Goal: Task Accomplishment & Management: Use online tool/utility

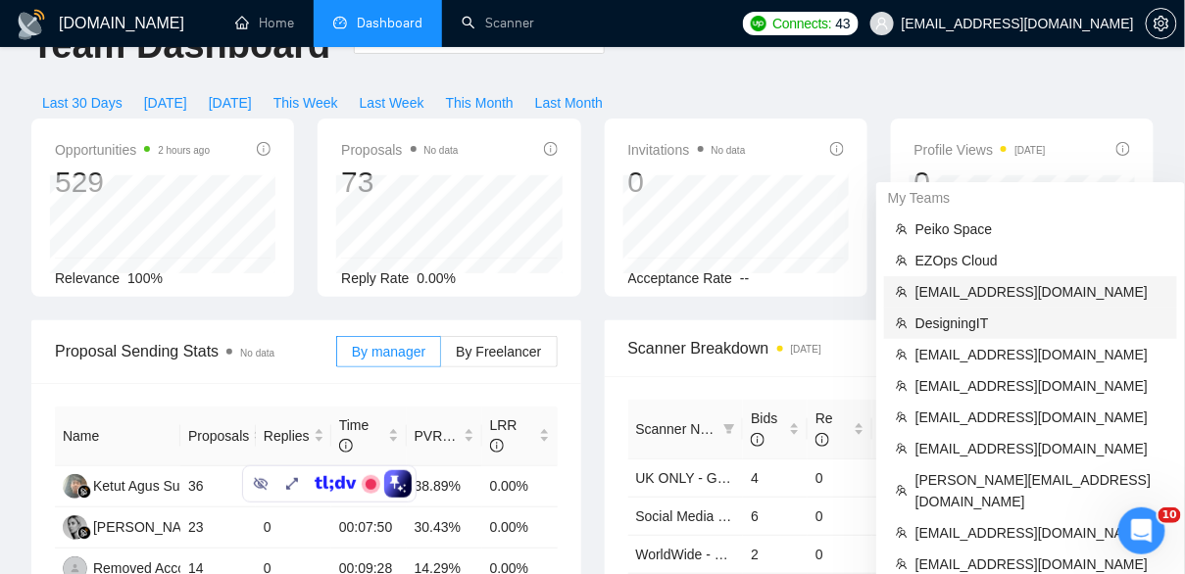
scroll to position [23, 0]
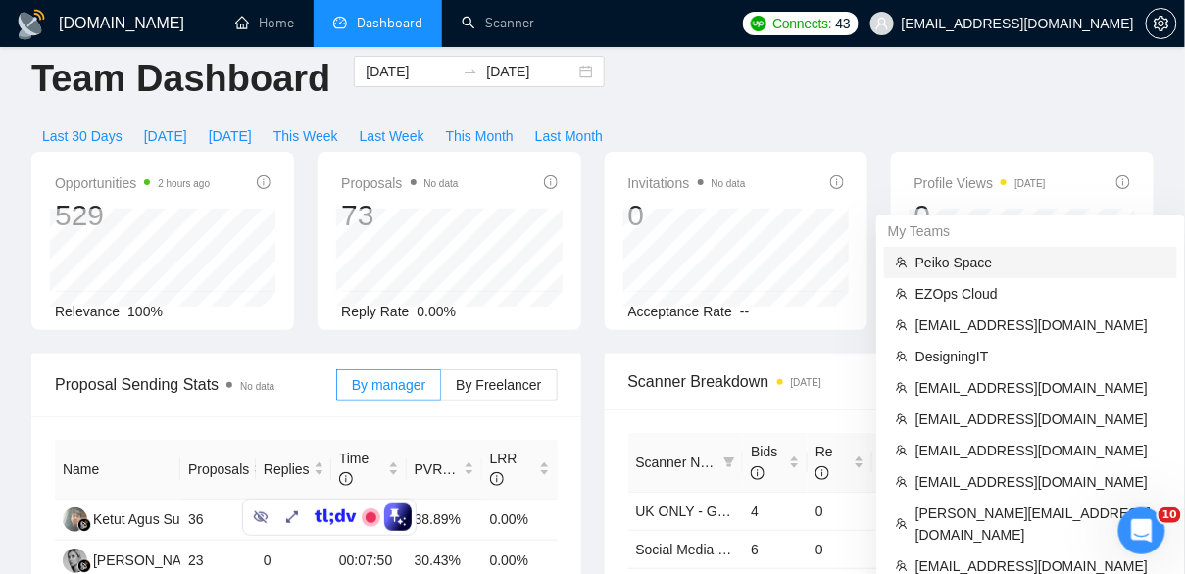
click at [975, 262] on span "Peiko Space" at bounding box center [1040, 263] width 250 height 22
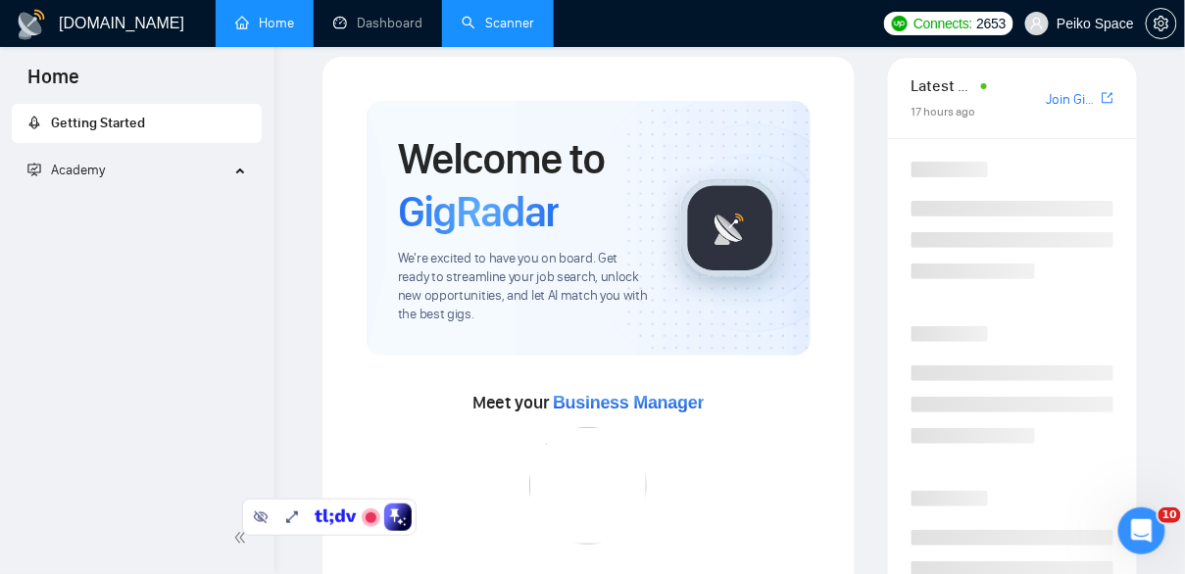
scroll to position [297, 0]
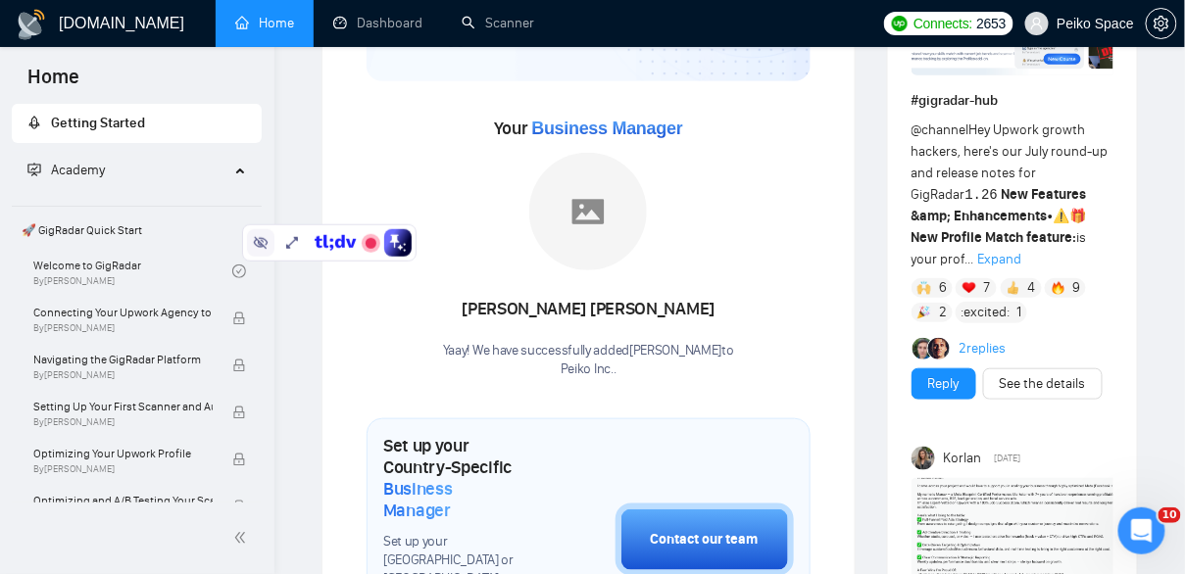
click at [255, 240] on icon at bounding box center [261, 243] width 15 height 13
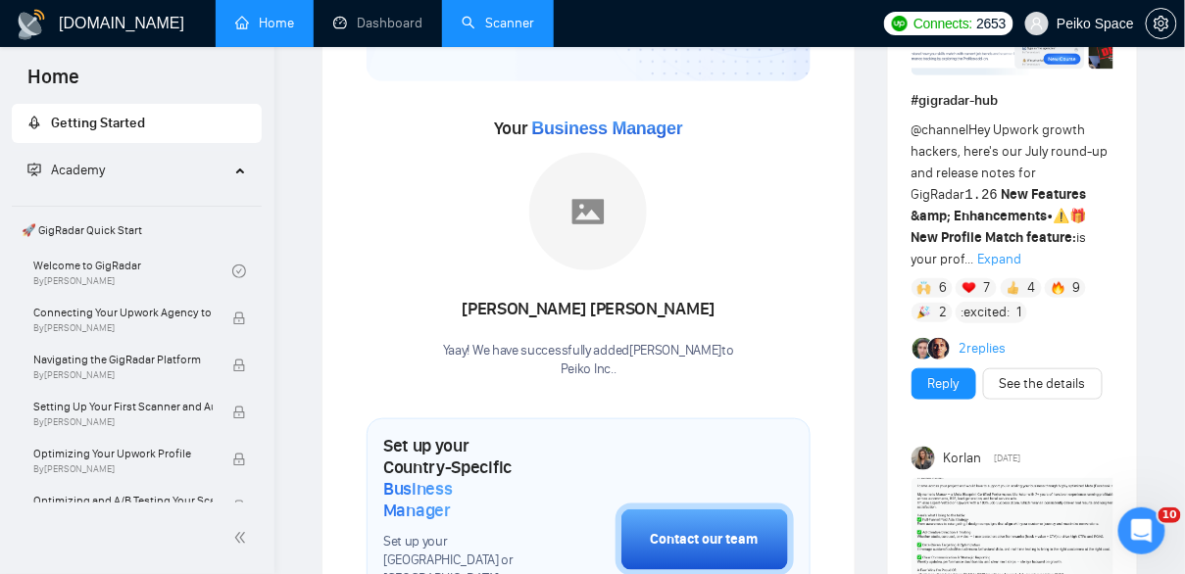
click at [465, 31] on link "Scanner" at bounding box center [498, 23] width 73 height 17
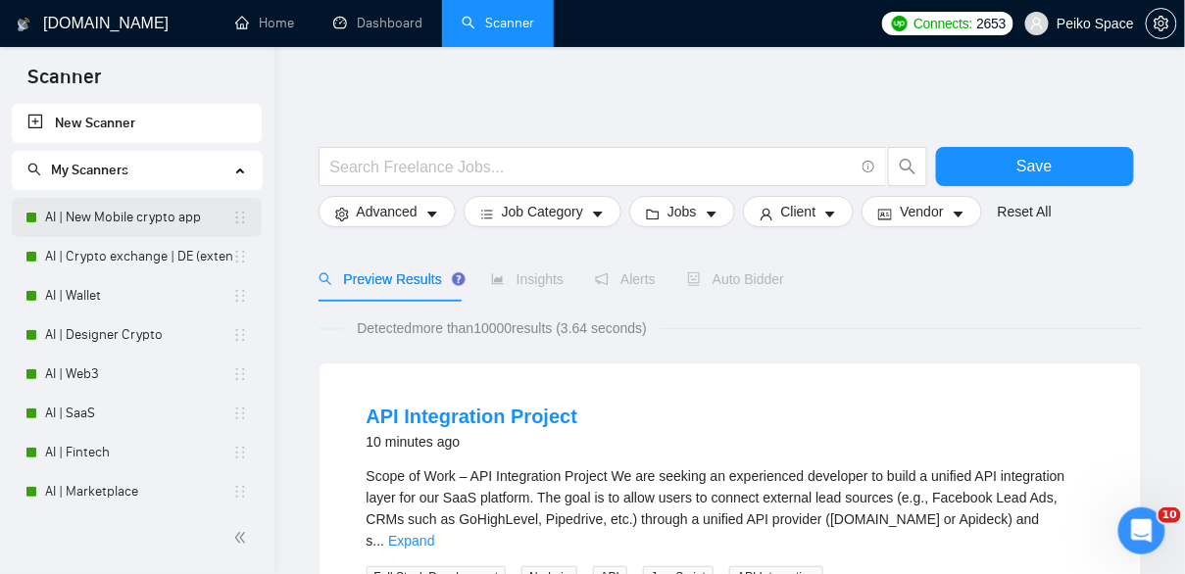
click at [109, 218] on link "AI | New Mobile crypto app" at bounding box center [138, 217] width 187 height 39
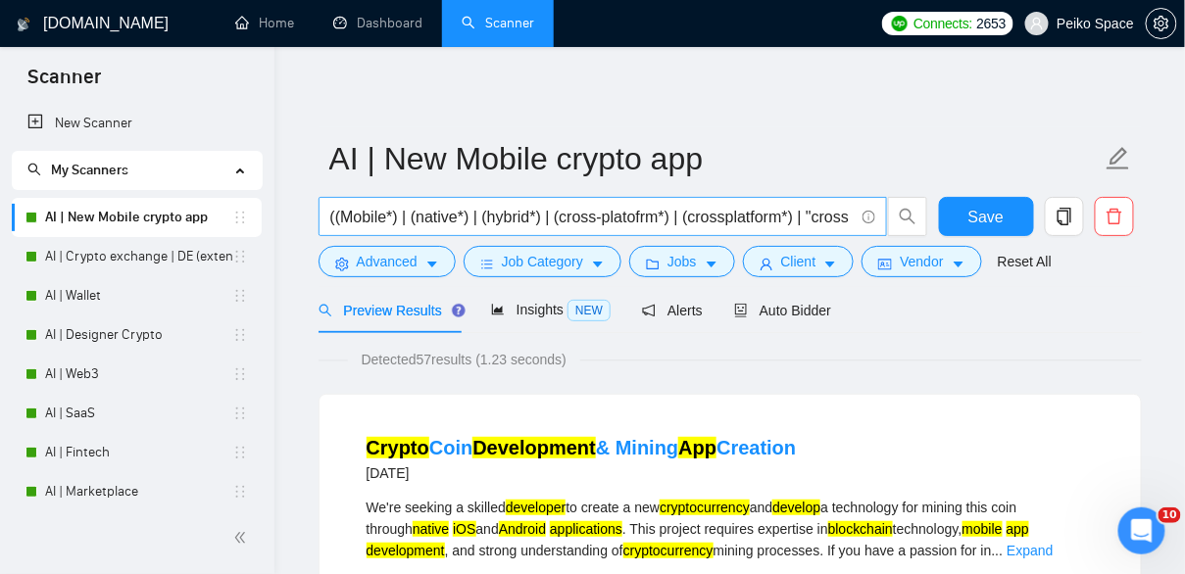
click at [474, 209] on input "((Mobile*) | (native*) | (hybrid*) | (cross-platofrm*) | (crossplatform*) | "cr…" at bounding box center [591, 217] width 523 height 24
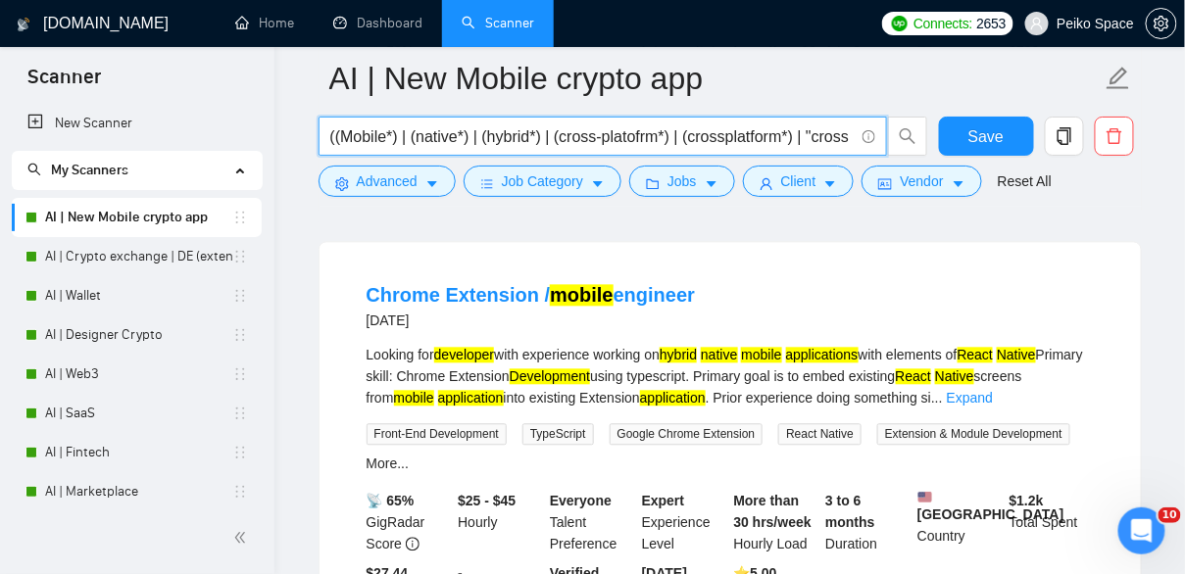
scroll to position [994, 0]
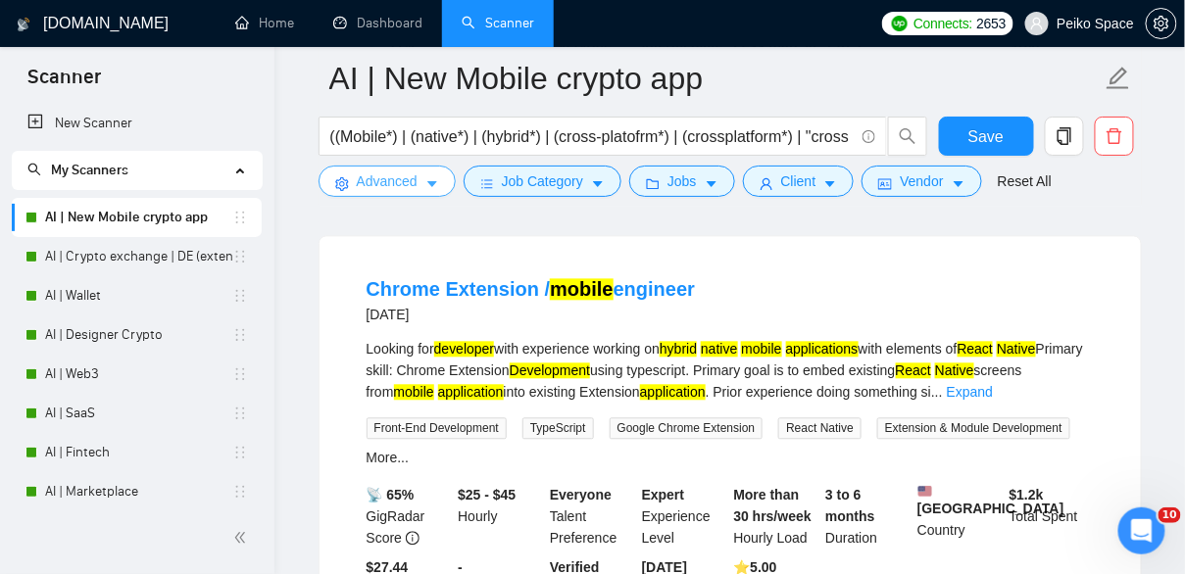
click at [398, 187] on span "Advanced" at bounding box center [387, 182] width 61 height 22
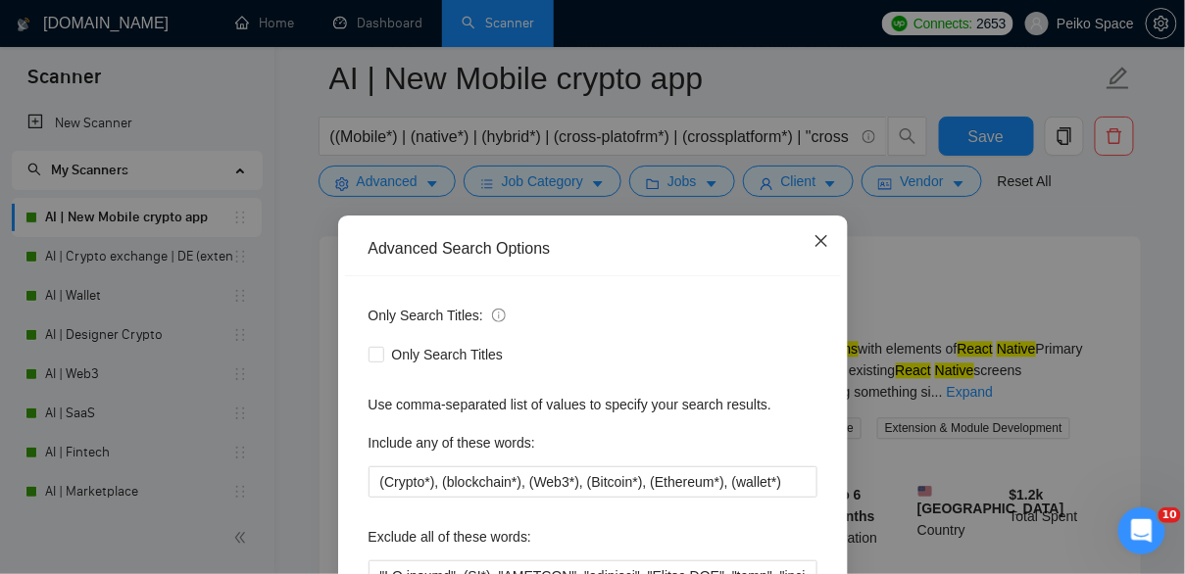
click at [816, 237] on icon "close" at bounding box center [820, 241] width 12 height 12
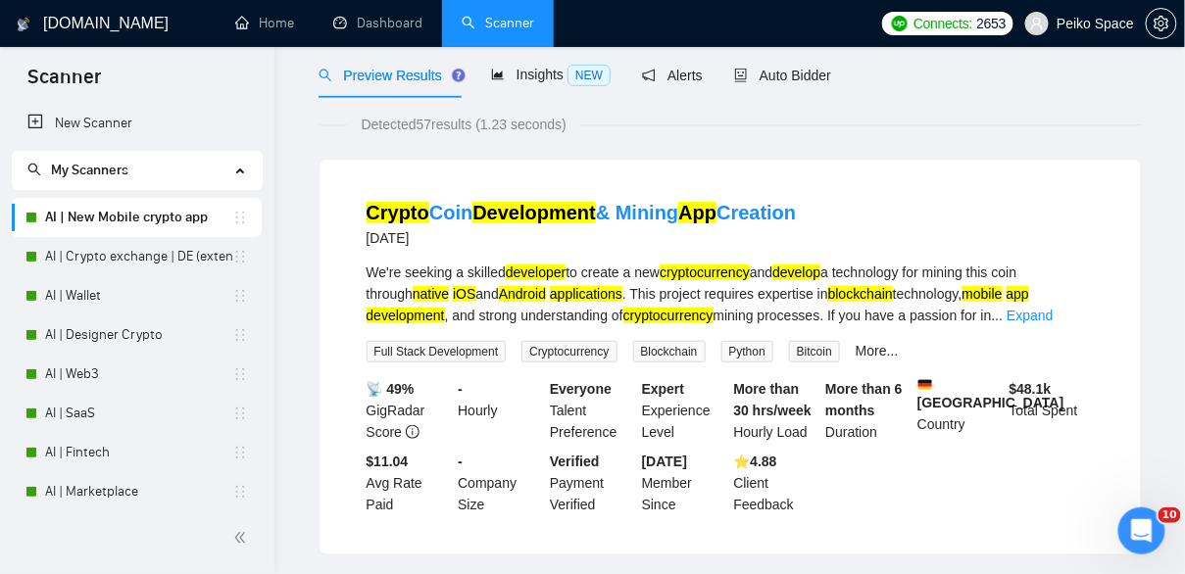
scroll to position [0, 0]
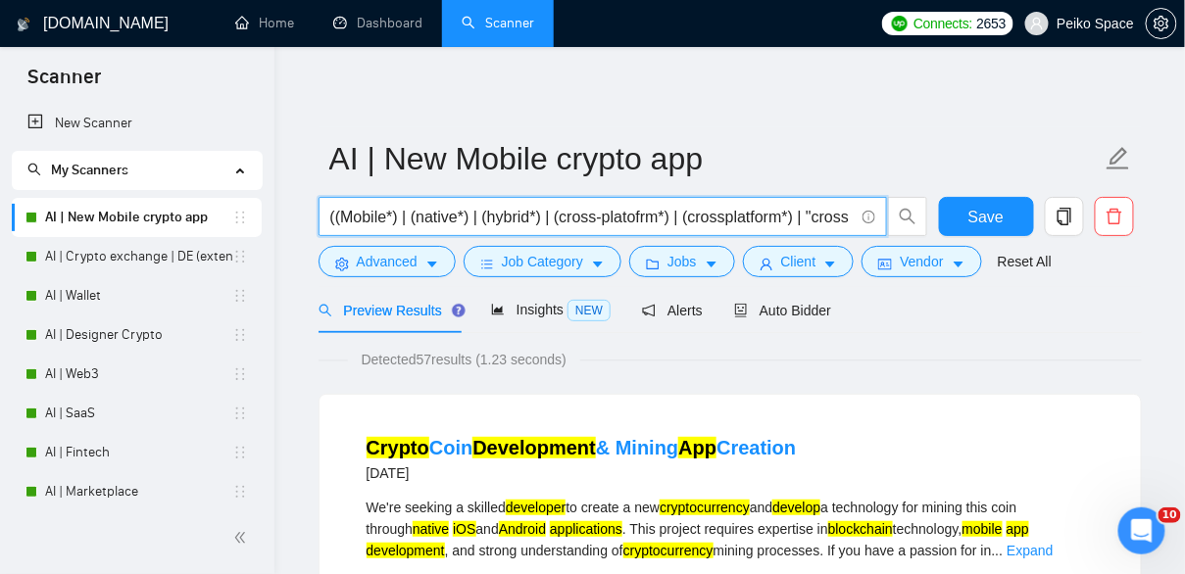
click at [500, 213] on input "((Mobile*) | (native*) | (hybrid*) | (cross-platofrm*) | (crossplatform*) | "cr…" at bounding box center [591, 217] width 523 height 24
paste input "| "React Native" | (Flutter*) | (Swift*) | (Kotlin*) | (iOS*) | (Android*) | "(…"
click at [562, 213] on input "((Mobile*) | (native*) | (hybrid*) | (cross-platofrm*) | (crossplatform*) | "cr…" at bounding box center [591, 217] width 523 height 24
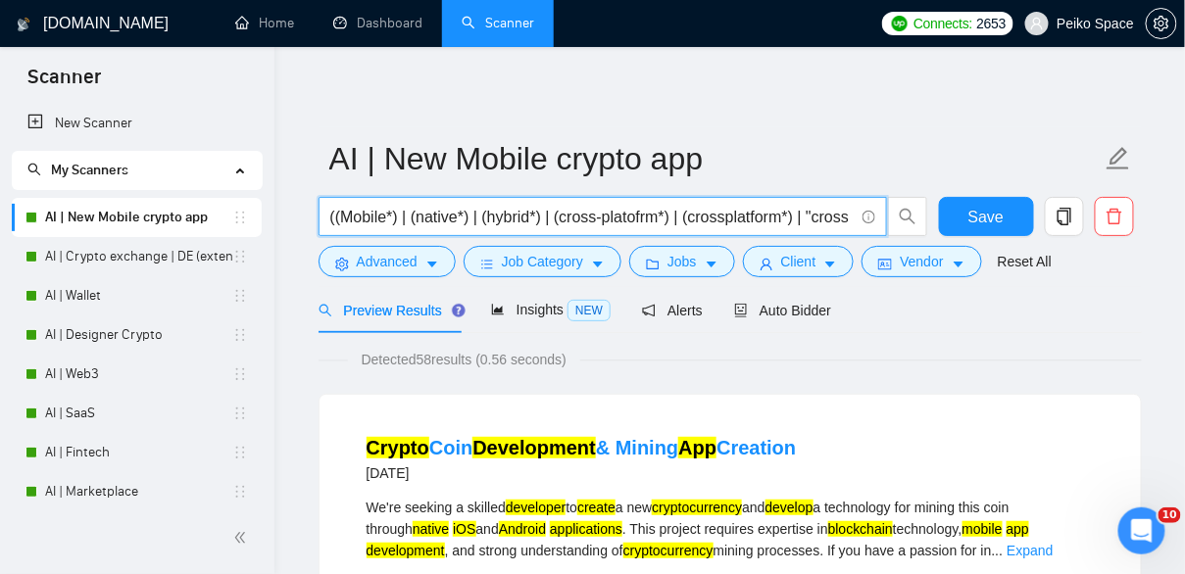
click at [562, 213] on input "((Mobile*) | (native*) | (hybrid*) | (cross-platofrm*) | (crossplatform*) | "cr…" at bounding box center [591, 217] width 523 height 24
paste input ""i OS" | (Android*) | "(flutter" | "(flutter)" | "(react native" | "(react nati…"
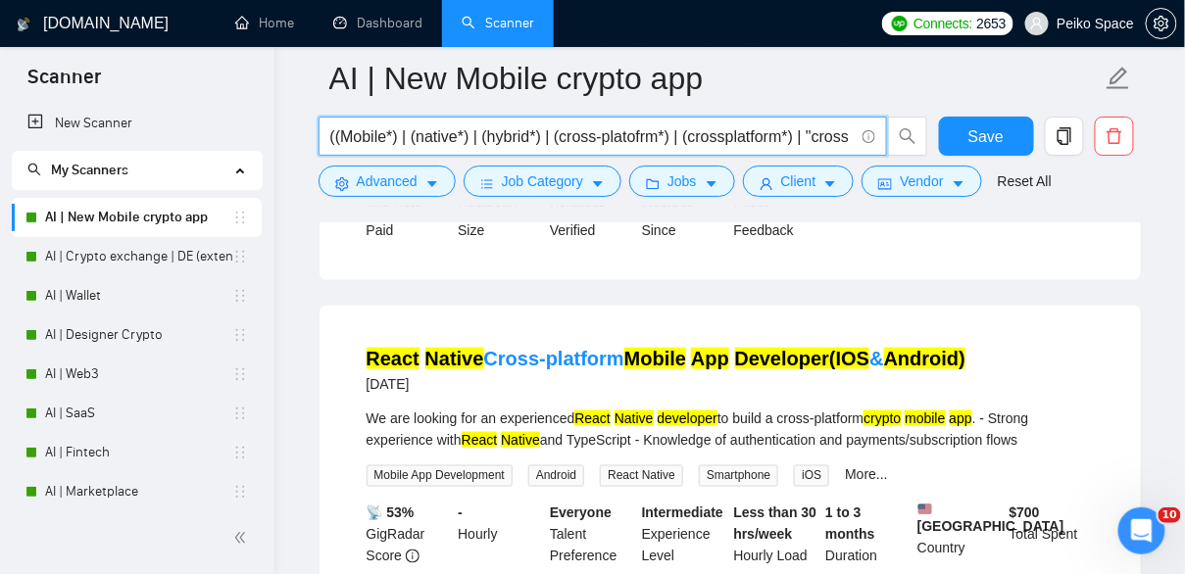
click at [557, 134] on input "((Mobile*) | (native*) | (hybrid*) | (cross-platofrm*) | (crossplatform*) | "cr…" at bounding box center [591, 136] width 523 height 24
paste input "fo"
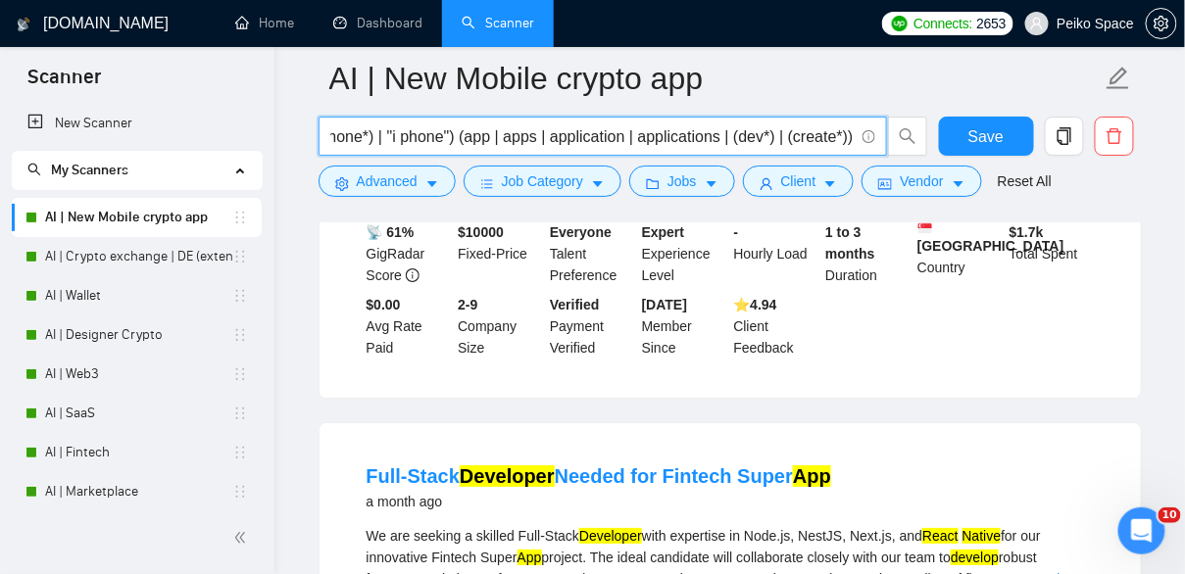
scroll to position [1832, 0]
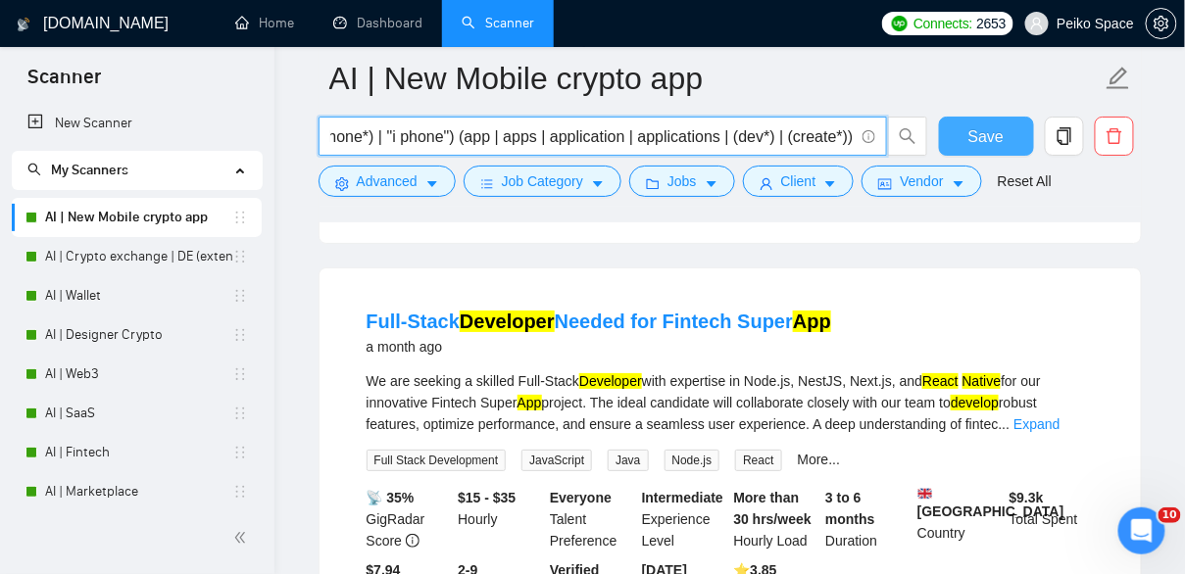
type input "((Mobile*) | (native*) | (hybrid*) | (cross-platform*) | (crossplatform*) | "cr…"
click at [963, 139] on button "Save" at bounding box center [986, 136] width 95 height 39
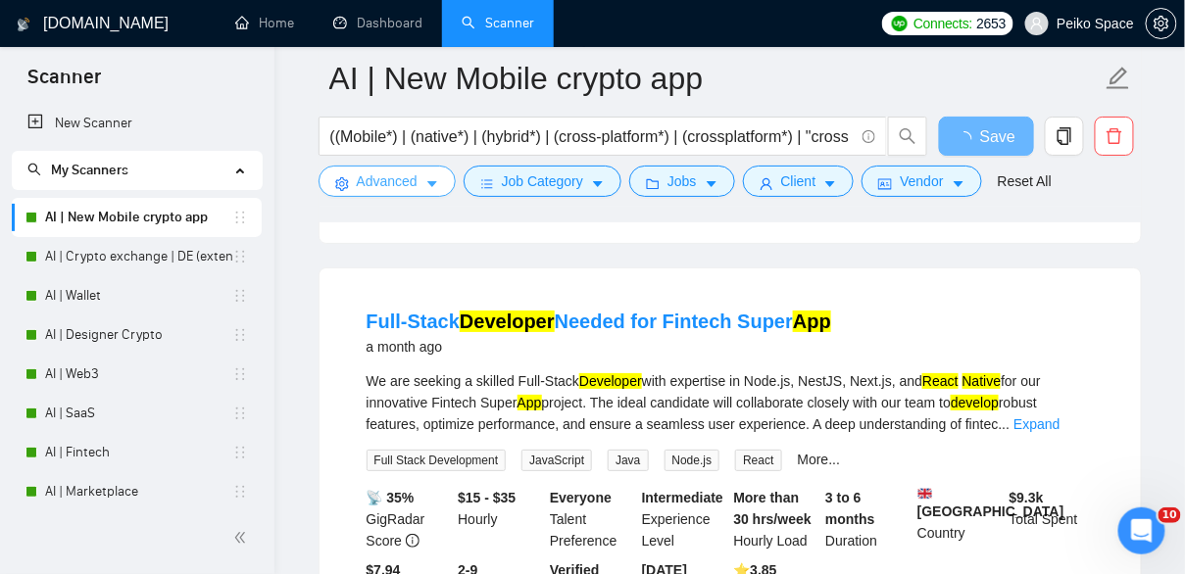
click at [423, 188] on button "Advanced" at bounding box center [386, 181] width 137 height 31
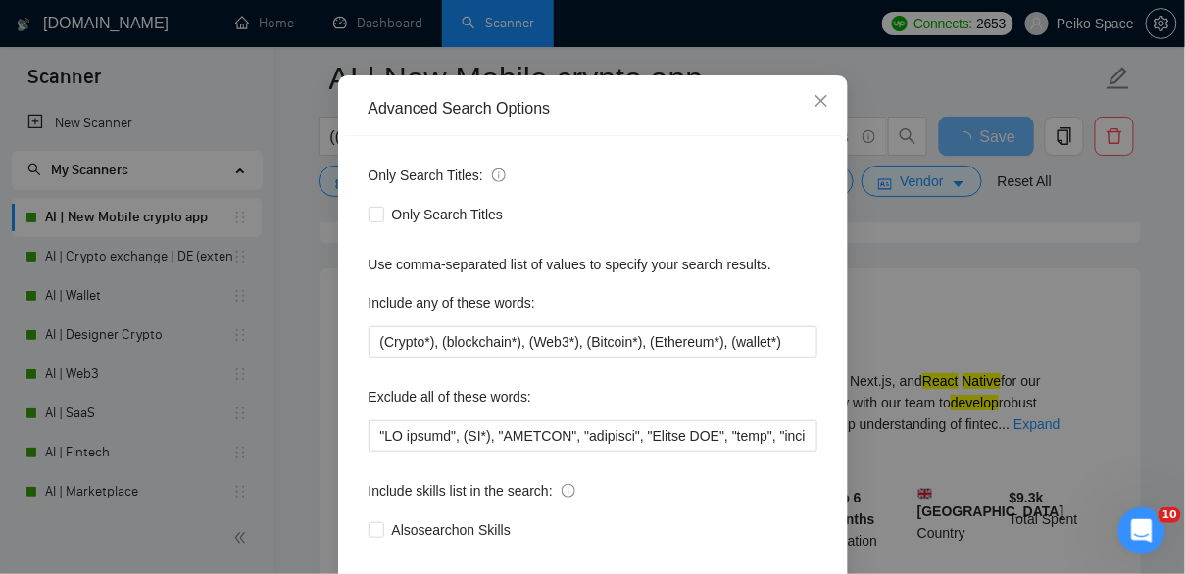
scroll to position [139, 0]
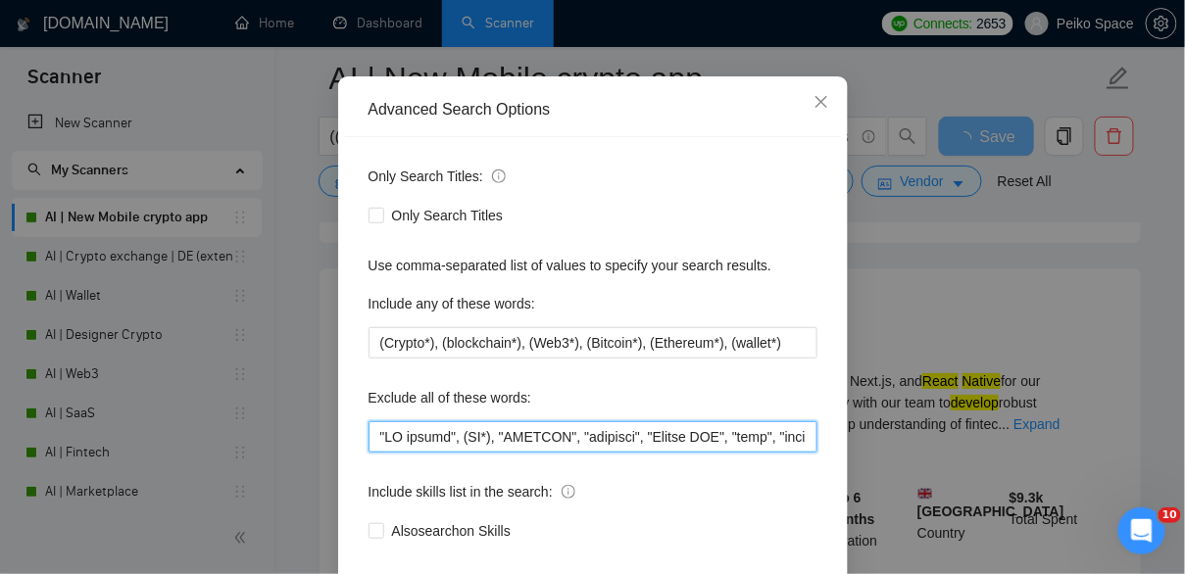
click at [488, 442] on input "text" at bounding box center [592, 436] width 449 height 31
click at [468, 433] on input "text" at bounding box center [592, 436] width 449 height 31
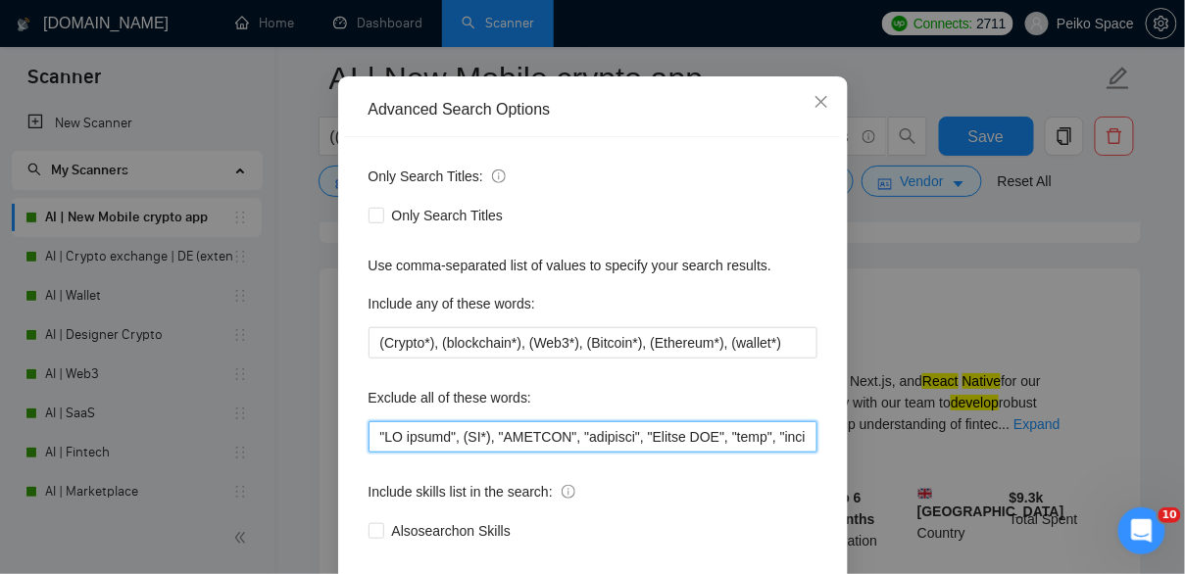
click at [468, 433] on input "text" at bounding box center [592, 436] width 449 height 31
paste input "(LOREMIP*), dolorsit, "Ametco ADI", elit, "seddoei tempori utla", (etdolo*), MA…"
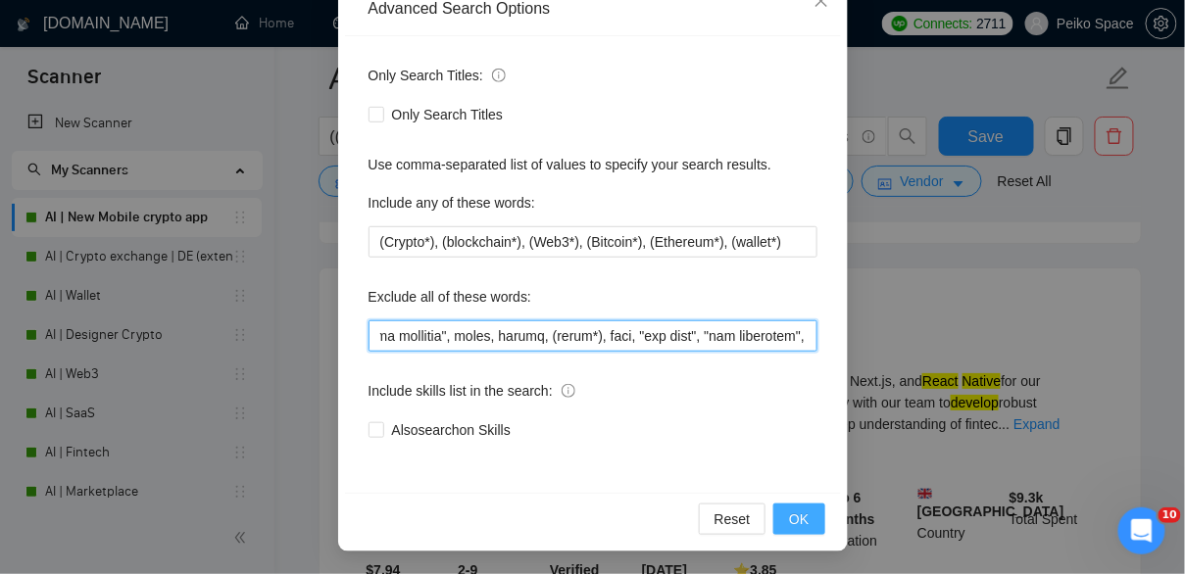
type input ""LO ipsumd", (SI*), (AMETCON*), adipisci, "Elitse DOE", temp, "incidid utlabor …"
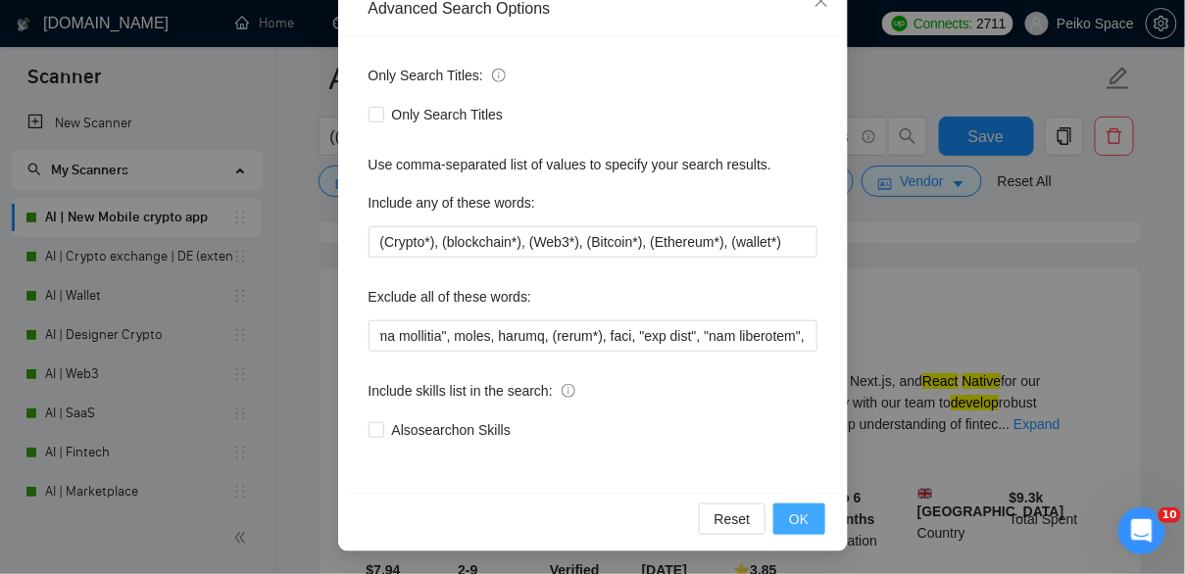
click at [815, 520] on button "OK" at bounding box center [798, 519] width 51 height 31
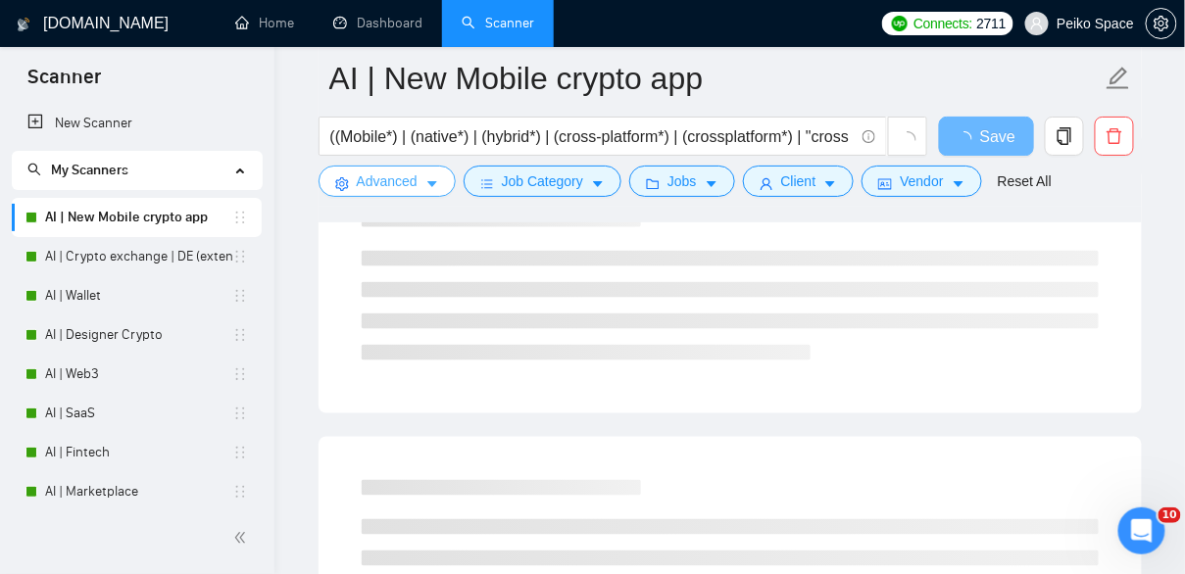
scroll to position [0, 0]
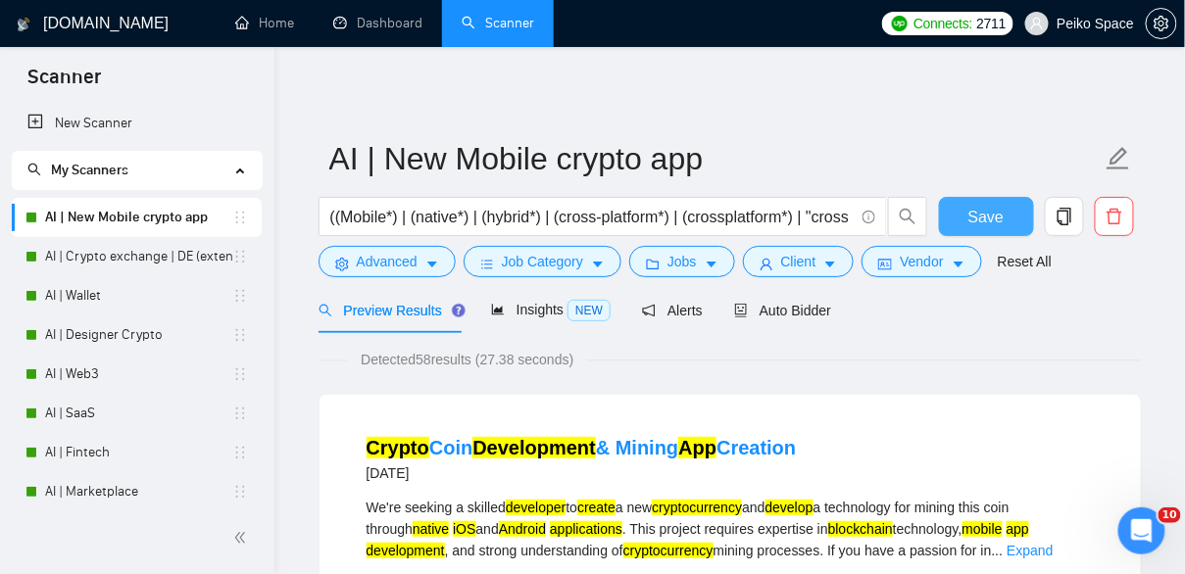
click at [973, 215] on span "Save" at bounding box center [985, 217] width 35 height 24
click at [788, 254] on span "Client" at bounding box center [798, 262] width 35 height 22
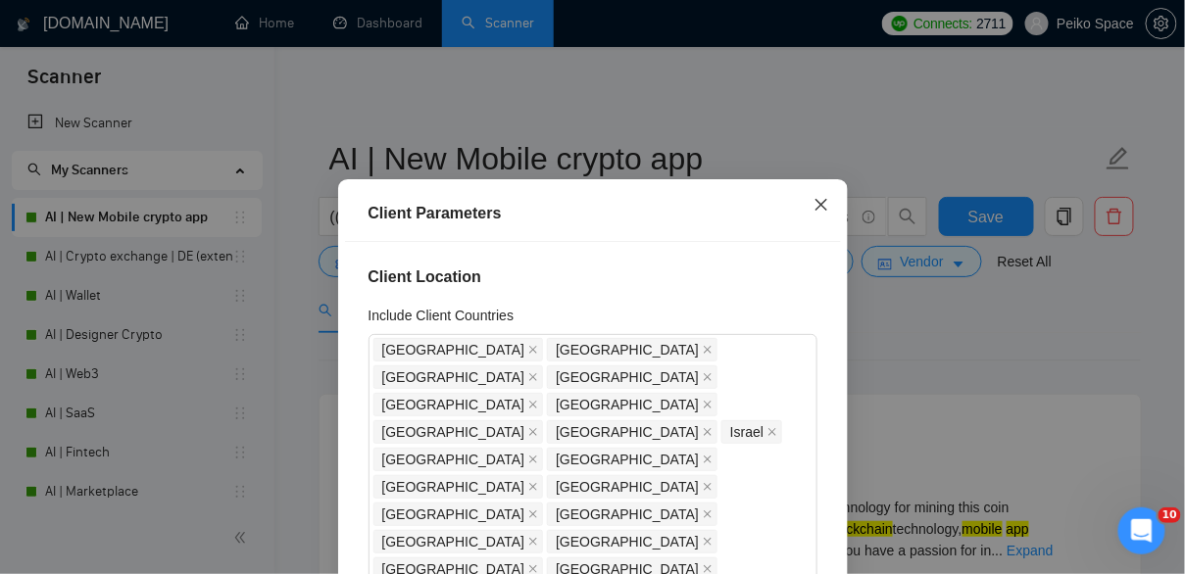
click at [820, 207] on icon "close" at bounding box center [820, 205] width 12 height 12
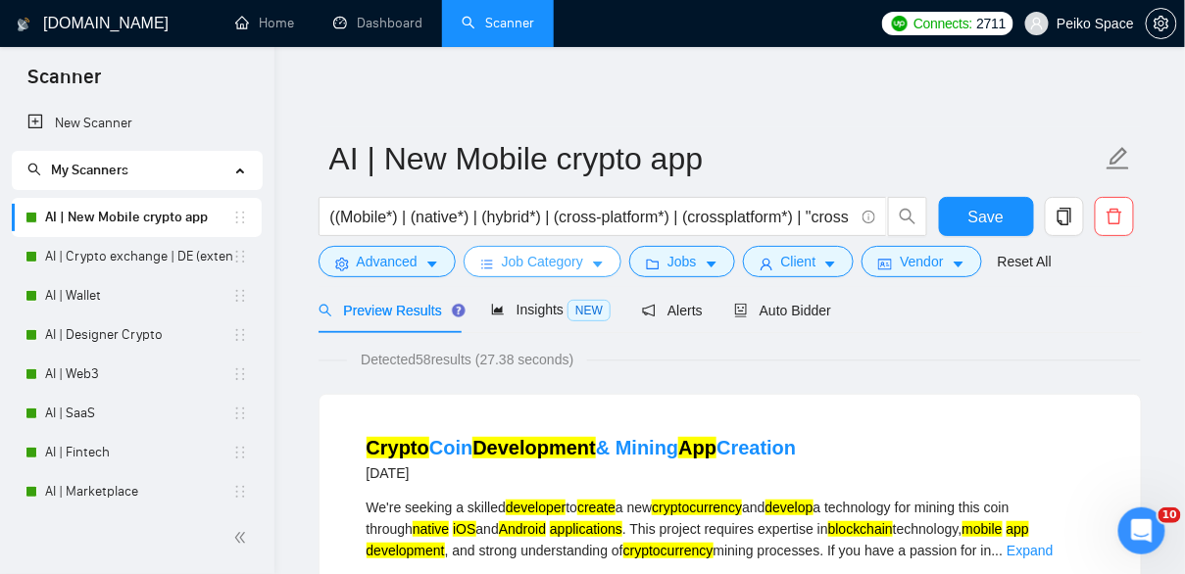
click at [552, 253] on span "Job Category" at bounding box center [542, 262] width 81 height 22
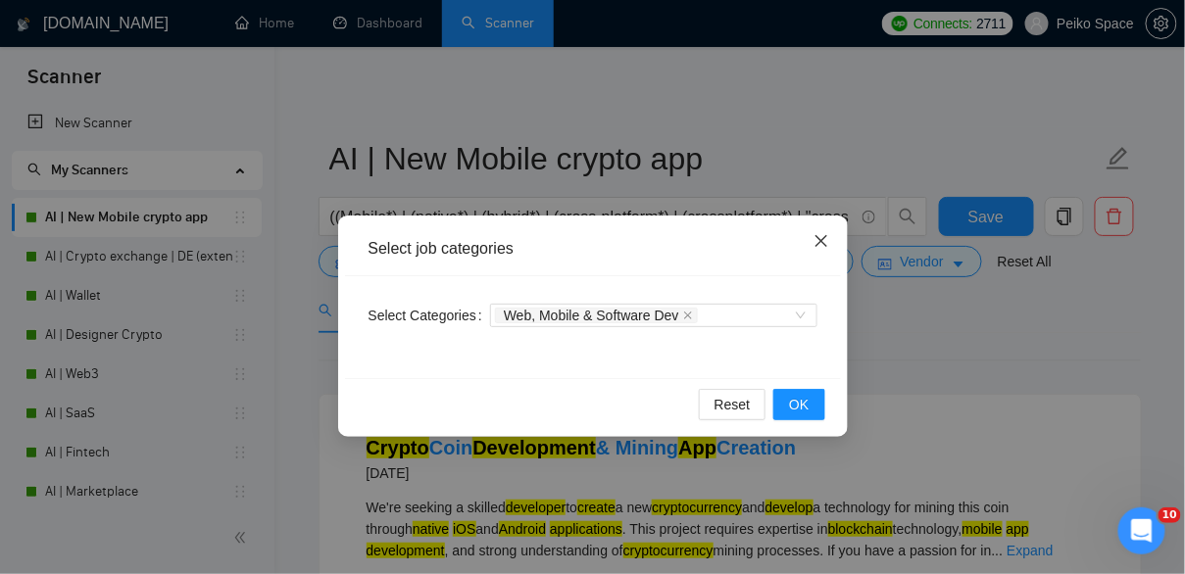
click at [821, 233] on span "Close" at bounding box center [821, 242] width 53 height 53
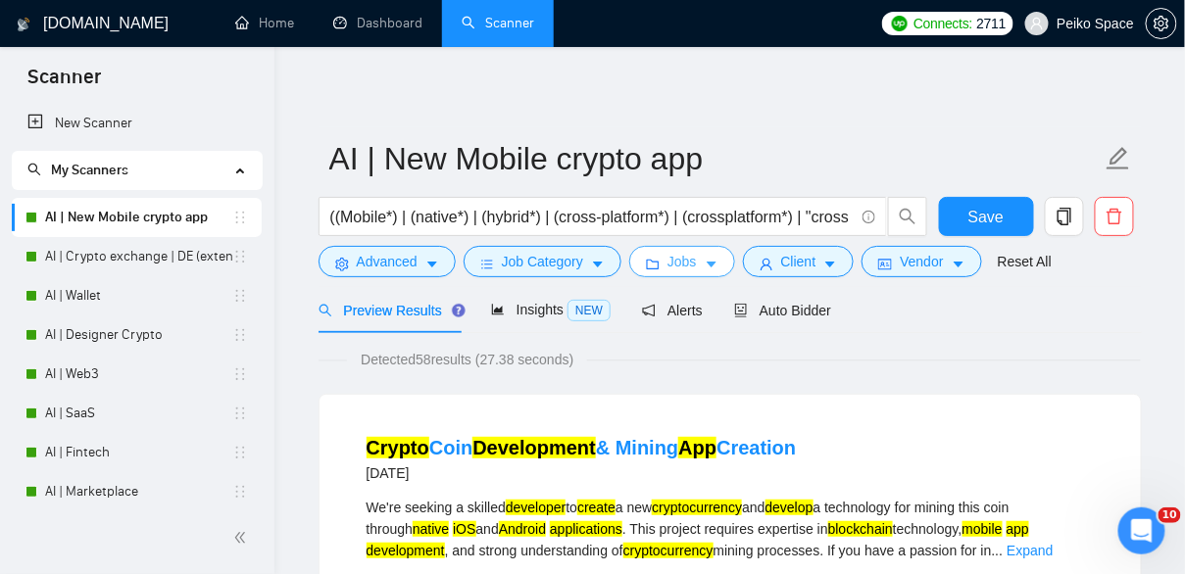
click at [704, 259] on button "Jobs" at bounding box center [682, 261] width 106 height 31
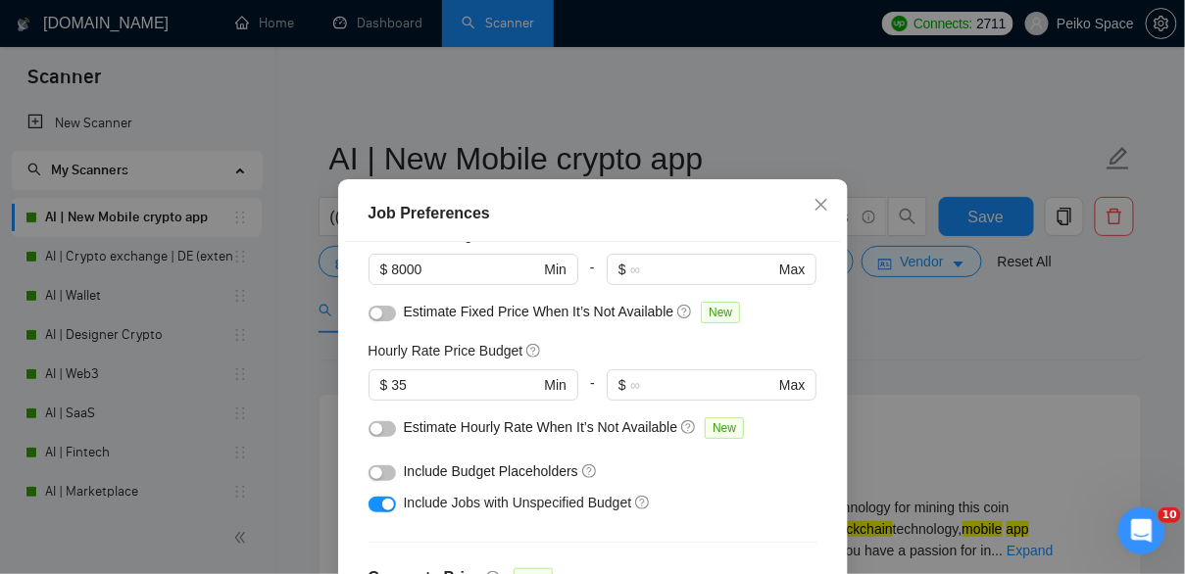
scroll to position [161, 0]
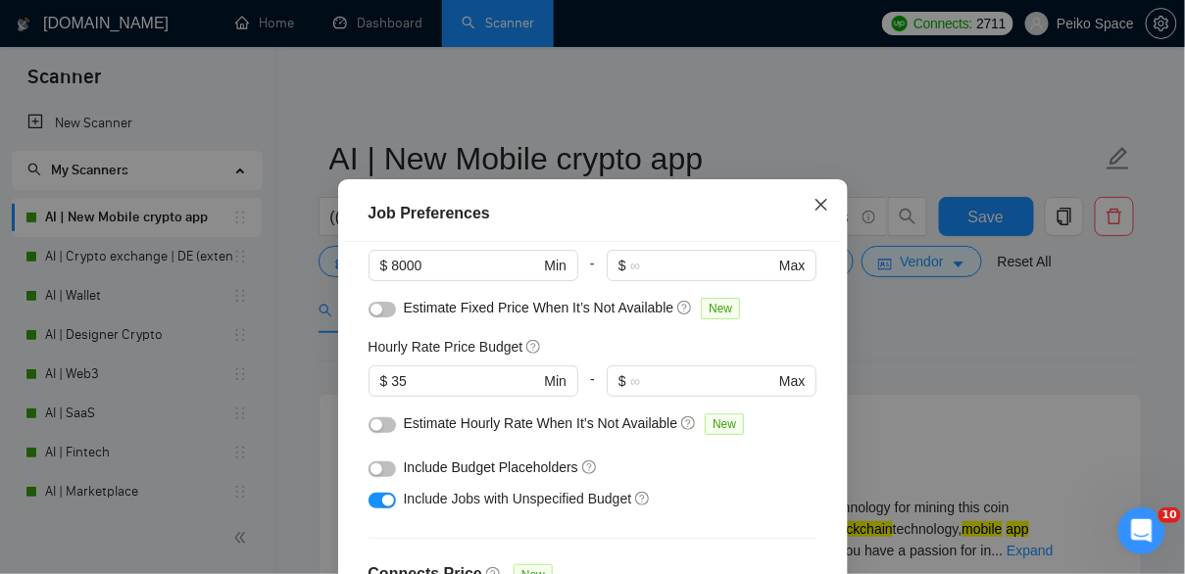
click at [816, 211] on icon "close" at bounding box center [820, 205] width 12 height 12
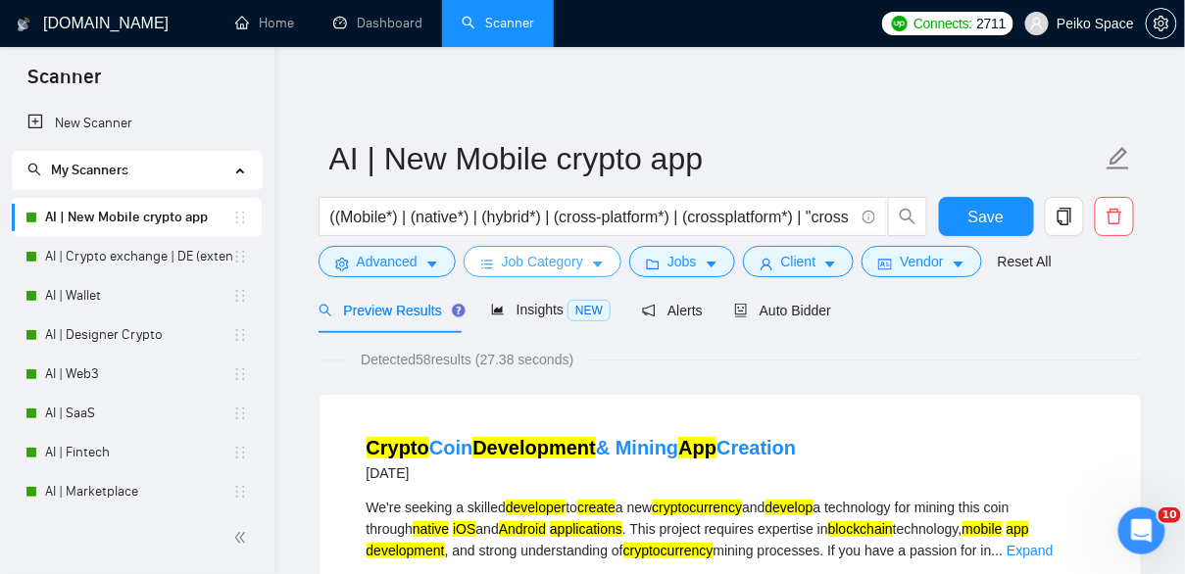
click at [550, 263] on span "Job Category" at bounding box center [542, 262] width 81 height 22
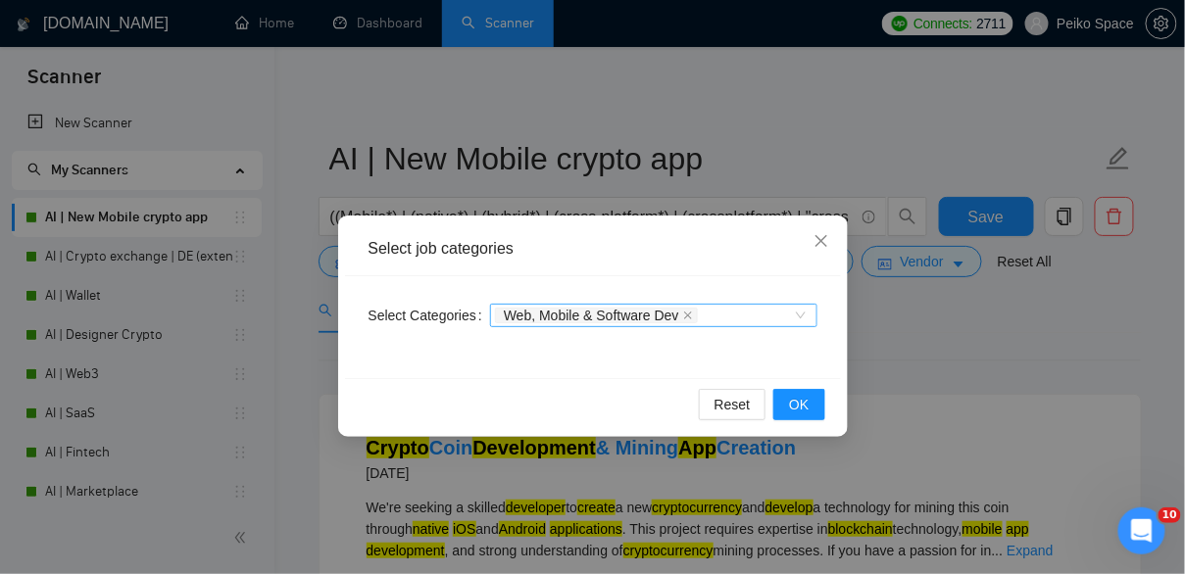
click at [748, 318] on div "Web, Mobile & Software Dev" at bounding box center [644, 316] width 298 height 20
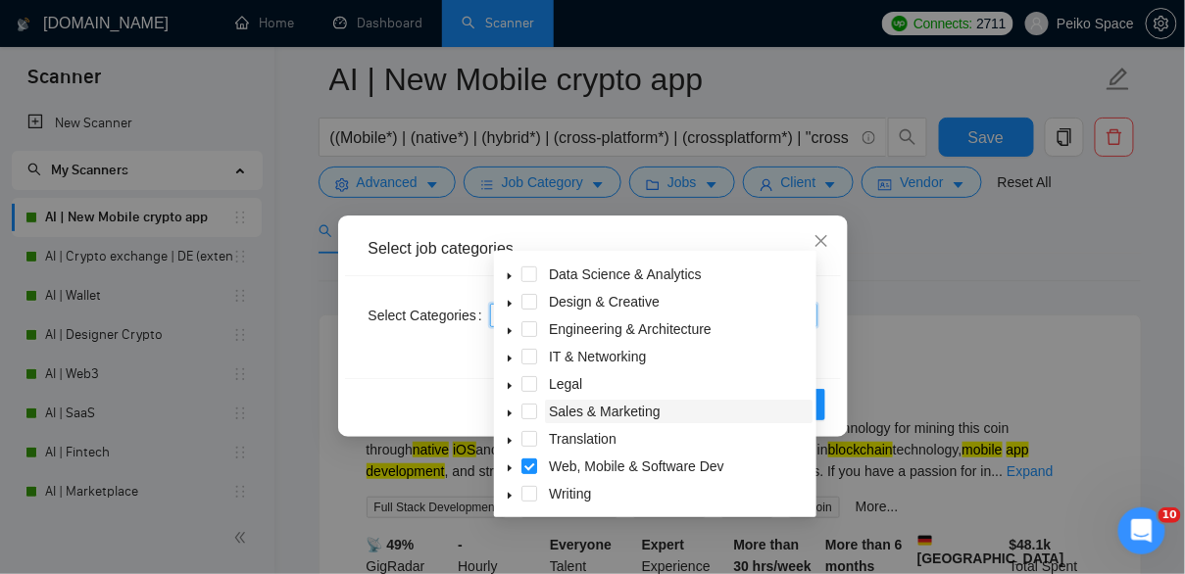
scroll to position [137, 0]
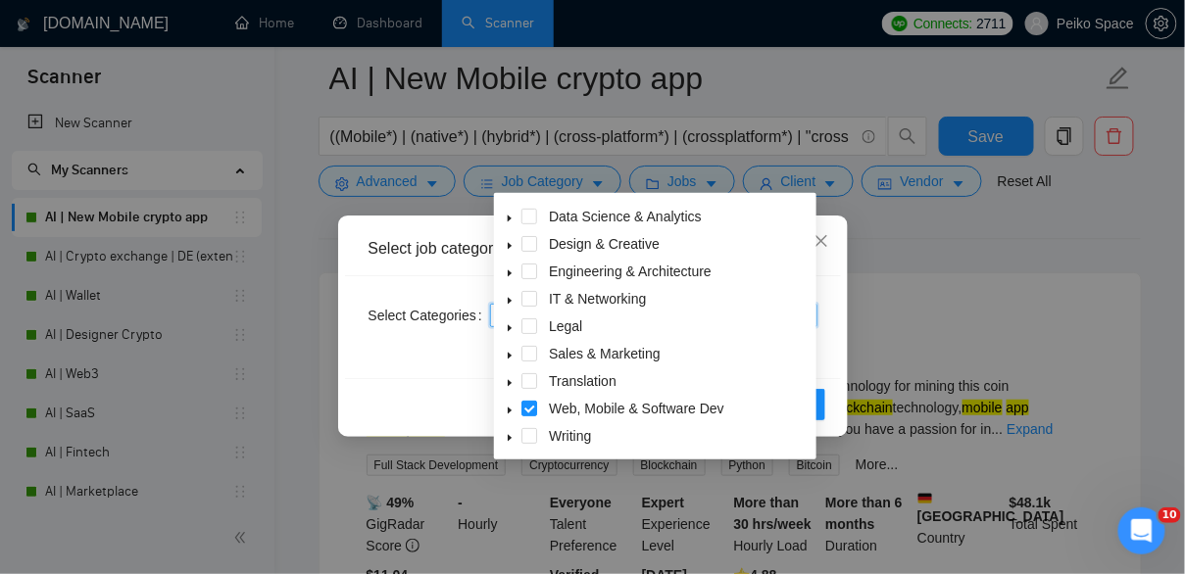
click at [512, 296] on icon "caret-down" at bounding box center [510, 301] width 10 height 10
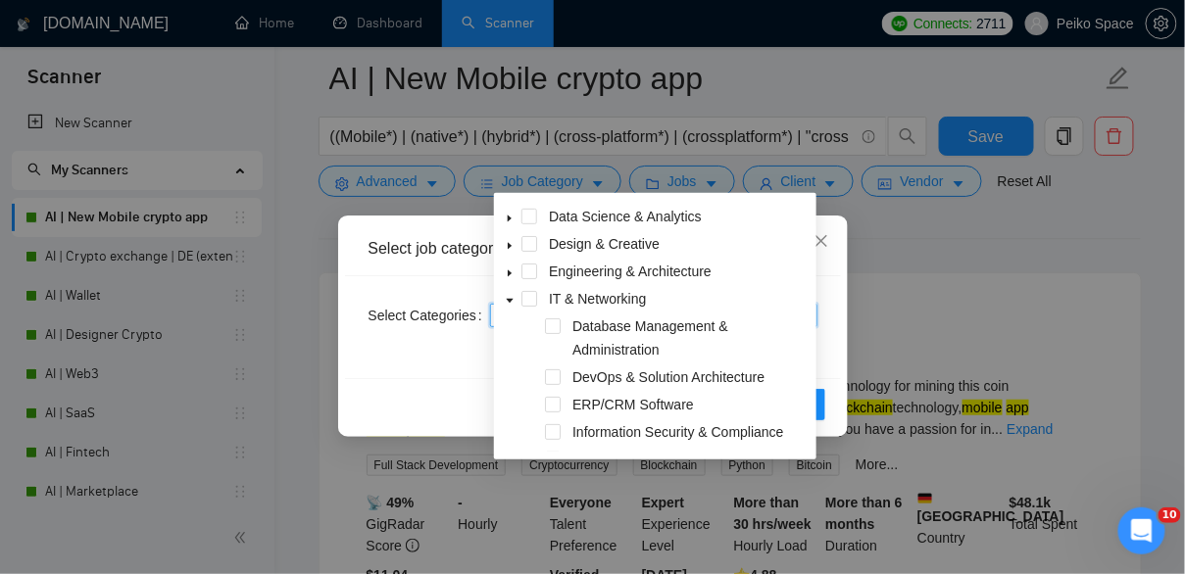
click at [508, 300] on icon "caret-down" at bounding box center [510, 301] width 7 height 4
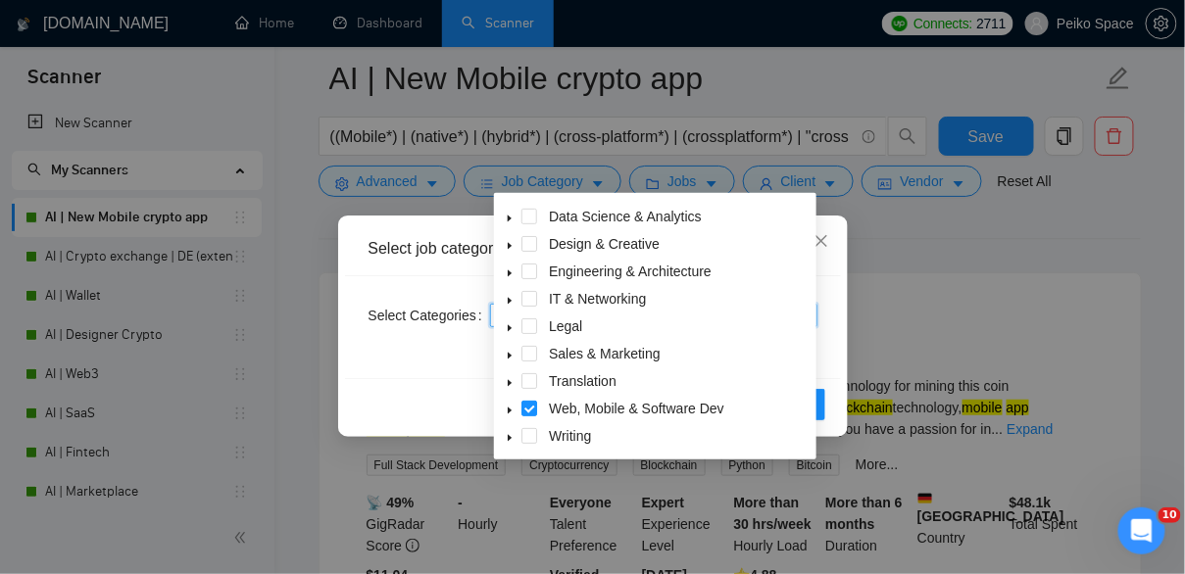
click at [838, 269] on div "Select job categories" at bounding box center [593, 249] width 496 height 54
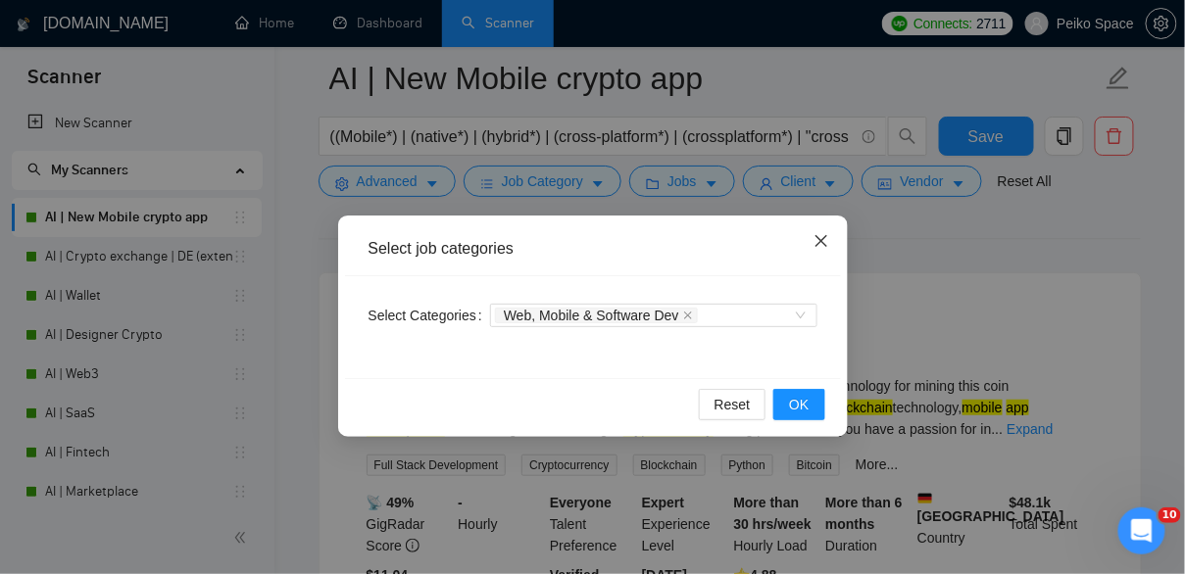
click at [826, 240] on icon "close" at bounding box center [821, 241] width 16 height 16
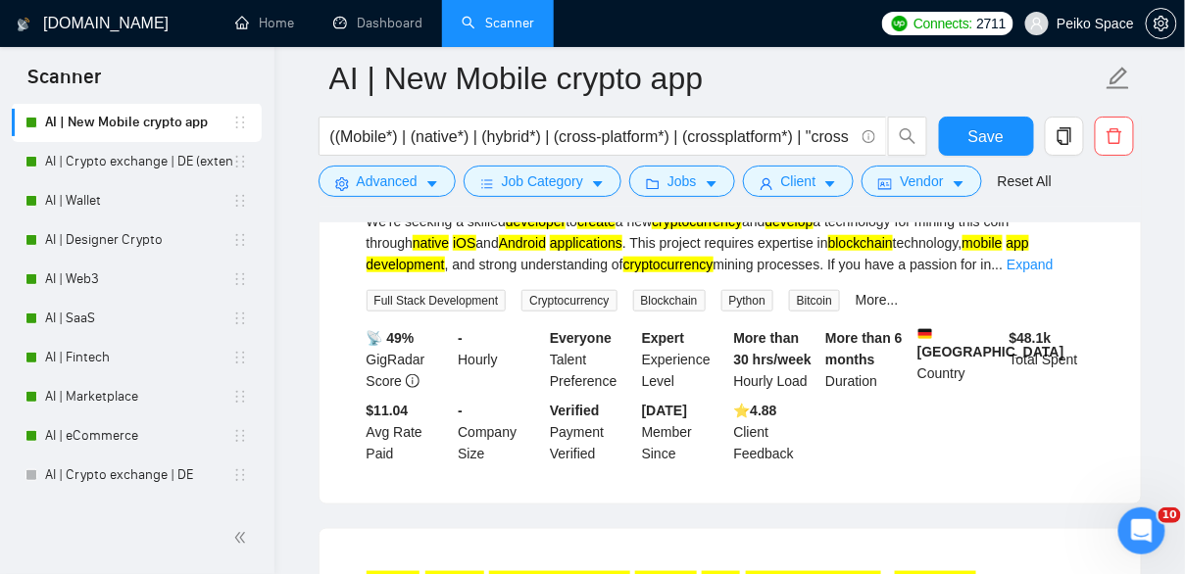
scroll to position [0, 0]
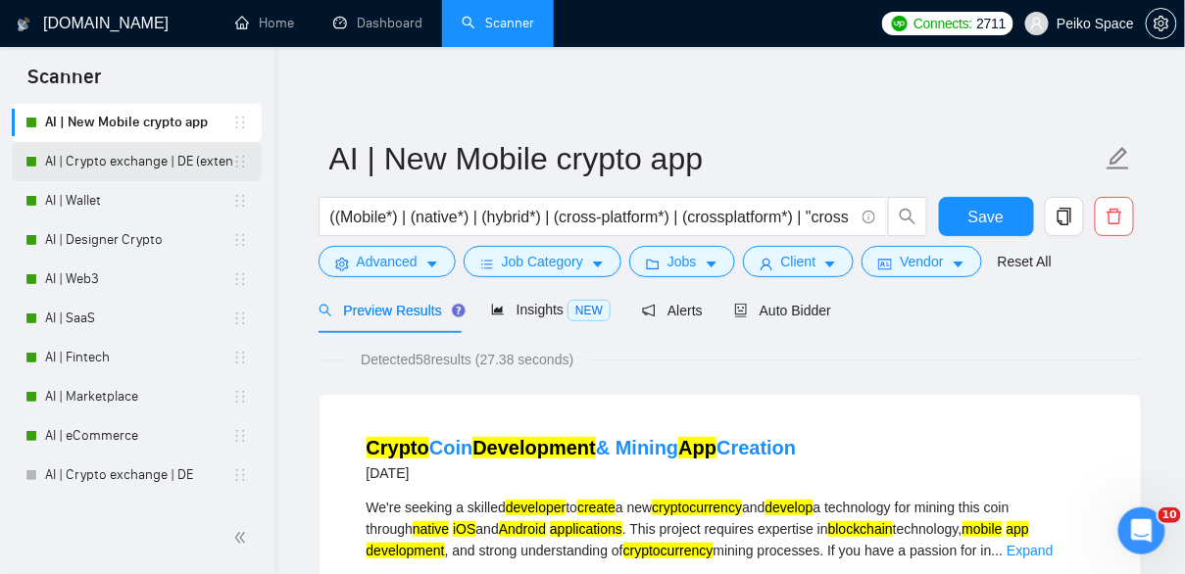
click at [142, 163] on link "AI | Crypto exchange | DE (extended)" at bounding box center [138, 161] width 187 height 39
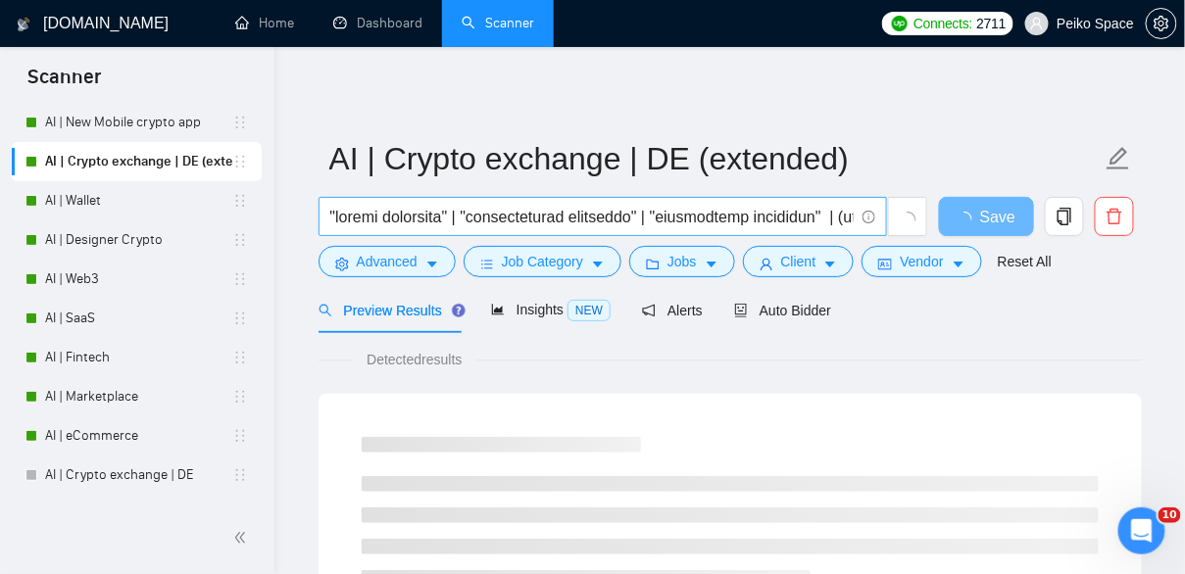
click at [623, 221] on input "text" at bounding box center [591, 217] width 523 height 24
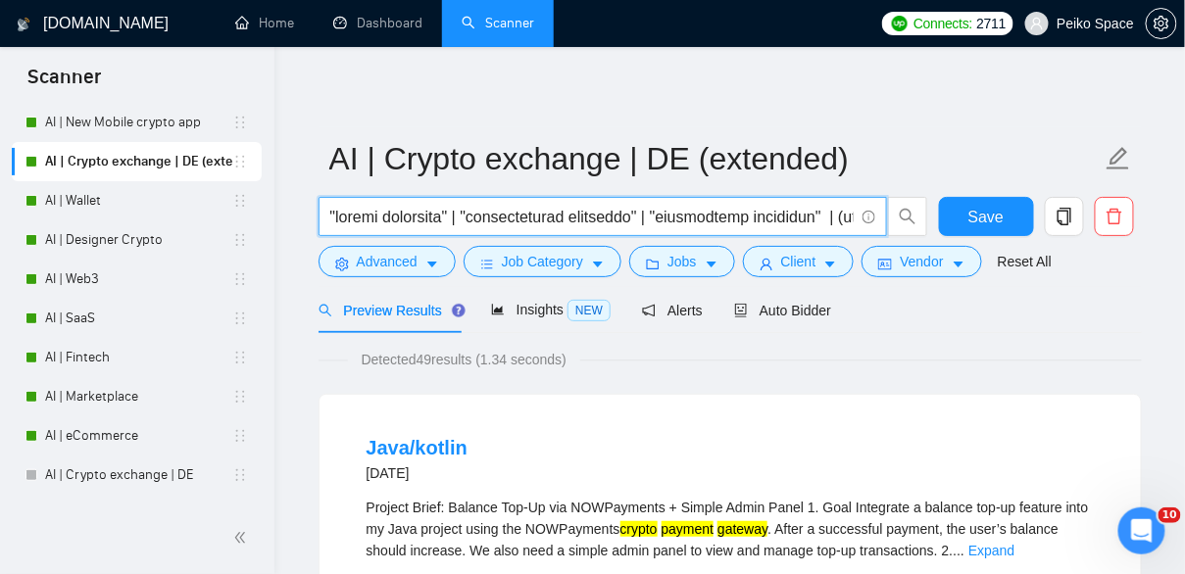
click at [507, 215] on input "text" at bounding box center [591, 217] width 523 height 24
drag, startPoint x: 987, startPoint y: 220, endPoint x: 711, endPoint y: 300, distance: 286.9
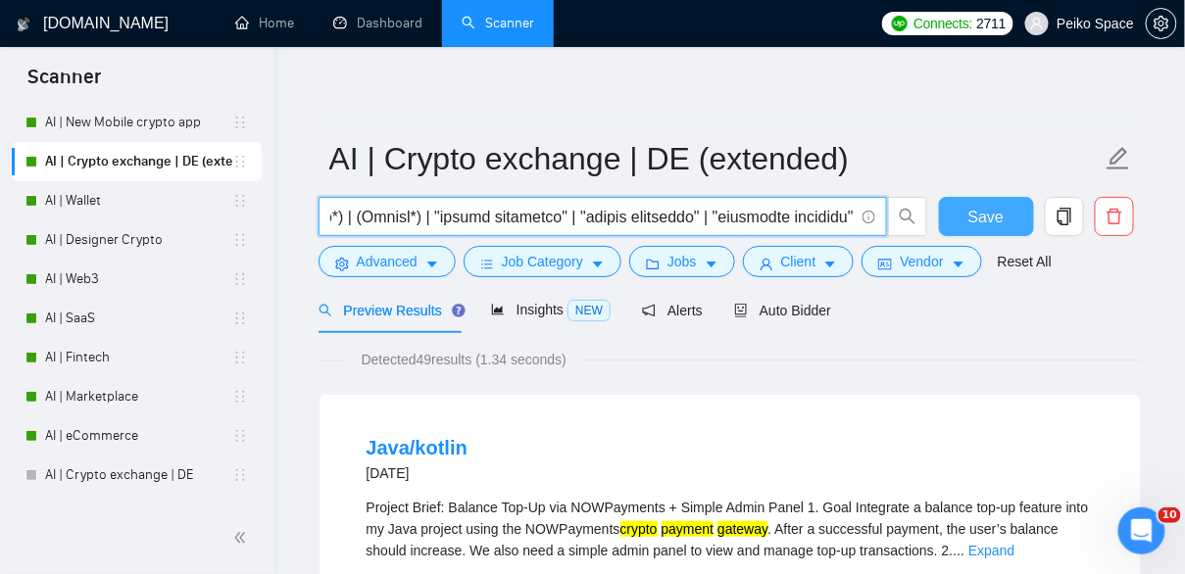
click at [987, 220] on span "Save" at bounding box center [985, 217] width 35 height 24
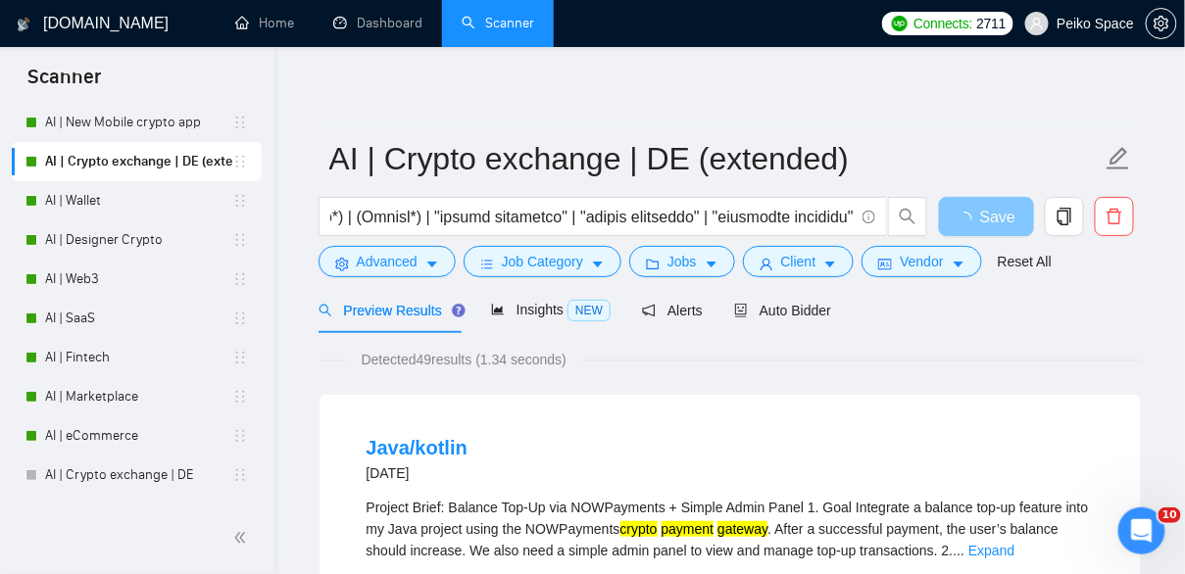
scroll to position [0, 0]
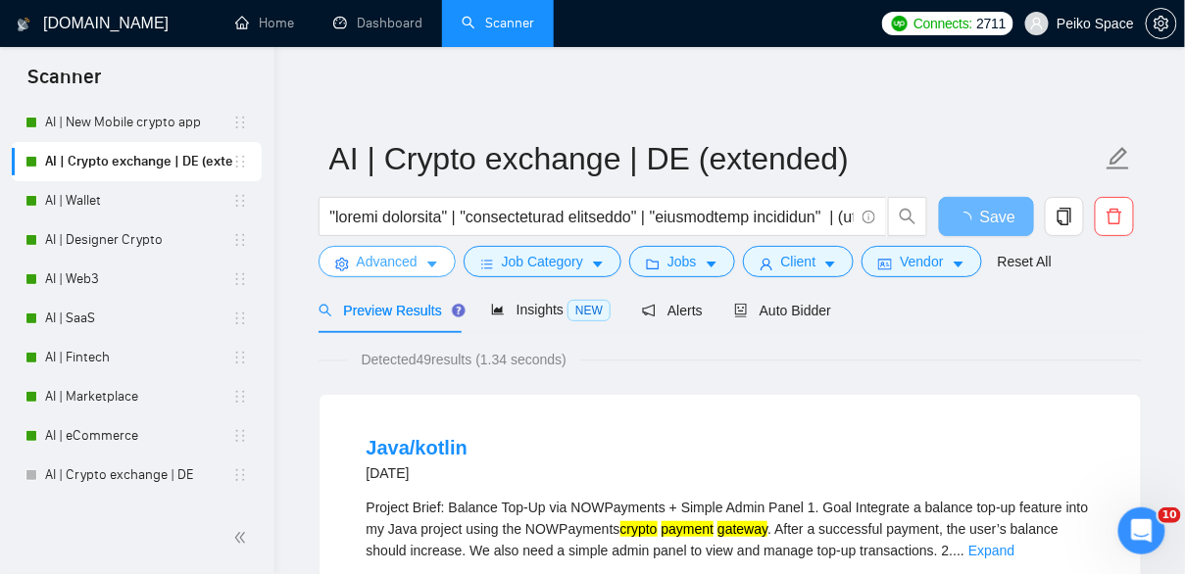
click at [417, 267] on span "Advanced" at bounding box center [387, 262] width 61 height 22
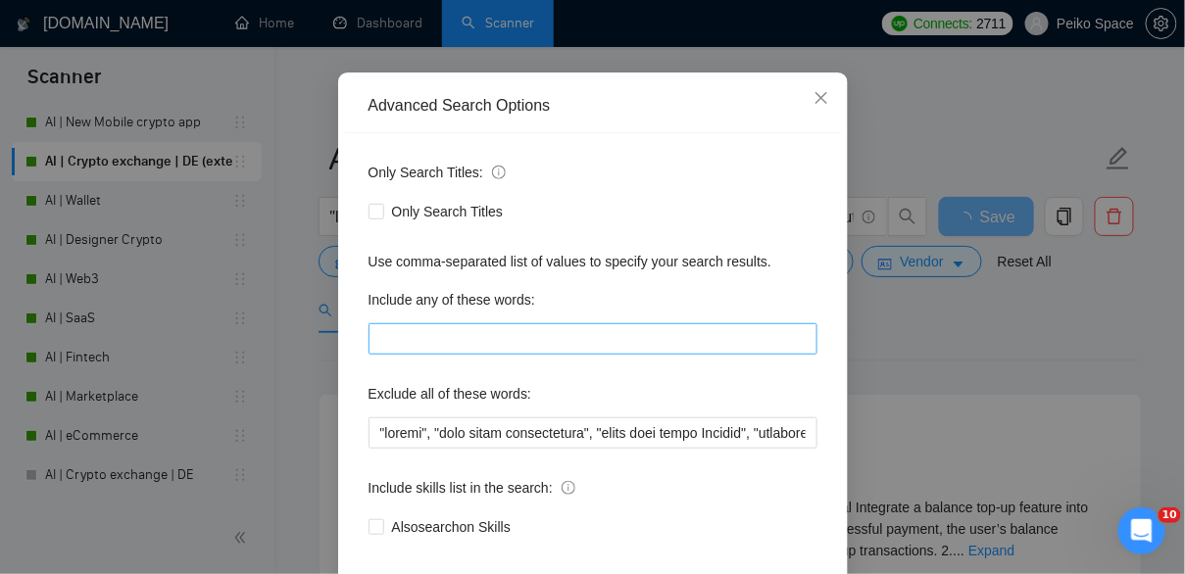
scroll to position [159, 0]
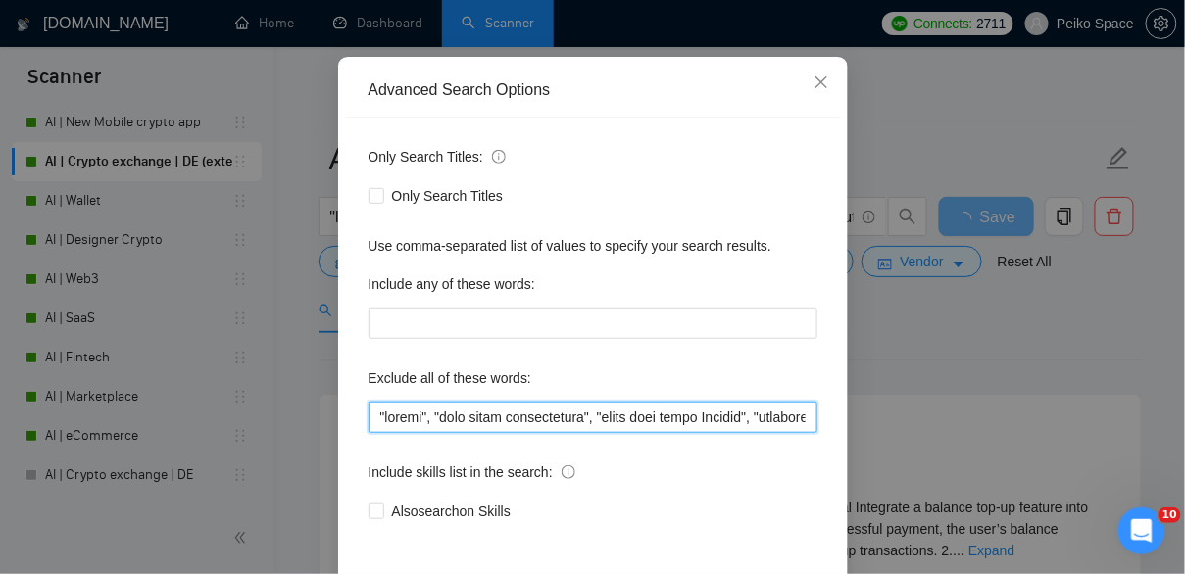
click at [503, 416] on input "text" at bounding box center [592, 417] width 449 height 31
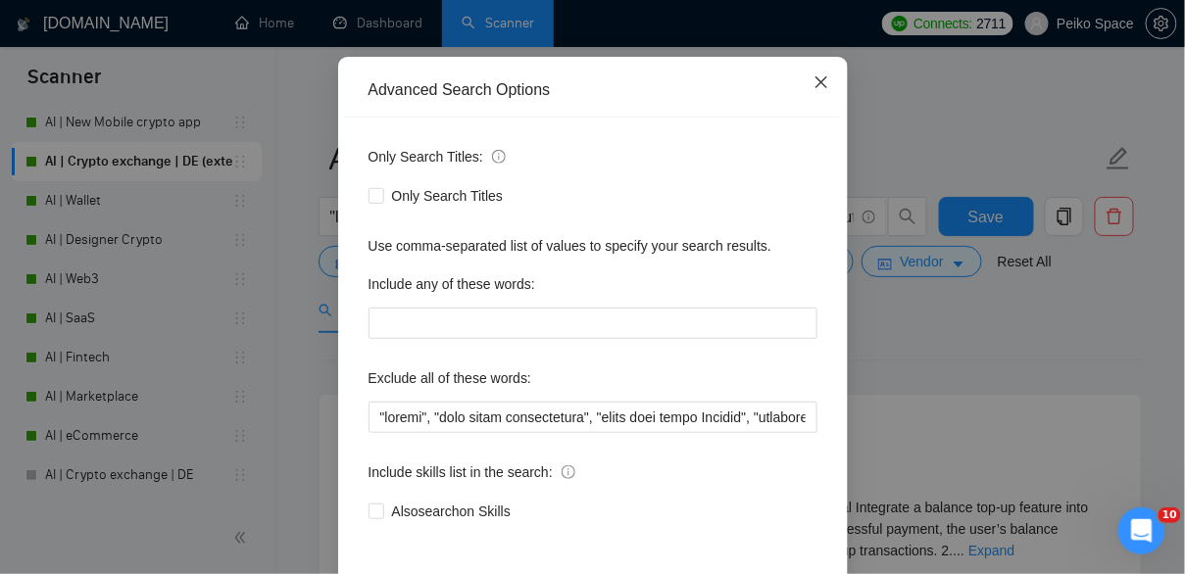
click at [828, 75] on span "Close" at bounding box center [821, 83] width 53 height 53
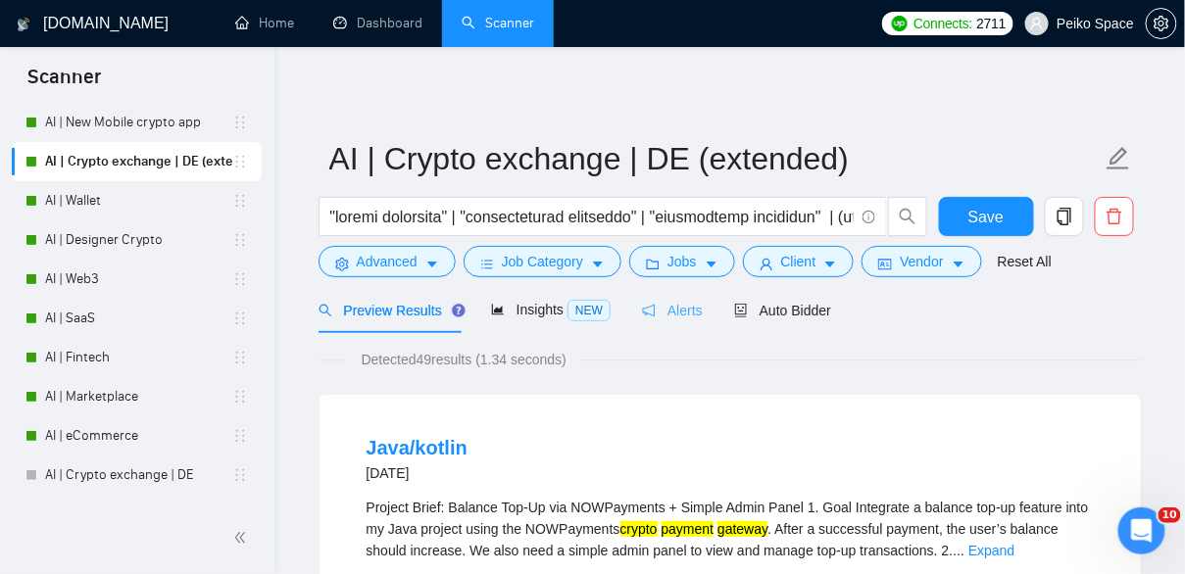
scroll to position [142, 0]
click at [380, 273] on button "Advanced" at bounding box center [386, 261] width 137 height 31
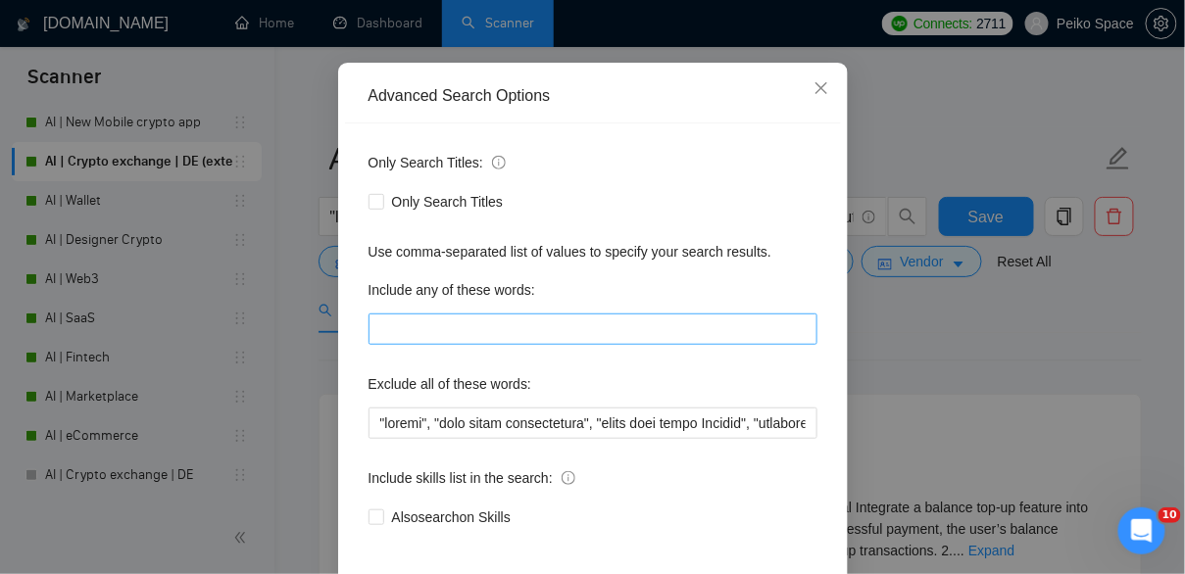
scroll to position [151, 0]
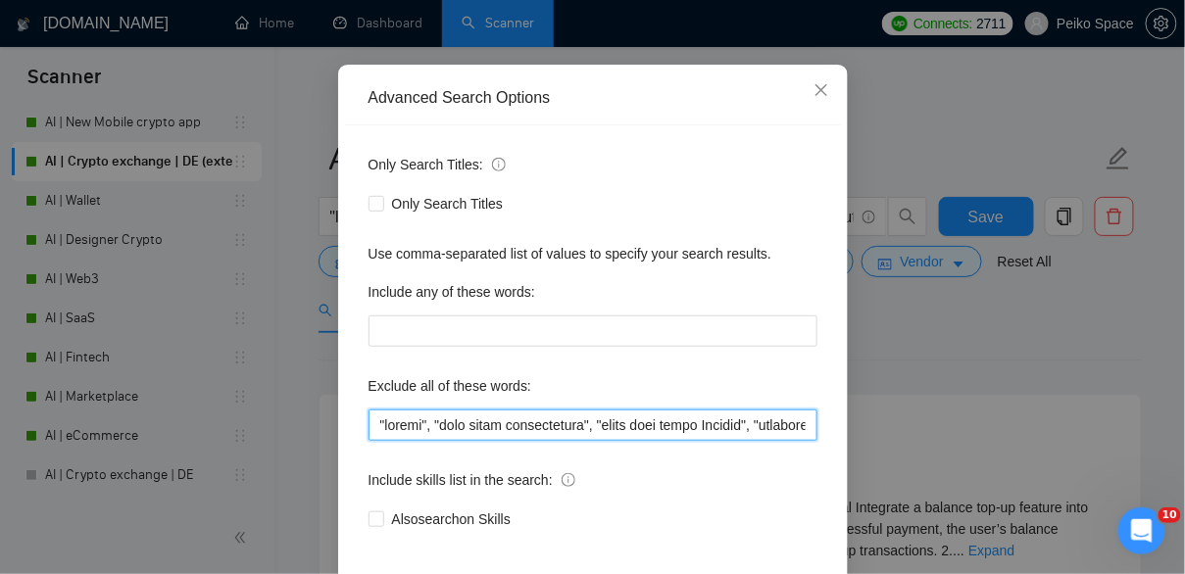
click at [488, 432] on input "text" at bounding box center [592, 425] width 449 height 31
paste input "(lore*), "ipsu do", "sitametco ad elitseddoe", "temporin utlabore", "E dolo mag…"
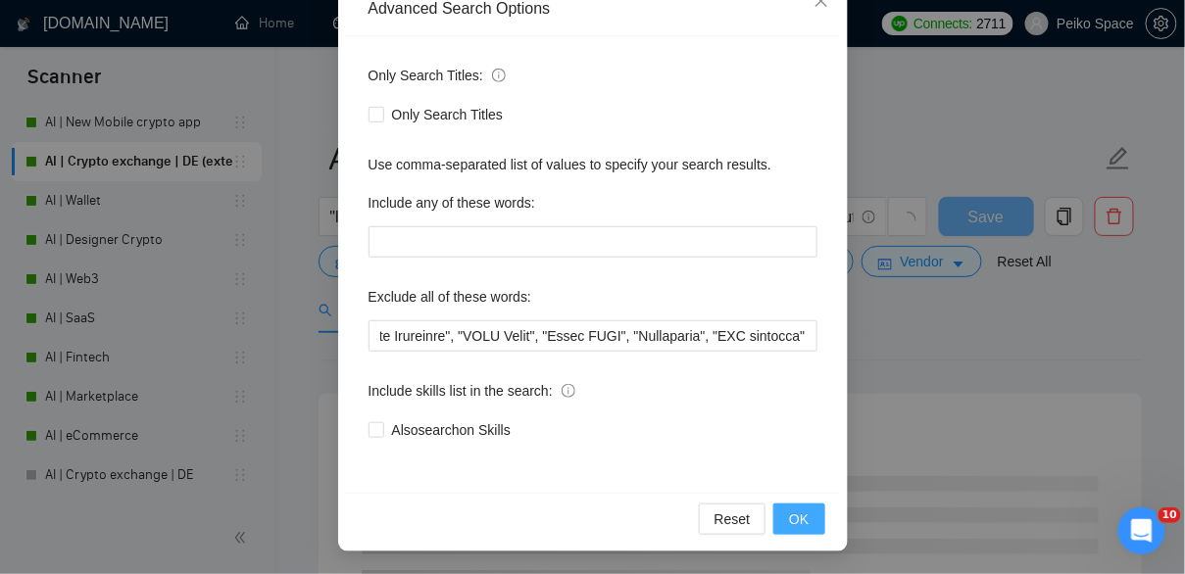
click at [820, 516] on button "OK" at bounding box center [798, 519] width 51 height 31
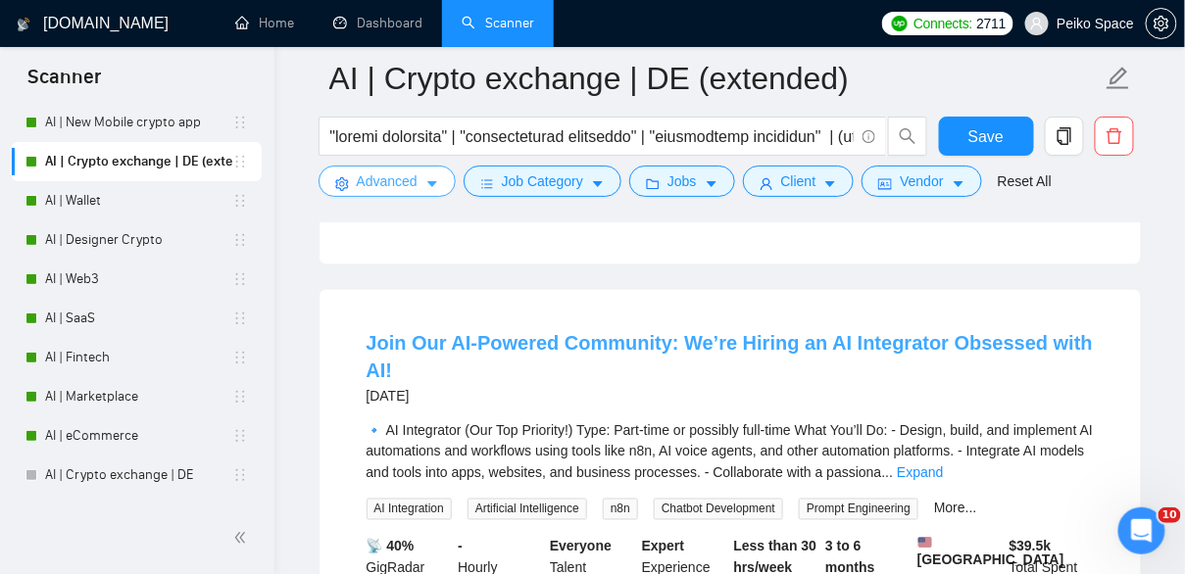
scroll to position [546, 0]
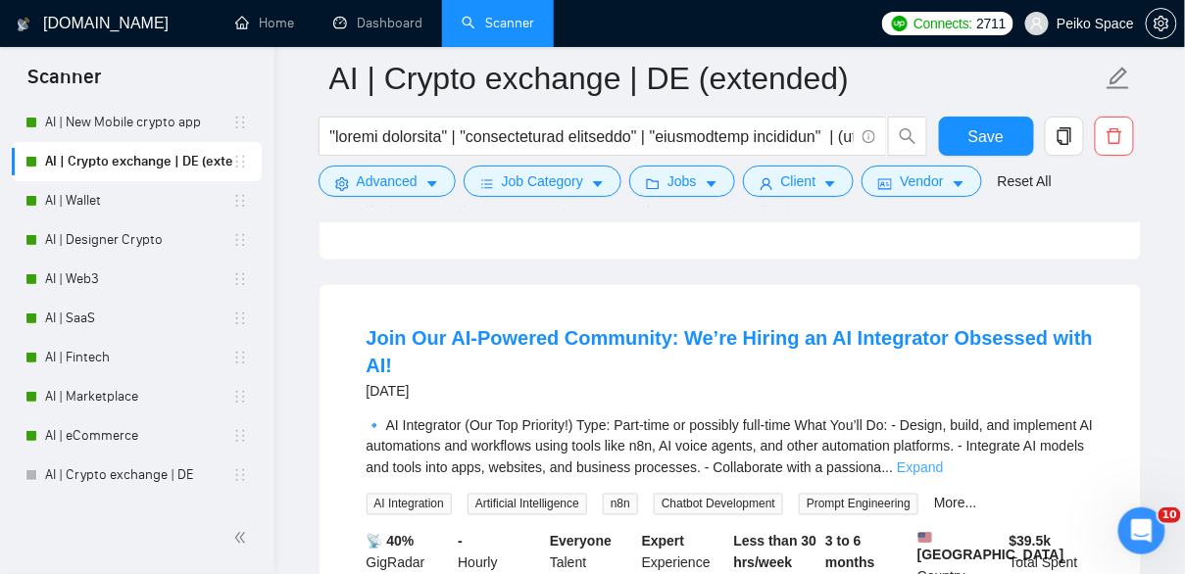
click at [943, 461] on link "Expand" at bounding box center [920, 469] width 46 height 16
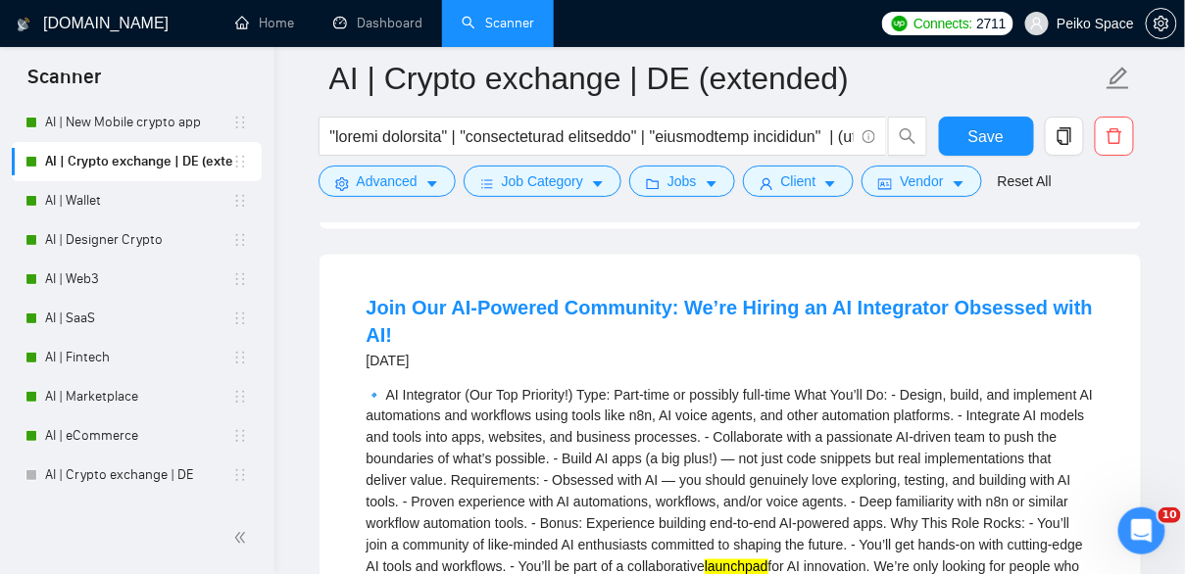
scroll to position [579, 0]
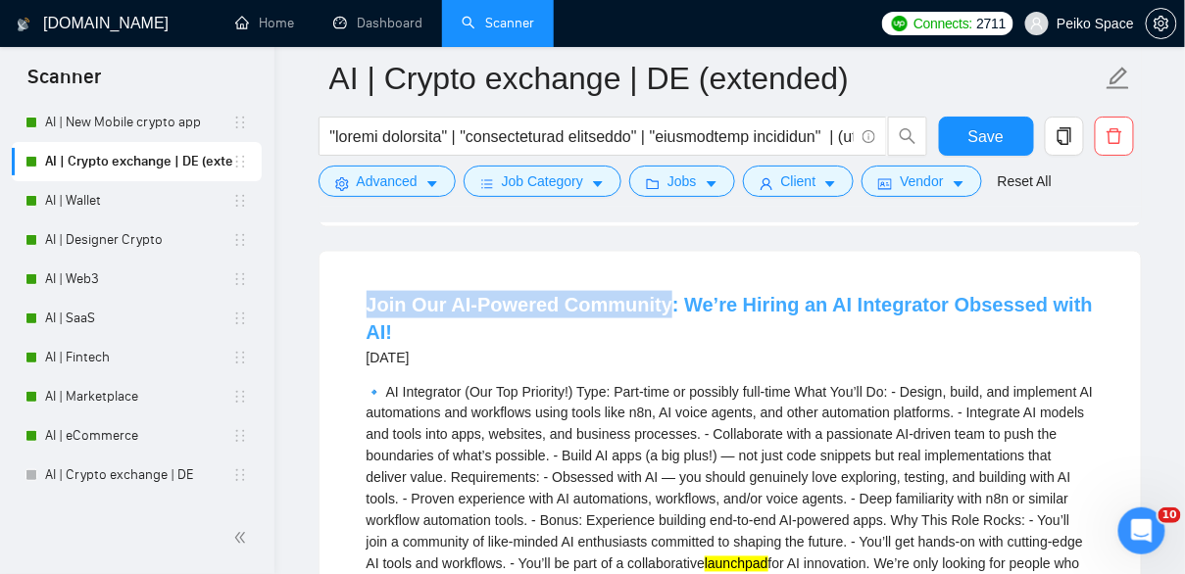
drag, startPoint x: 348, startPoint y: 298, endPoint x: 659, endPoint y: 295, distance: 310.7
click at [659, 295] on li "Join Our AI-Powered Community: We’re Hiring an AI Integrator Obsessed with AI! …" at bounding box center [730, 570] width 774 height 591
copy link "Join Our AI-Powered Community"
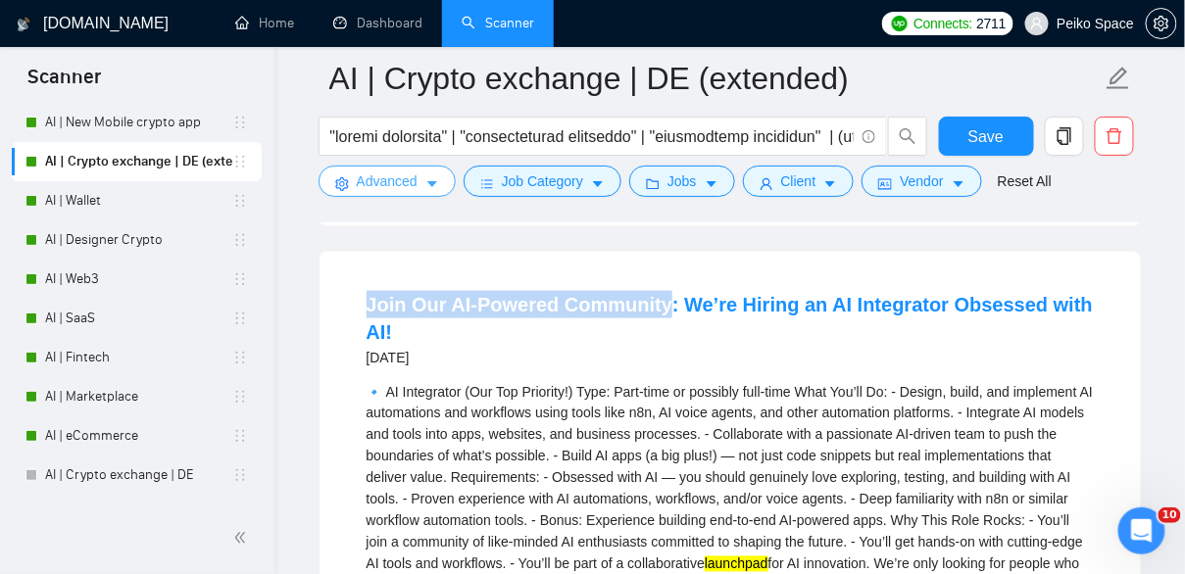
click at [382, 183] on span "Advanced" at bounding box center [387, 182] width 61 height 22
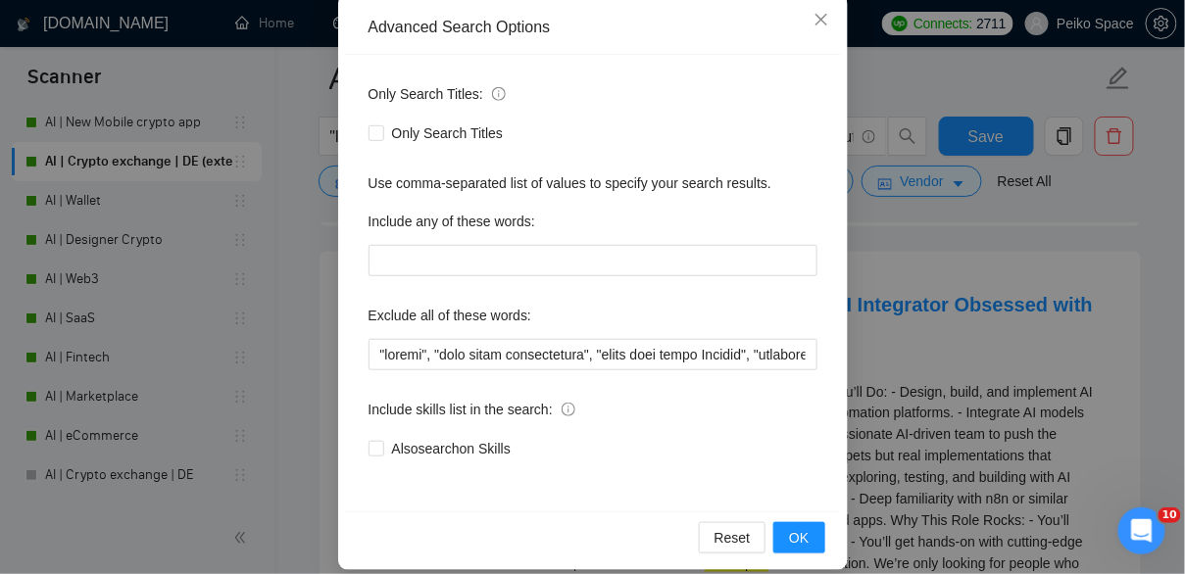
scroll to position [220, 0]
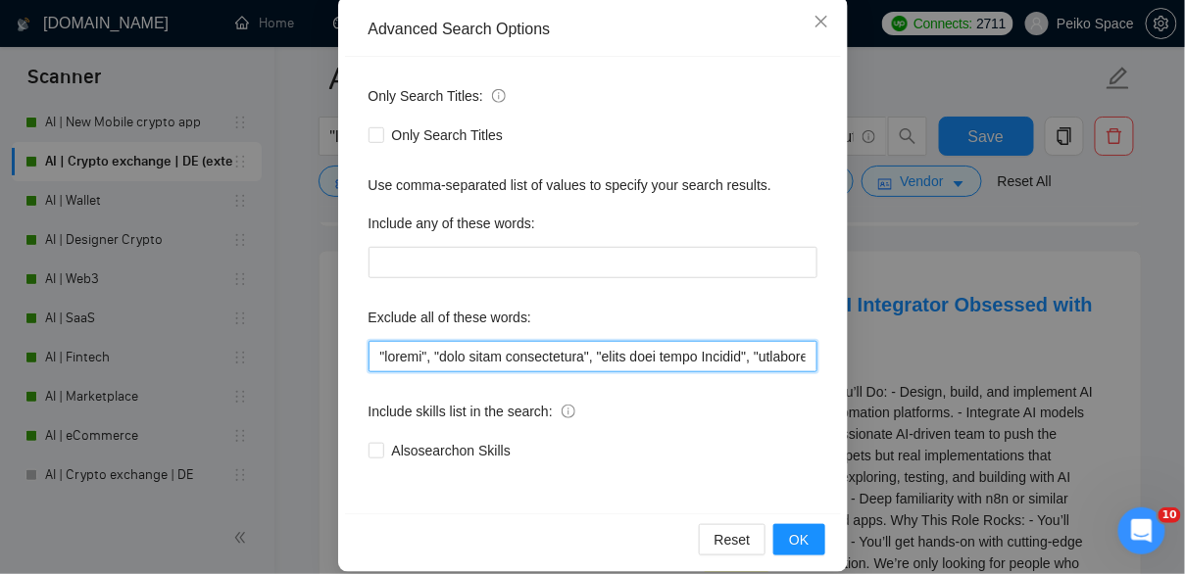
click at [378, 352] on input "text" at bounding box center [592, 356] width 449 height 31
paste input "Join Our AI-Powered Community"
type input ""Lore Ips DO-Sitamet Consectet", "adipis", "elit seddo eiusmodtempo", "incid ut…"
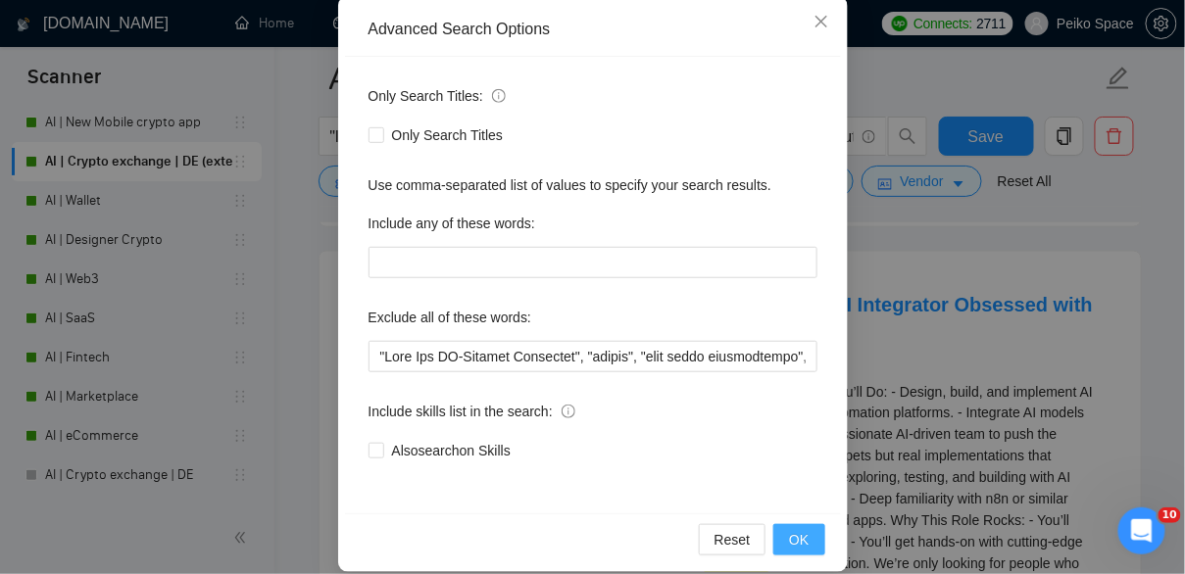
click at [791, 542] on span "OK" at bounding box center [799, 540] width 20 height 22
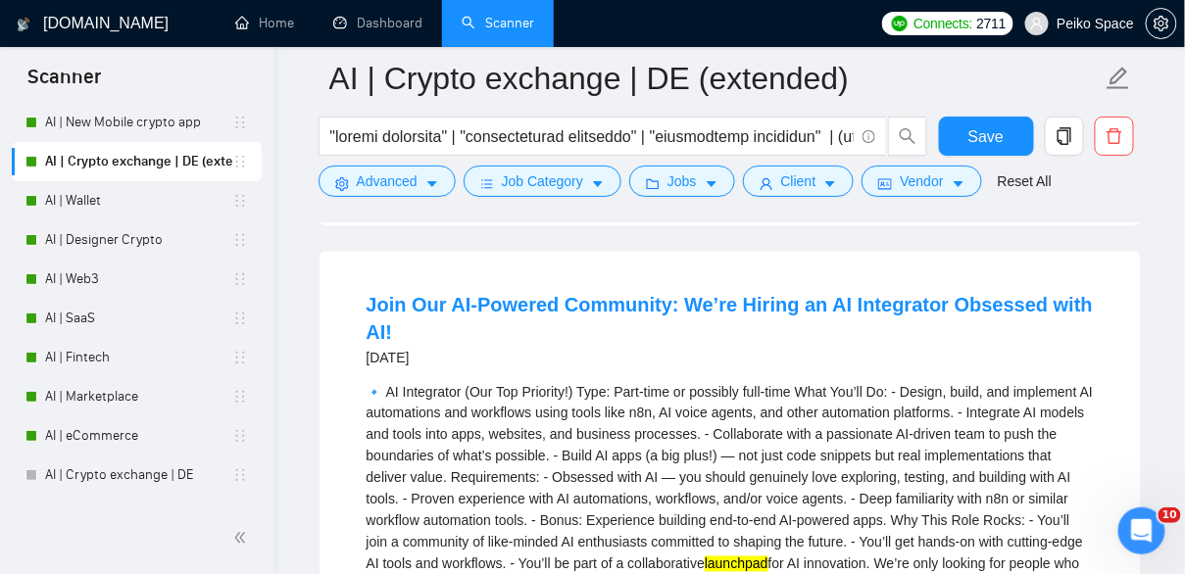
scroll to position [142, 0]
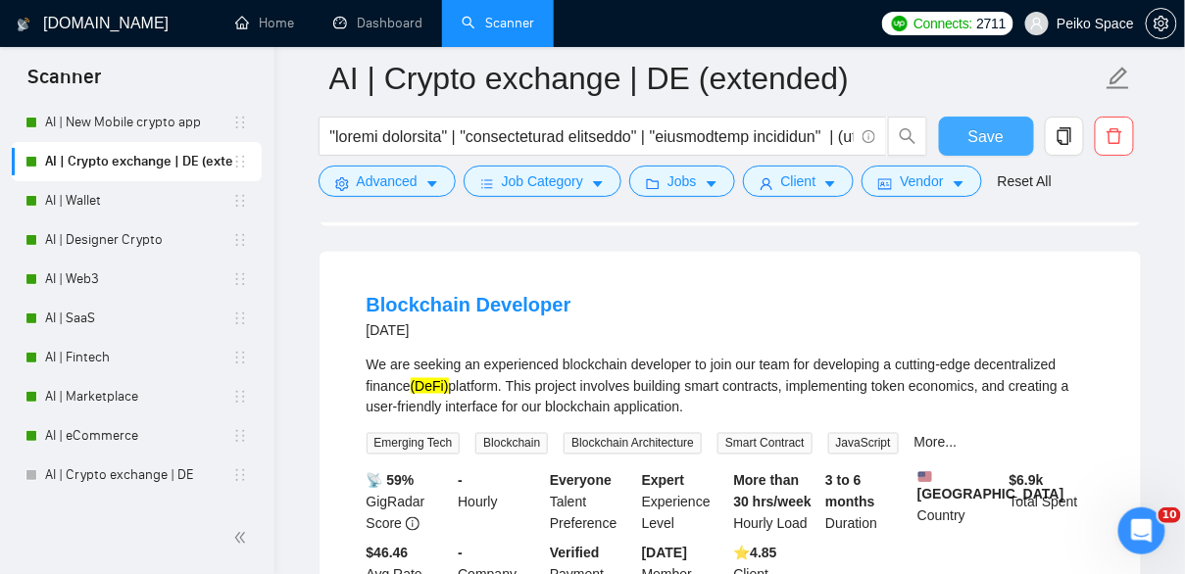
click at [991, 140] on span "Save" at bounding box center [985, 136] width 35 height 24
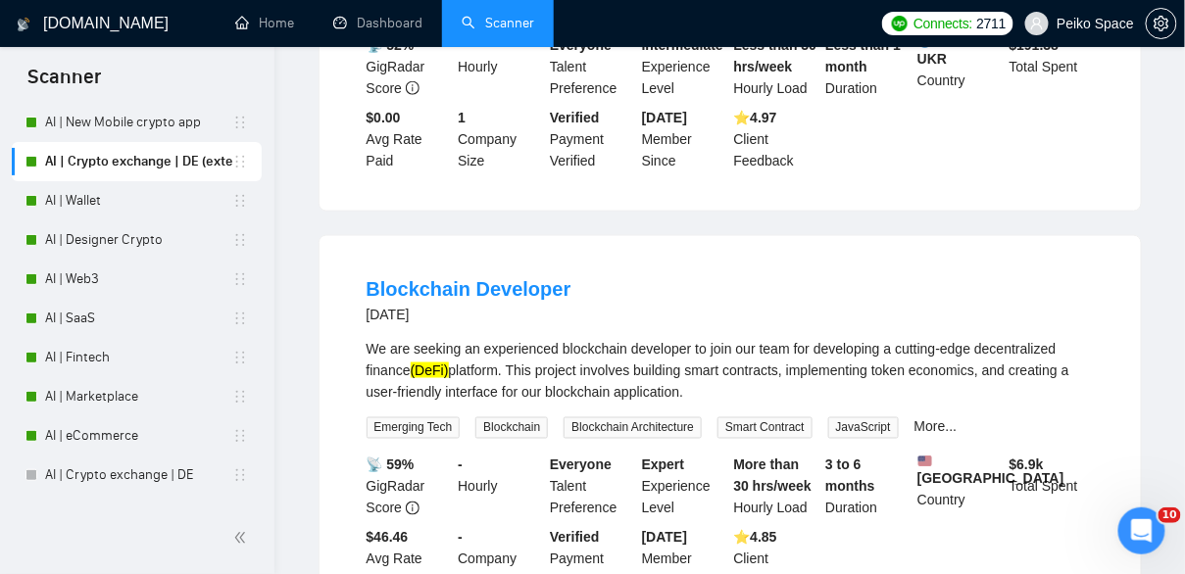
scroll to position [0, 0]
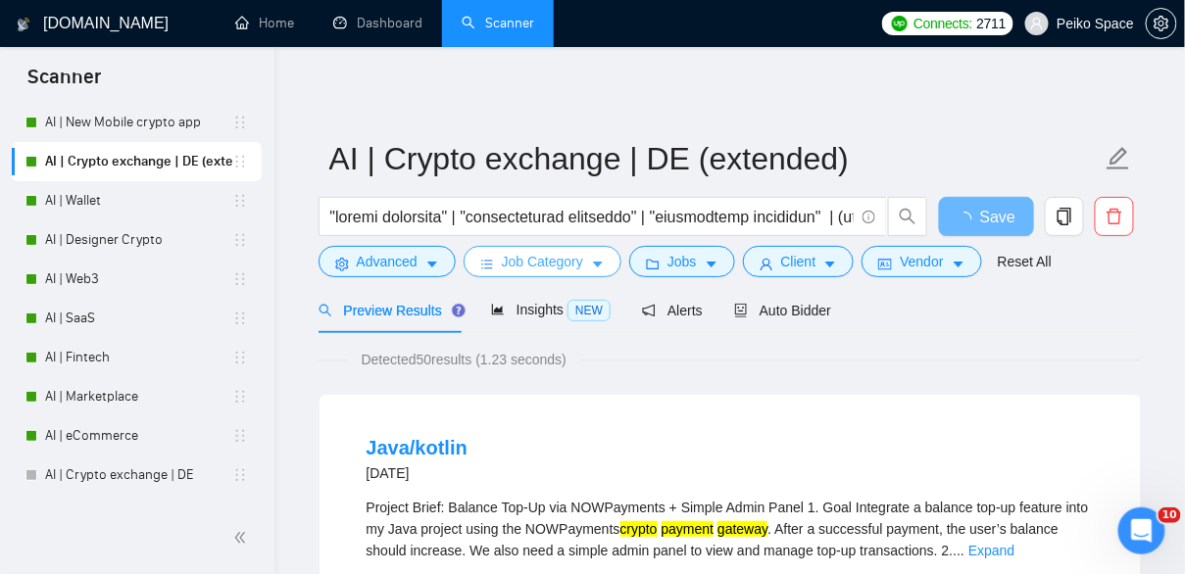
click at [515, 267] on span "Job Category" at bounding box center [542, 262] width 81 height 22
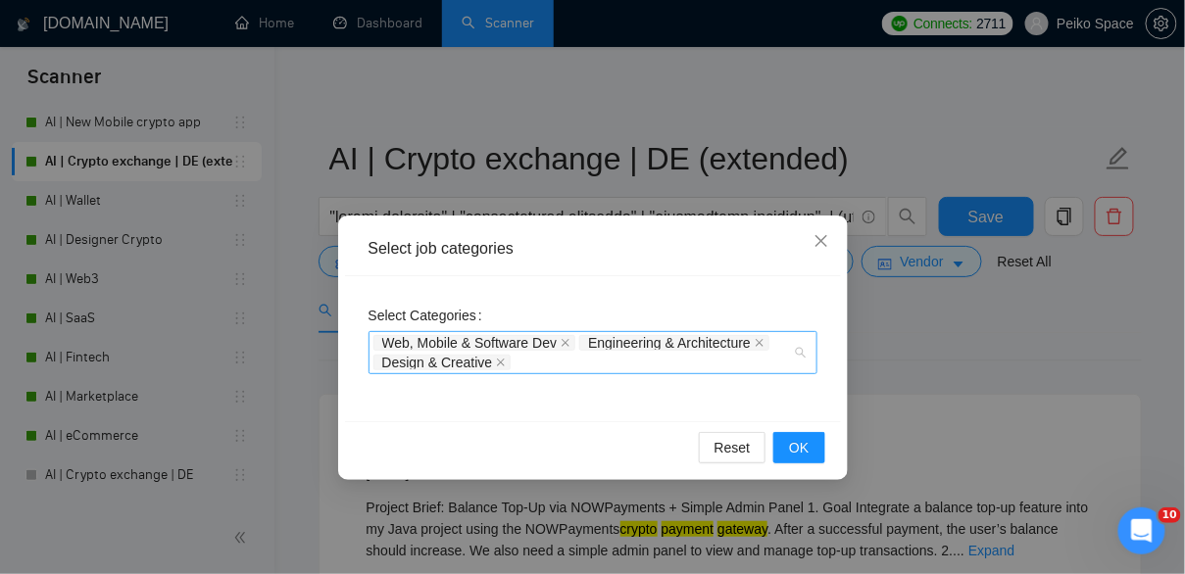
click at [570, 364] on div "Web, Mobile & Software Dev Engineering & Architecture Design & Creative" at bounding box center [582, 352] width 419 height 39
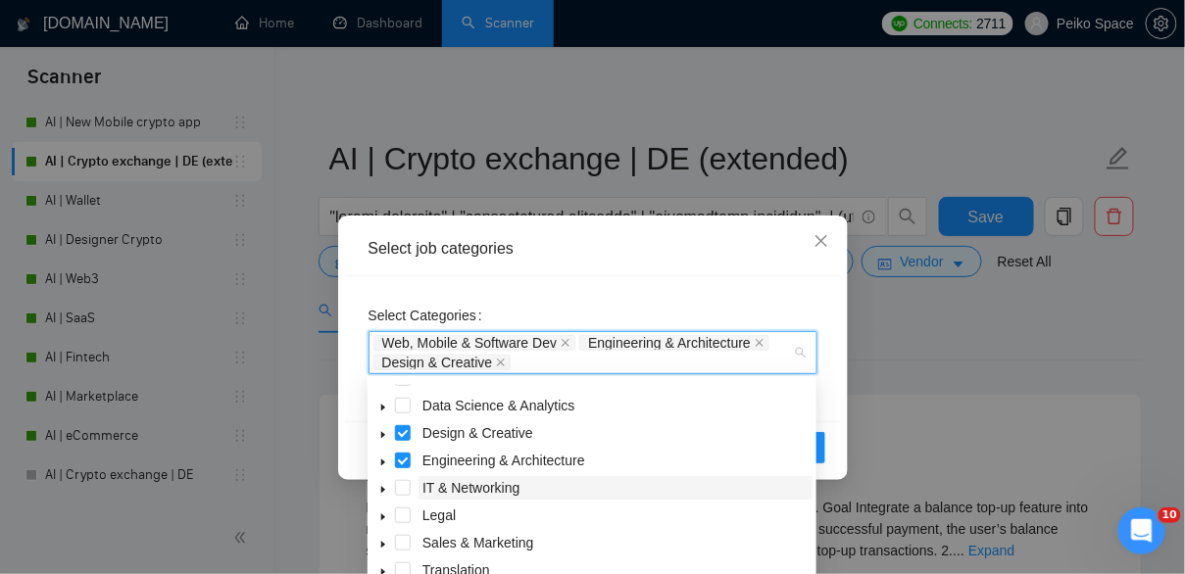
scroll to position [78, 0]
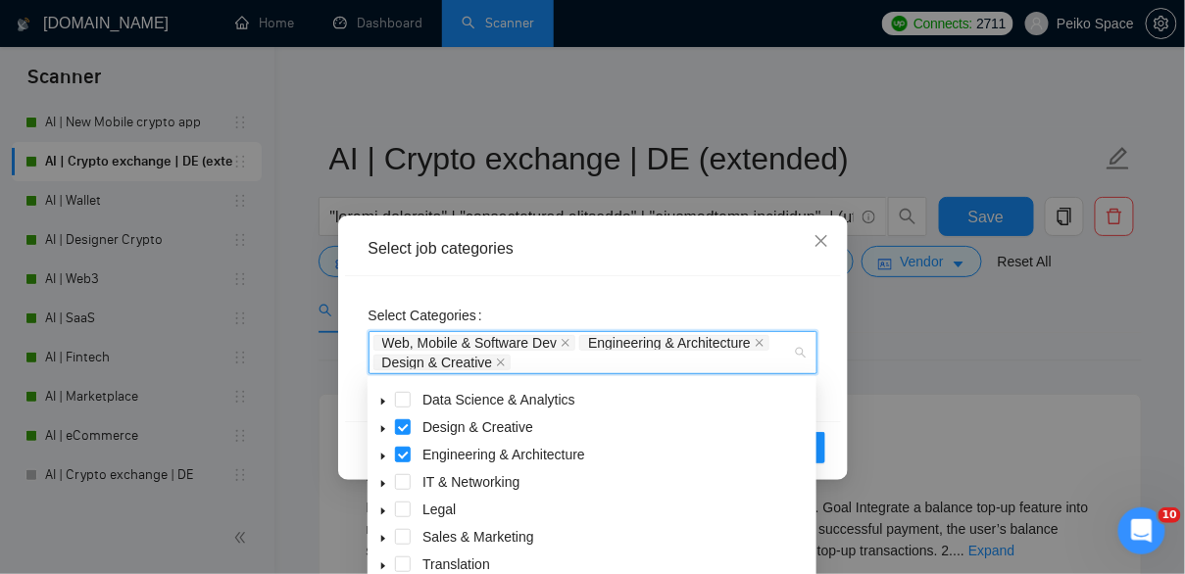
click at [379, 485] on icon "caret-down" at bounding box center [383, 484] width 10 height 10
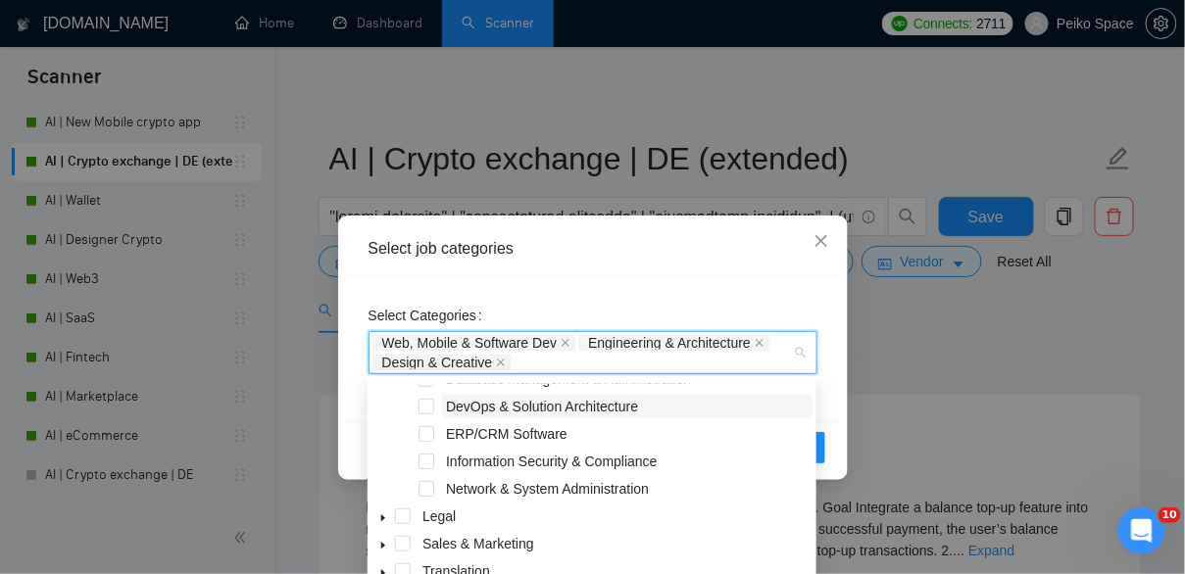
scroll to position [209, 0]
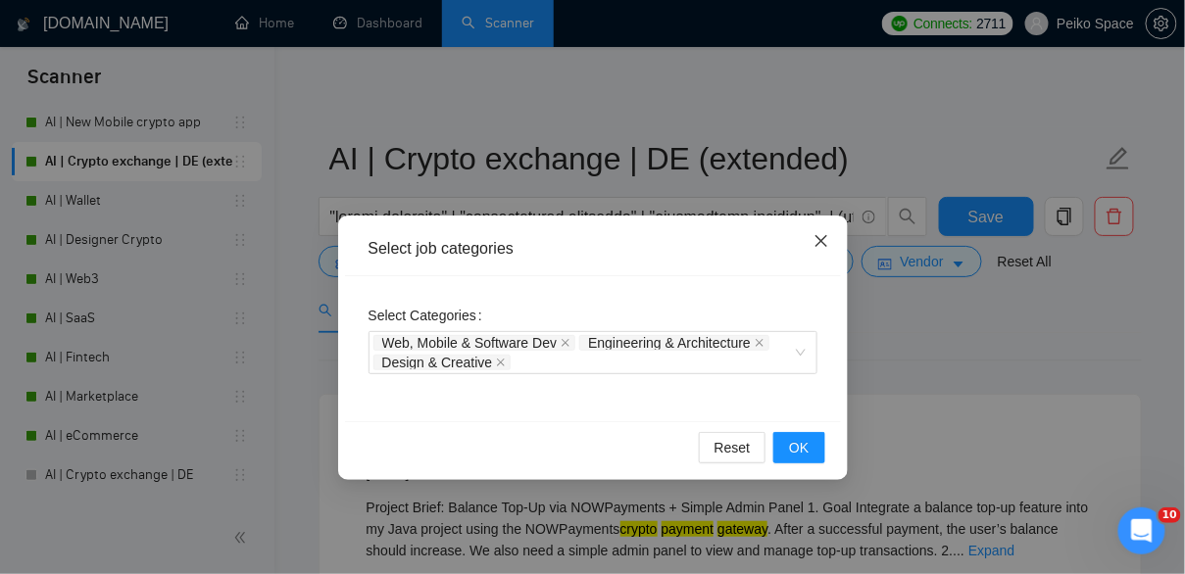
click at [820, 244] on icon "close" at bounding box center [821, 241] width 16 height 16
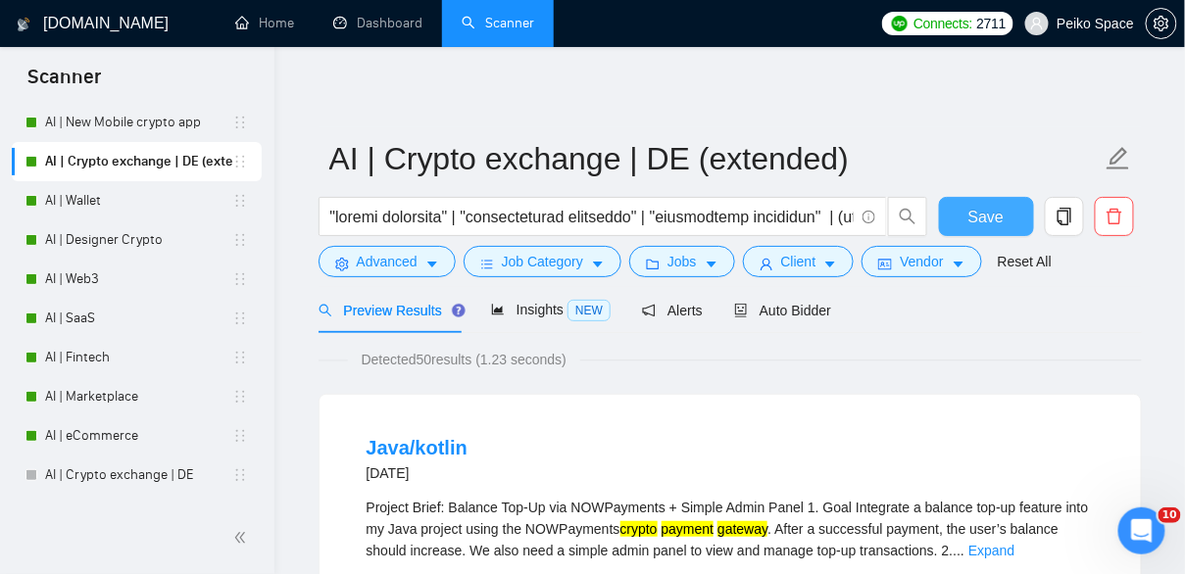
click at [987, 210] on span "Save" at bounding box center [985, 217] width 35 height 24
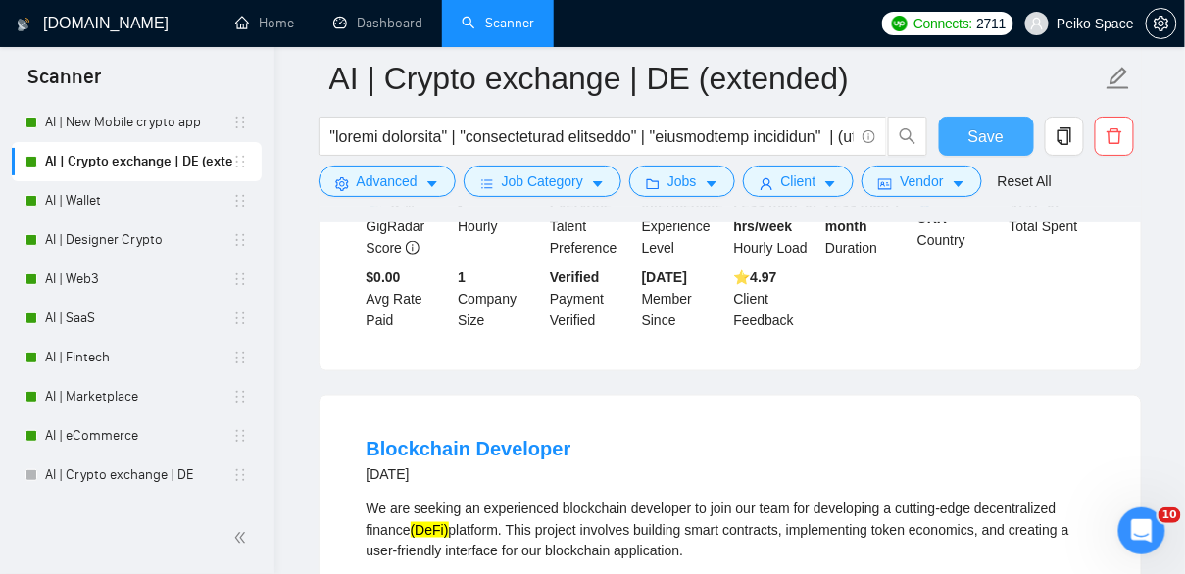
scroll to position [502, 0]
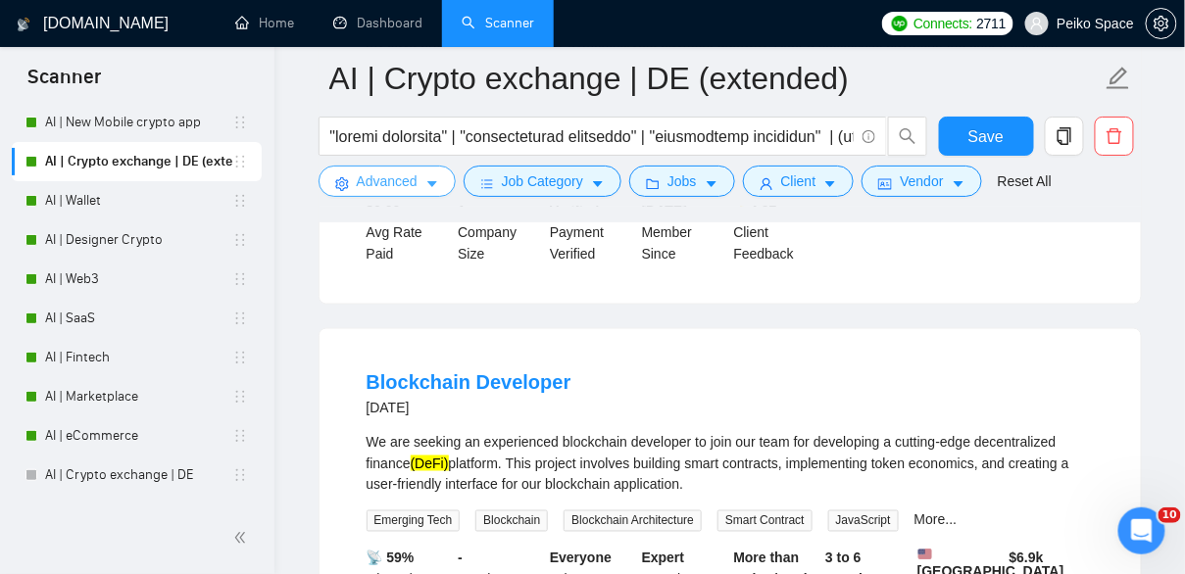
click at [438, 175] on button "Advanced" at bounding box center [386, 181] width 137 height 31
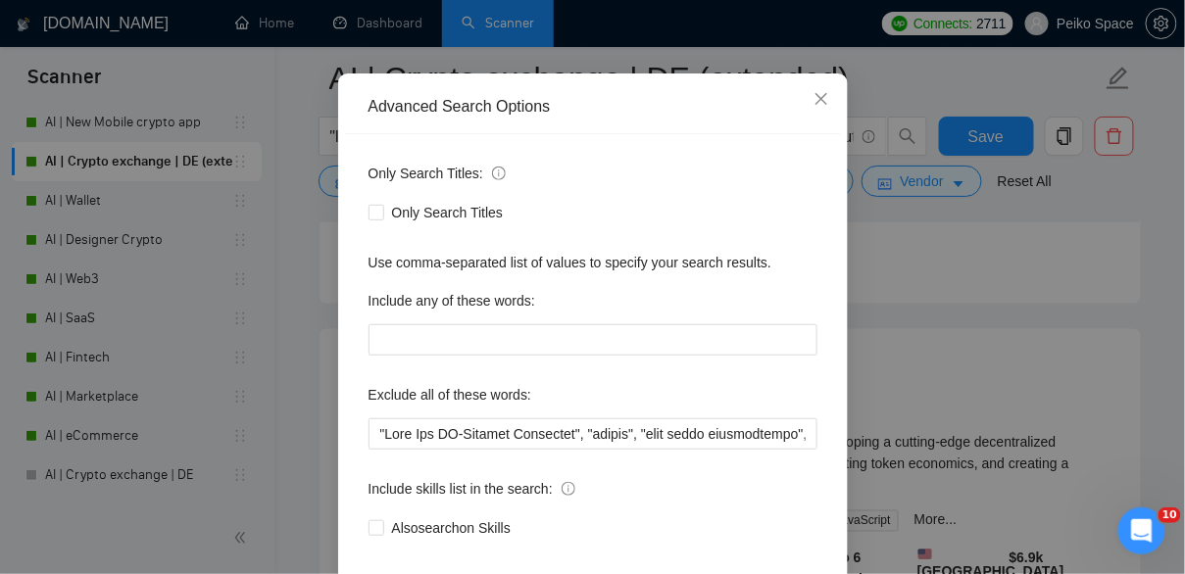
scroll to position [26, 0]
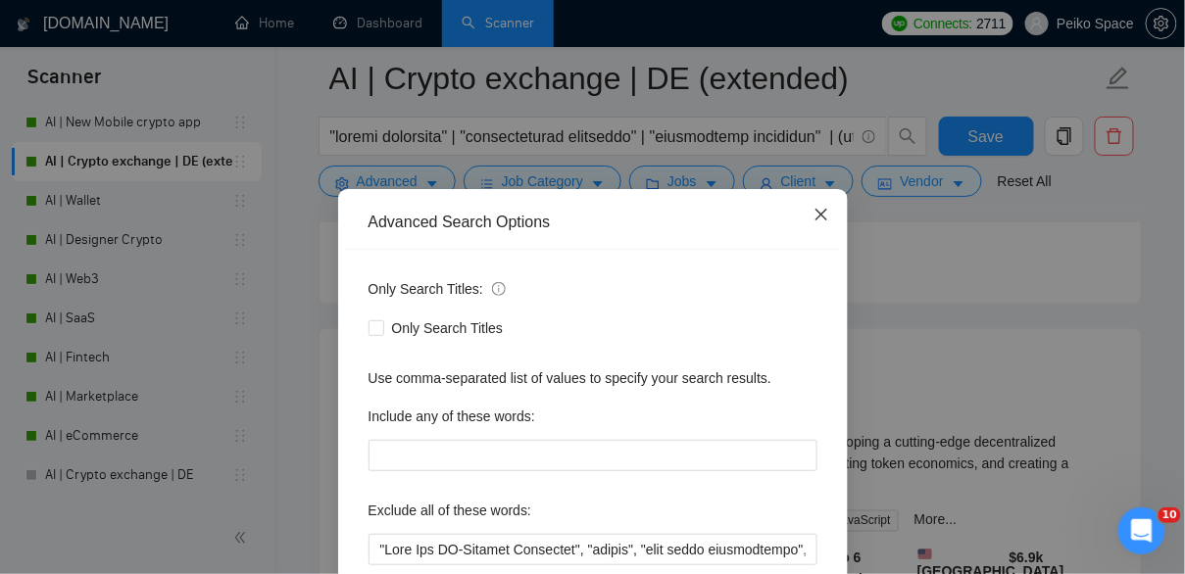
click at [827, 214] on icon "close" at bounding box center [821, 215] width 16 height 16
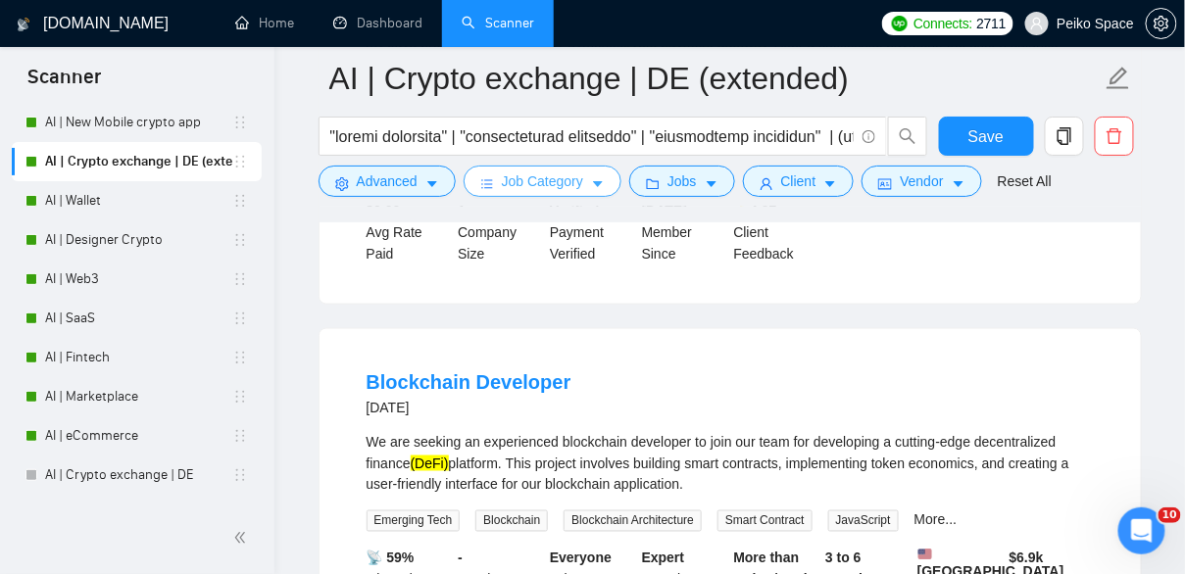
click at [583, 175] on span "Job Category" at bounding box center [542, 182] width 81 height 22
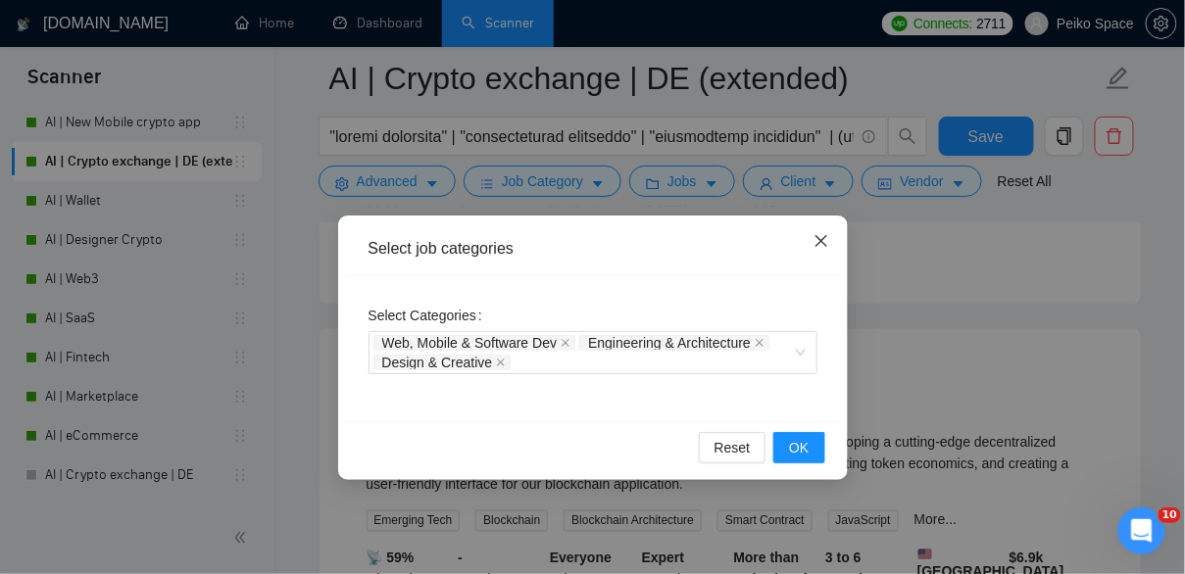
click at [830, 240] on span "Close" at bounding box center [821, 242] width 53 height 53
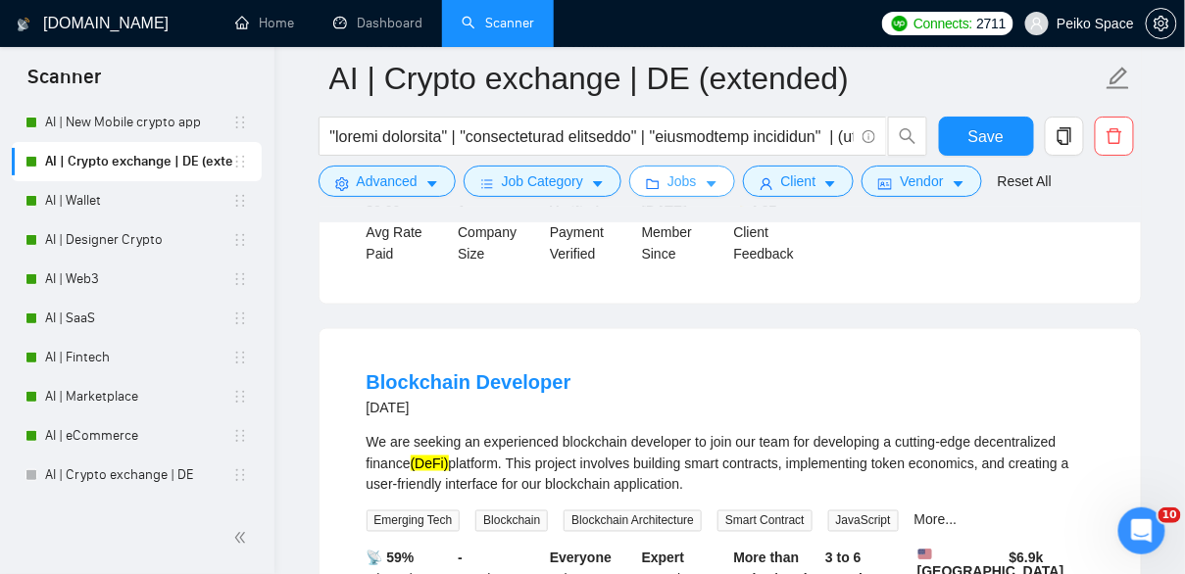
click at [672, 182] on span "Jobs" at bounding box center [681, 182] width 29 height 22
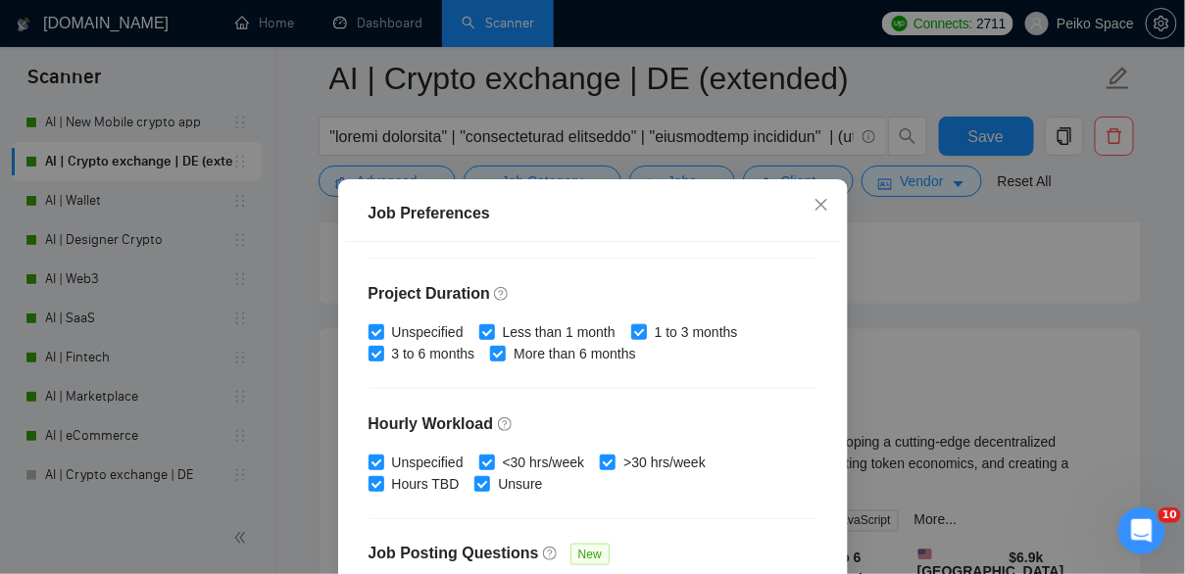
scroll to position [702, 0]
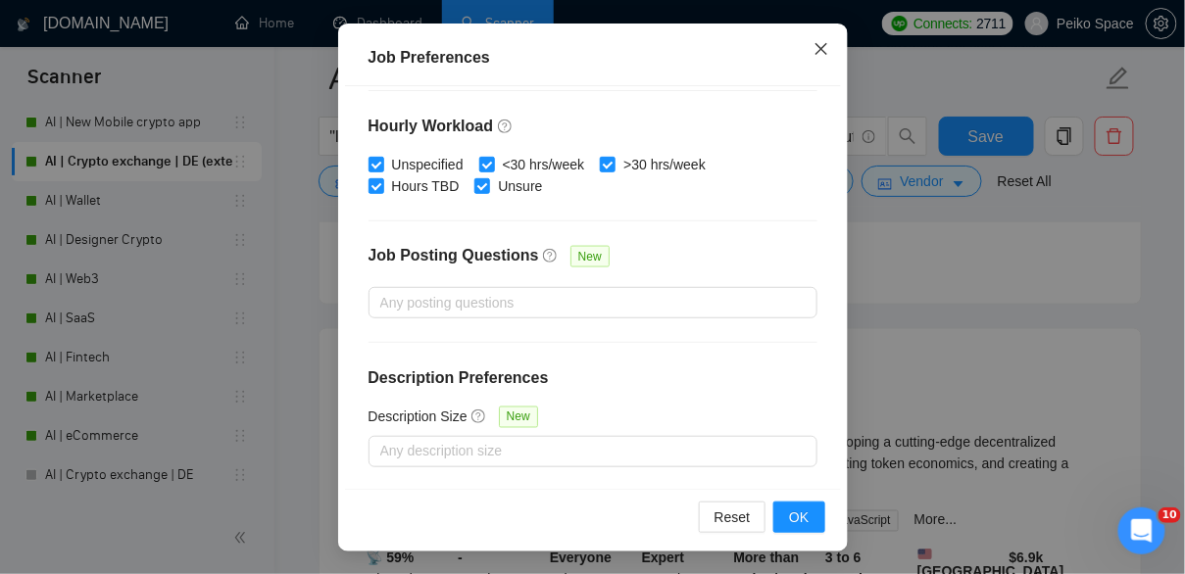
click at [822, 43] on icon "close" at bounding box center [821, 49] width 16 height 16
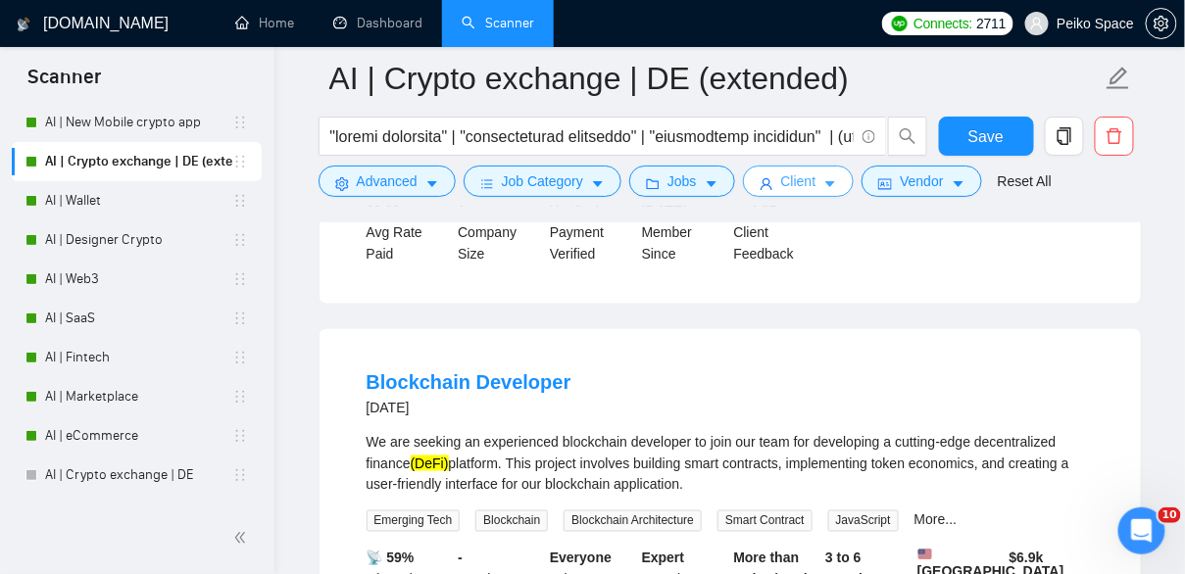
click at [816, 182] on span "Client" at bounding box center [798, 182] width 35 height 22
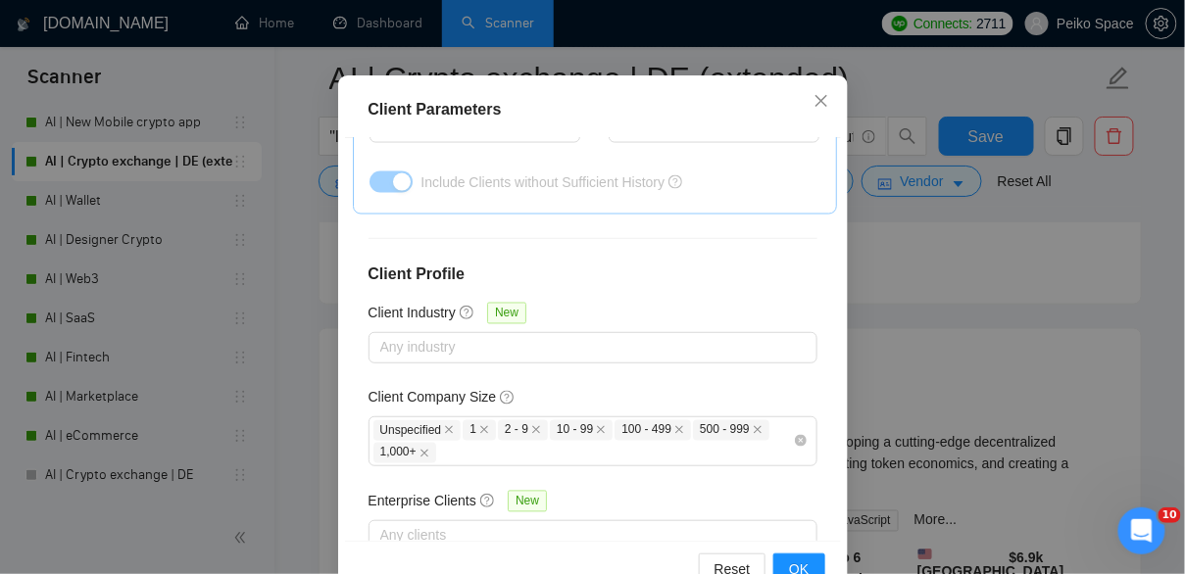
scroll to position [113, 0]
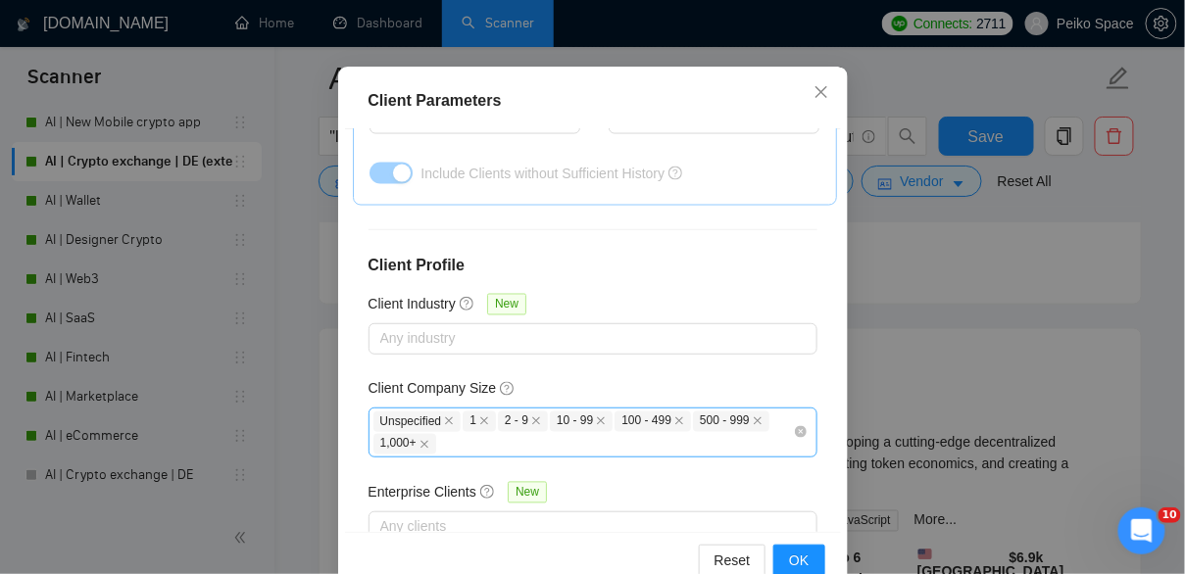
click at [589, 410] on div "Unspecified 1 2 - 9 10 - 99 100 - 499 500 - 999 1,000+" at bounding box center [582, 433] width 419 height 46
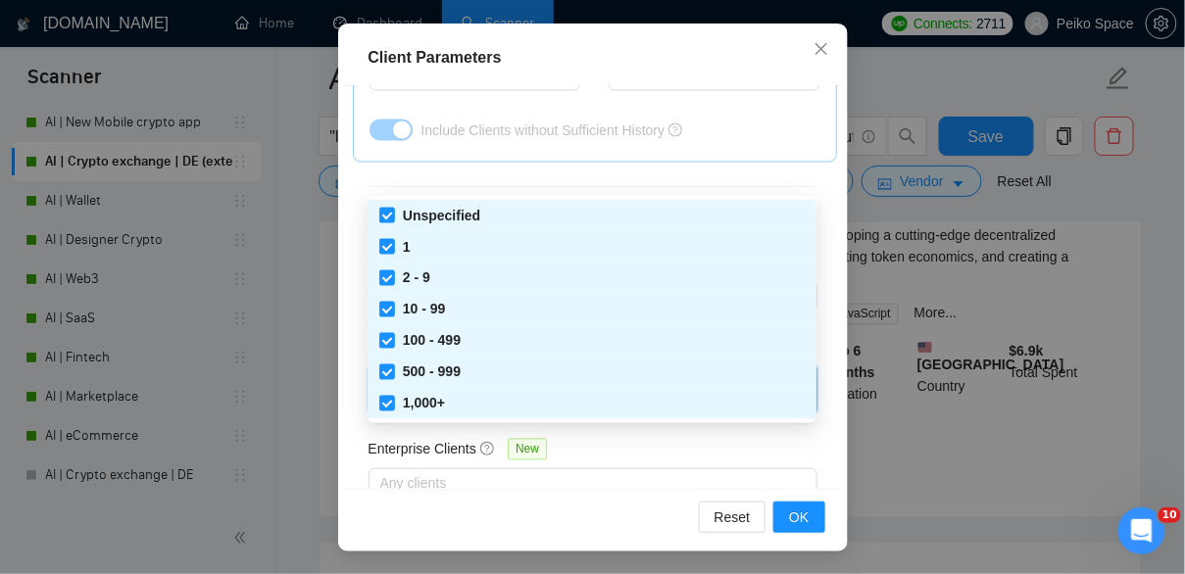
scroll to position [698, 0]
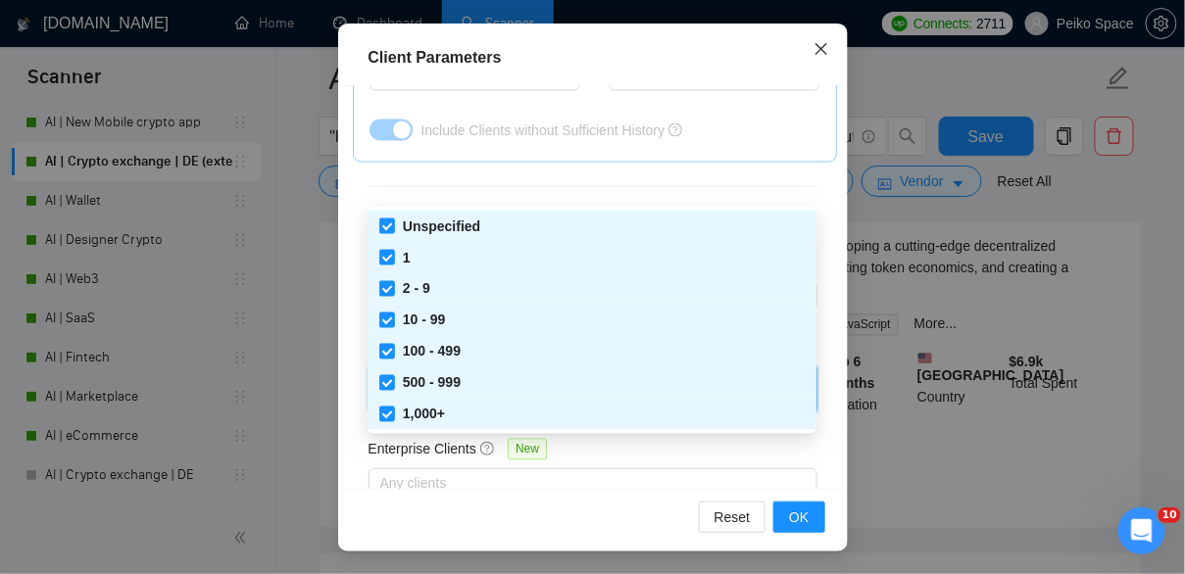
click at [840, 43] on span "Close" at bounding box center [821, 50] width 53 height 53
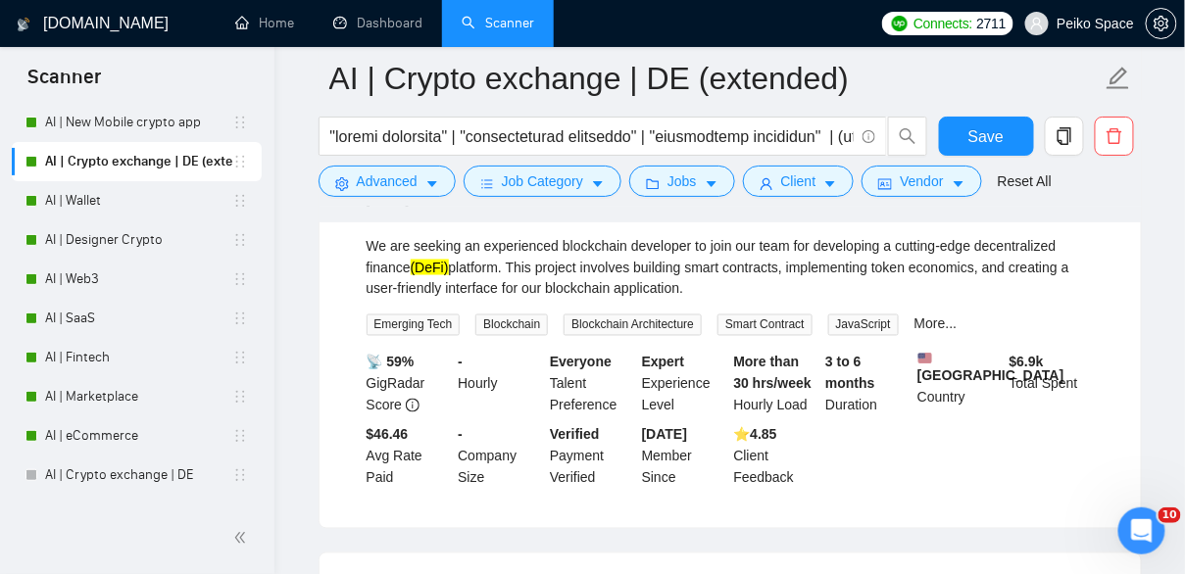
scroll to position [93, 0]
click at [936, 173] on span "Vendor" at bounding box center [921, 182] width 43 height 22
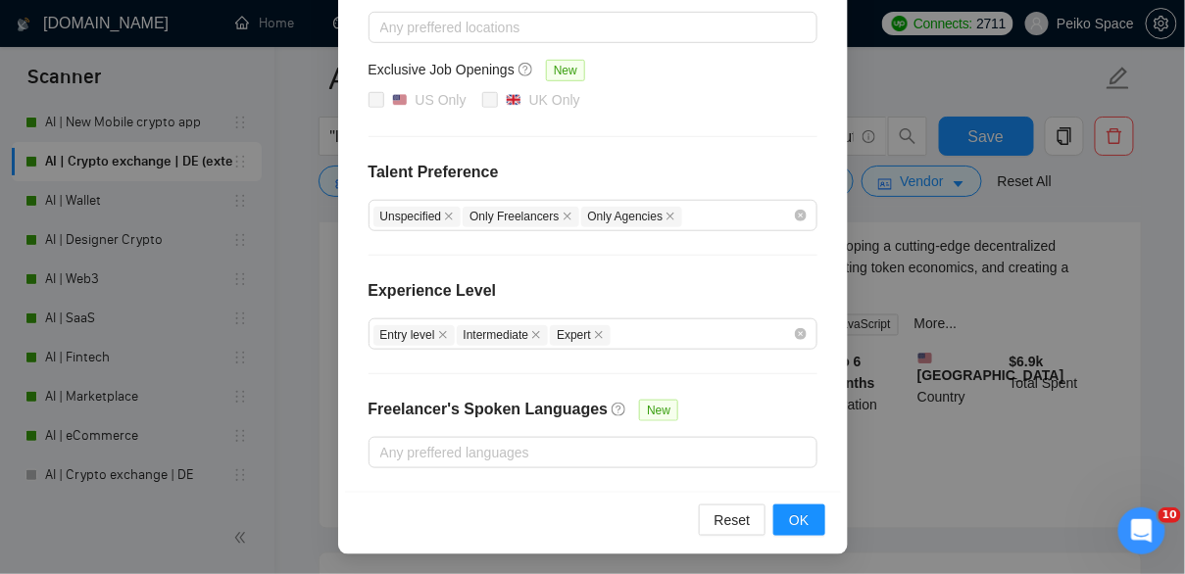
scroll to position [0, 0]
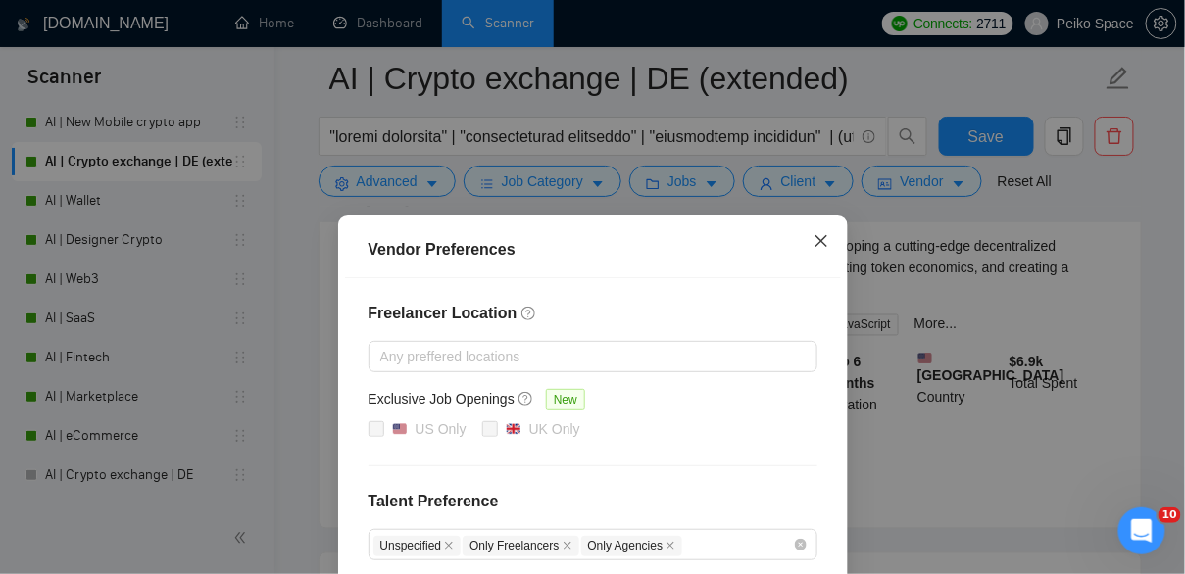
click at [825, 231] on span "Close" at bounding box center [821, 242] width 53 height 53
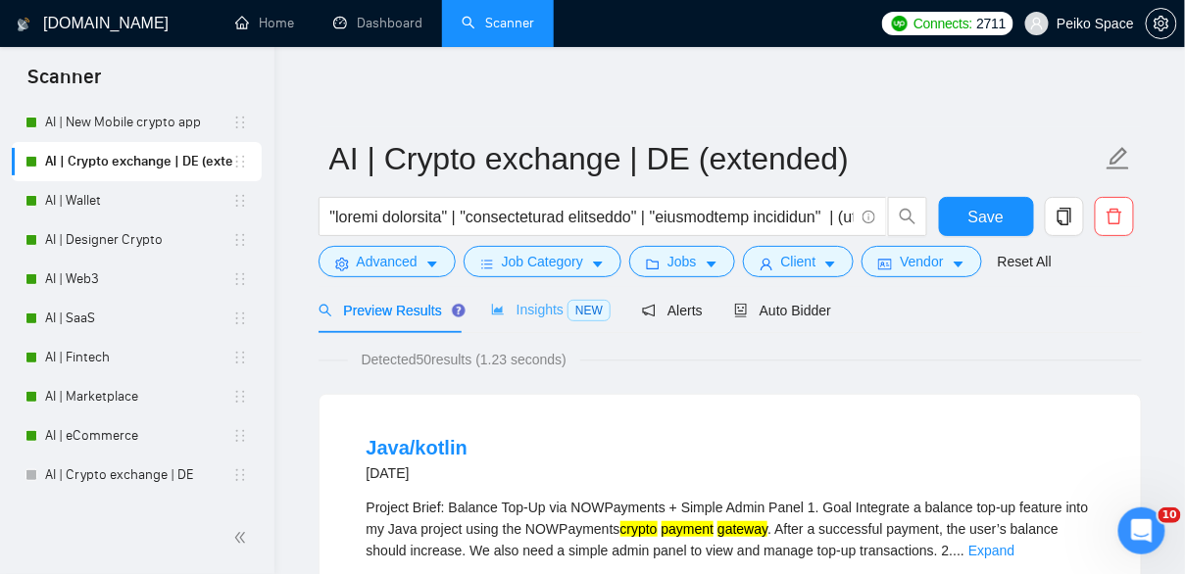
click at [523, 326] on div "Insights NEW" at bounding box center [551, 310] width 120 height 46
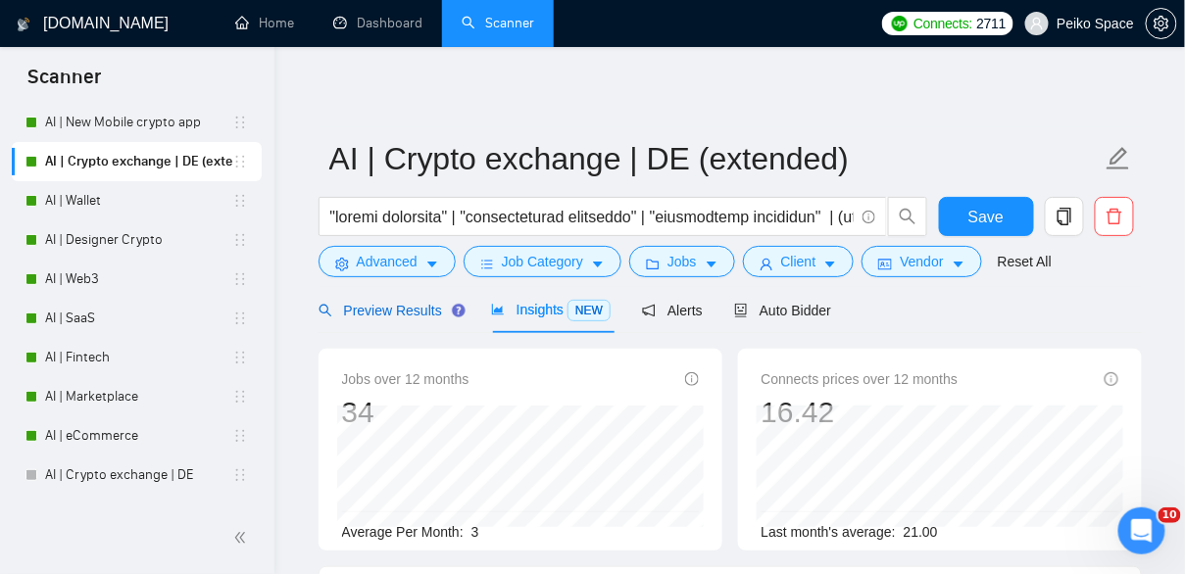
drag, startPoint x: 406, startPoint y: 310, endPoint x: 404, endPoint y: 291, distance: 18.7
click at [406, 310] on span "Preview Results" at bounding box center [388, 311] width 141 height 16
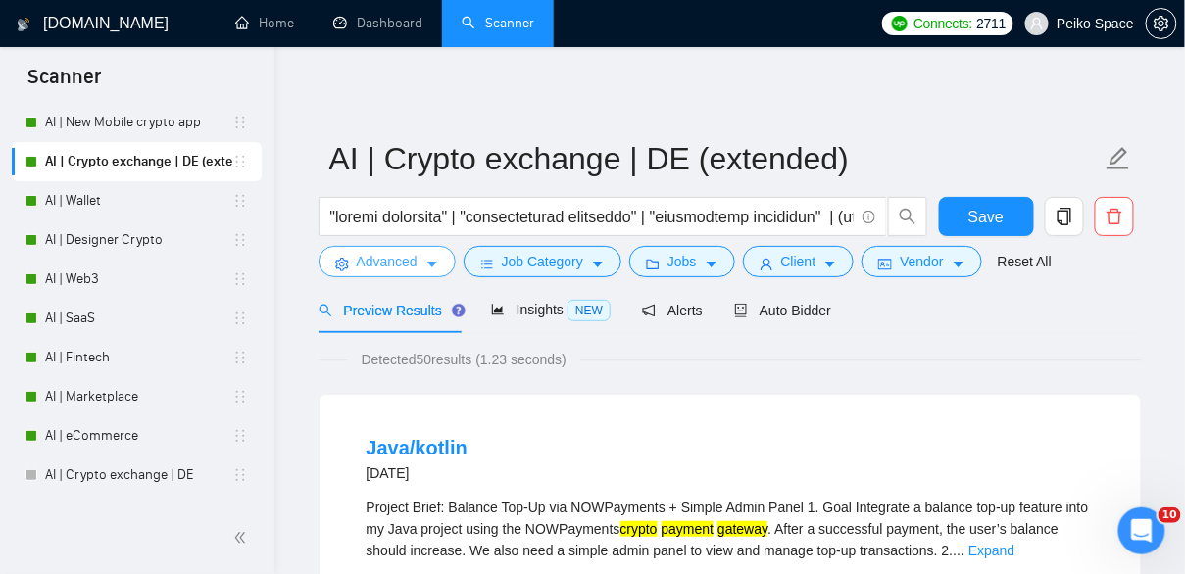
click at [410, 264] on span "Advanced" at bounding box center [387, 262] width 61 height 22
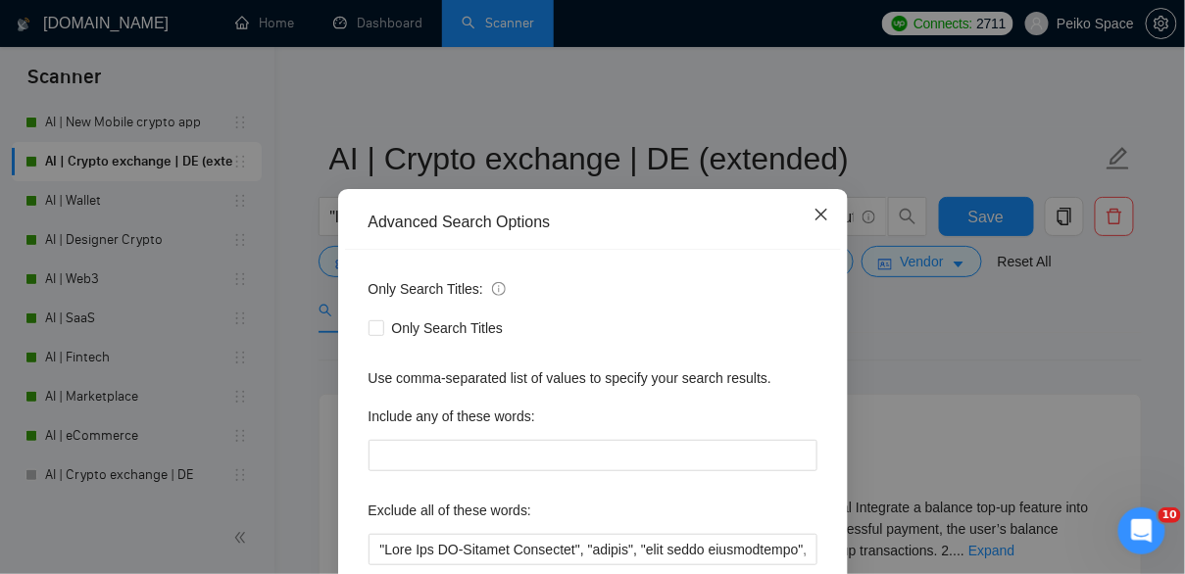
click at [814, 222] on icon "close" at bounding box center [821, 215] width 16 height 16
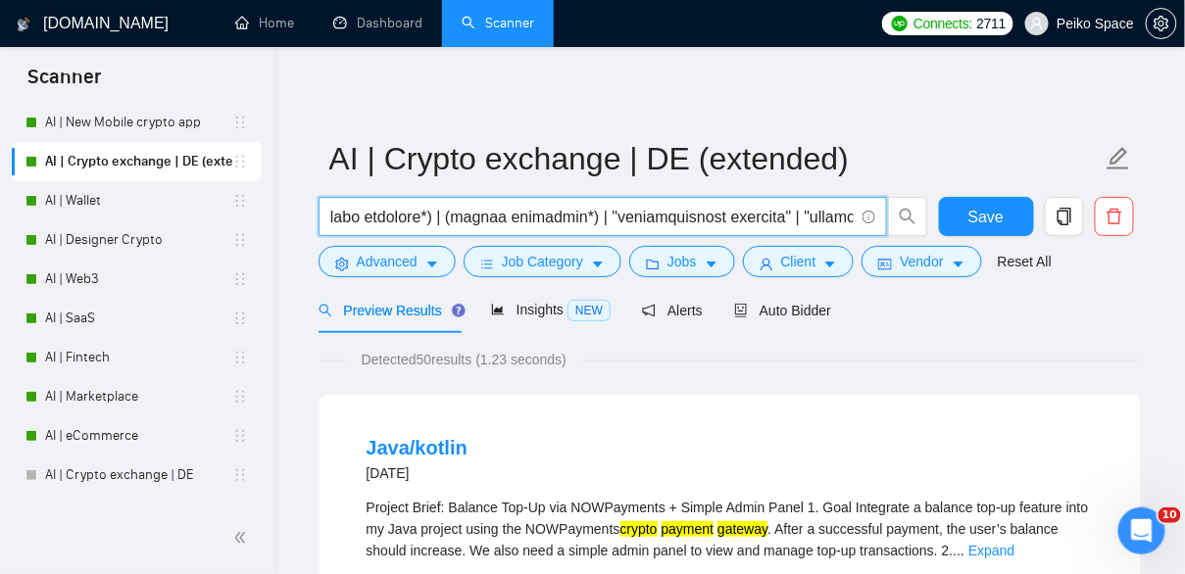
drag, startPoint x: 729, startPoint y: 216, endPoint x: 865, endPoint y: 220, distance: 136.3
click at [865, 220] on span at bounding box center [602, 216] width 568 height 39
click at [567, 225] on input "text" at bounding box center [591, 217] width 523 height 24
drag, startPoint x: 749, startPoint y: 220, endPoint x: 844, endPoint y: 223, distance: 95.1
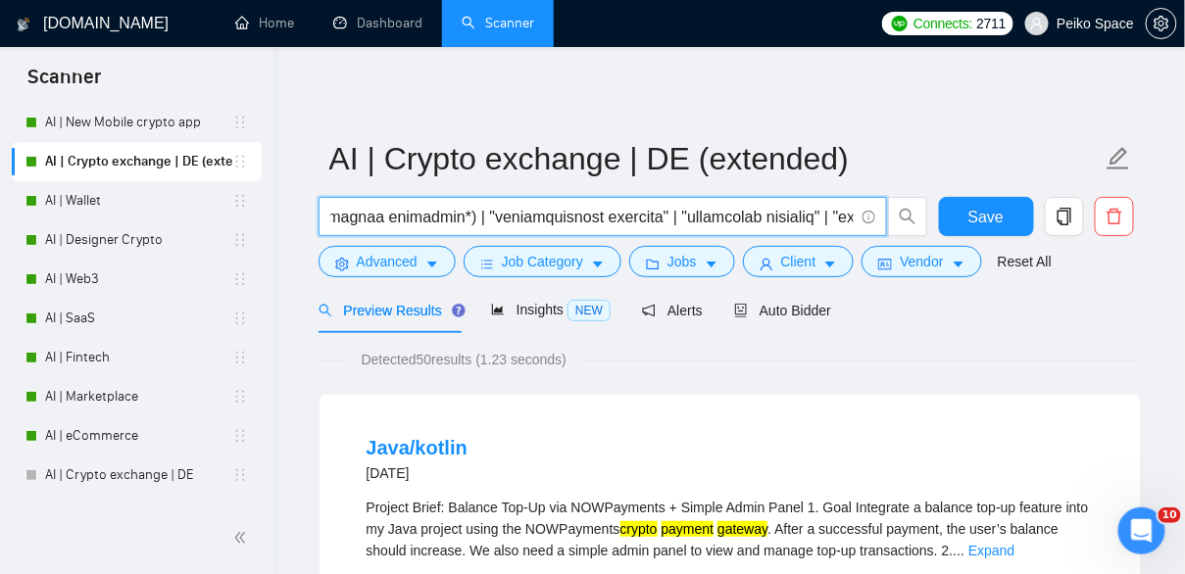
click at [844, 223] on input "text" at bounding box center [591, 217] width 523 height 24
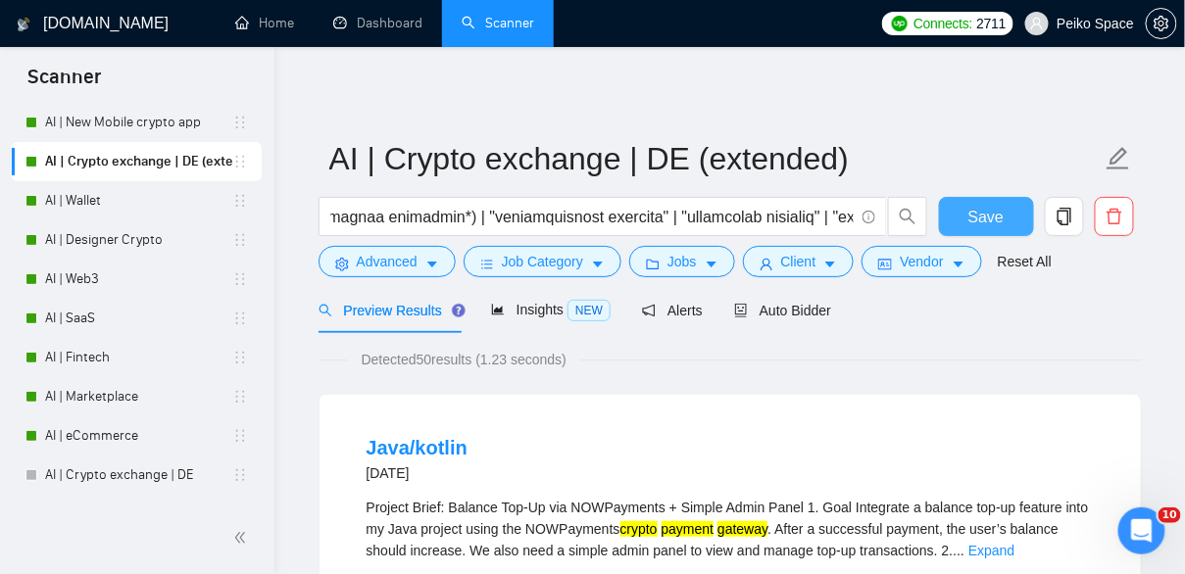
click at [994, 208] on span "Save" at bounding box center [985, 217] width 35 height 24
click at [772, 301] on div "Auto Bidder" at bounding box center [782, 311] width 97 height 22
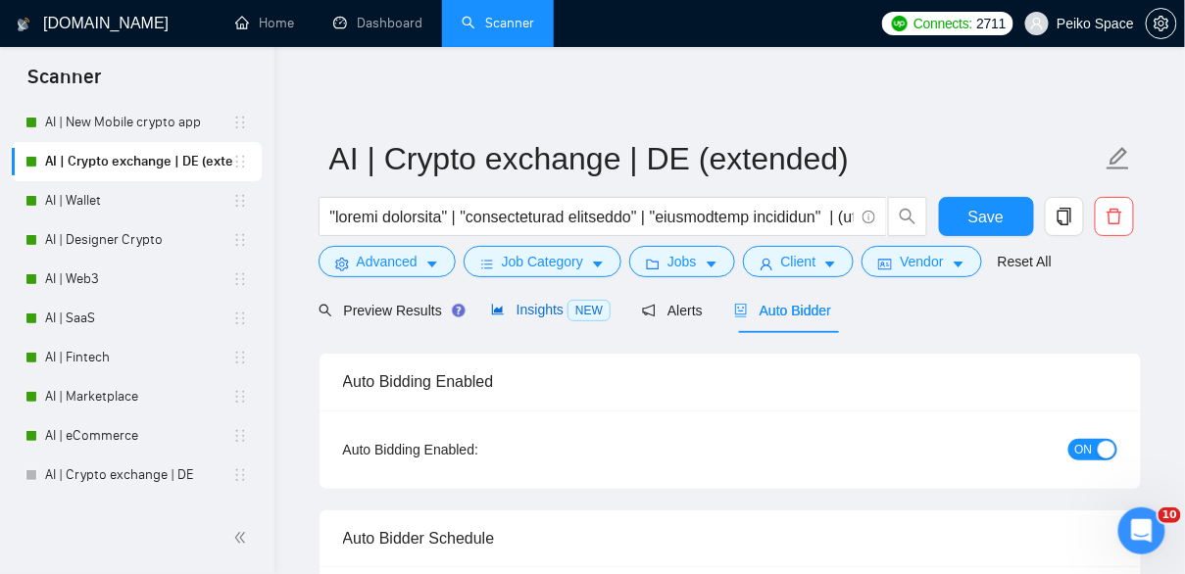
click at [530, 312] on span "Insights NEW" at bounding box center [551, 310] width 120 height 16
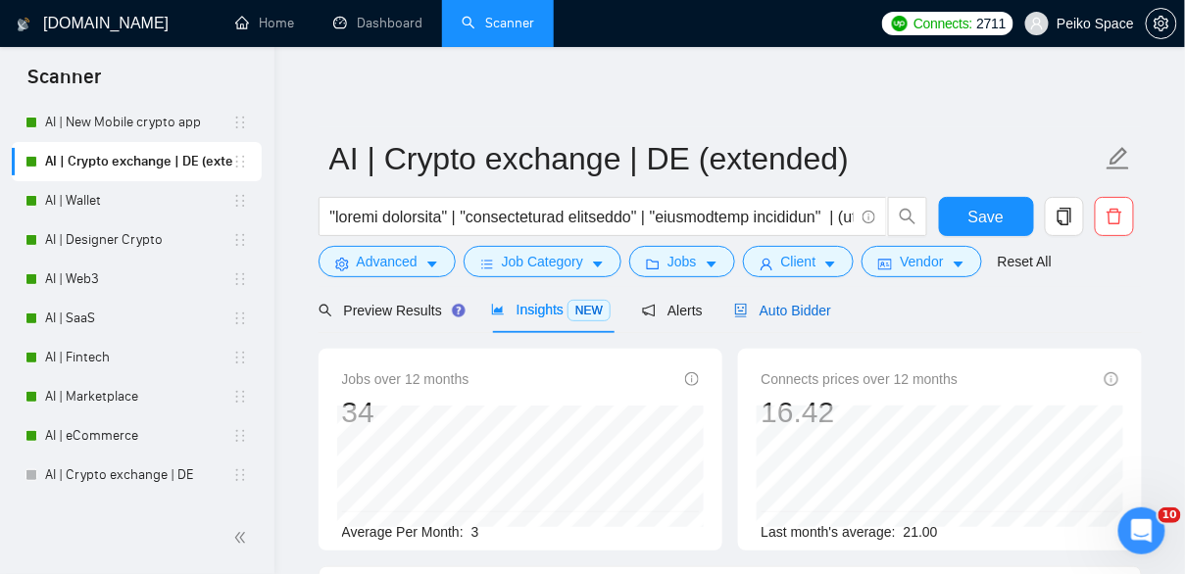
click at [806, 307] on span "Auto Bidder" at bounding box center [782, 311] width 97 height 16
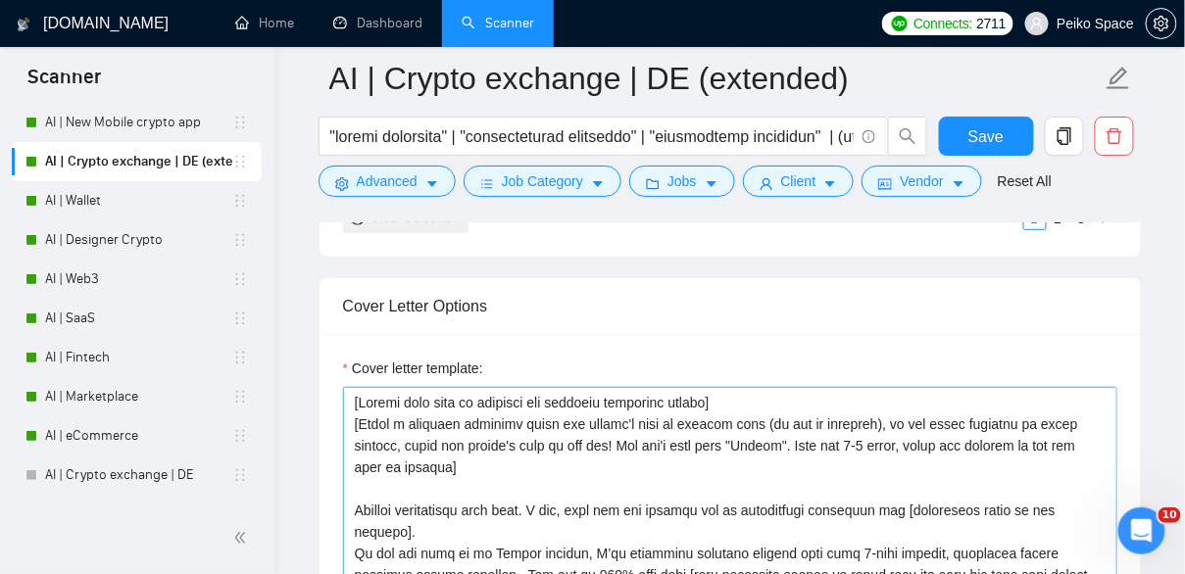
scroll to position [2076, 0]
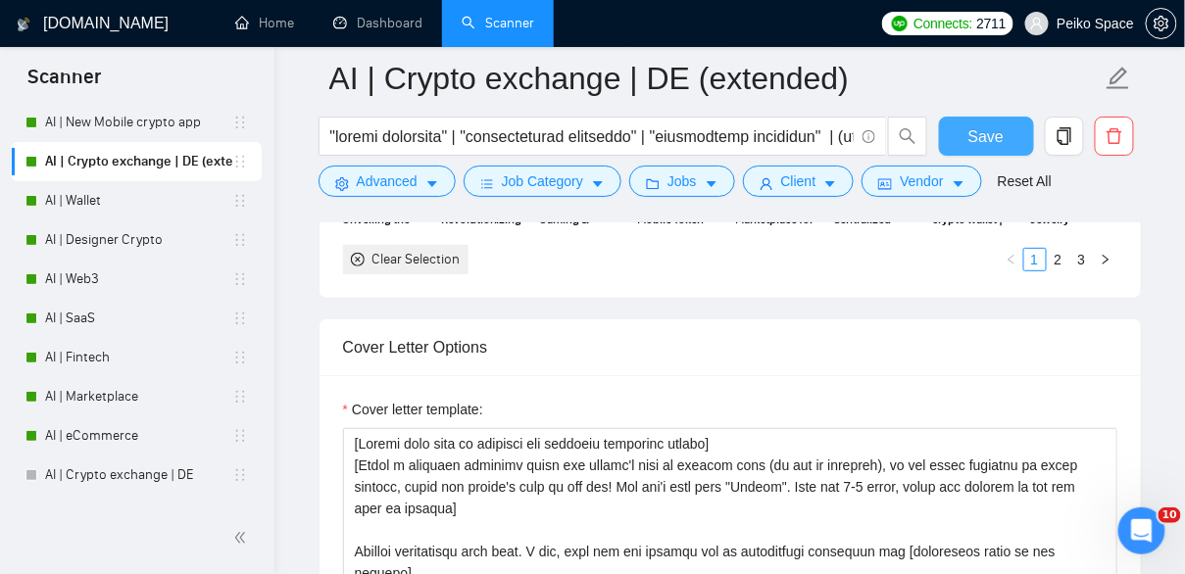
click at [976, 130] on span "Save" at bounding box center [985, 136] width 35 height 24
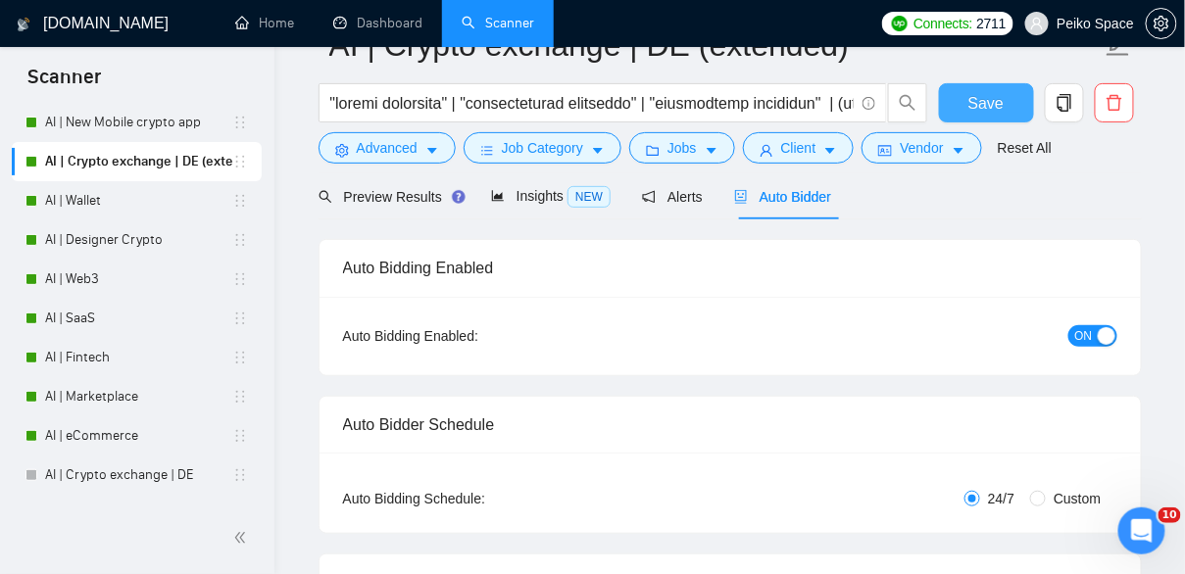
scroll to position [66, 0]
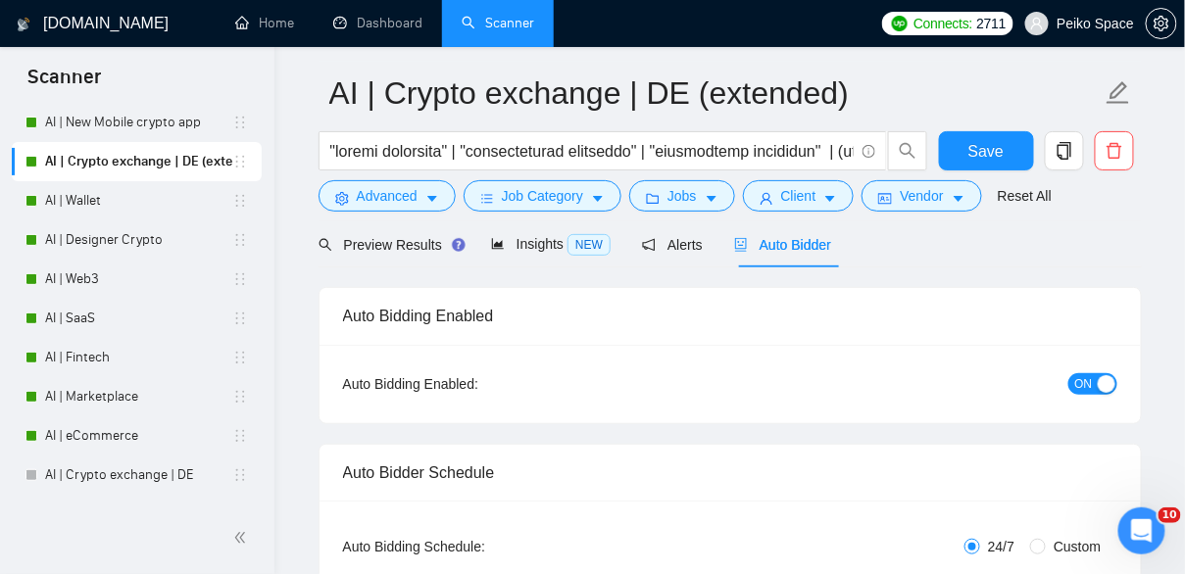
click at [572, 301] on div "Auto Bidding Enabled" at bounding box center [730, 316] width 774 height 56
click at [131, 197] on link "AI | Wallet" at bounding box center [138, 200] width 187 height 39
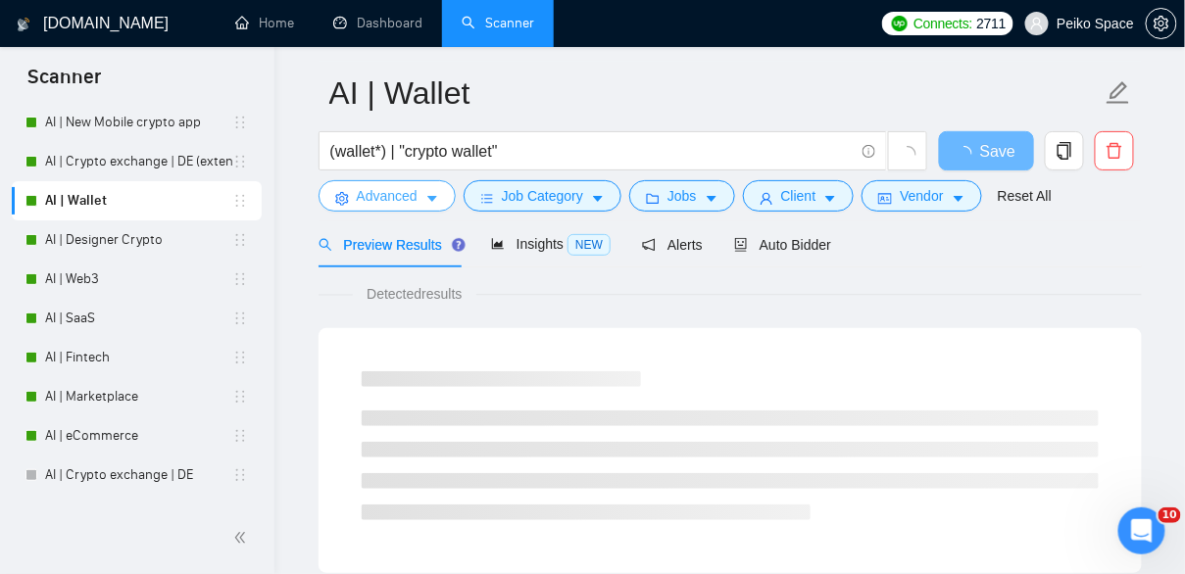
click at [410, 197] on span "Advanced" at bounding box center [387, 196] width 61 height 22
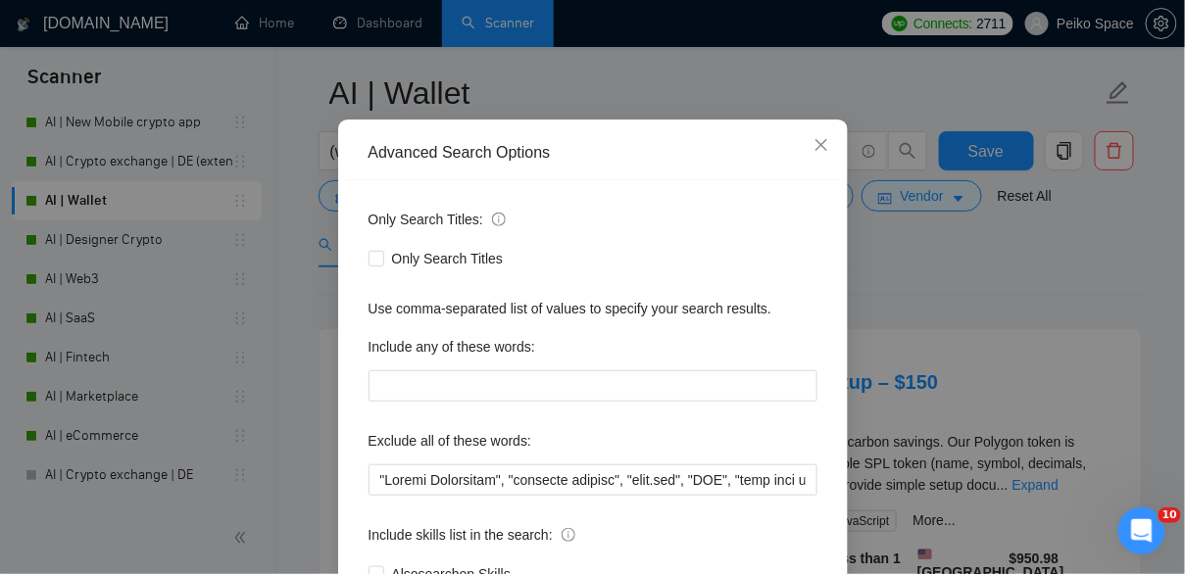
scroll to position [41, 0]
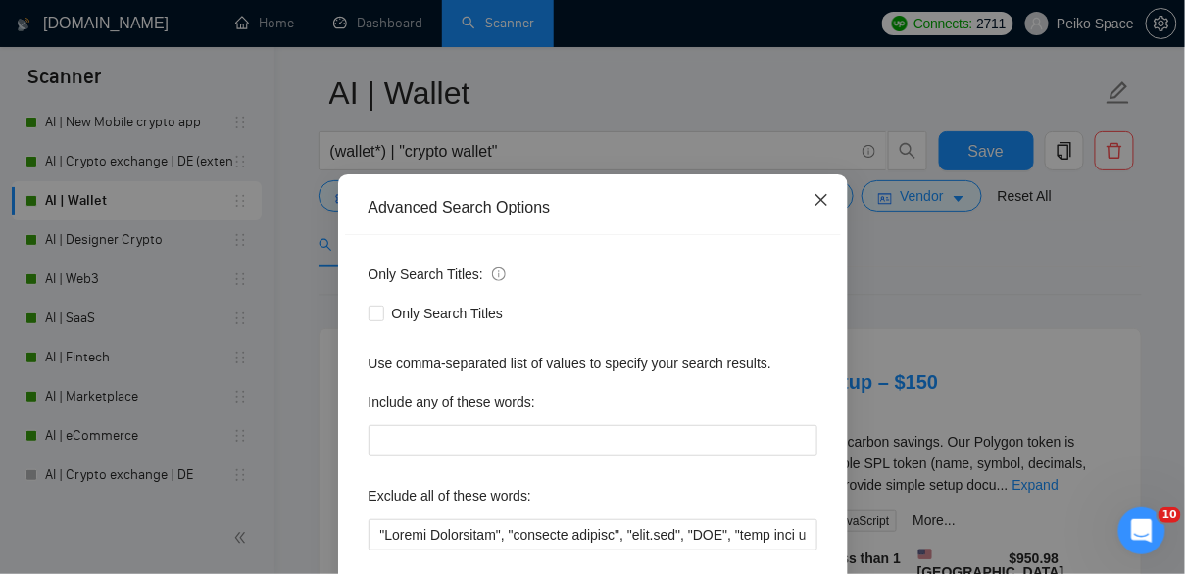
click at [823, 197] on icon "close" at bounding box center [820, 200] width 12 height 12
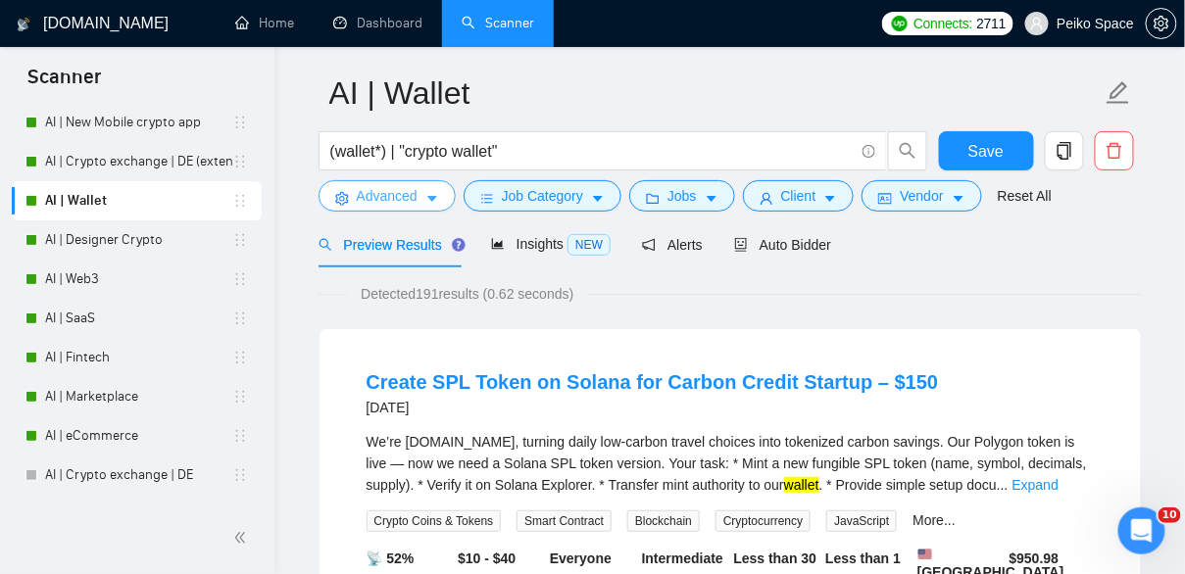
click at [414, 184] on button "Advanced" at bounding box center [386, 195] width 137 height 31
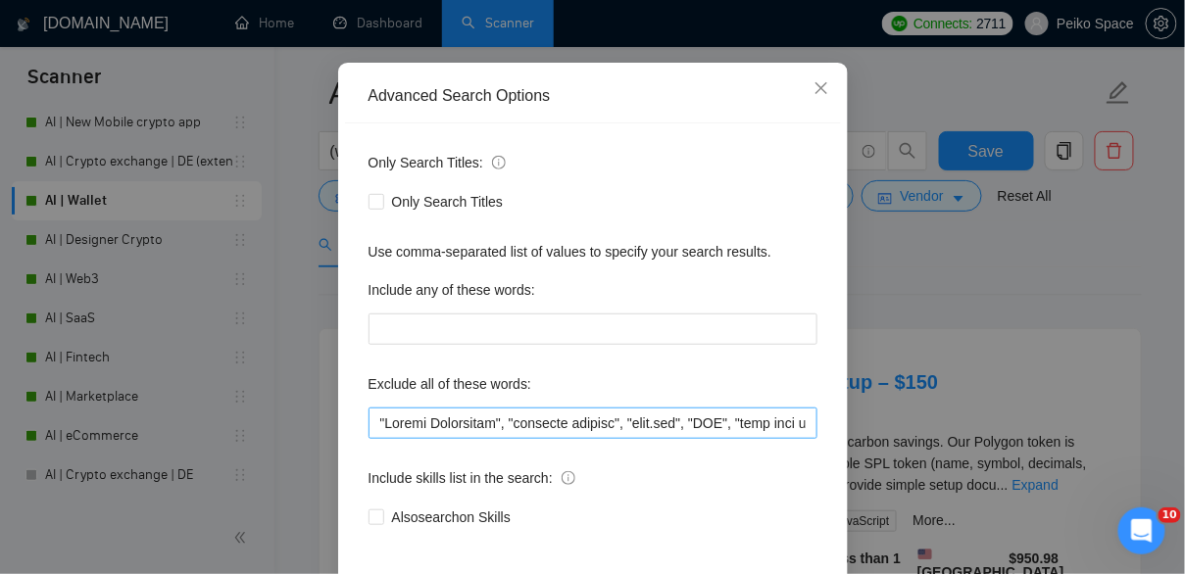
scroll to position [156, 0]
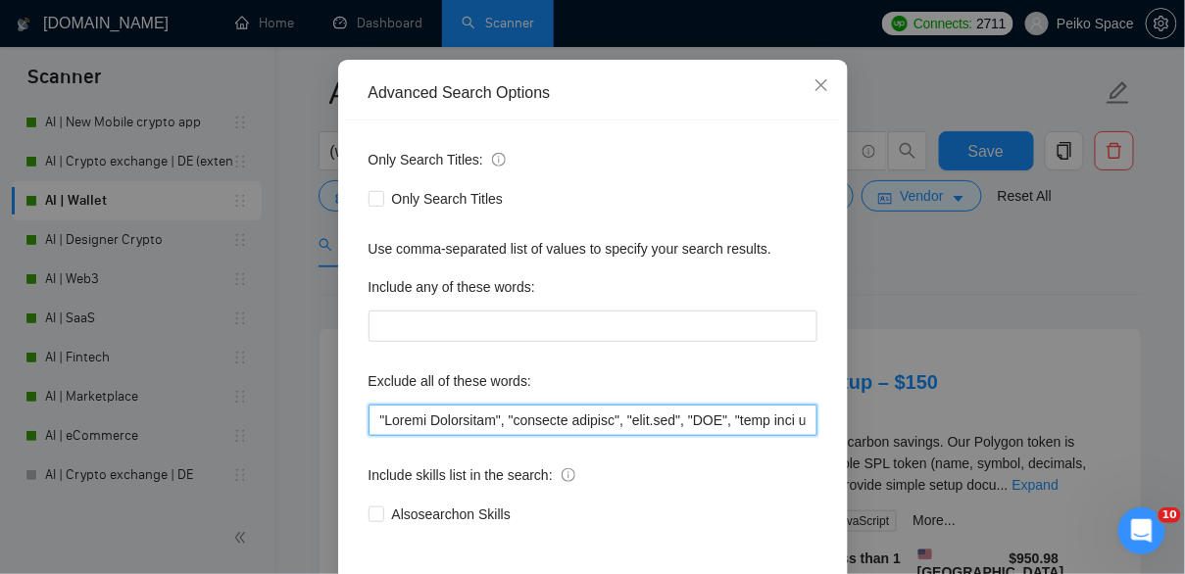
click at [465, 420] on input "text" at bounding box center [592, 420] width 449 height 31
click at [461, 427] on input "text" at bounding box center [592, 420] width 449 height 31
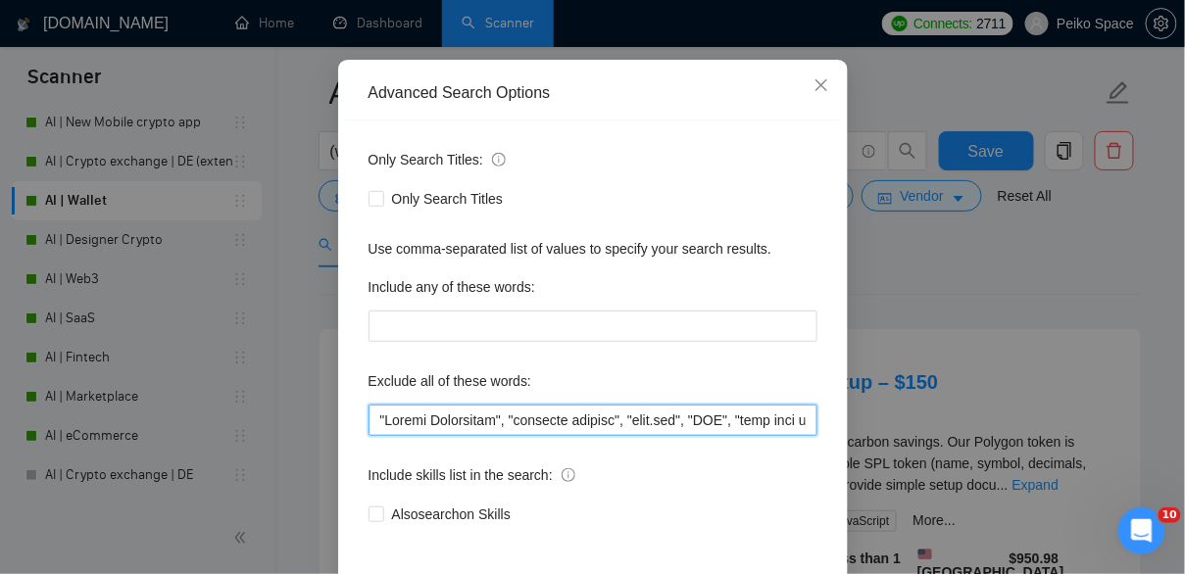
click at [461, 427] on input "text" at bounding box center [592, 420] width 449 height 31
paste input "text"
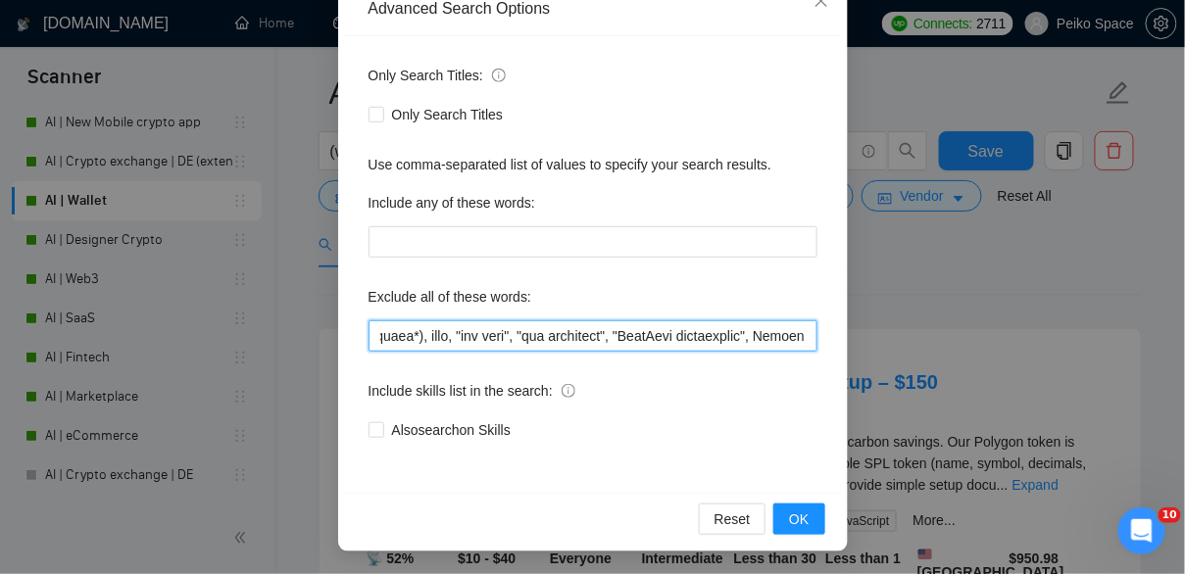
scroll to position [239, 0]
type input ""Crypto Accounting", "accurate reports", "[DOMAIN_NAME]", "CMS", "must have cod…"
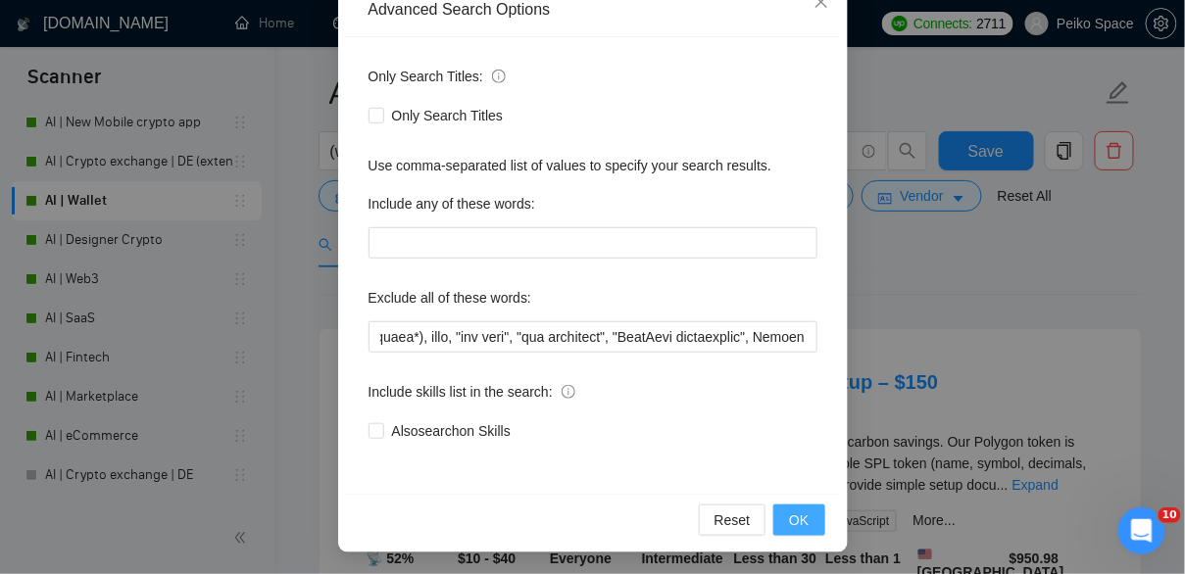
click at [800, 514] on span "OK" at bounding box center [799, 521] width 20 height 22
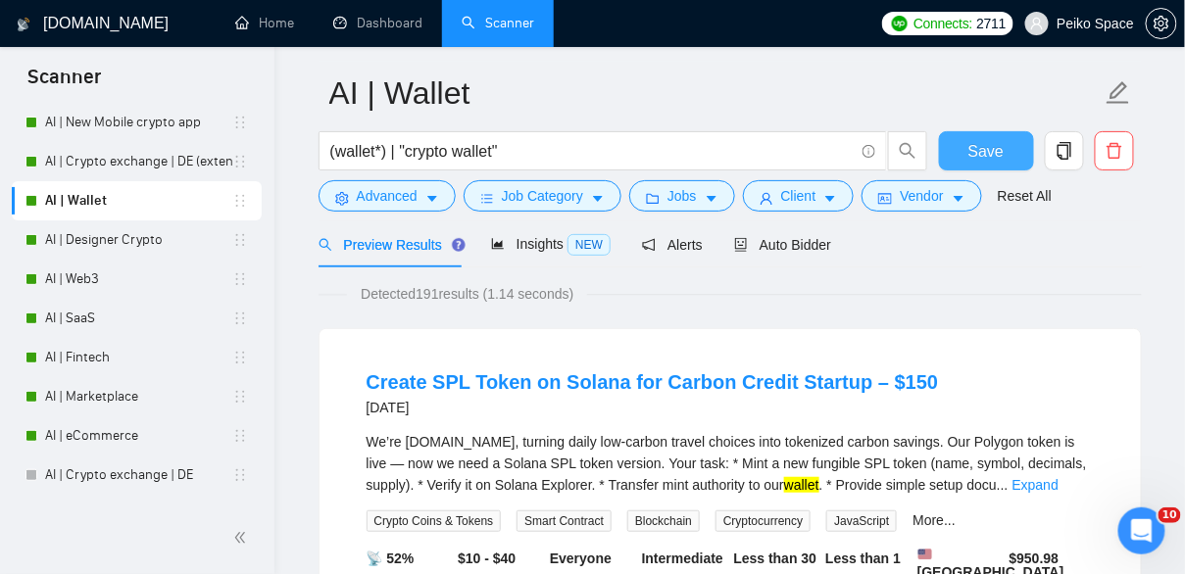
click at [992, 153] on span "Save" at bounding box center [985, 151] width 35 height 24
click at [808, 251] on span "Auto Bidder" at bounding box center [782, 245] width 97 height 16
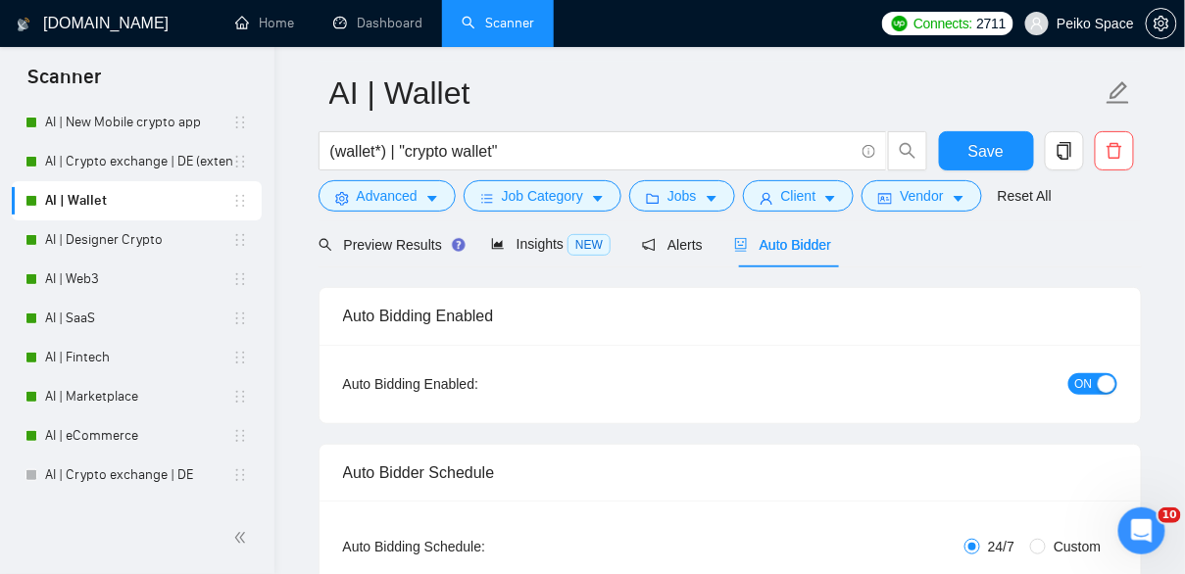
scroll to position [144, 0]
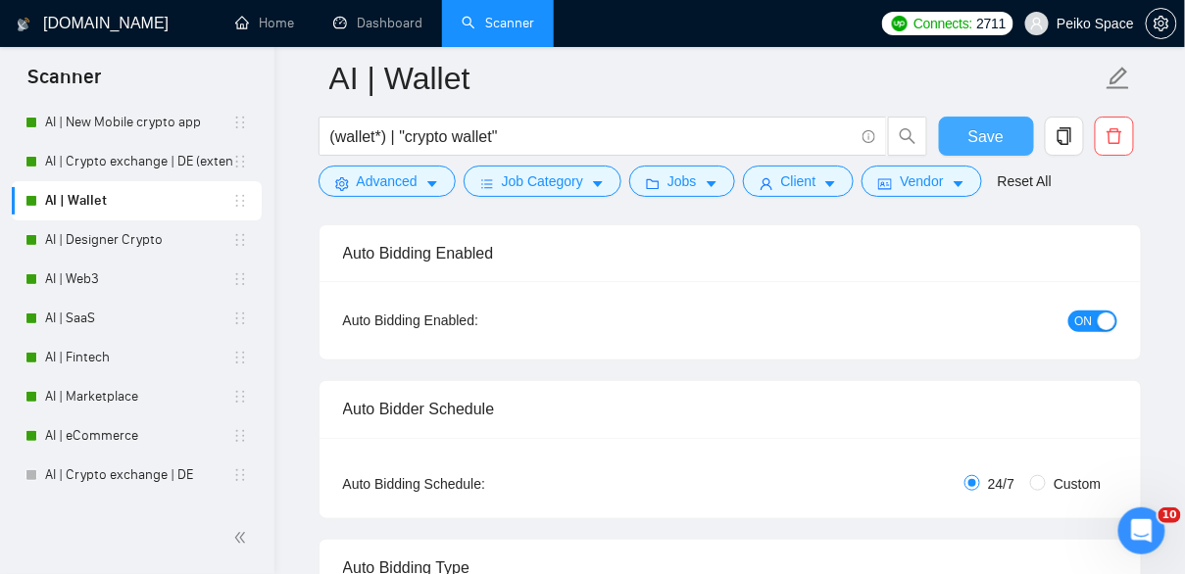
drag, startPoint x: 964, startPoint y: 134, endPoint x: 320, endPoint y: 261, distance: 656.1
click at [964, 134] on button "Save" at bounding box center [986, 136] width 95 height 39
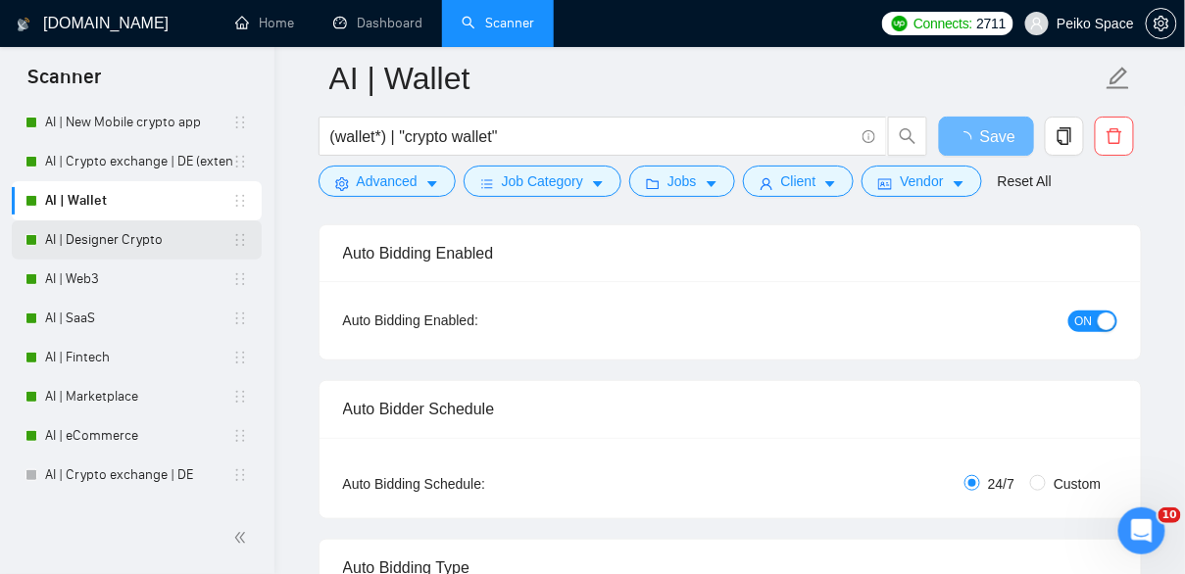
click at [134, 247] on link "AI | Designer Crypto" at bounding box center [138, 239] width 187 height 39
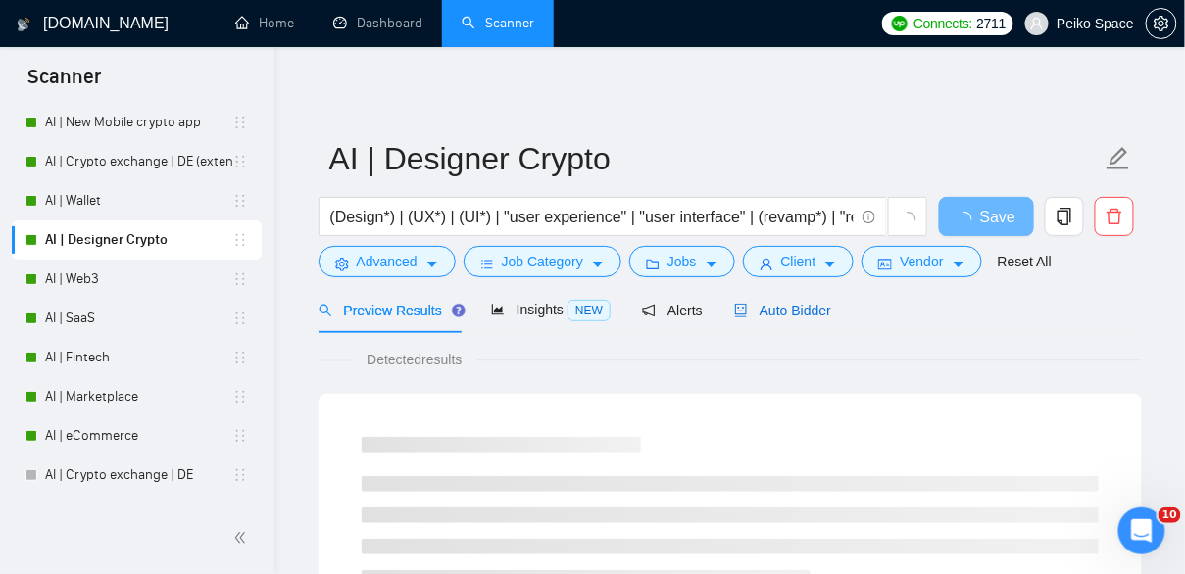
click at [805, 318] on div "Auto Bidder" at bounding box center [782, 311] width 97 height 22
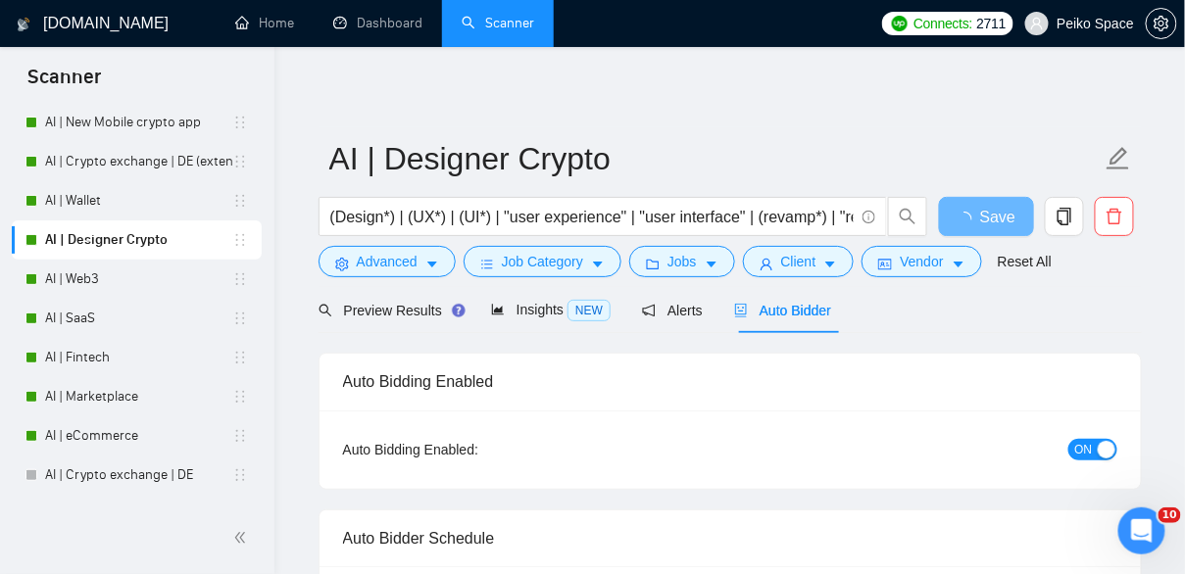
click at [1092, 451] on span "ON" at bounding box center [1084, 450] width 18 height 22
click at [984, 211] on span "Save" at bounding box center [985, 217] width 35 height 24
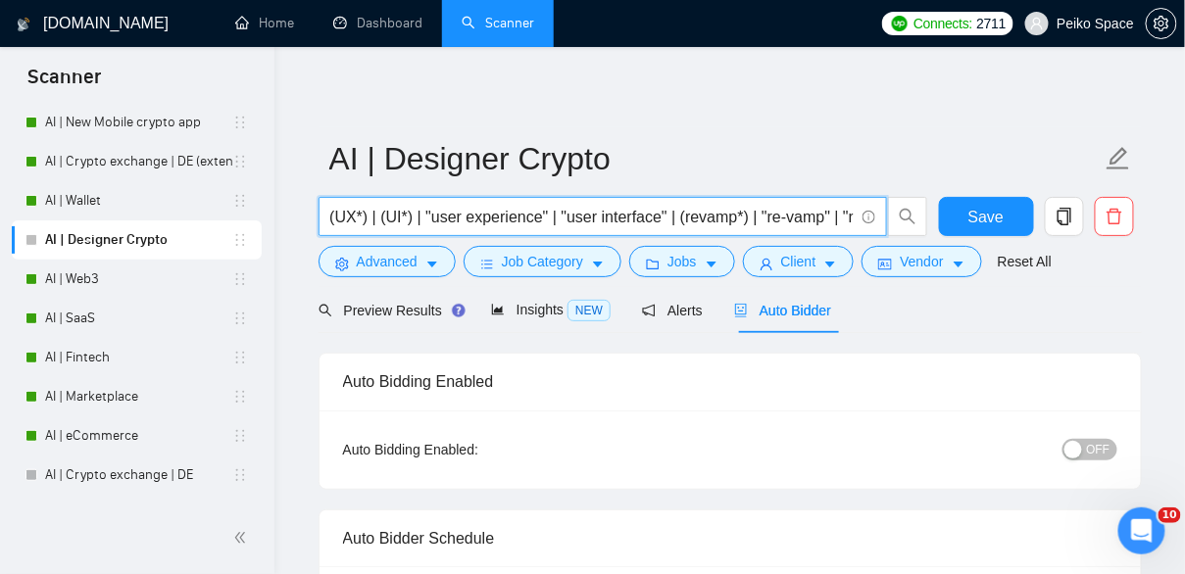
drag, startPoint x: 685, startPoint y: 218, endPoint x: 872, endPoint y: 211, distance: 187.3
click at [872, 211] on span "(Design*) | (UX*) | (UI*) | "user experience" | "user interface" | (revamp*) | …" at bounding box center [602, 216] width 568 height 39
click at [756, 210] on input "(Design*) | (UX*) | (UI*) | "user experience" | "user interface" | (revamp*) | …" at bounding box center [591, 217] width 523 height 24
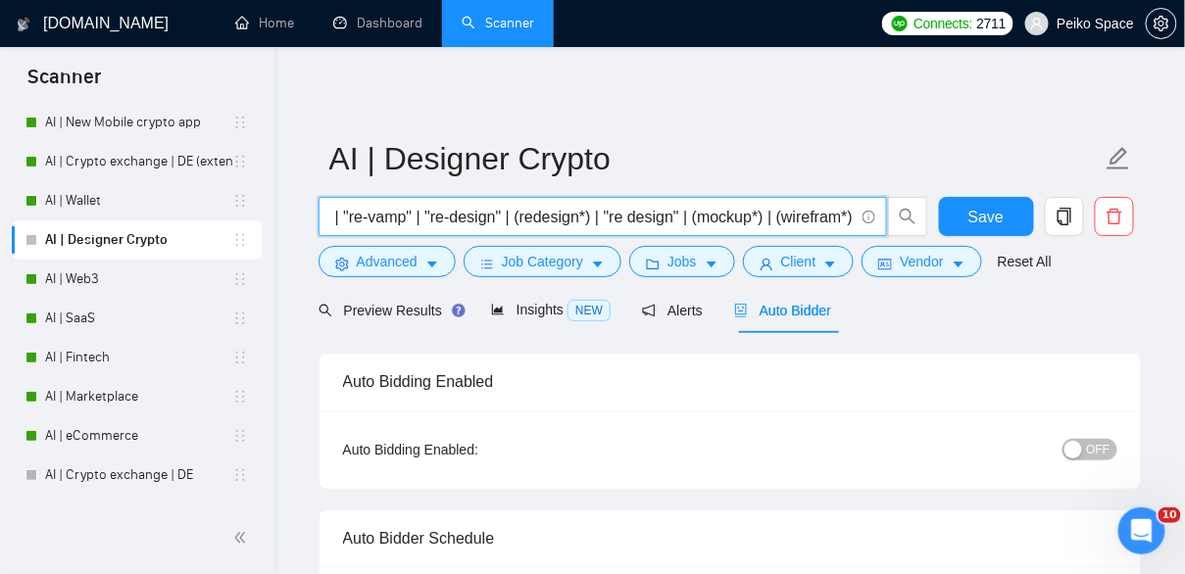
drag, startPoint x: 782, startPoint y: 215, endPoint x: 861, endPoint y: 216, distance: 79.4
click at [861, 216] on span "(Design*) | (UX*) | (UI*) | "user experience" | "user interface" | (revamp*) | …" at bounding box center [602, 216] width 568 height 39
click at [730, 215] on input "(Design*) | (UX*) | (UI*) | "user experience" | "user interface" | (revamp*) | …" at bounding box center [591, 217] width 523 height 24
drag, startPoint x: 417, startPoint y: 222, endPoint x: 281, endPoint y: 217, distance: 136.3
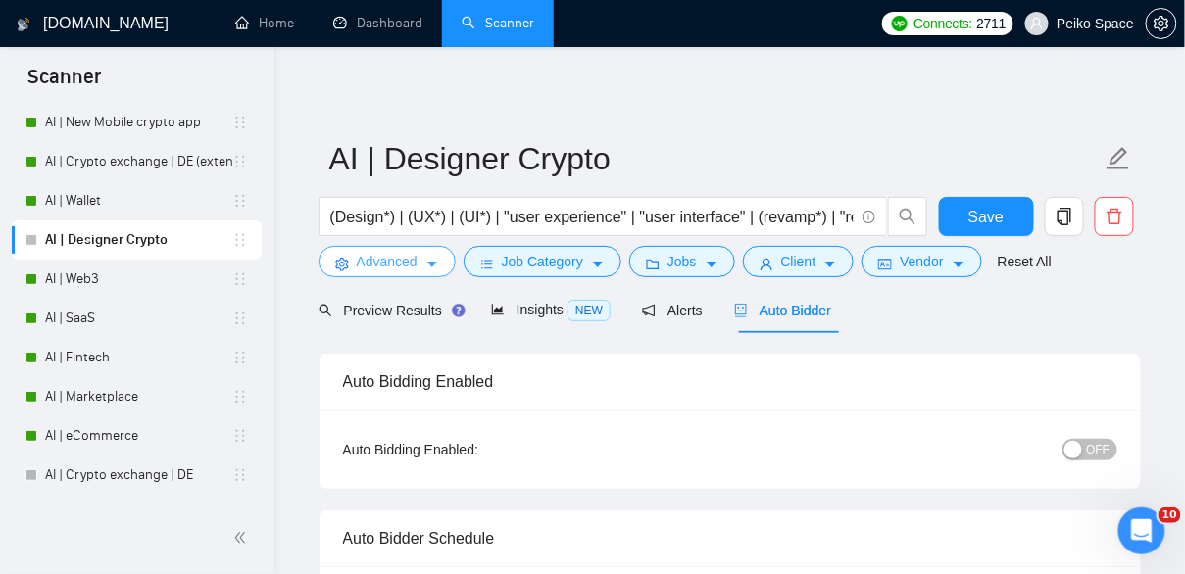
click at [382, 269] on span "Advanced" at bounding box center [387, 262] width 61 height 22
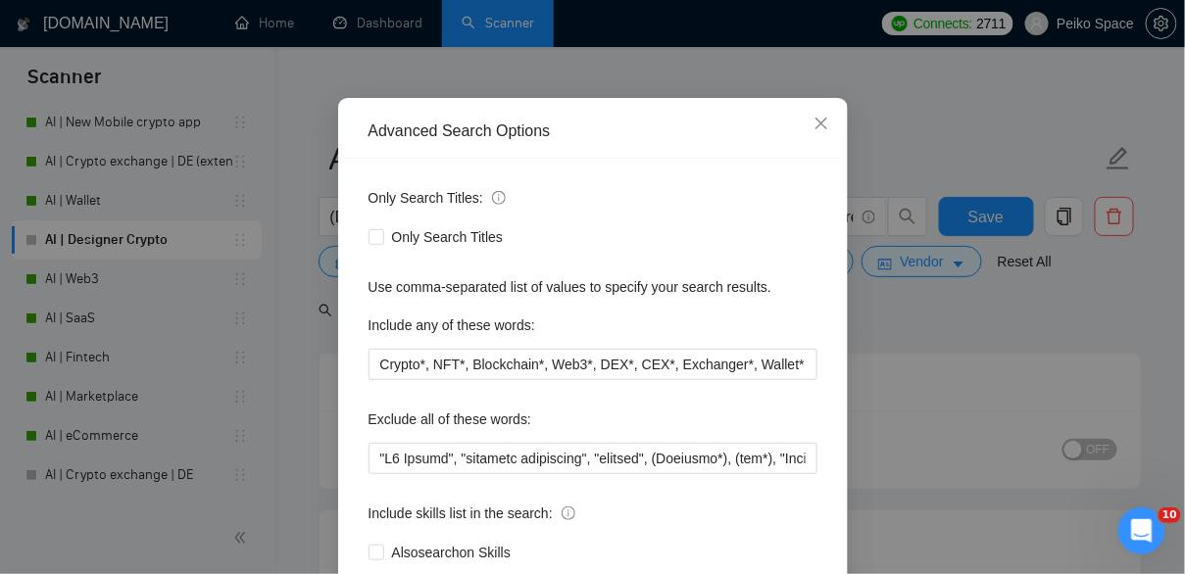
scroll to position [122, 0]
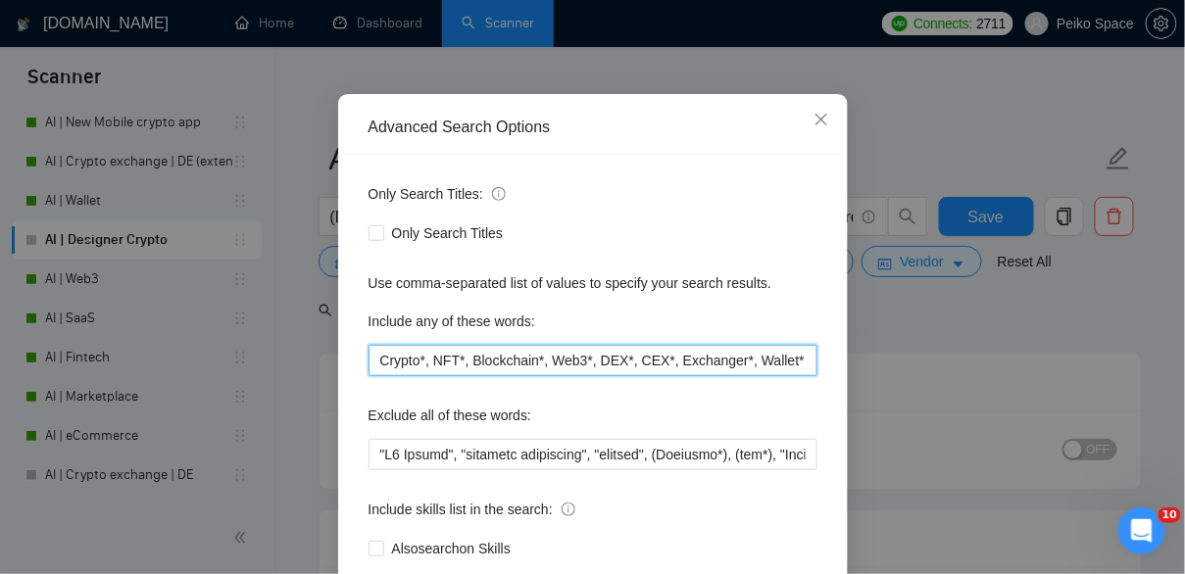
drag, startPoint x: 520, startPoint y: 364, endPoint x: 847, endPoint y: 370, distance: 326.4
click at [847, 370] on div "Advanced Search Options Only Search Titles: Only Search Titles Use comma-separa…" at bounding box center [593, 382] width 510 height 576
click at [658, 367] on input "Crypto*, NFT*, Blockchain*, Web3*, DEX*, CEX*, Exchanger*, Wallet*" at bounding box center [592, 360] width 449 height 31
click at [600, 360] on input "Crypto*, NFT*, Blockchain*, Web3*, DEX*, CEX*, Exchanger*, Wallet*" at bounding box center [592, 360] width 449 height 31
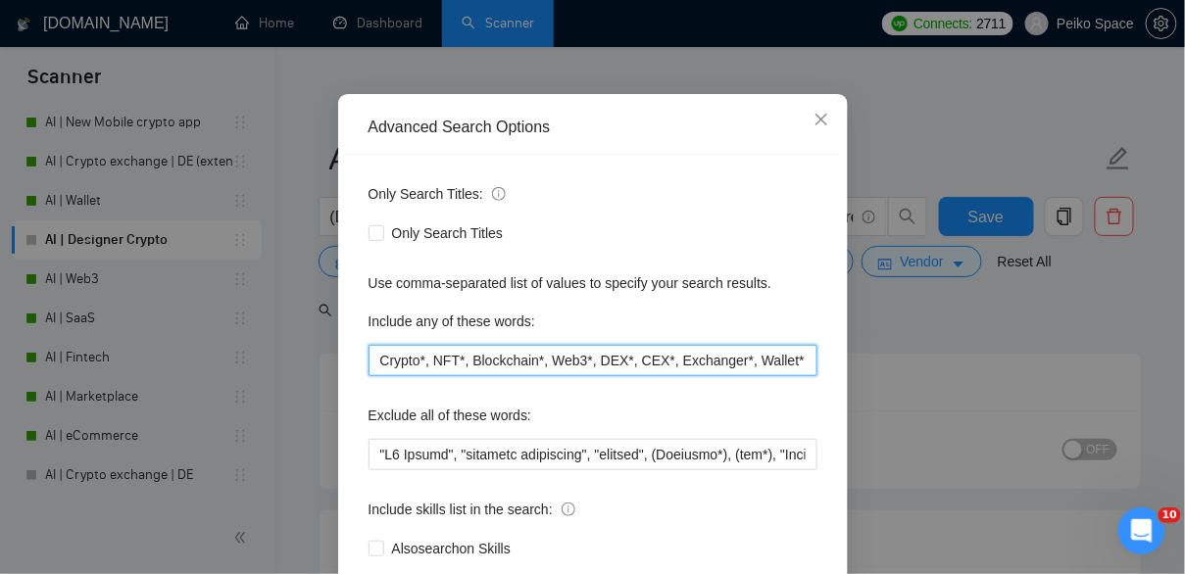
click at [600, 360] on input "Crypto*, NFT*, Blockchain*, Web3*, DEX*, CEX*, Exchanger*, Wallet*" at bounding box center [592, 360] width 449 height 31
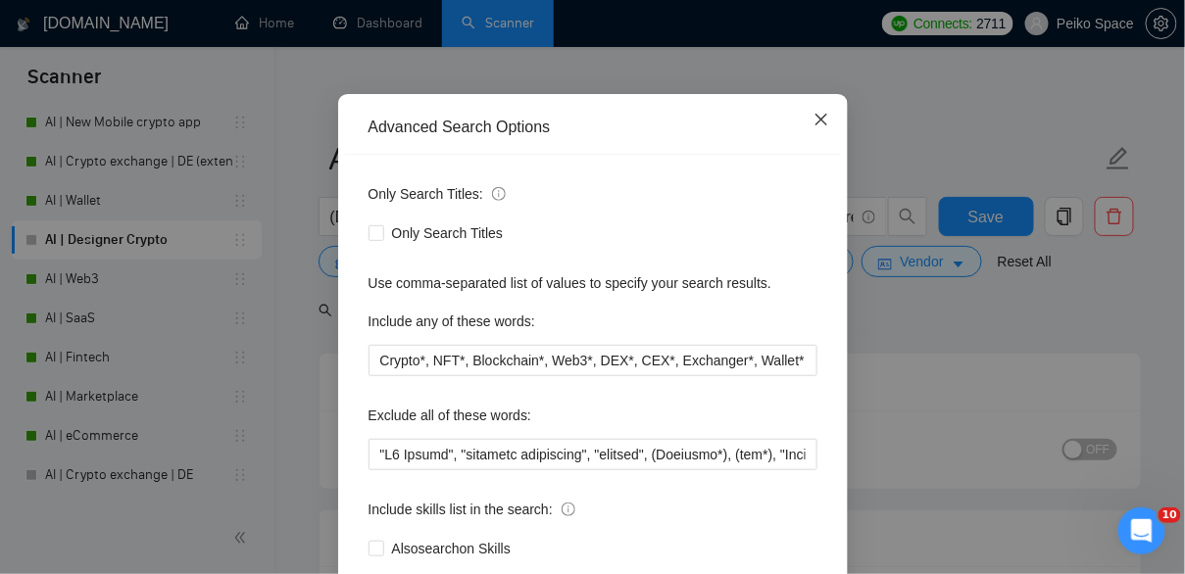
click at [818, 129] on span "Close" at bounding box center [821, 120] width 53 height 53
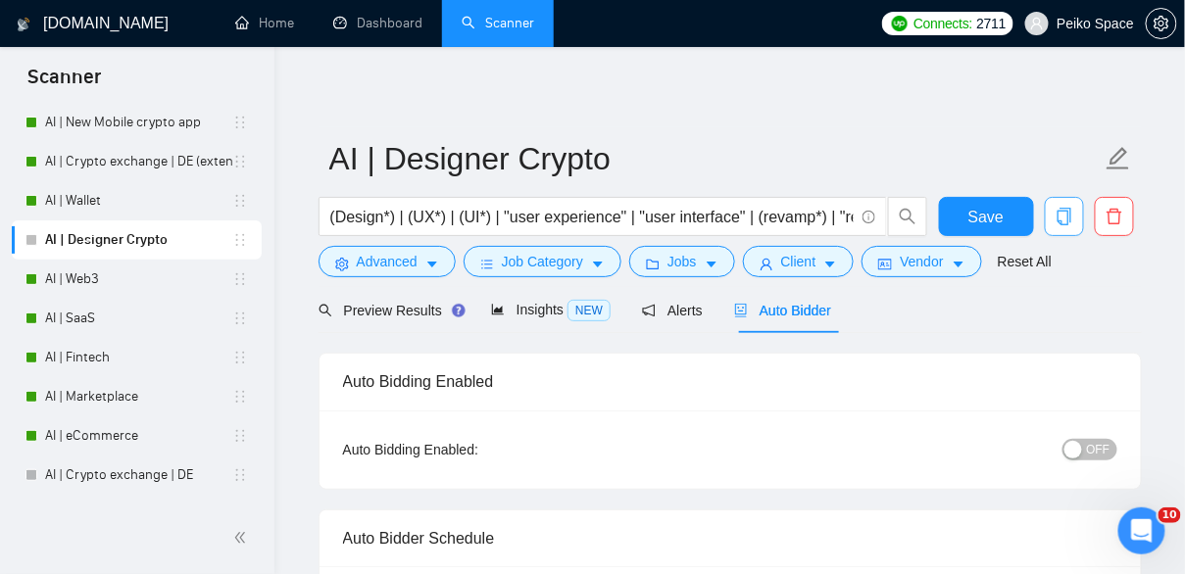
click at [1062, 222] on icon "copy" at bounding box center [1064, 217] width 18 height 18
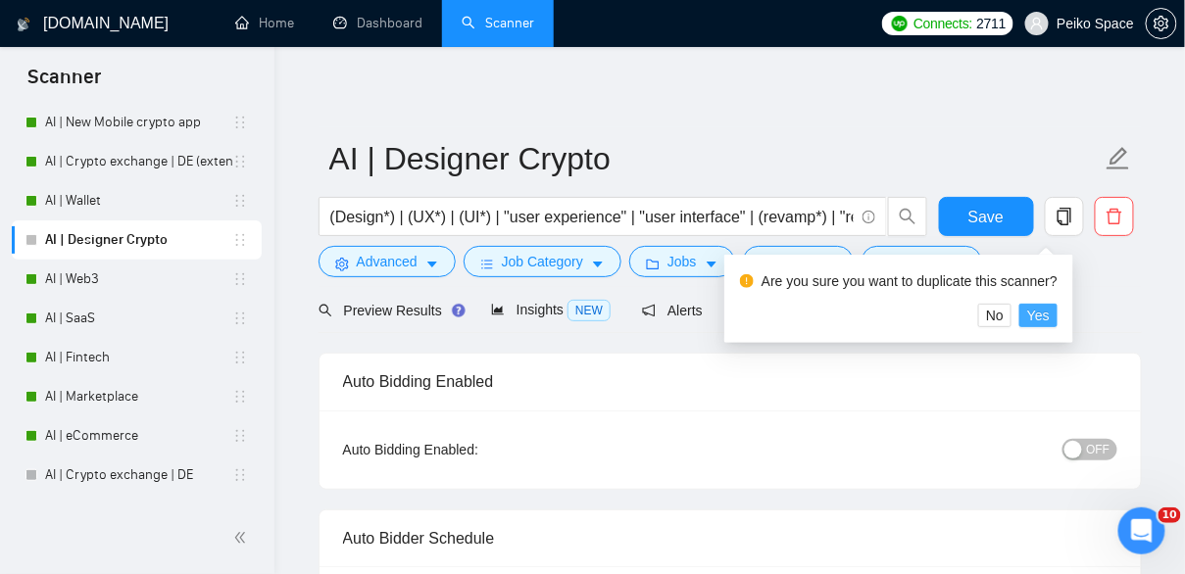
click at [1050, 315] on span "Yes" at bounding box center [1038, 316] width 23 height 22
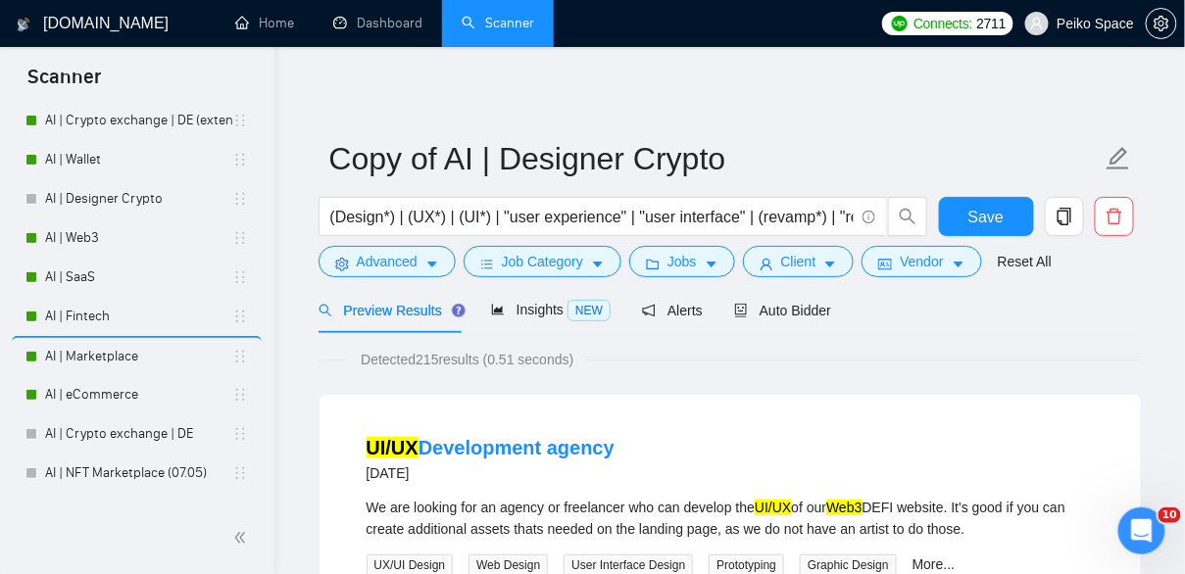
scroll to position [135, 0]
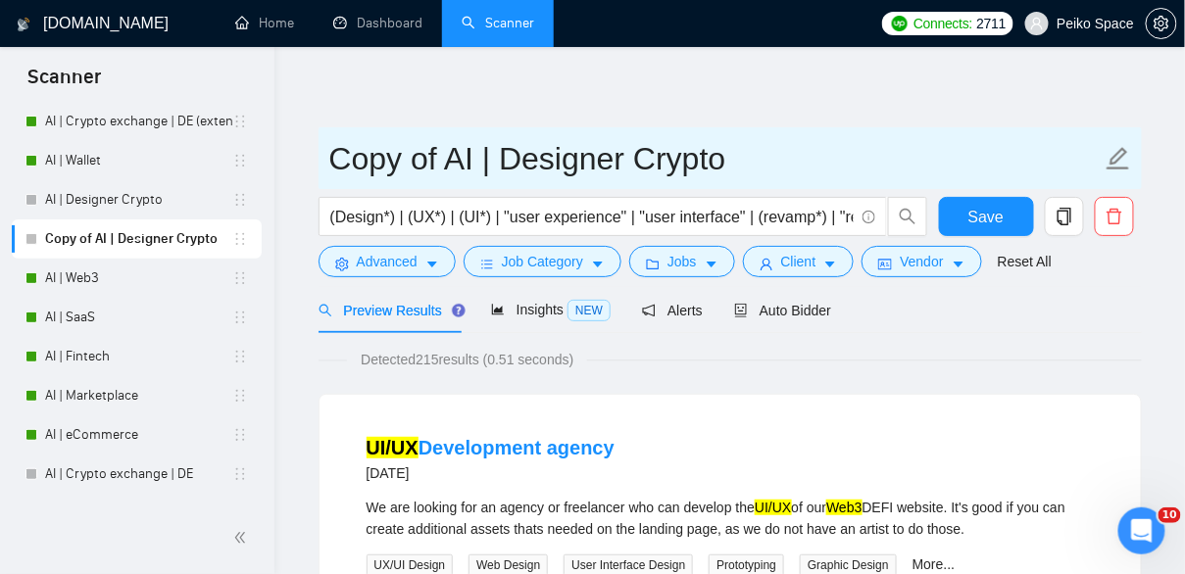
drag, startPoint x: 443, startPoint y: 160, endPoint x: 261, endPoint y: 156, distance: 182.3
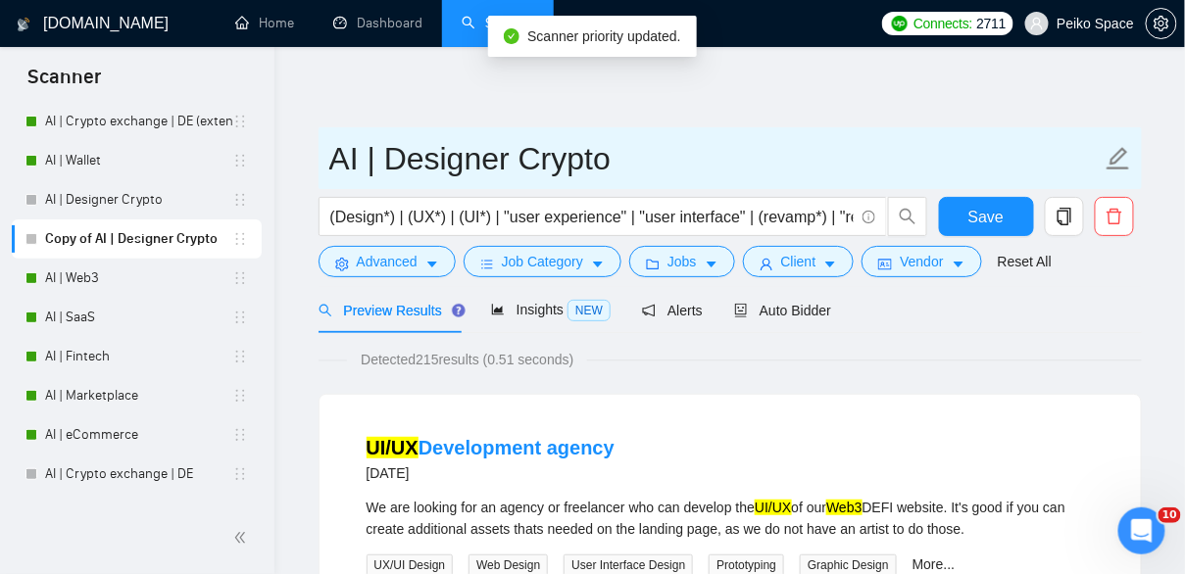
drag, startPoint x: 513, startPoint y: 155, endPoint x: 710, endPoint y: 171, distance: 197.7
click at [710, 171] on input "AI | Designer Crypto" at bounding box center [715, 158] width 772 height 49
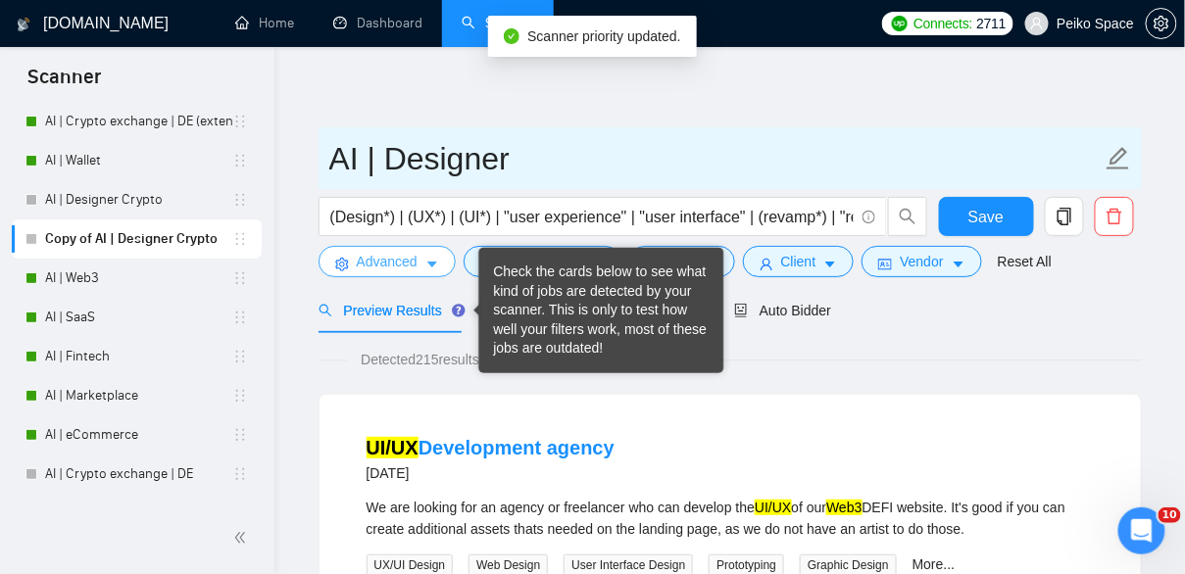
type input "AI | Designer"
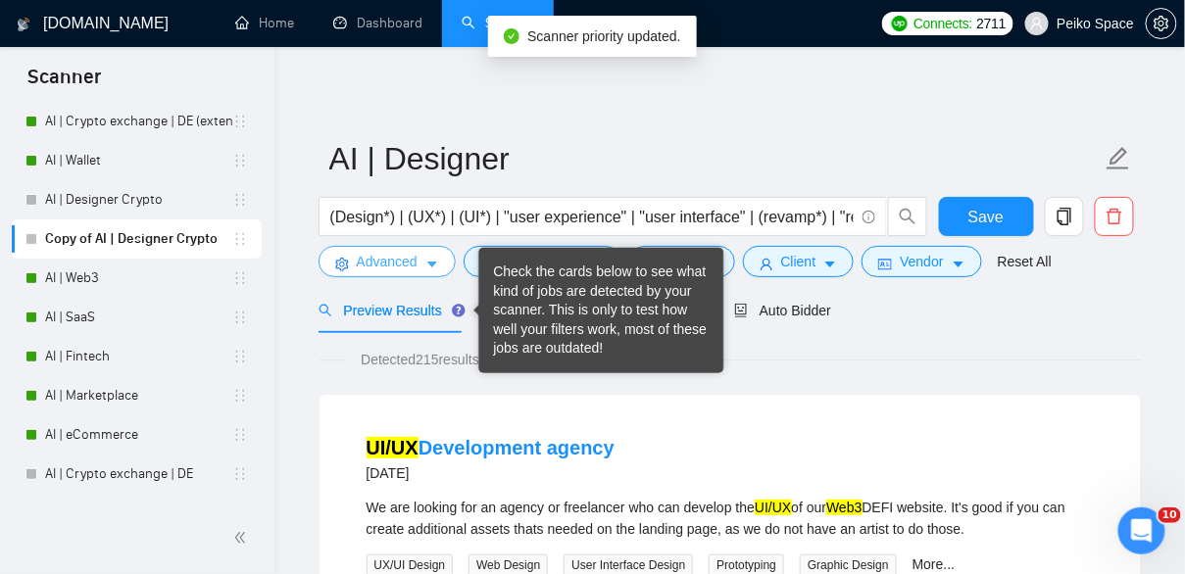
click at [420, 258] on button "Advanced" at bounding box center [386, 261] width 137 height 31
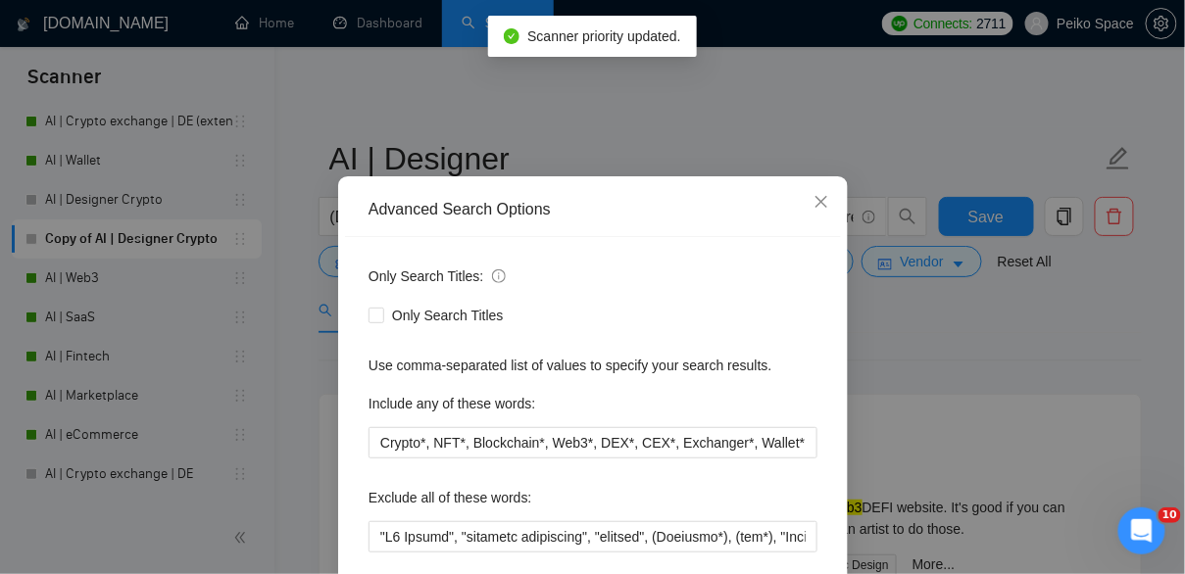
scroll to position [51, 0]
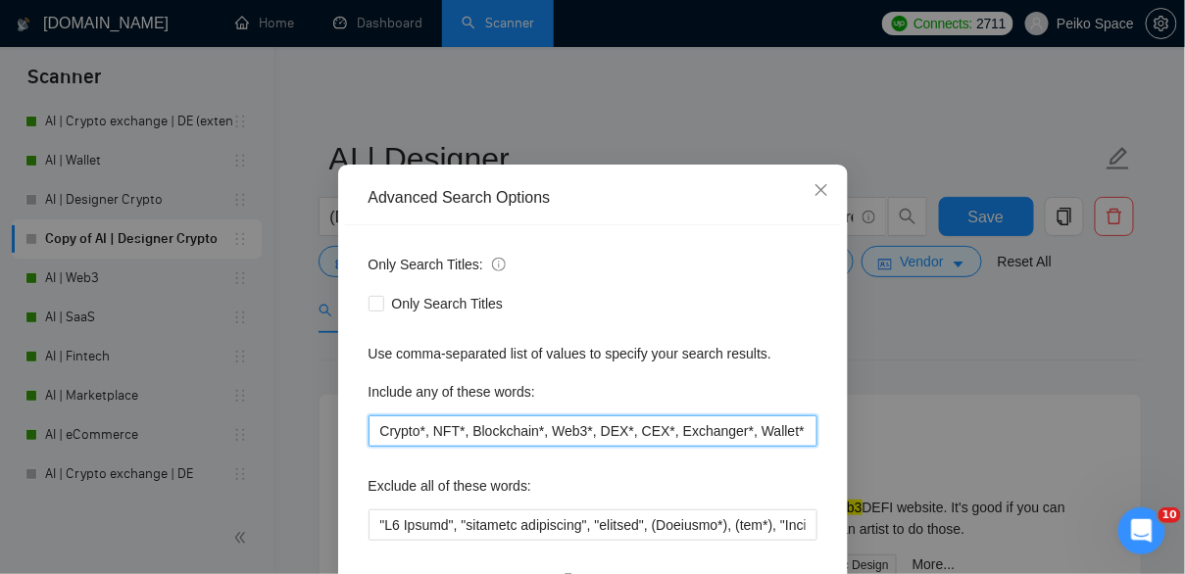
click at [498, 427] on input "Crypto*, NFT*, Blockchain*, Web3*, DEX*, CEX*, Exchanger*, Wallet*" at bounding box center [592, 431] width 449 height 31
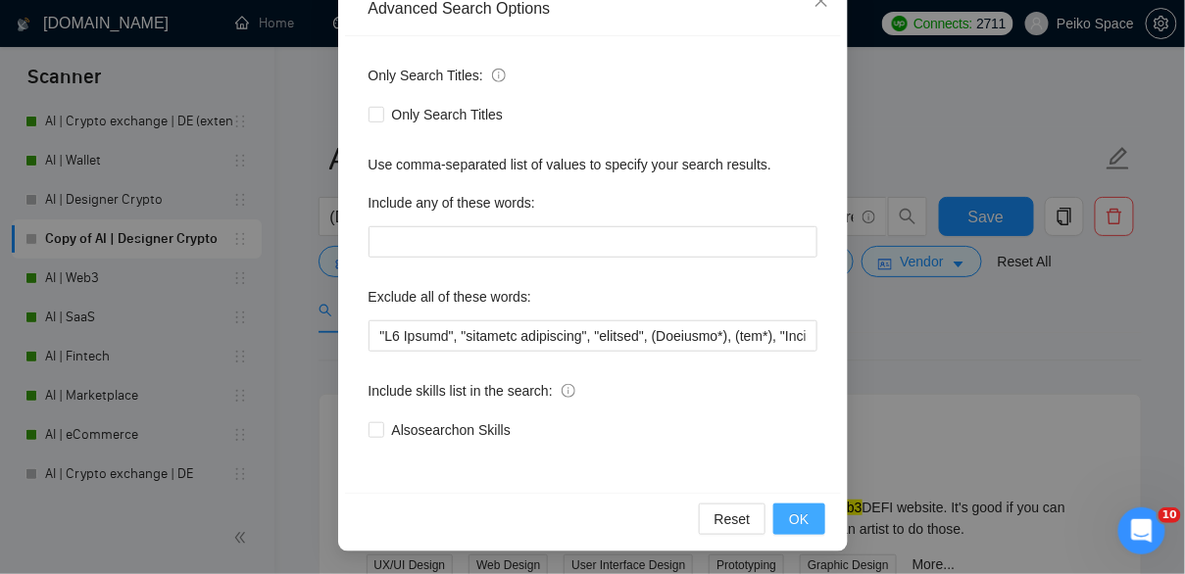
click at [811, 516] on button "OK" at bounding box center [798, 519] width 51 height 31
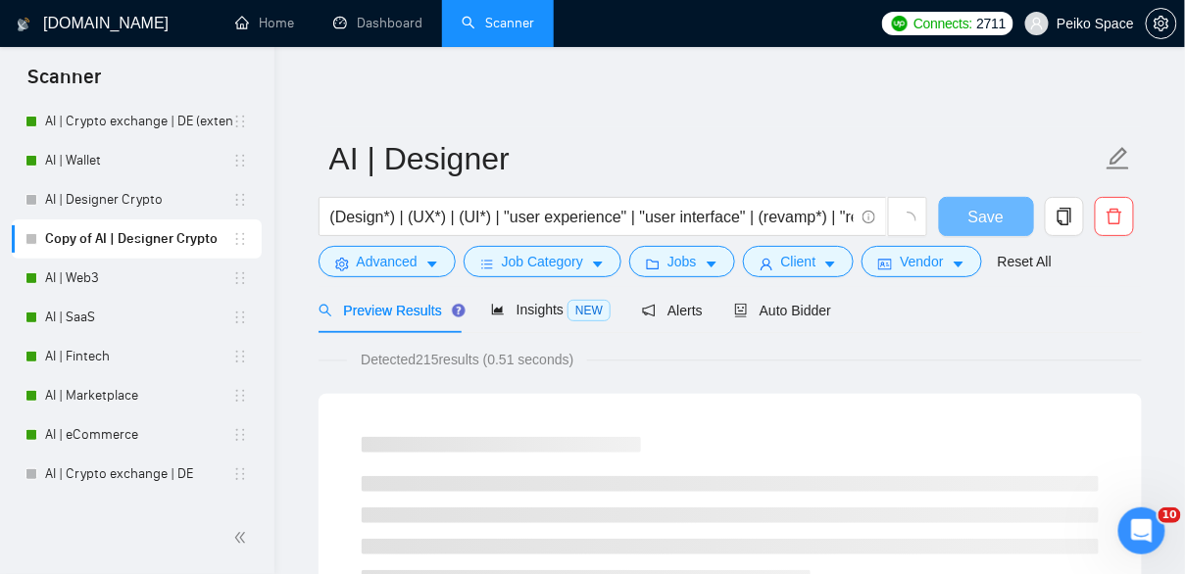
scroll to position [142, 0]
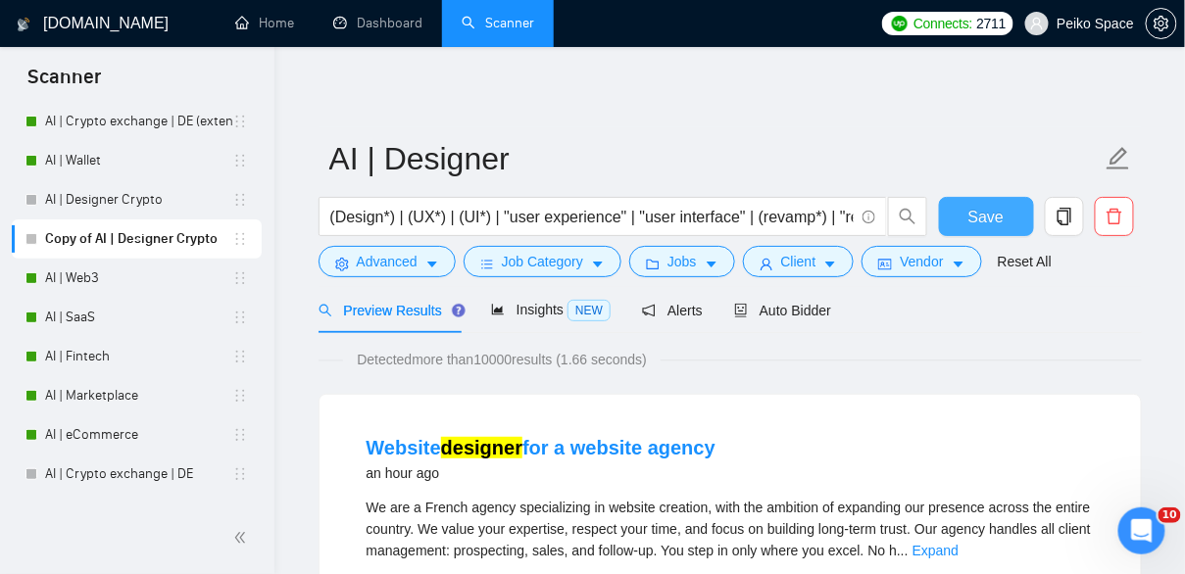
click at [990, 211] on span "Save" at bounding box center [985, 217] width 35 height 24
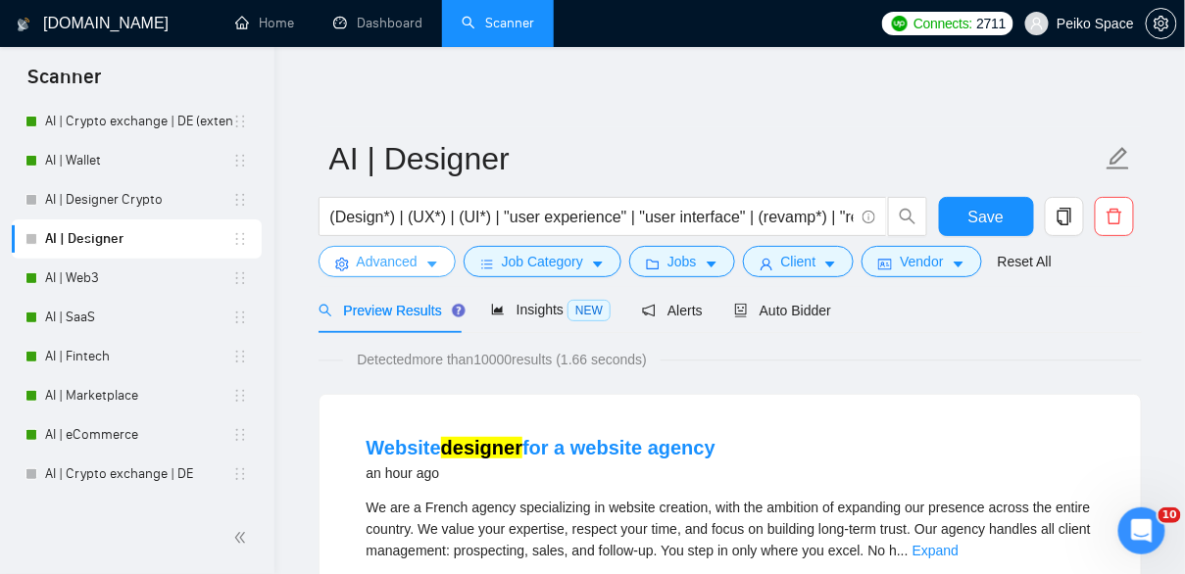
click at [435, 253] on button "Advanced" at bounding box center [386, 261] width 137 height 31
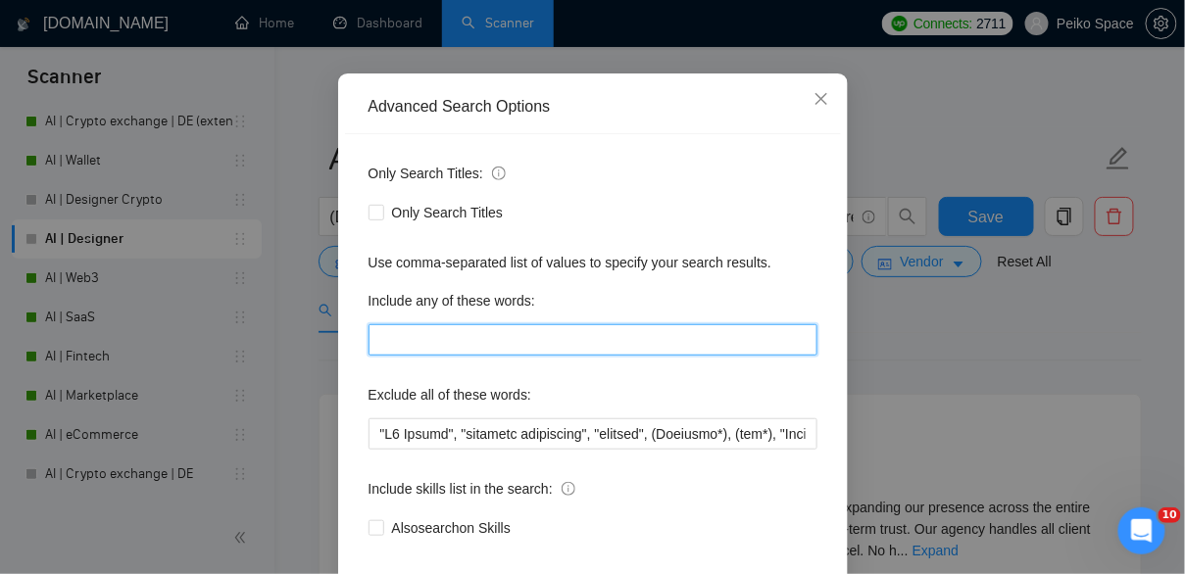
click at [442, 356] on input "text" at bounding box center [592, 339] width 449 height 31
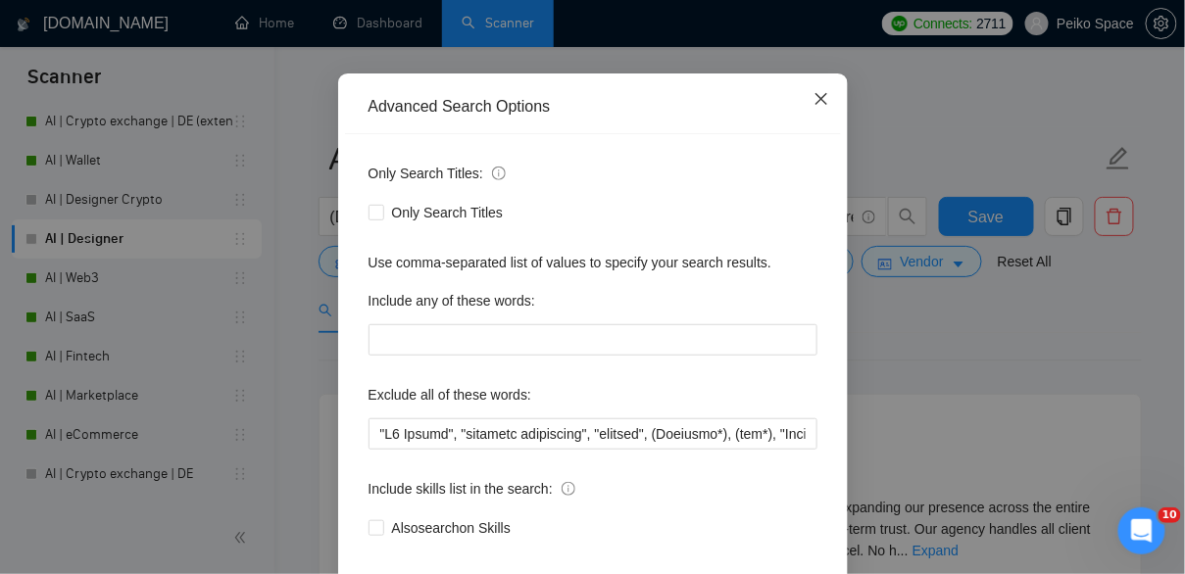
click at [819, 126] on span "Close" at bounding box center [821, 99] width 53 height 53
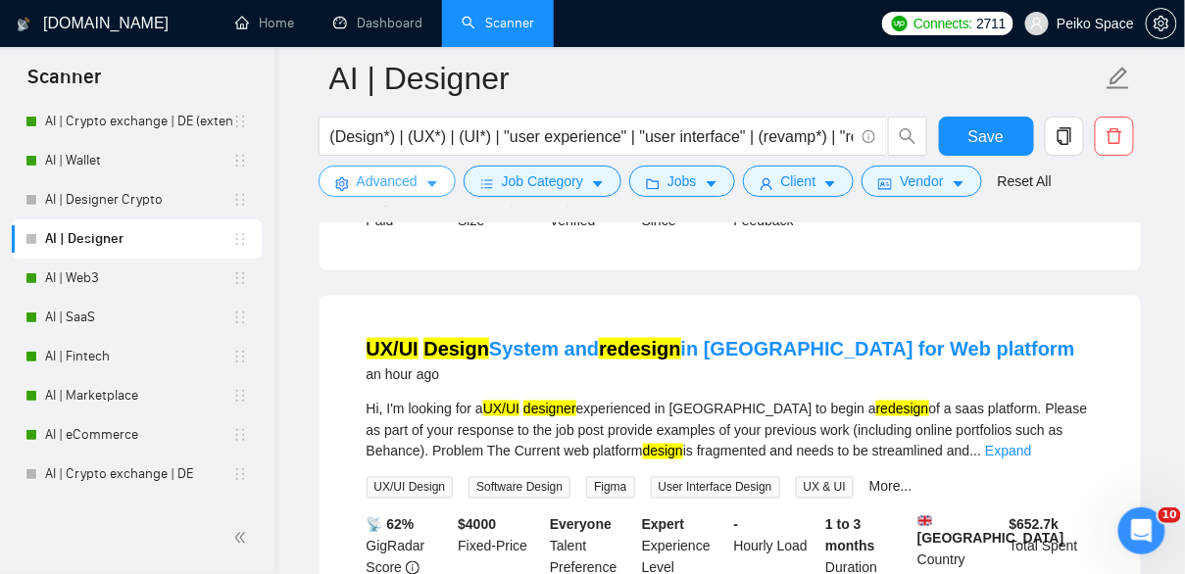
scroll to position [544, 0]
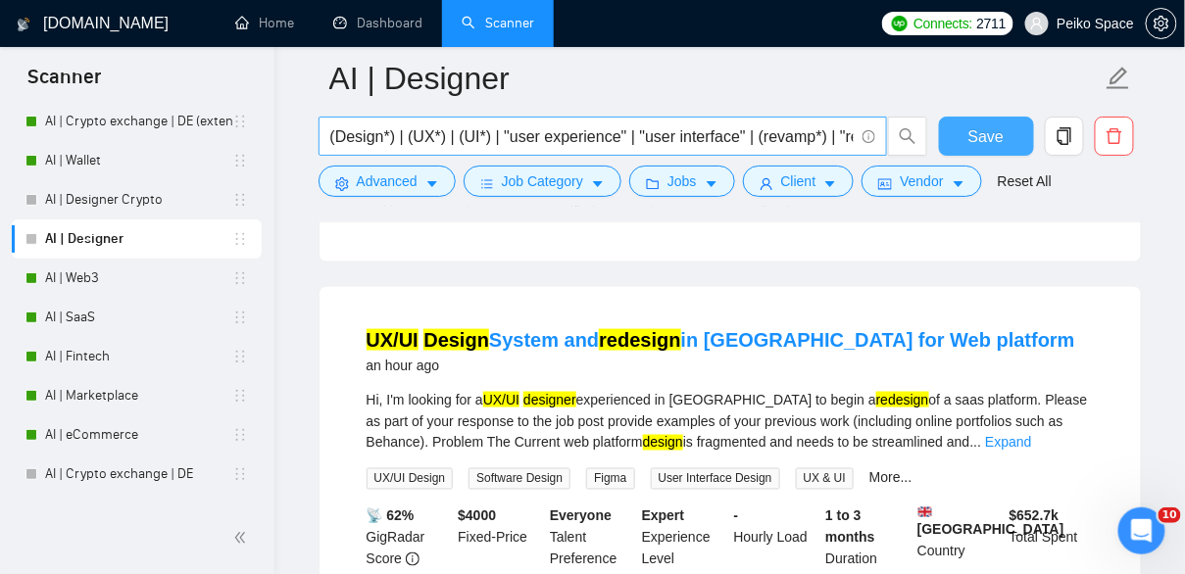
click at [997, 131] on span "Save" at bounding box center [985, 136] width 35 height 24
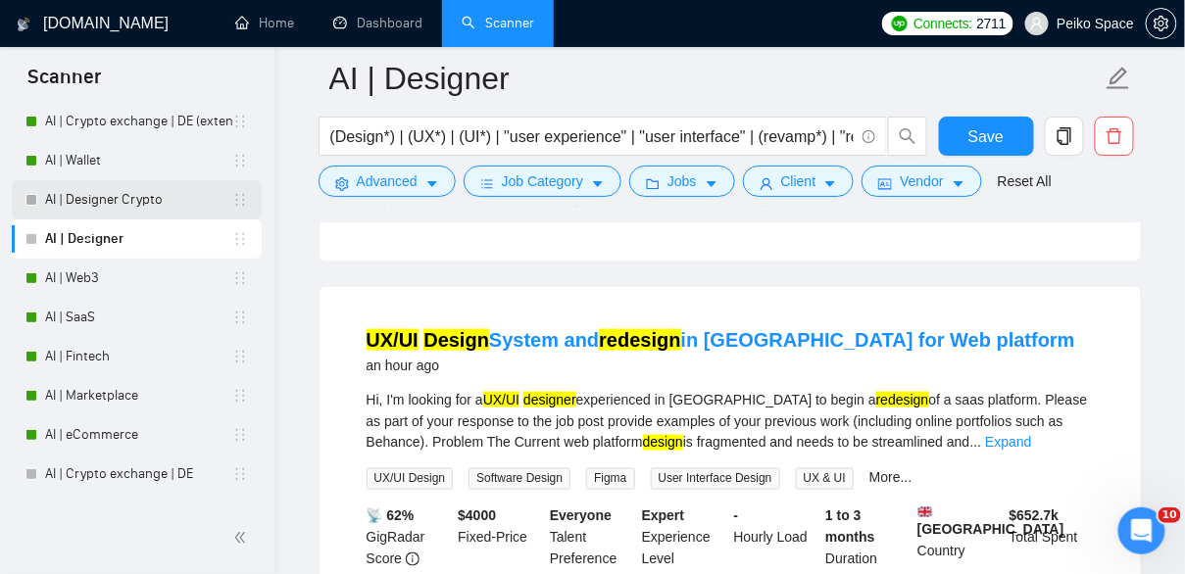
click at [140, 202] on link "AI | Designer Crypto" at bounding box center [138, 199] width 187 height 39
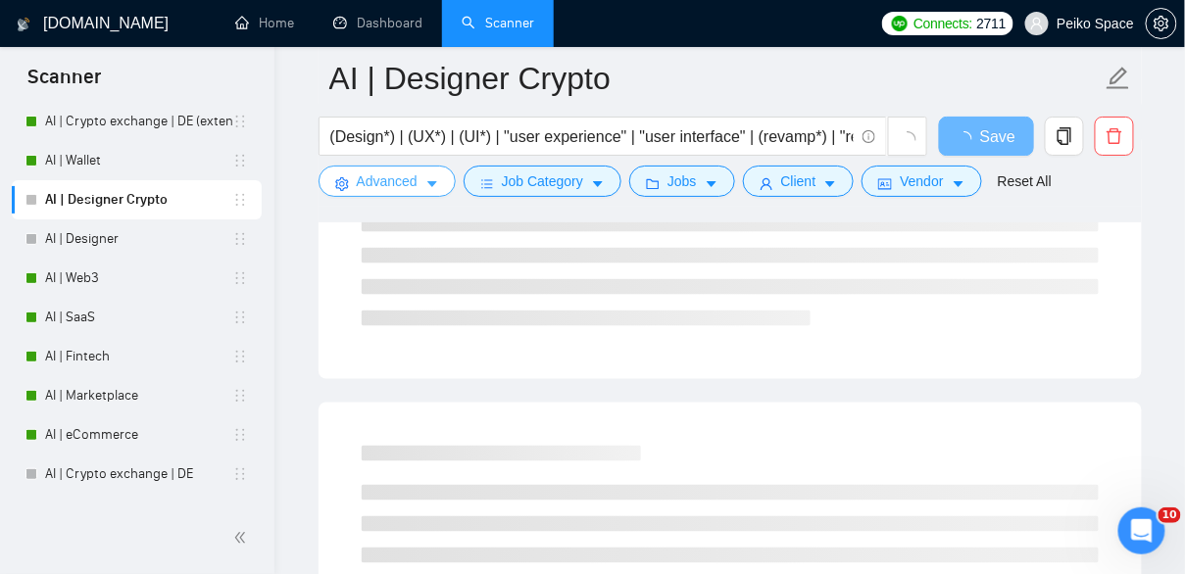
click at [387, 189] on span "Advanced" at bounding box center [387, 182] width 61 height 22
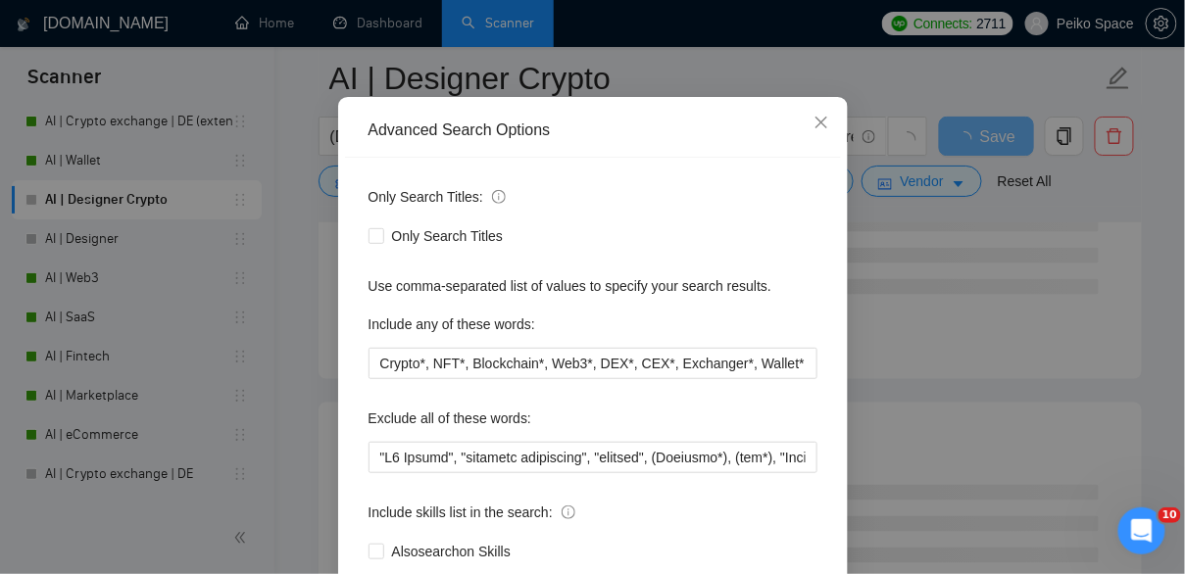
scroll to position [133, 0]
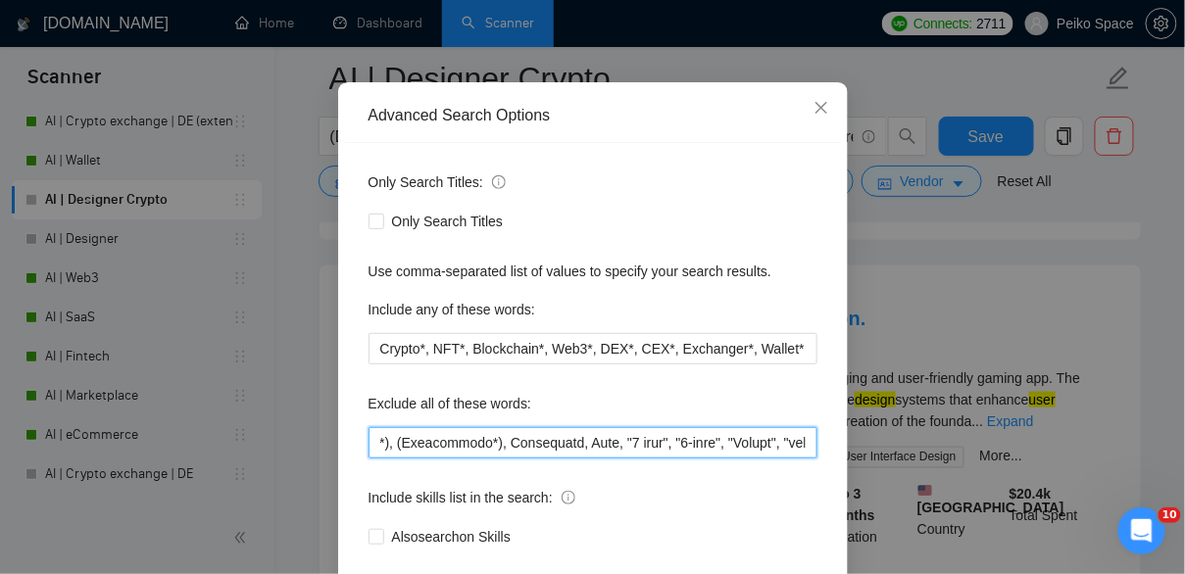
drag, startPoint x: 647, startPoint y: 444, endPoint x: 847, endPoint y: 439, distance: 200.0
click at [847, 439] on div "Advanced Search Options Only Search Titles: Only Search Titles Use comma-separa…" at bounding box center [593, 370] width 510 height 576
click at [522, 453] on input "text" at bounding box center [592, 442] width 449 height 31
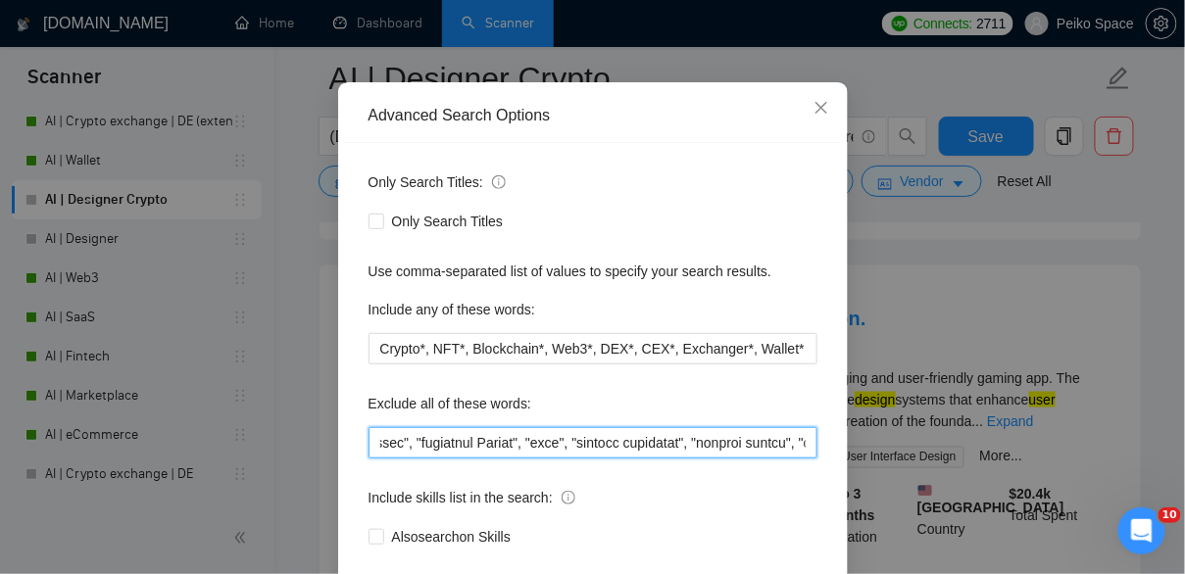
click at [522, 453] on input "text" at bounding box center [592, 442] width 449 height 31
click at [517, 440] on input "text" at bounding box center [592, 442] width 449 height 31
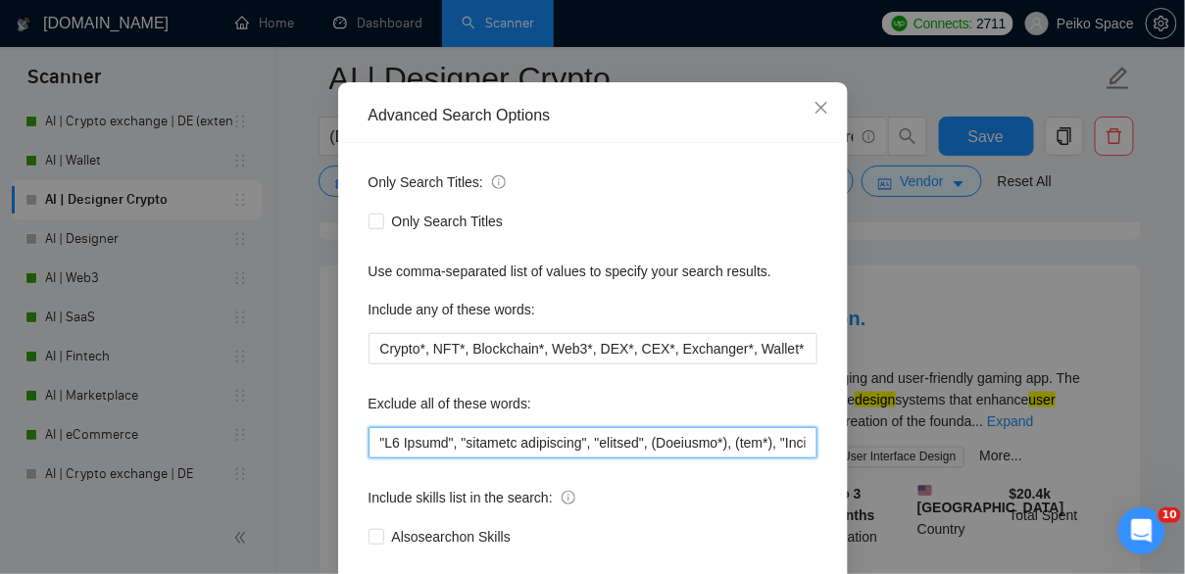
click at [517, 440] on input "text" at bounding box center [592, 442] width 449 height 31
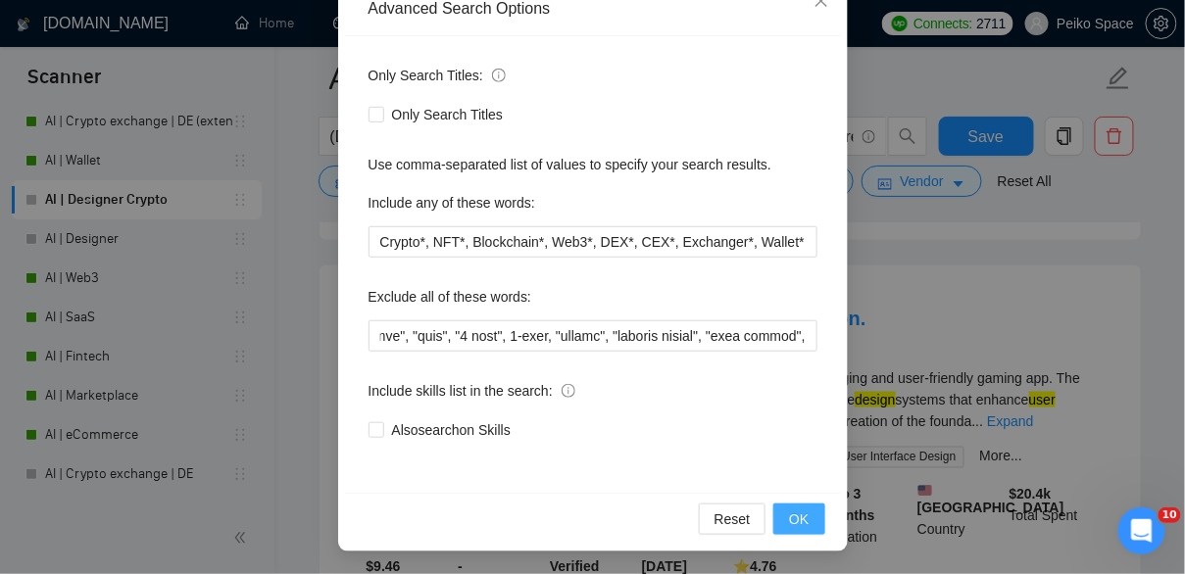
click at [821, 524] on button "OK" at bounding box center [798, 519] width 51 height 31
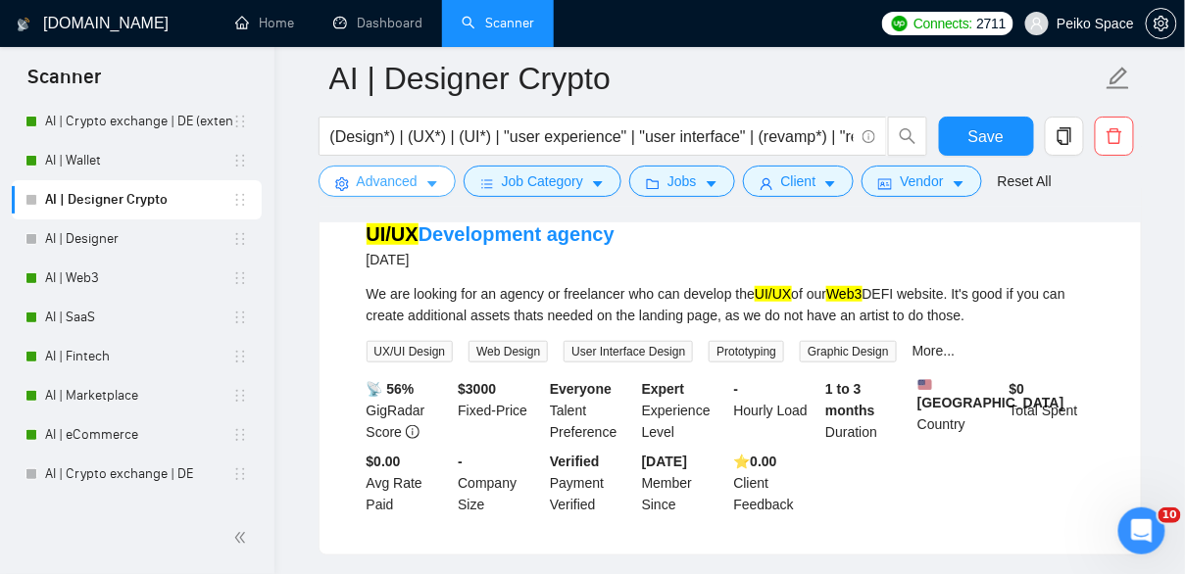
scroll to position [0, 0]
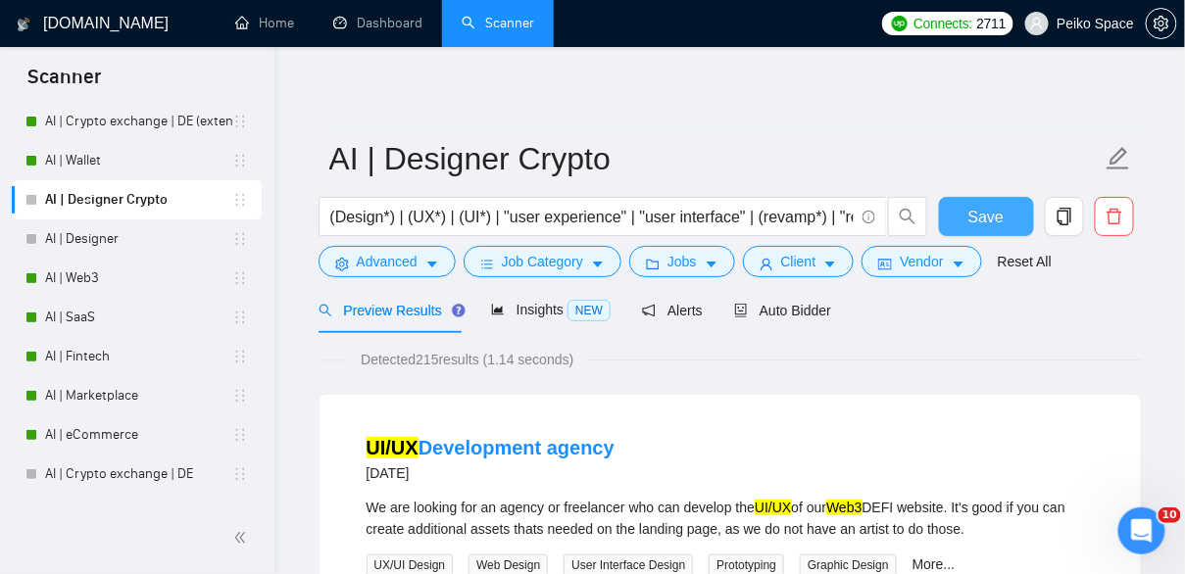
click at [991, 206] on span "Save" at bounding box center [985, 217] width 35 height 24
click at [979, 220] on span "Save" at bounding box center [985, 217] width 35 height 24
click at [108, 276] on link "AI | Web3" at bounding box center [138, 278] width 187 height 39
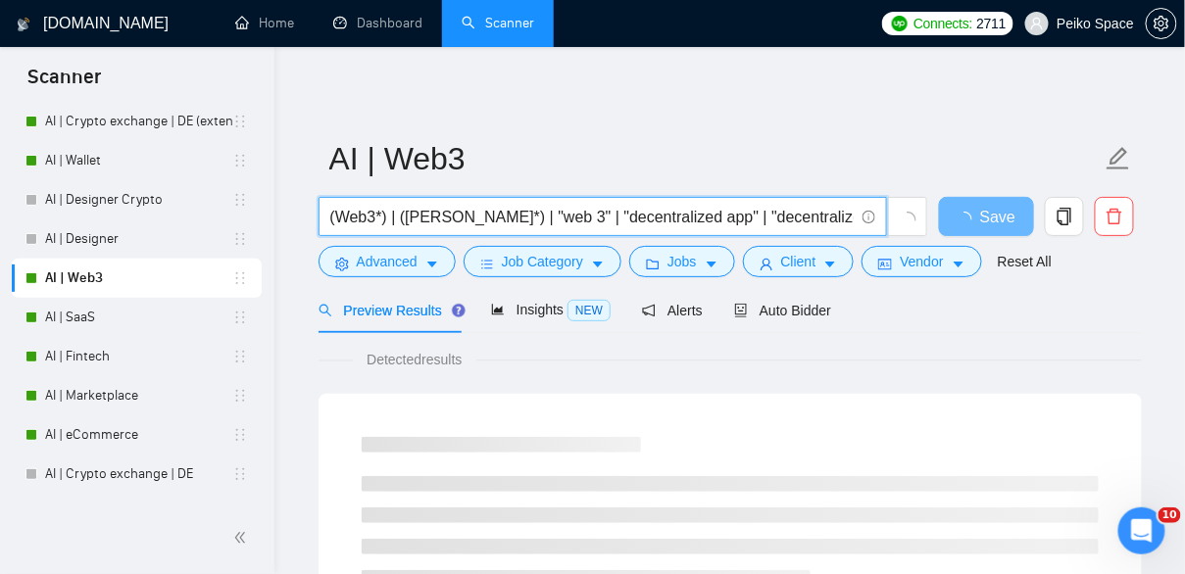
click at [492, 219] on input "(Web3*) | ([PERSON_NAME]*) | "web 3" | "decentralized app" | "decentralized app…" at bounding box center [591, 217] width 523 height 24
click at [501, 215] on input "(Web3*) | ([PERSON_NAME]*) | "web 3" | "decentralized app" | "decentralized app…" at bounding box center [591, 217] width 523 height 24
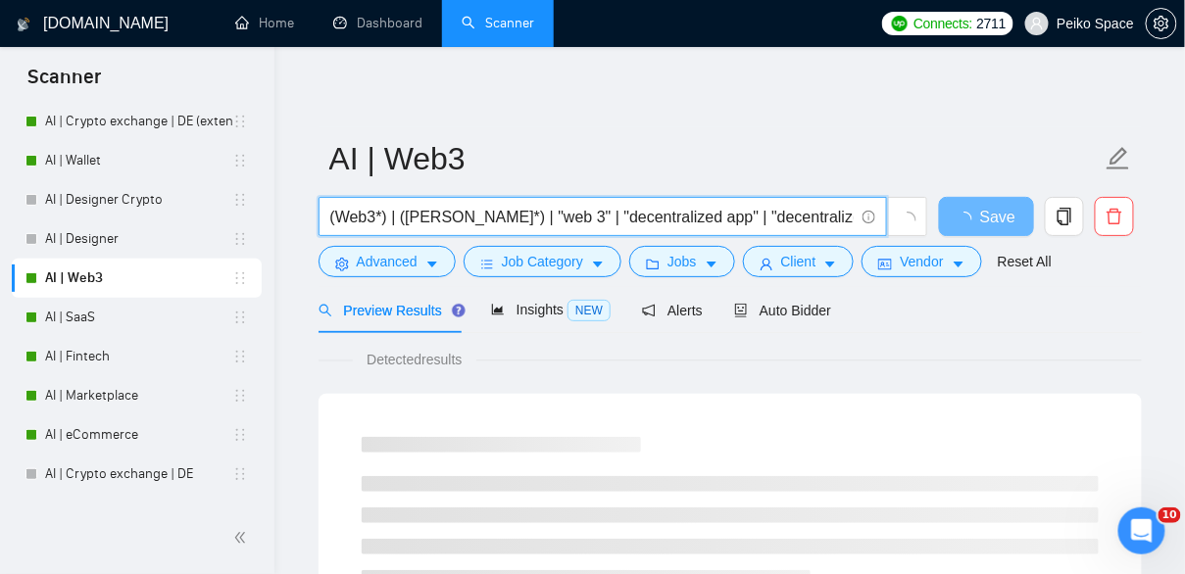
click at [501, 215] on input "(Web3*) | ([PERSON_NAME]*) | "web 3" | "decentralized app" | "decentralized app…" at bounding box center [591, 217] width 523 height 24
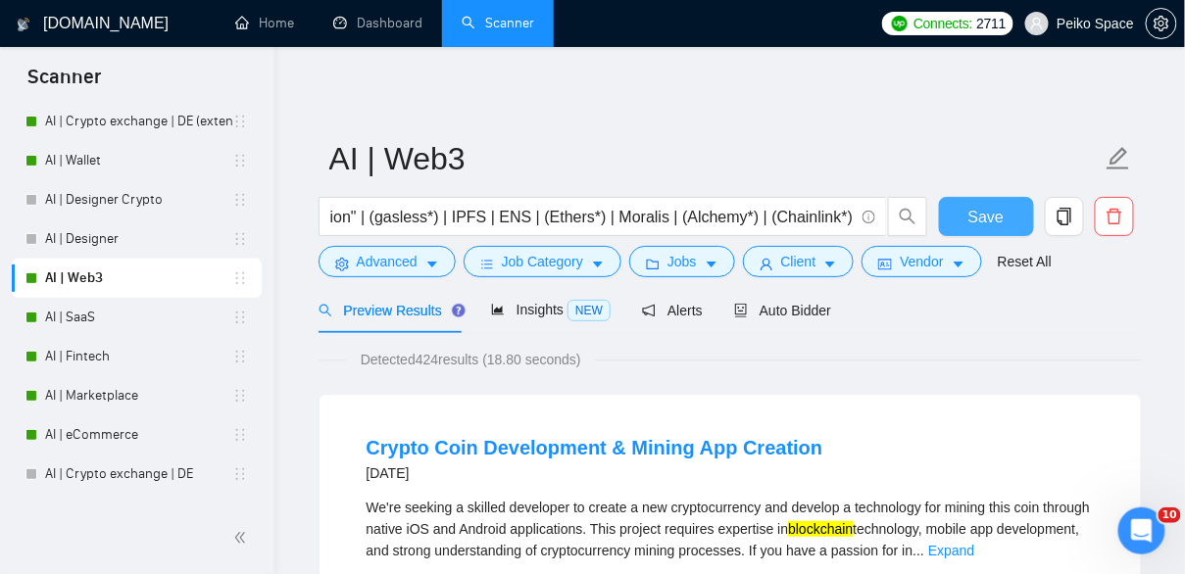
click at [994, 218] on span "Save" at bounding box center [985, 217] width 35 height 24
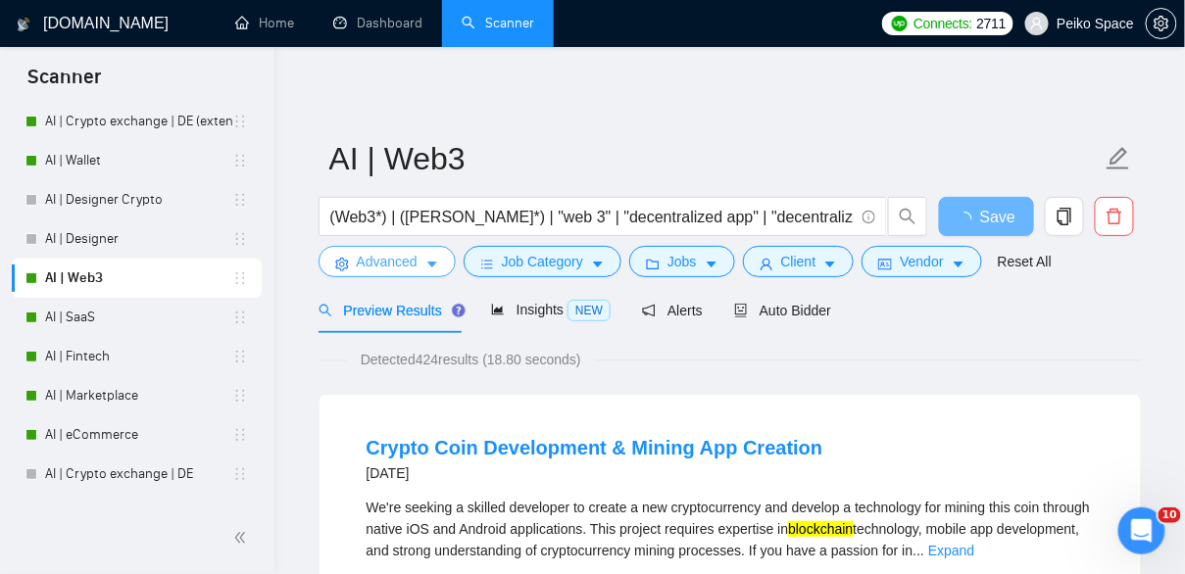
click at [406, 265] on span "Advanced" at bounding box center [387, 262] width 61 height 22
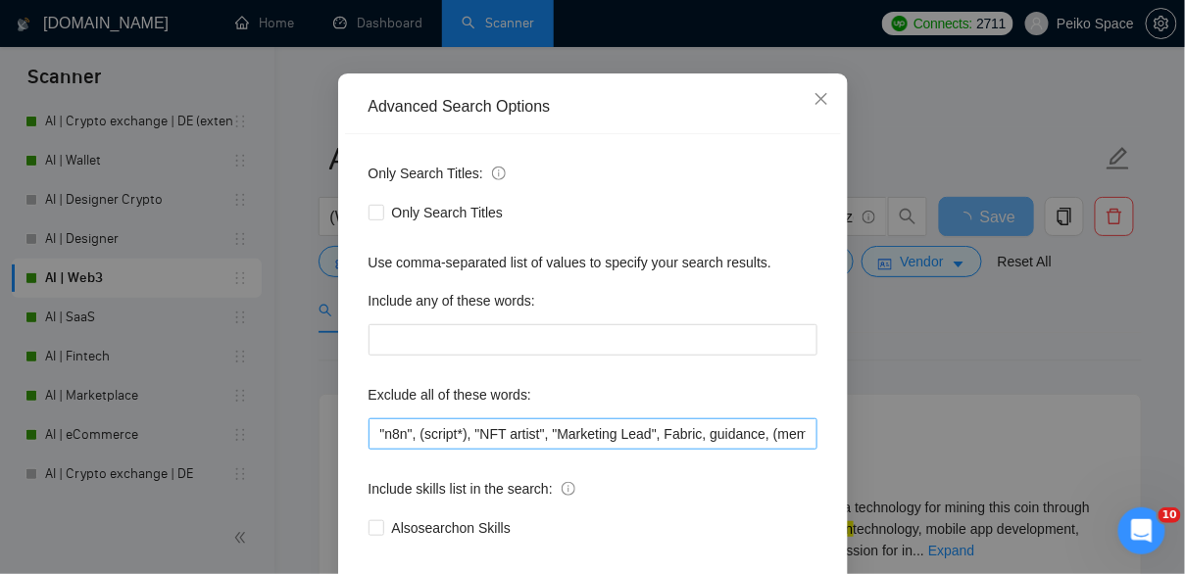
scroll to position [132, 0]
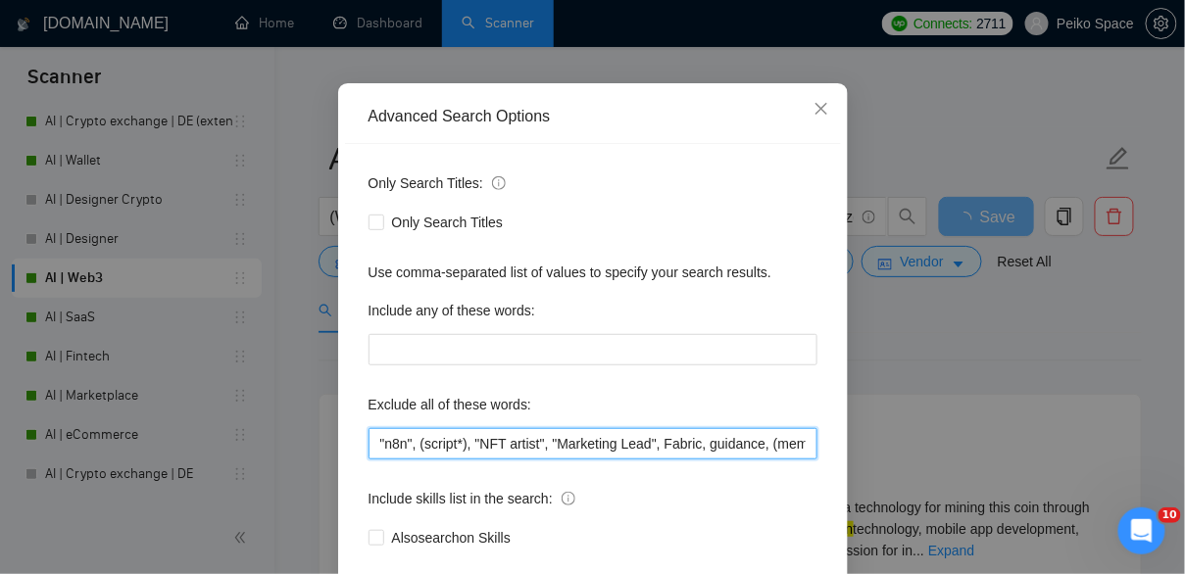
click at [577, 447] on input ""n8n", (script*), "NFT artist", "Marketing Lead", Fabric, guidance, (meme*), "D…" at bounding box center [592, 443] width 449 height 31
click at [490, 451] on input ""n8n", (script*), "NFT artist", "Marketing Lead", Fabric, guidance, (meme*), "D…" at bounding box center [592, 443] width 449 height 31
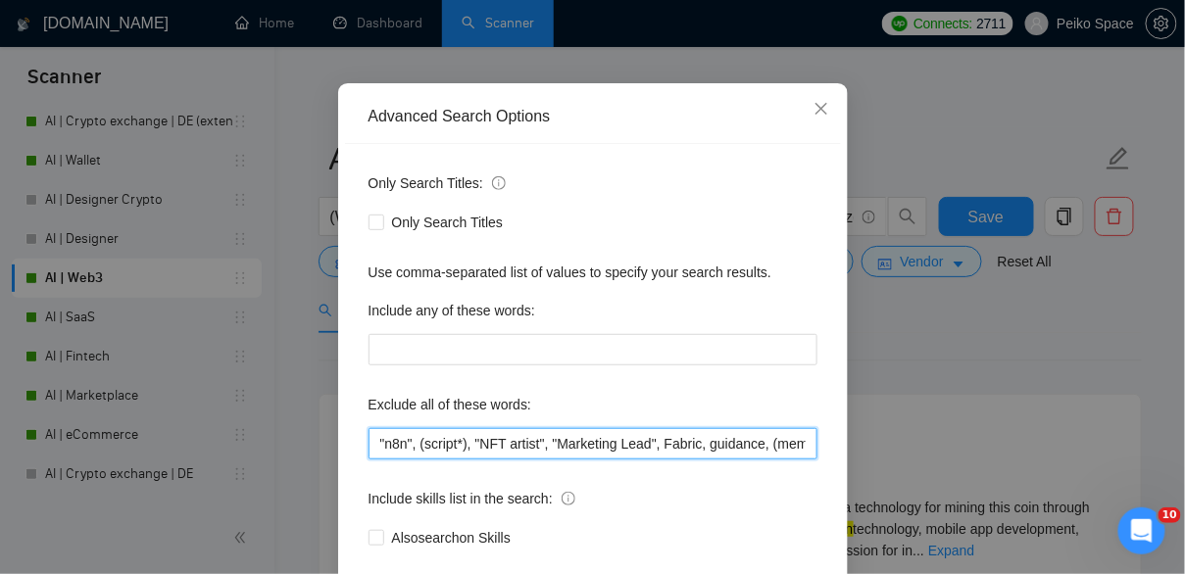
click at [490, 451] on input ""n8n", (script*), "NFT artist", "Marketing Lead", Fabric, guidance, (meme*), "D…" at bounding box center [592, 443] width 449 height 31
paste input ""Web flow", Flask, "Airdrop Manager", Responsibilities, (WordPress*), "Word pre…"
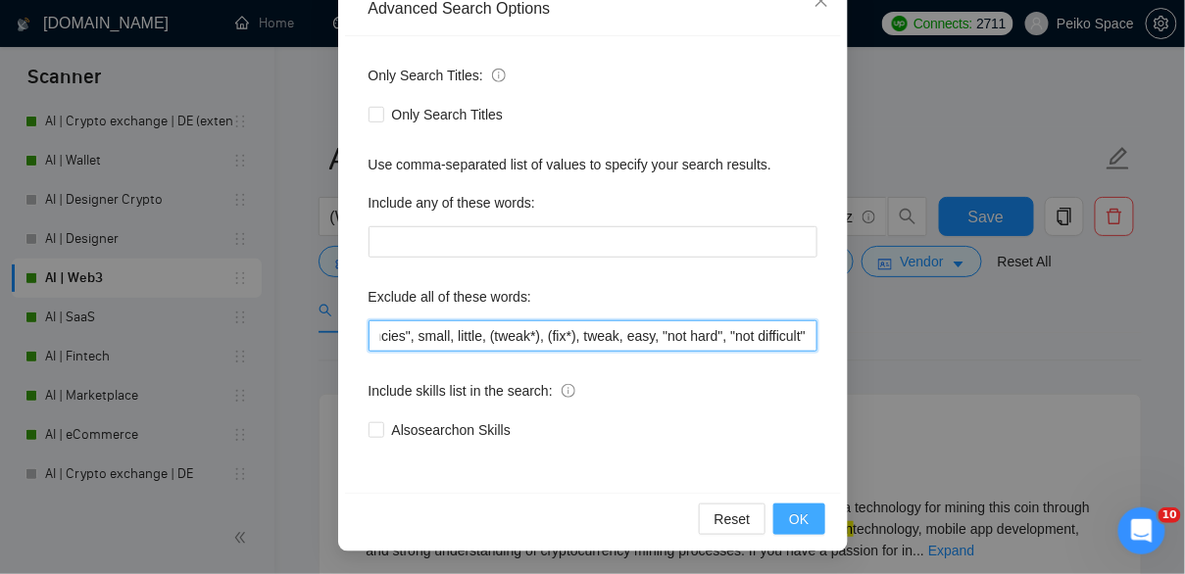
type input ""n8n", (script*), "NFT artist", "Marketing Lead", Fabric, guidance, (meme*), "D…"
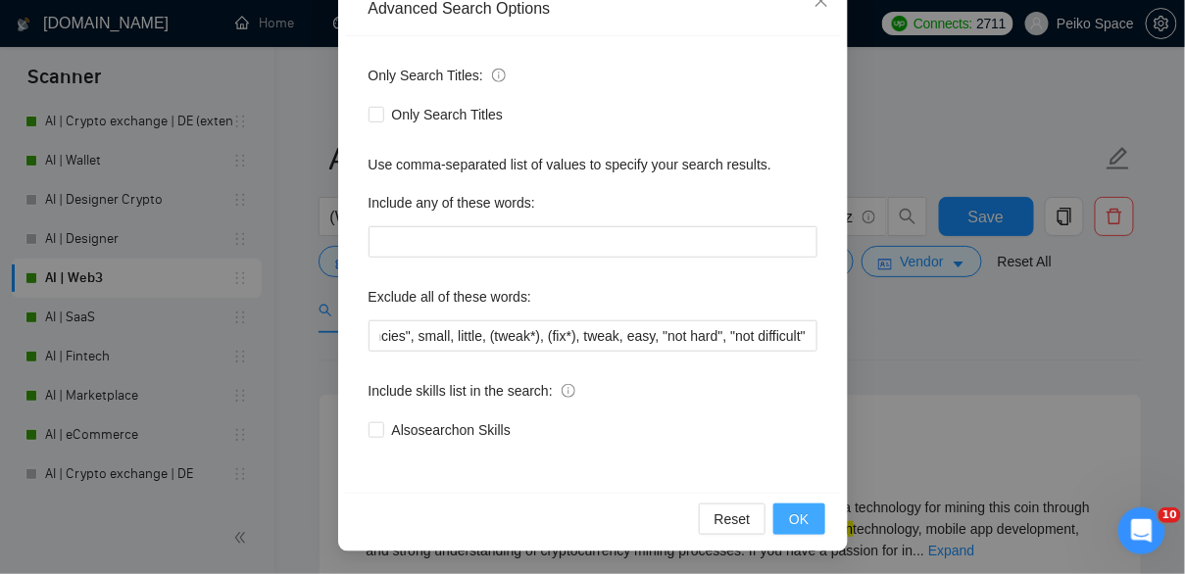
click at [805, 517] on span "OK" at bounding box center [799, 520] width 20 height 22
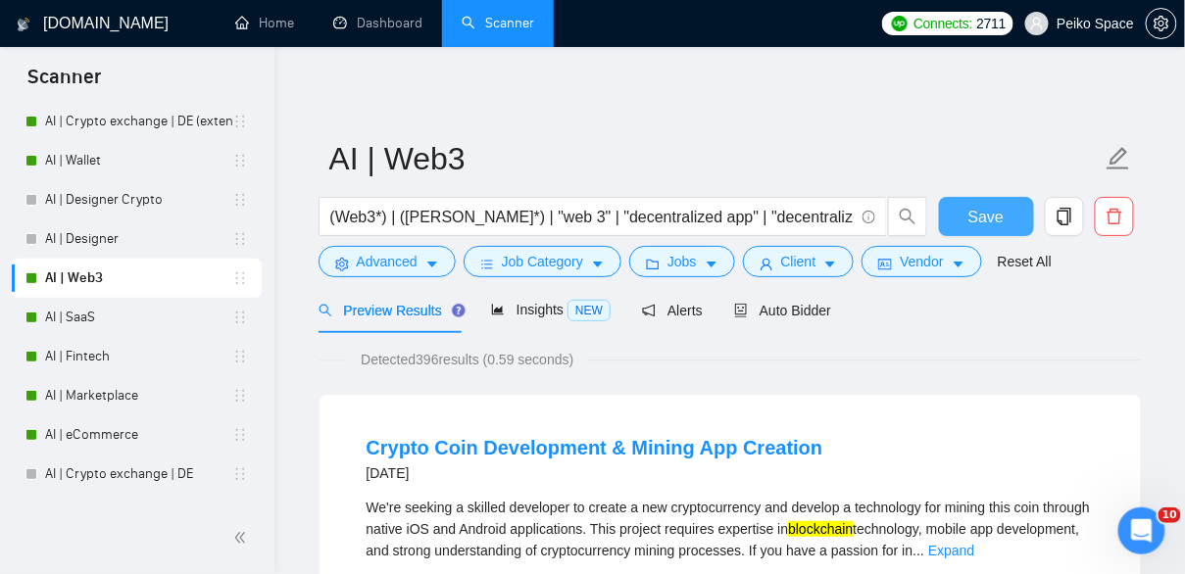
click at [990, 220] on span "Save" at bounding box center [985, 217] width 35 height 24
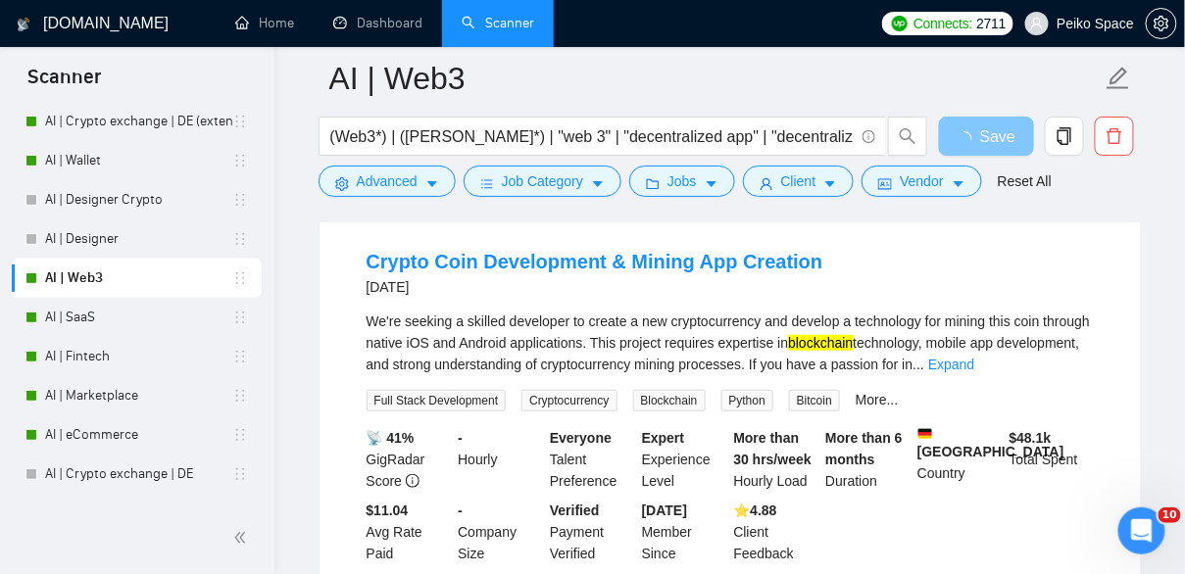
scroll to position [205, 0]
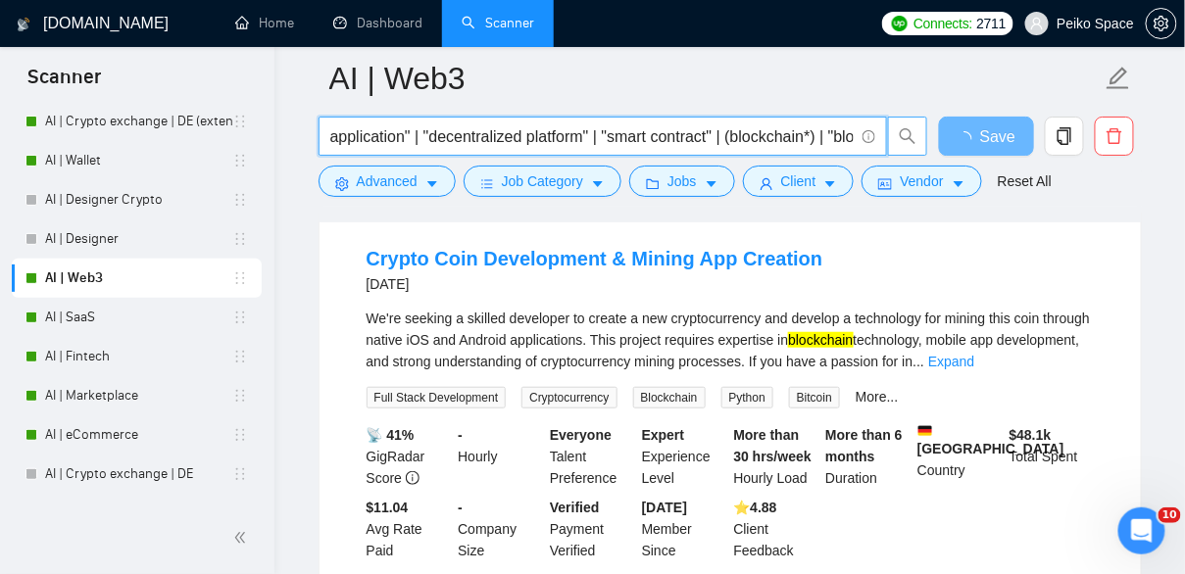
drag, startPoint x: 751, startPoint y: 136, endPoint x: 895, endPoint y: 133, distance: 144.1
click at [895, 133] on span "(Web3*) | ([PERSON_NAME]*) | "web 3" | "decentralized app" | "decentralized app…" at bounding box center [623, 136] width 610 height 39
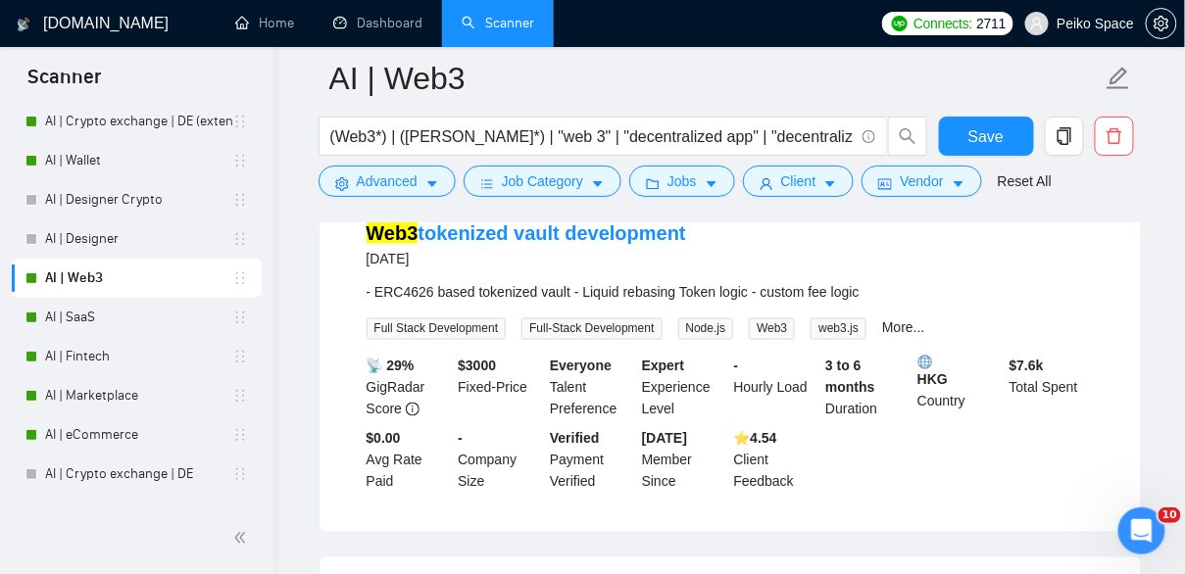
scroll to position [698, 0]
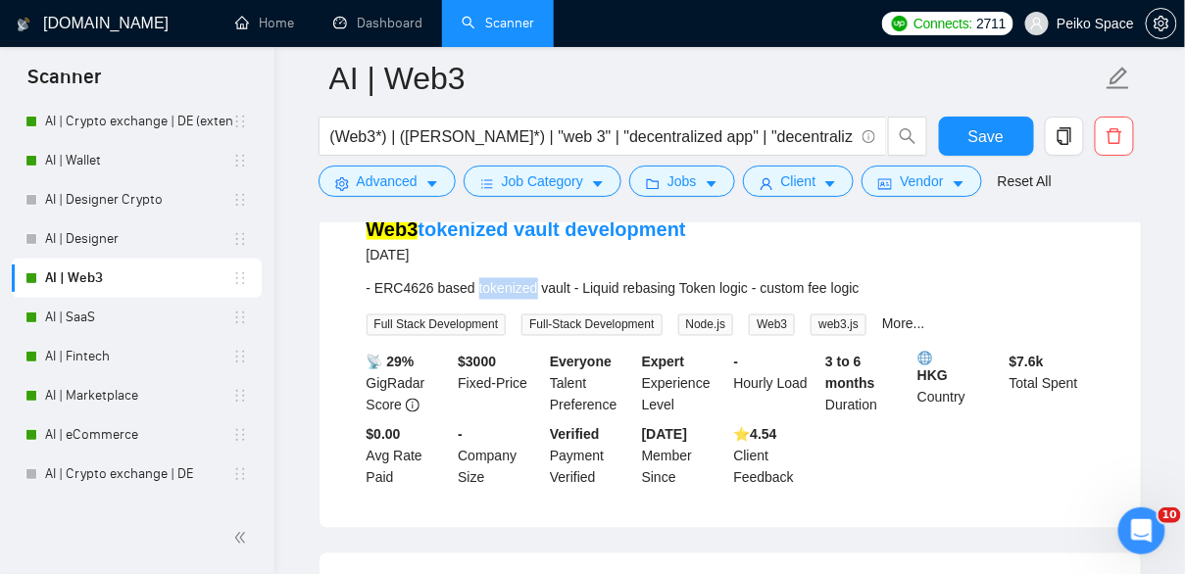
drag, startPoint x: 481, startPoint y: 289, endPoint x: 545, endPoint y: 283, distance: 64.0
click at [545, 283] on div "- ERC4626 based tokenized vault - Liquid rebasing Token logic - custom fee logic" at bounding box center [730, 289] width 727 height 22
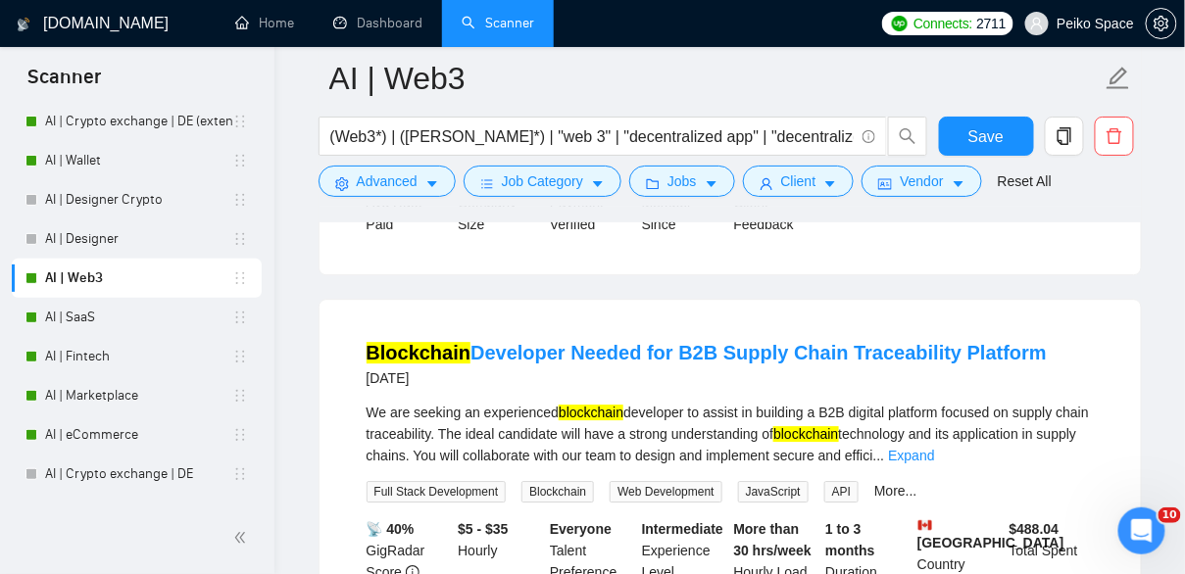
scroll to position [1348, 0]
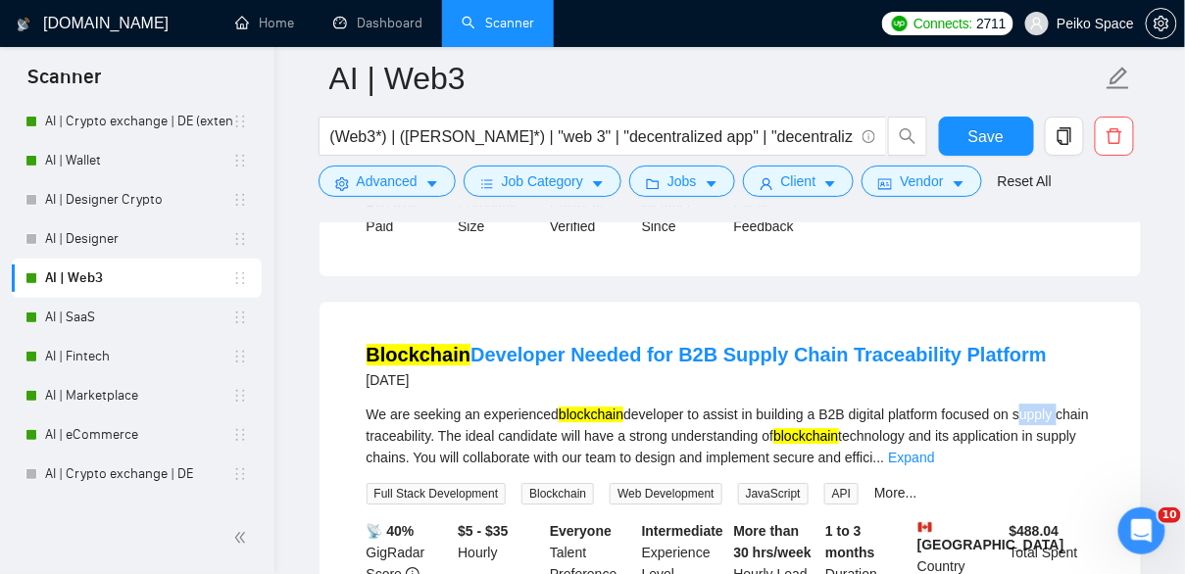
drag, startPoint x: 1105, startPoint y: 413, endPoint x: 1044, endPoint y: 412, distance: 61.7
click at [1044, 412] on li "Blockchain Developer Needed for B2B Supply Chain Traceability Platform [DATE] W…" at bounding box center [730, 499] width 774 height 348
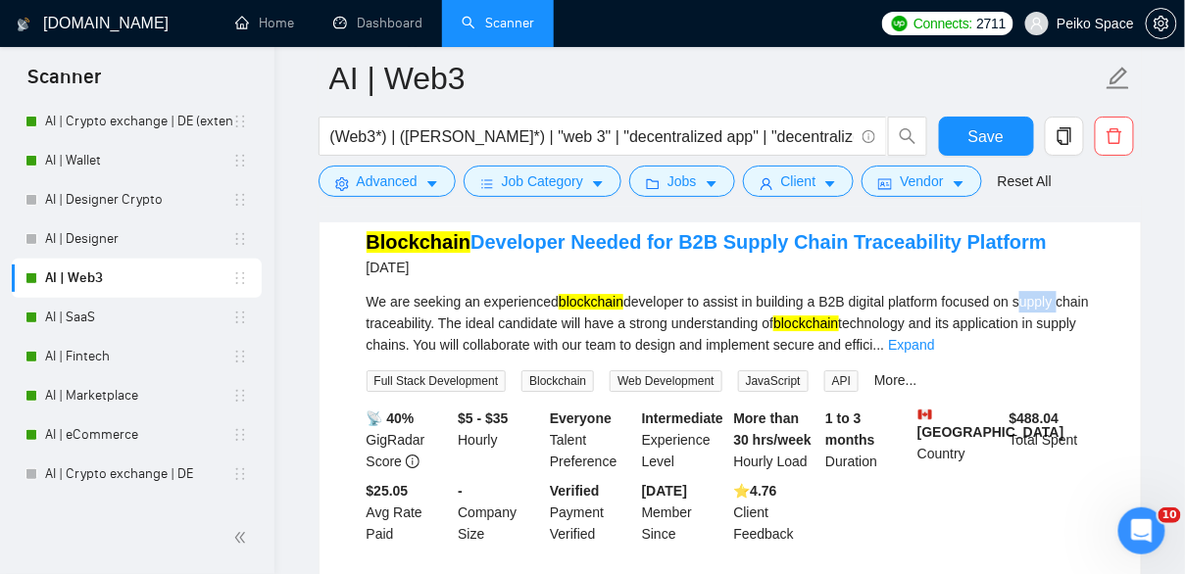
scroll to position [1462, 0]
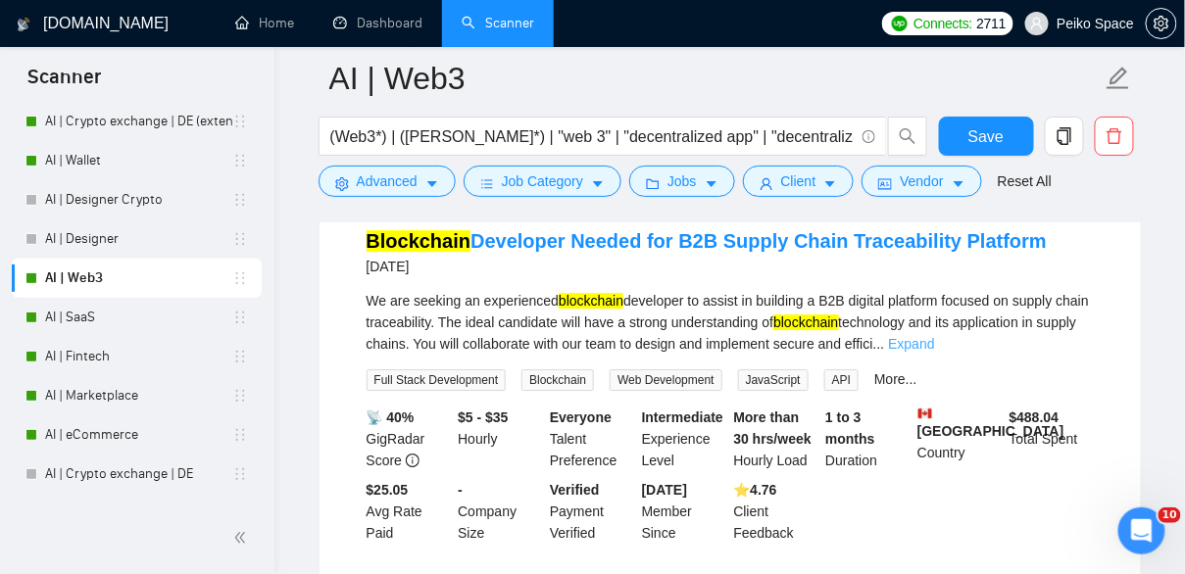
click at [934, 339] on link "Expand" at bounding box center [911, 344] width 46 height 16
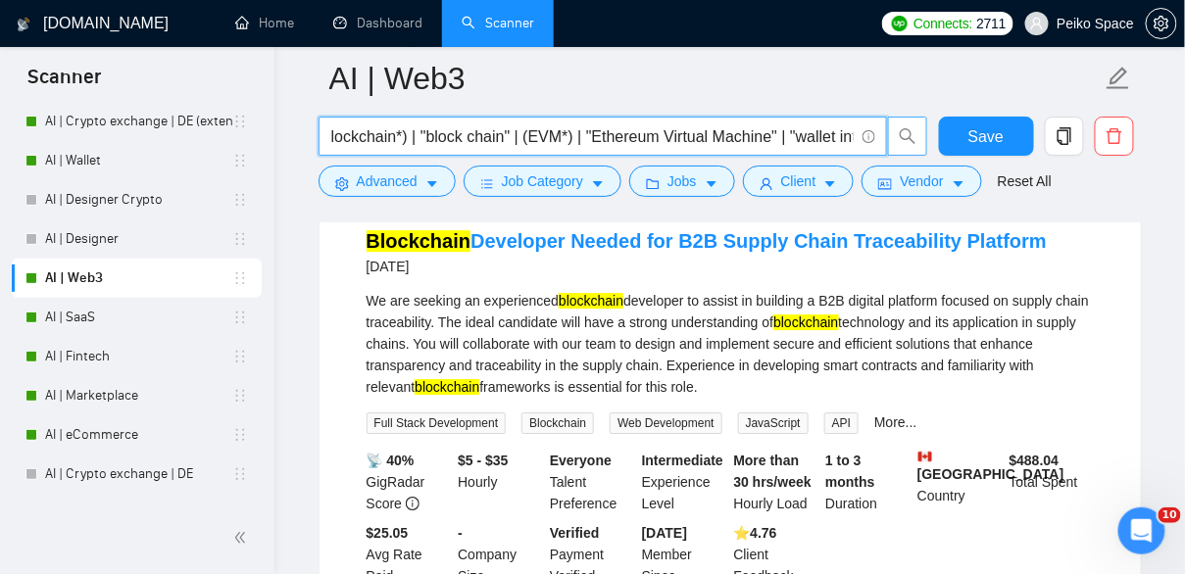
scroll to position [0, 1403]
drag, startPoint x: 817, startPoint y: 143, endPoint x: 890, endPoint y: 154, distance: 73.3
click at [890, 154] on span "(Web3*) | ([PERSON_NAME]*) | "web 3" | "decentralized app" | "decentralized app…" at bounding box center [623, 136] width 610 height 39
click at [1080, 370] on div "We are seeking an experienced blockchain developer to assist in building a B2B …" at bounding box center [730, 344] width 727 height 108
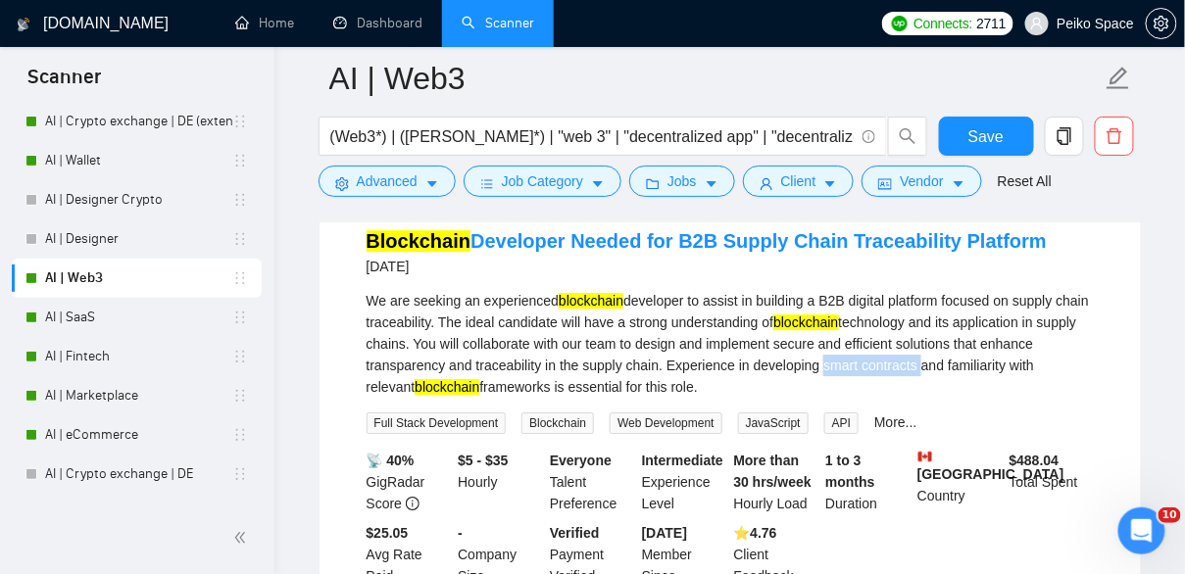
drag, startPoint x: 1096, startPoint y: 367, endPoint x: 989, endPoint y: 362, distance: 106.9
click at [989, 362] on li "Blockchain Developer Needed for B2B Supply Chain Traceability Platform [DATE] W…" at bounding box center [730, 407] width 774 height 391
click at [1053, 385] on div "We are seeking an experienced blockchain developer to assist in building a B2B …" at bounding box center [730, 344] width 727 height 108
drag, startPoint x: 990, startPoint y: 362, endPoint x: 1099, endPoint y: 366, distance: 108.8
click at [1099, 366] on li "Blockchain Developer Needed for B2B Supply Chain Traceability Platform [DATE] W…" at bounding box center [730, 407] width 774 height 391
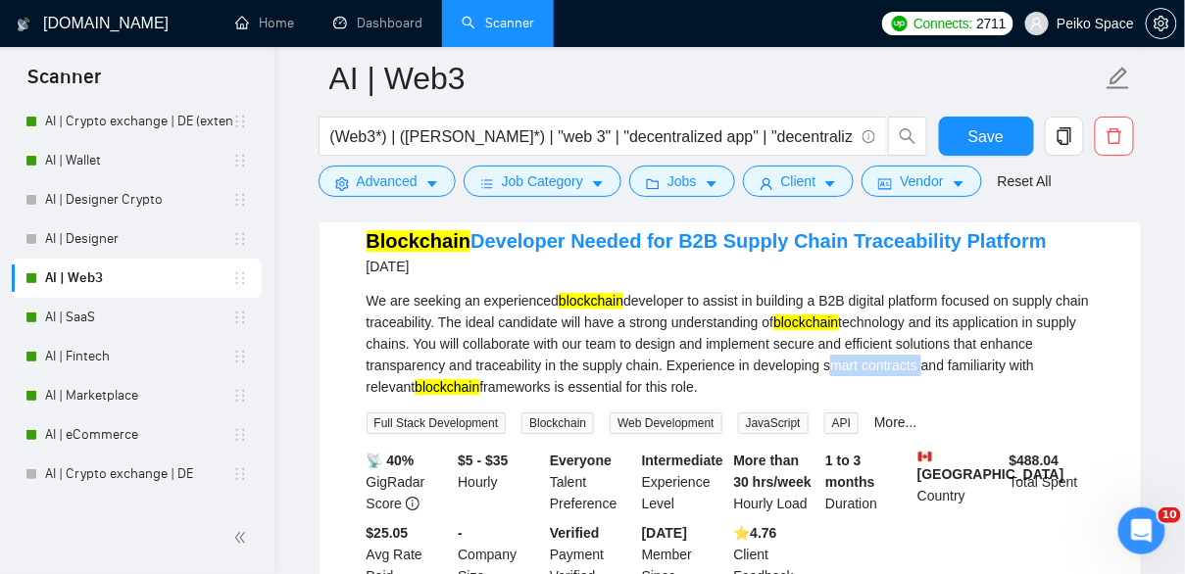
copy div "smart contracts"
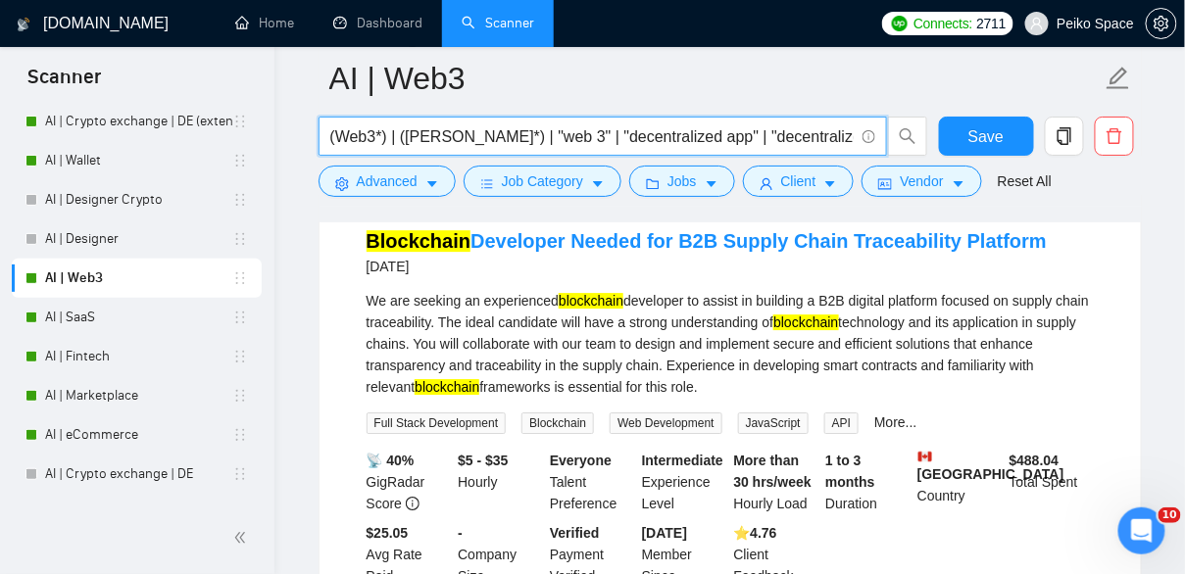
drag, startPoint x: 350, startPoint y: 131, endPoint x: 299, endPoint y: 123, distance: 51.6
click at [340, 137] on input "(Web3*) | ([PERSON_NAME]*) | "web 3" | "decentralized app" | "decentralized app…" at bounding box center [591, 136] width 523 height 24
click at [332, 145] on input "(Web3*) | ([PERSON_NAME]*) | "web 3" | "decentralized app" | "decentralized app…" at bounding box center [591, 136] width 523 height 24
paste input "smart contracts"
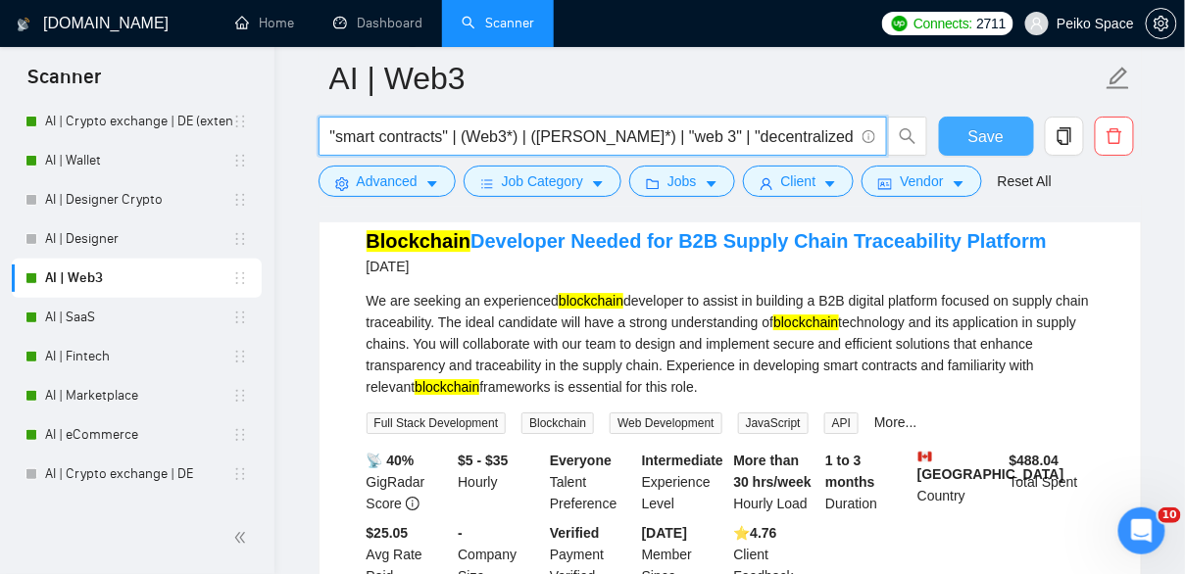
type input ""smart contracts" | (Web3*) | ([PERSON_NAME]*) | "web 3" | "decentralized app" …"
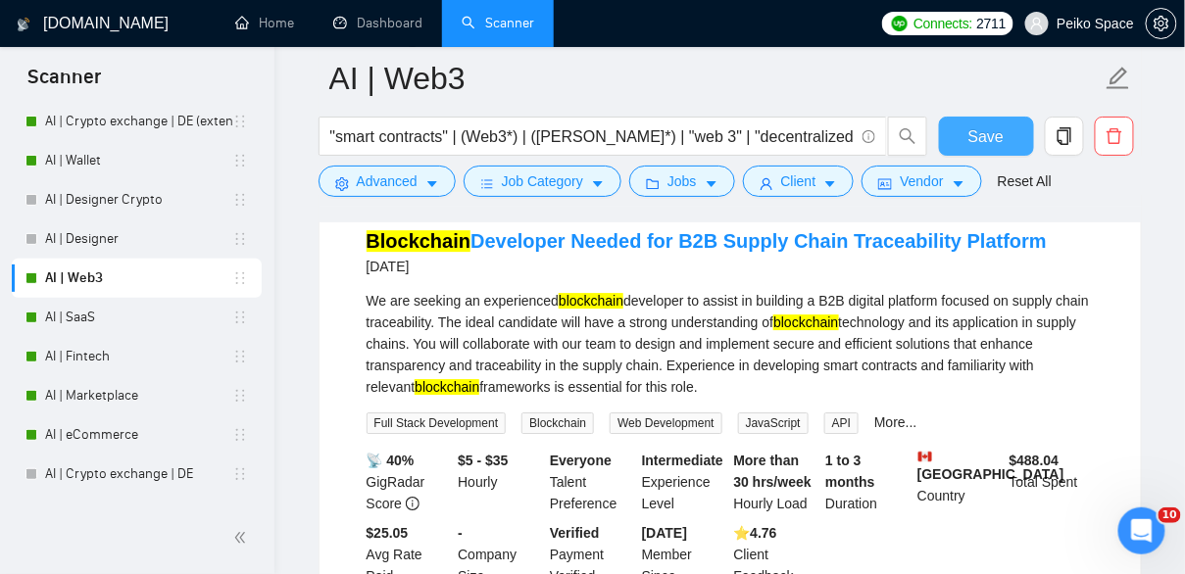
click at [981, 138] on span "Save" at bounding box center [985, 136] width 35 height 24
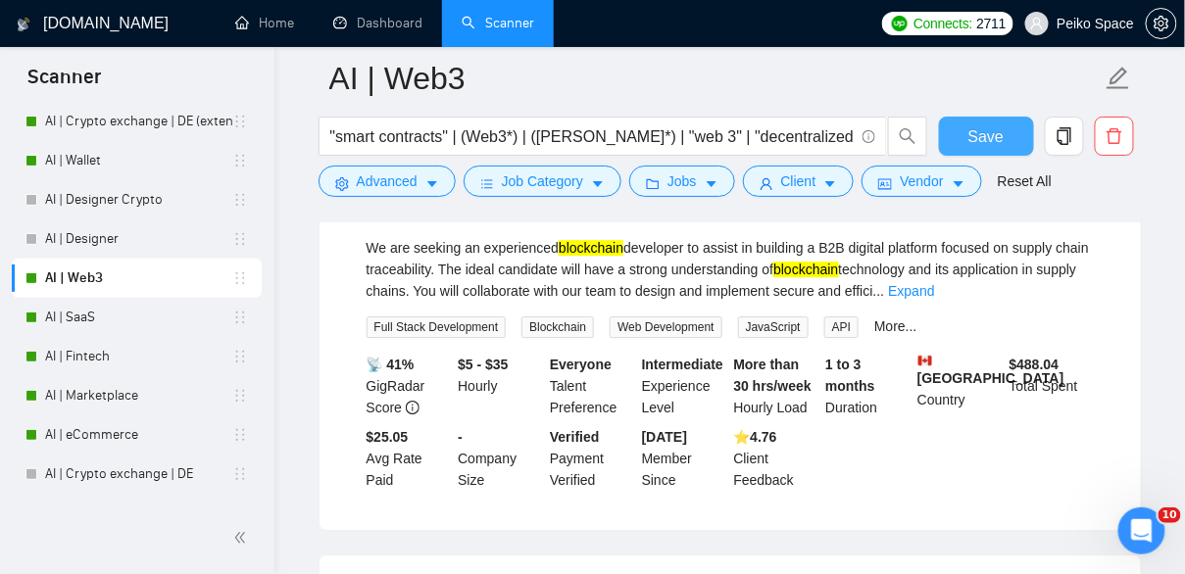
scroll to position [1477, 0]
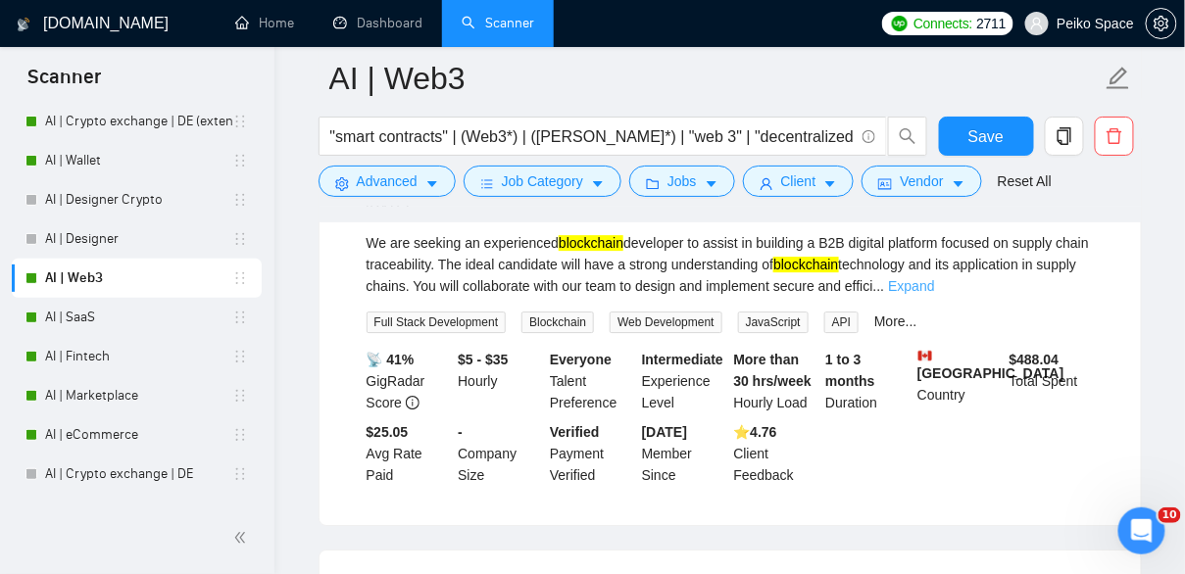
click at [934, 281] on link "Expand" at bounding box center [911, 286] width 46 height 16
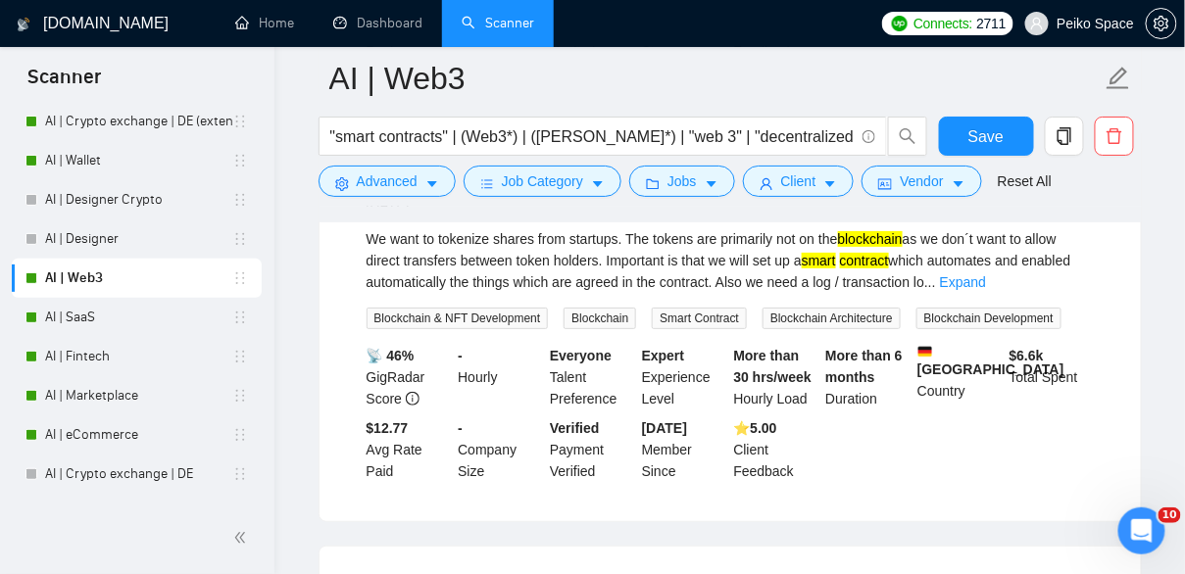
scroll to position [1948, 0]
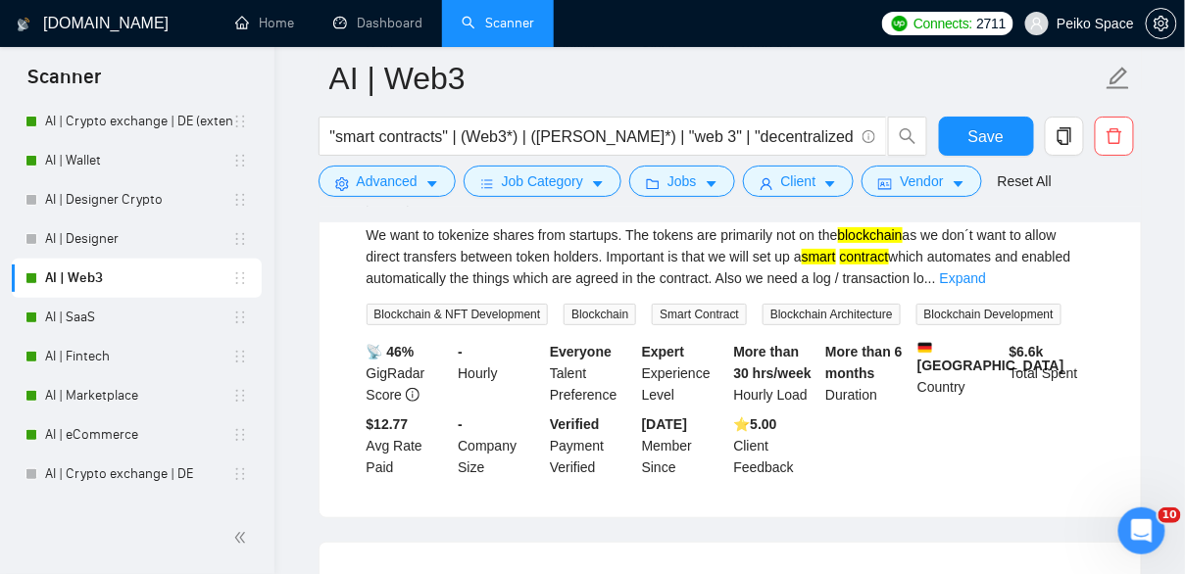
click at [1080, 284] on div "We want to tokenize shares from startups. The tokens are primarily not on the b…" at bounding box center [730, 256] width 727 height 65
click at [986, 276] on link "Expand" at bounding box center [963, 278] width 46 height 16
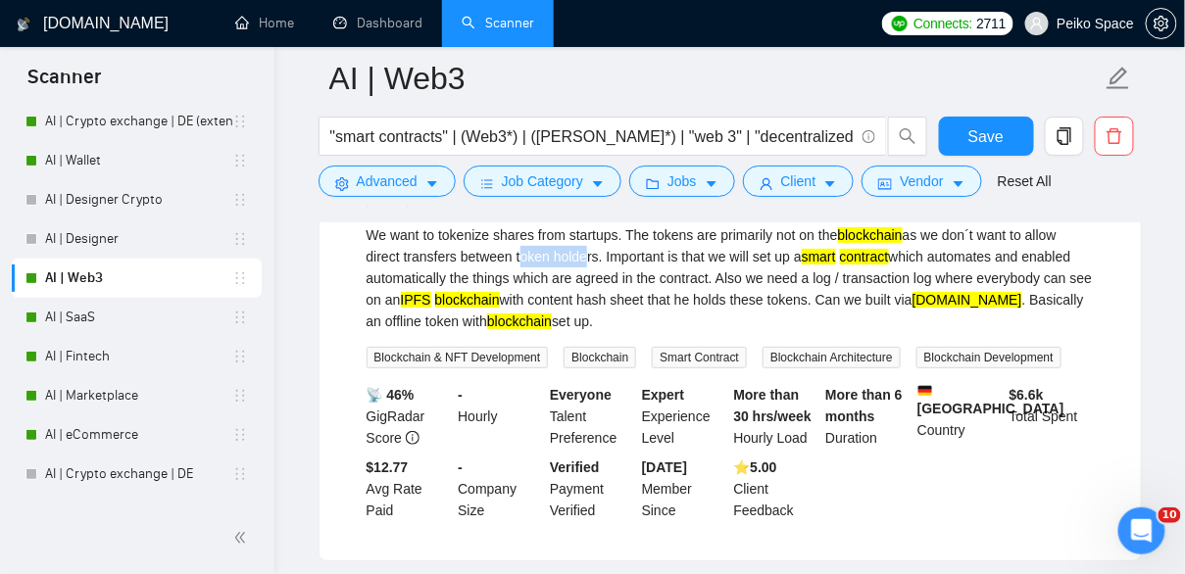
drag, startPoint x: 560, startPoint y: 257, endPoint x: 628, endPoint y: 264, distance: 68.9
click at [628, 264] on div "We want to tokenize shares from startups. The tokens are primarily not on the b…" at bounding box center [730, 278] width 727 height 108
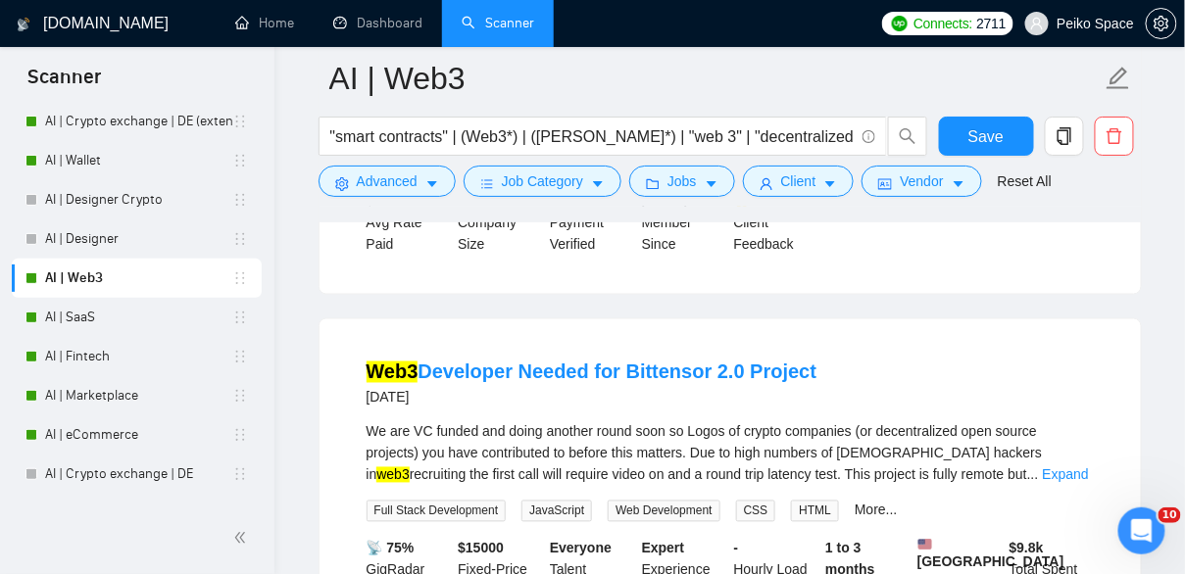
scroll to position [2657, 0]
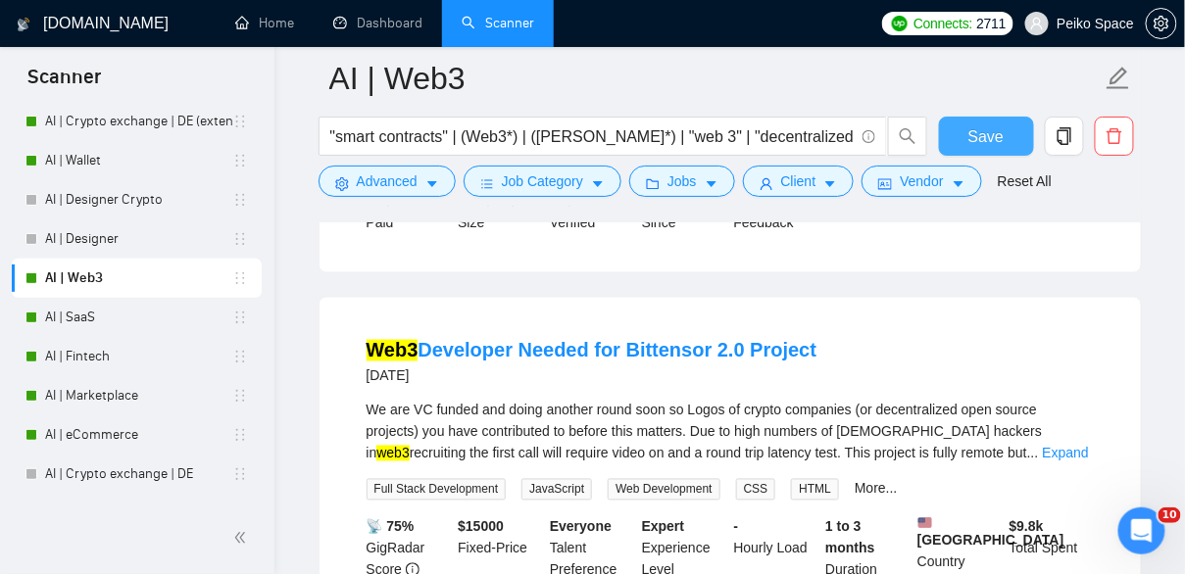
click at [1002, 128] on span "Save" at bounding box center [985, 136] width 35 height 24
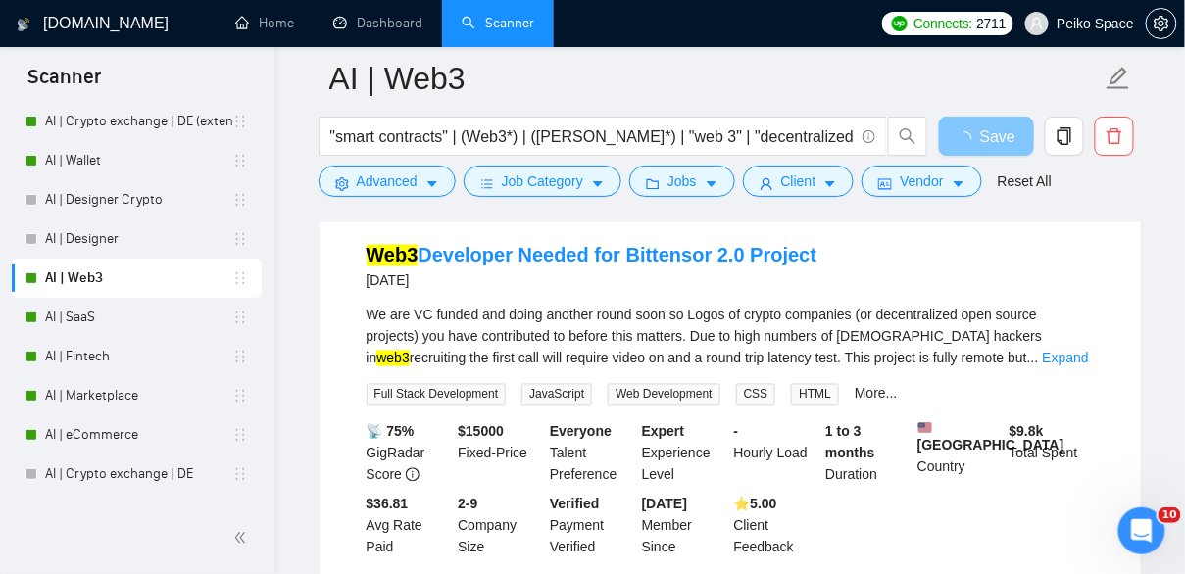
scroll to position [2757, 0]
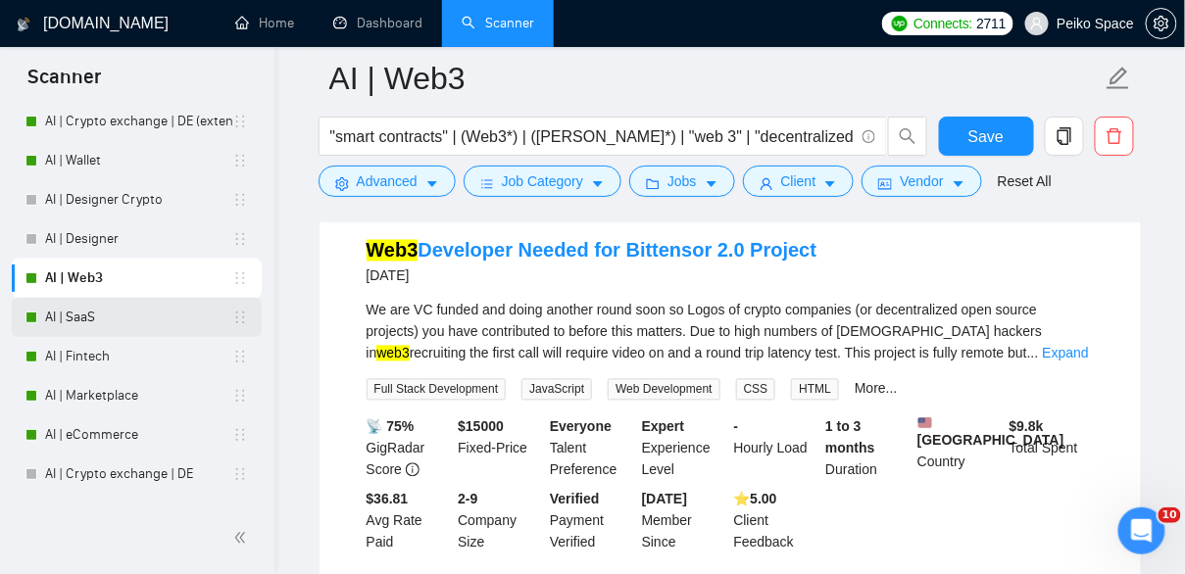
click at [77, 320] on link "AI | SaaS" at bounding box center [138, 317] width 187 height 39
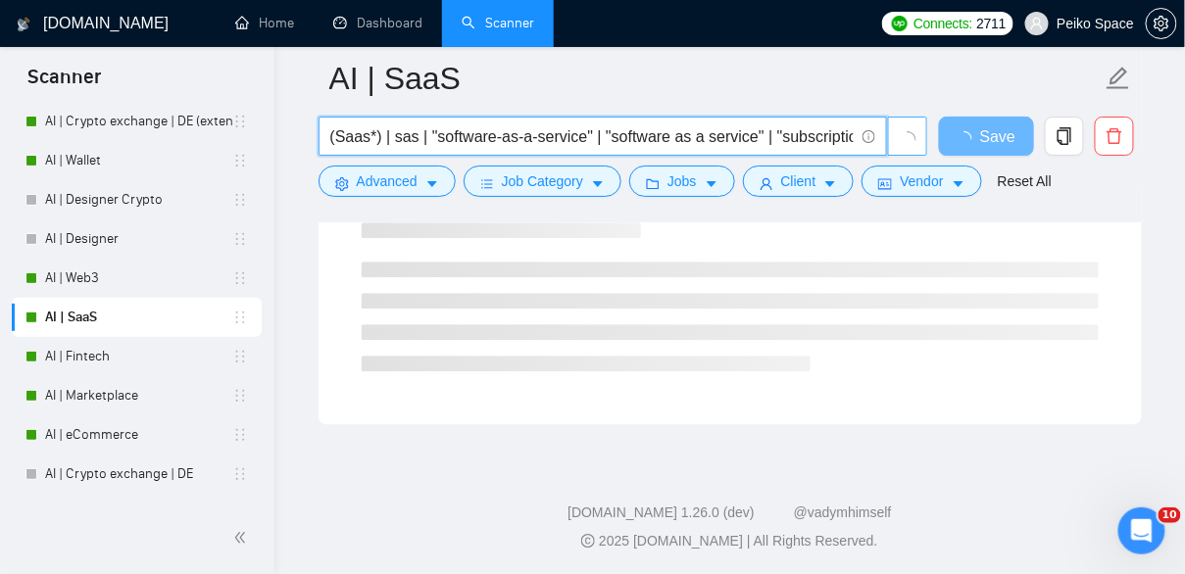
scroll to position [0, 371]
drag, startPoint x: 717, startPoint y: 142, endPoint x: 888, endPoint y: 144, distance: 170.5
click at [888, 144] on span "(Saas*) | sas | "software-as-a-service" | "software as a service" | "subscripti…" at bounding box center [623, 136] width 610 height 39
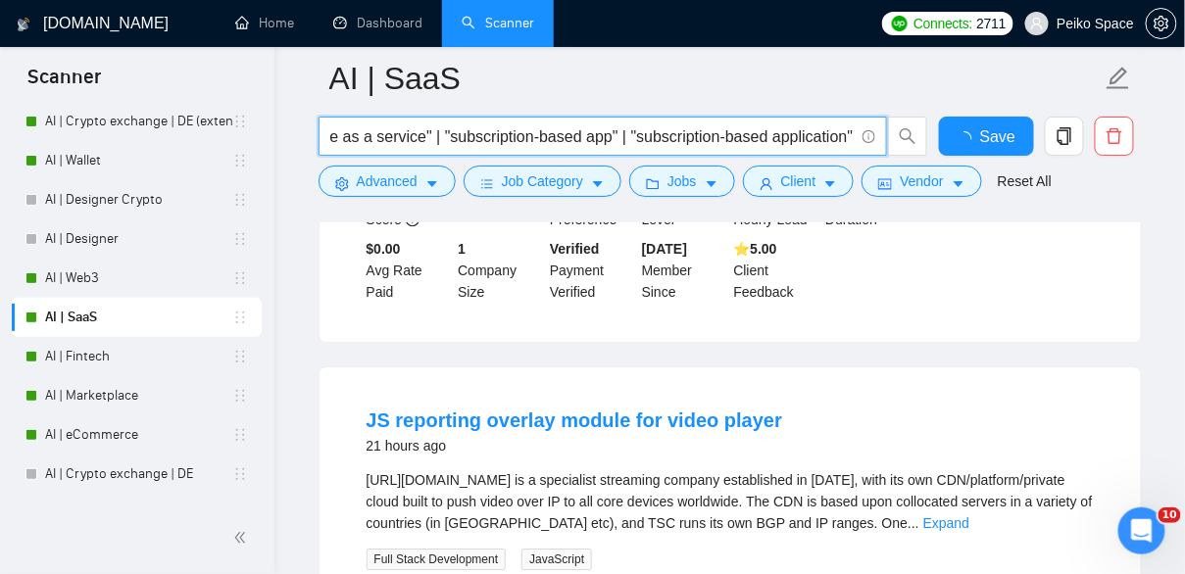
click at [696, 133] on input "(Saas*) | sas | "software-as-a-service" | "software as a service" | "subscripti…" at bounding box center [591, 136] width 523 height 24
click at [402, 179] on span "Advanced" at bounding box center [387, 182] width 61 height 22
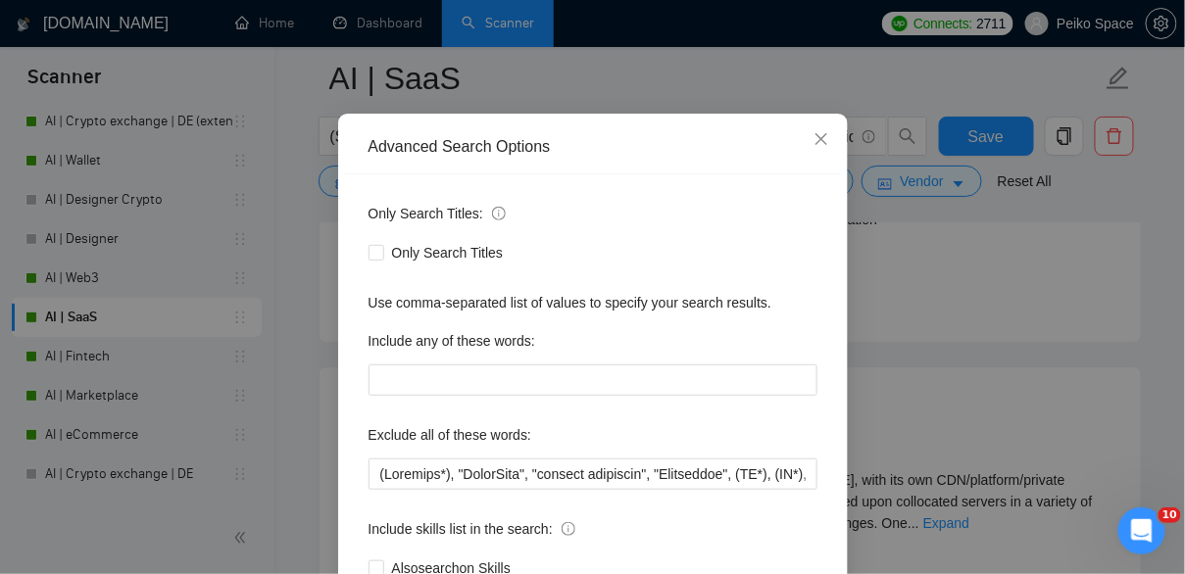
scroll to position [145, 0]
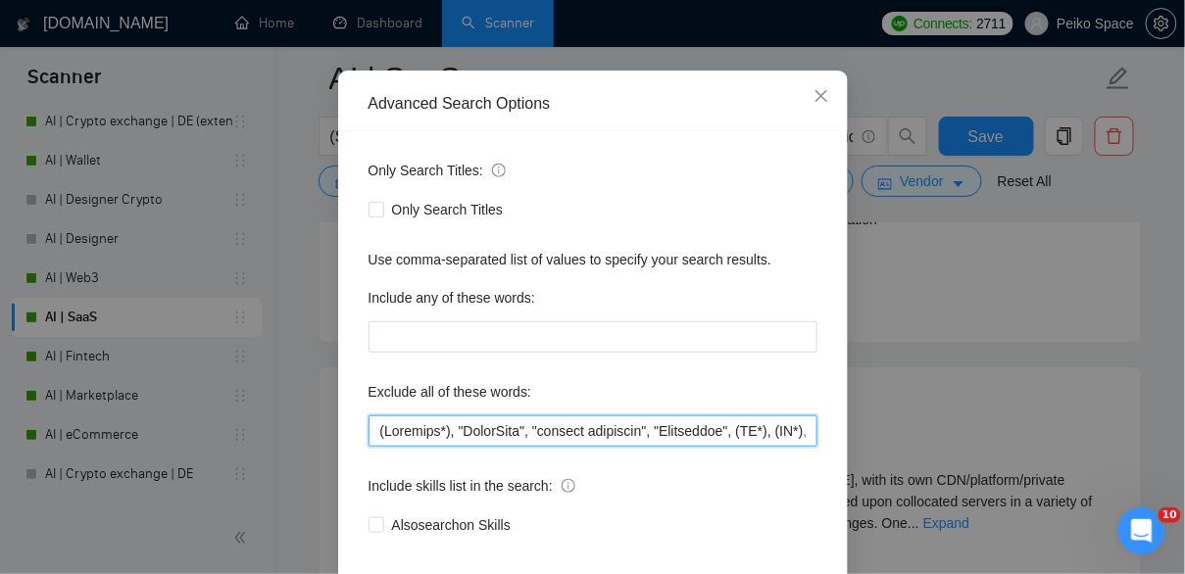
click at [544, 439] on input "text" at bounding box center [592, 431] width 449 height 31
click at [532, 432] on input "text" at bounding box center [592, 431] width 449 height 31
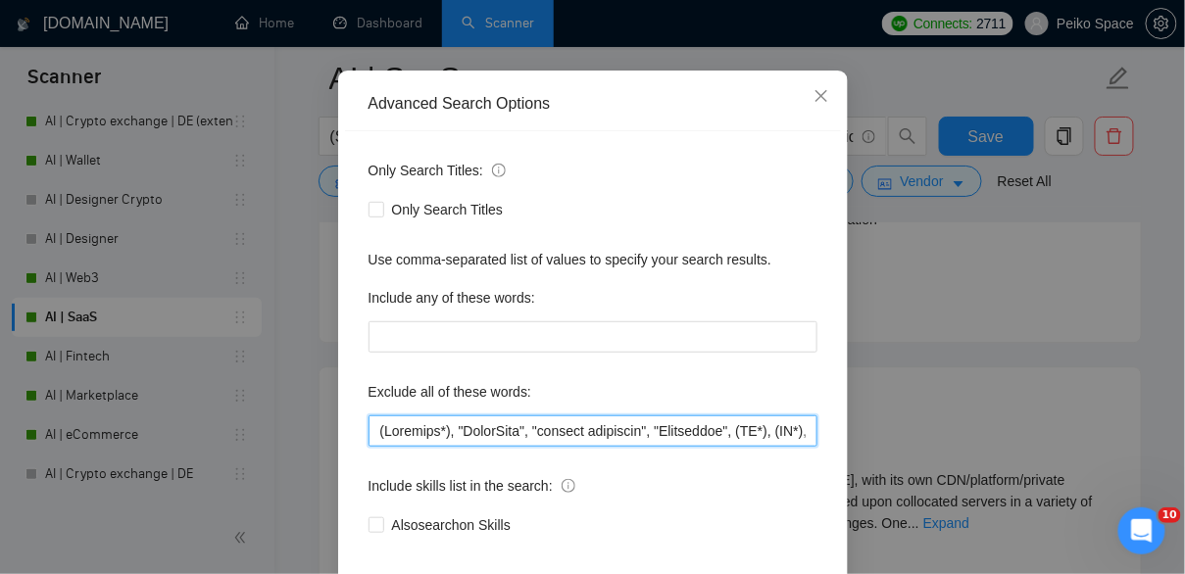
click at [532, 432] on input "text" at bounding box center [592, 431] width 449 height 31
paste input "".NET", (Responsib*), codecanyon, "platform testers", (Ruby*), Vicuna, "[DOMAIN…"
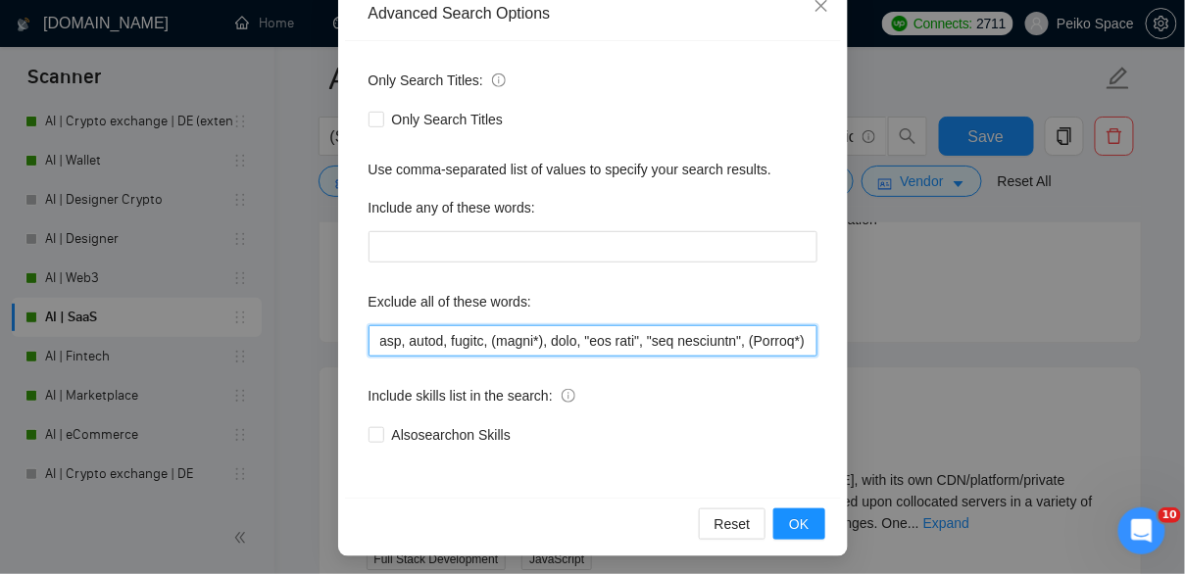
scroll to position [240, 0]
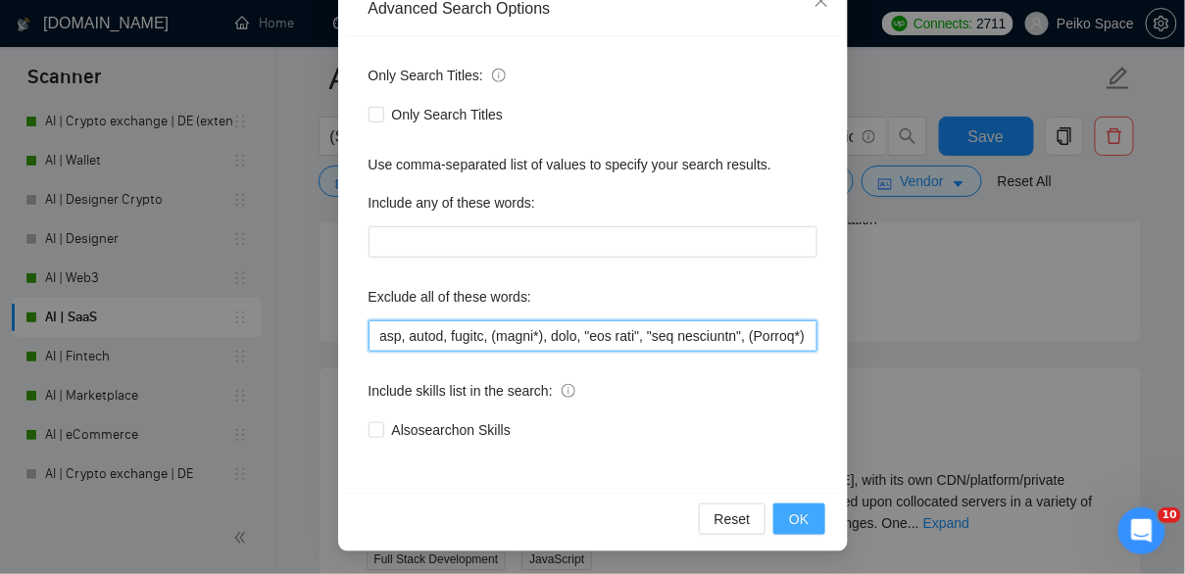
type input "(Loremips*), "DolorSita", "consect adipiscin", "Elitseddoe", (TE*), (IN*), "Utl…"
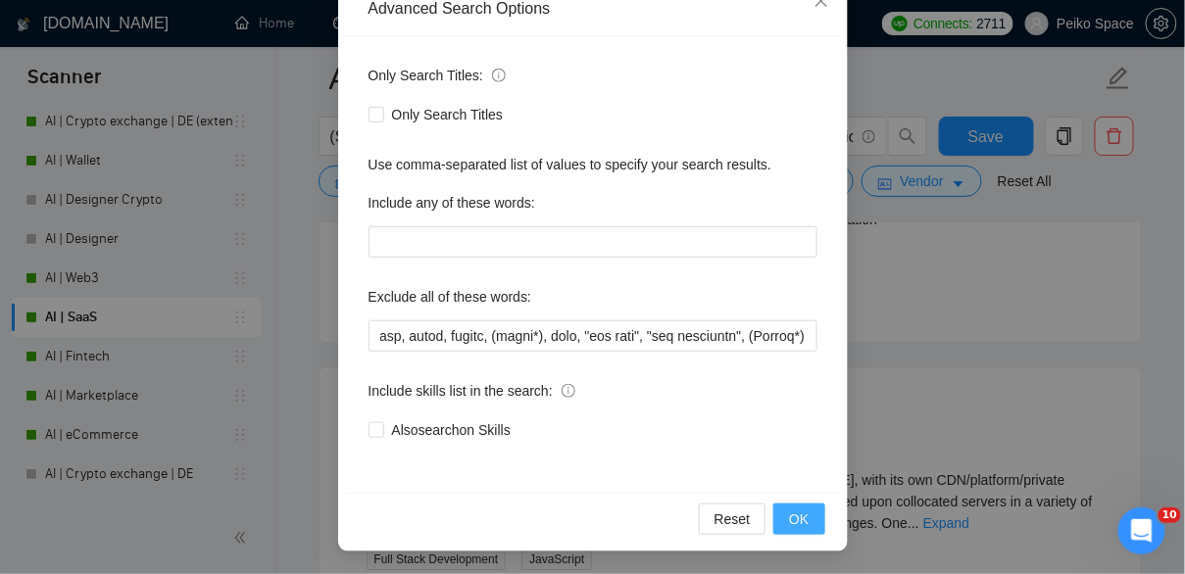
click at [806, 526] on span "OK" at bounding box center [799, 520] width 20 height 22
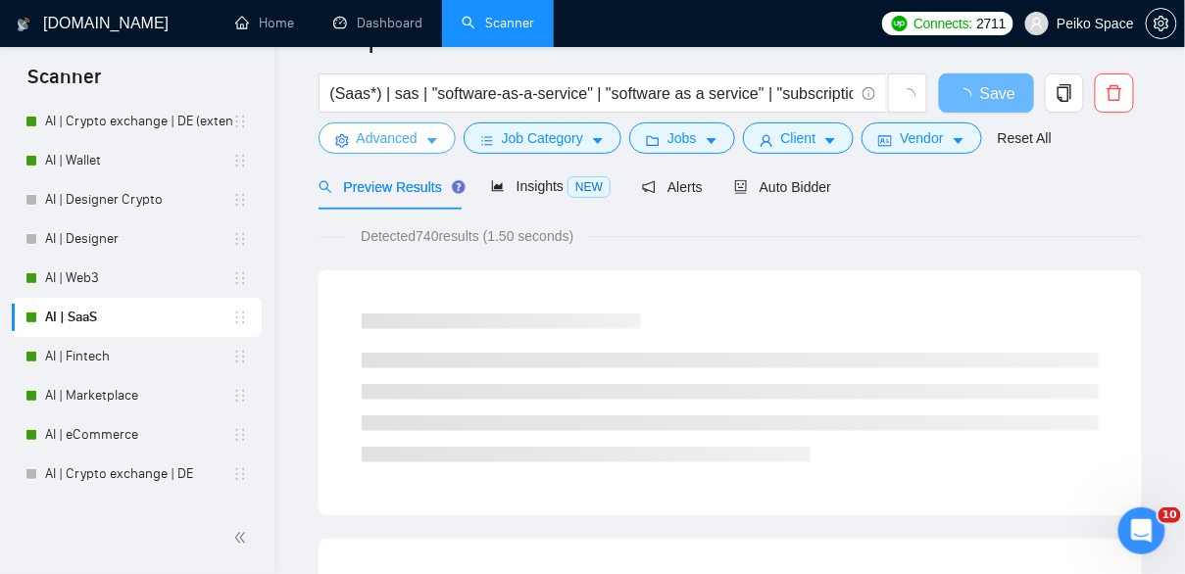
scroll to position [0, 0]
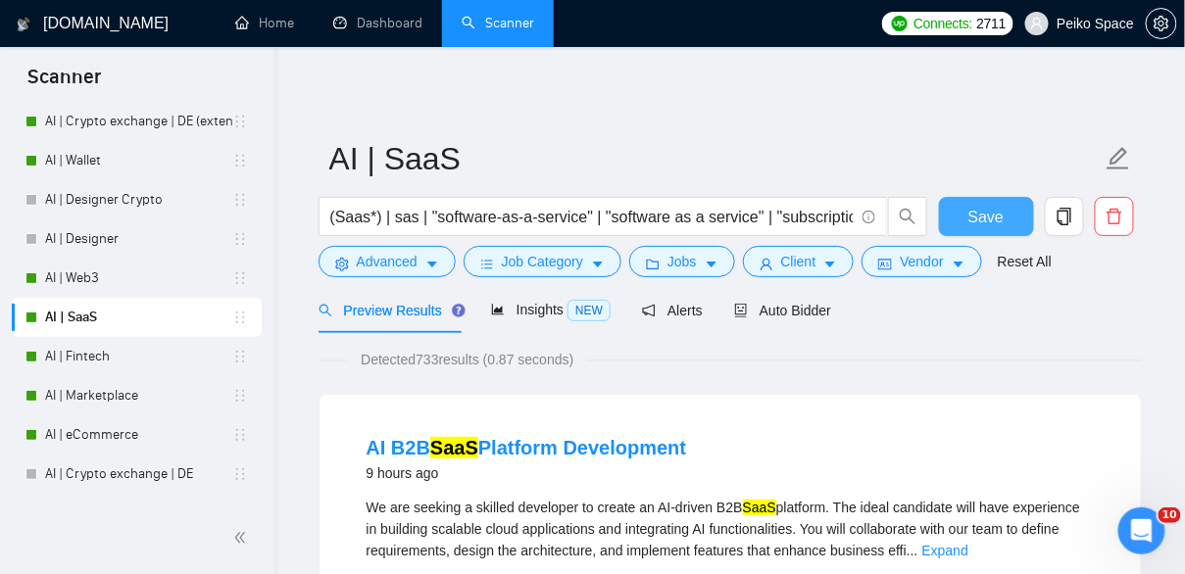
click at [964, 213] on button "Save" at bounding box center [986, 216] width 95 height 39
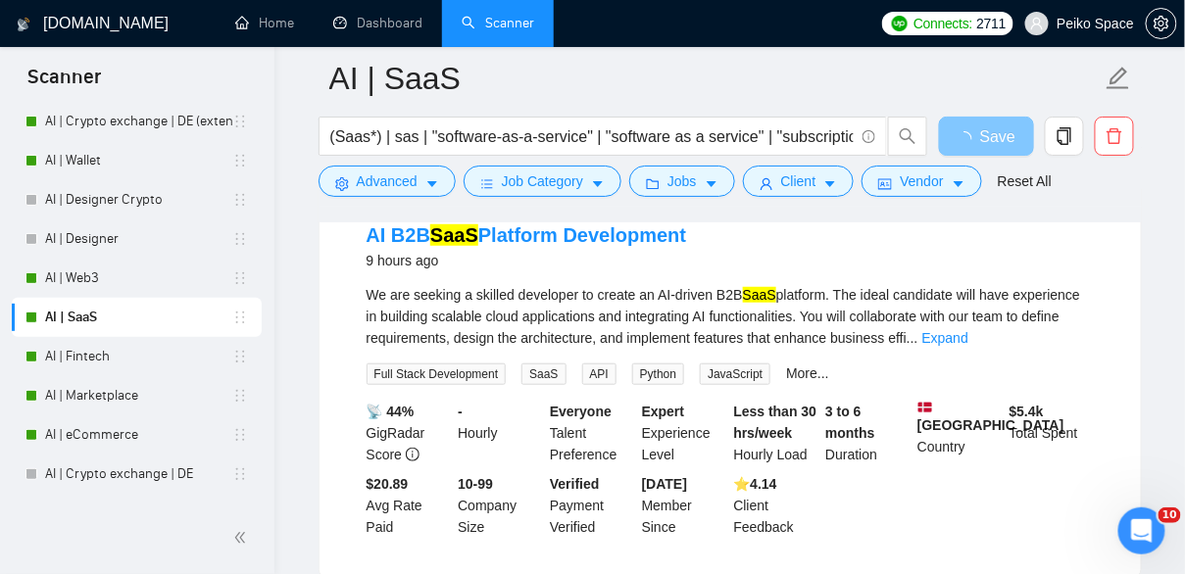
scroll to position [235, 0]
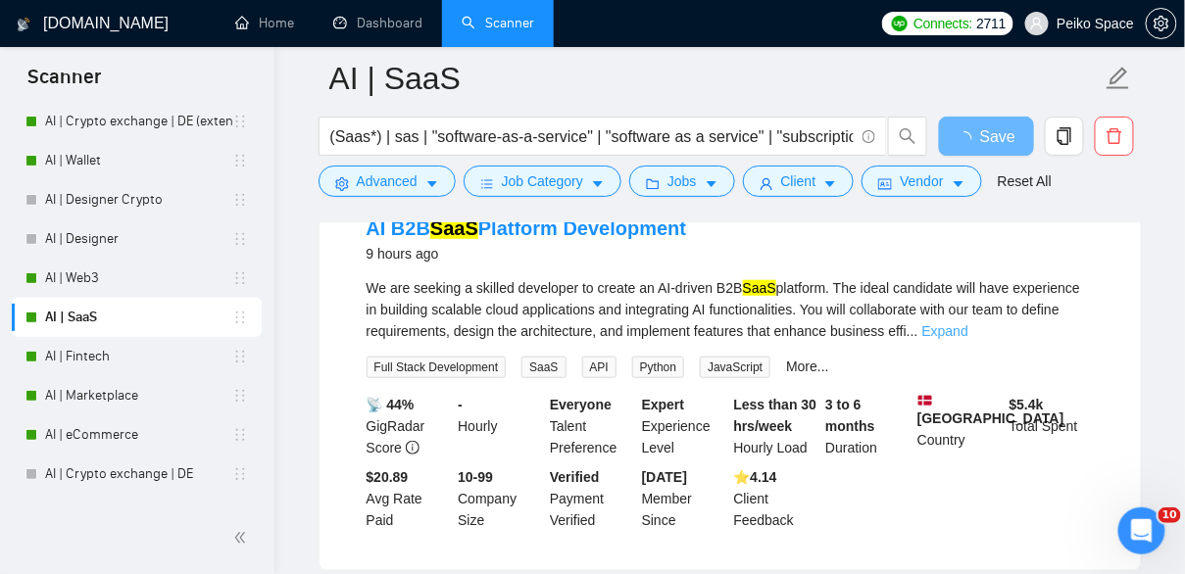
click at [968, 323] on link "Expand" at bounding box center [945, 331] width 46 height 16
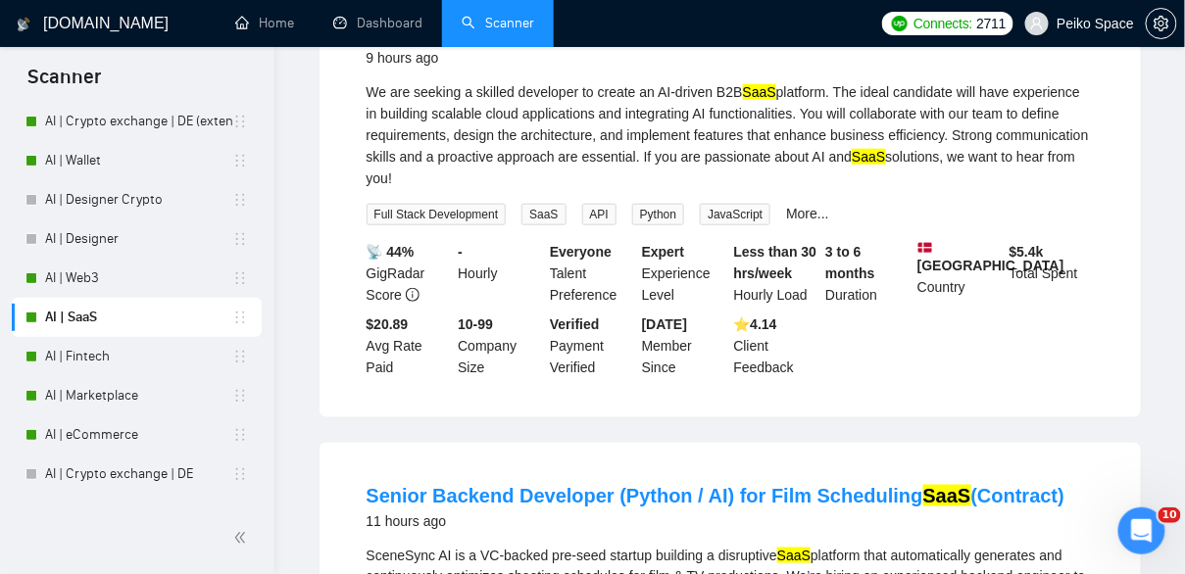
scroll to position [0, 0]
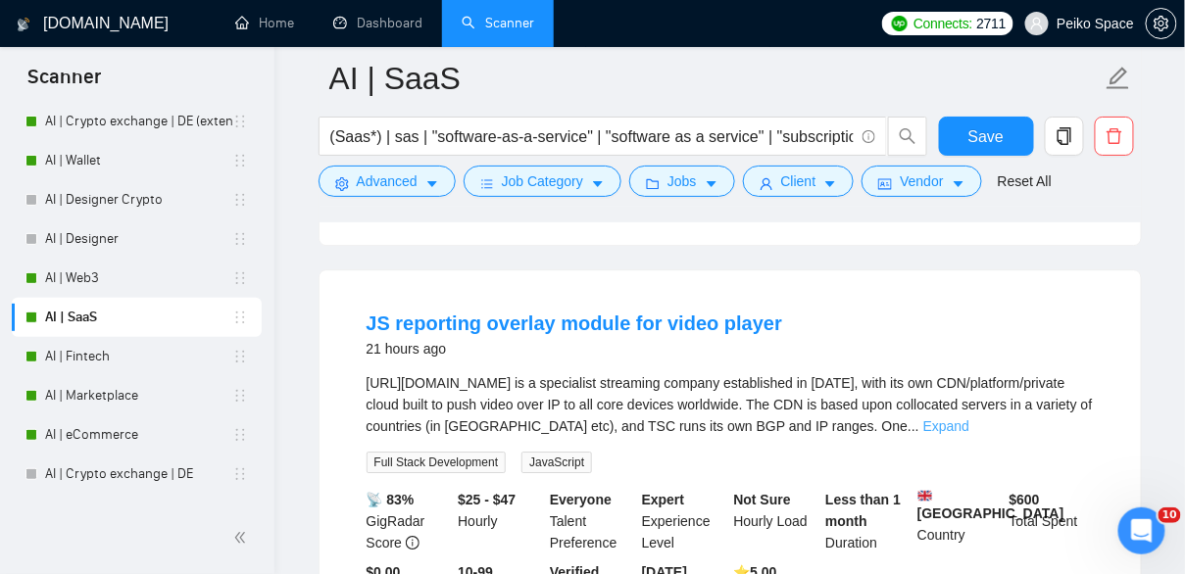
click at [969, 420] on link "Expand" at bounding box center [946, 426] width 46 height 16
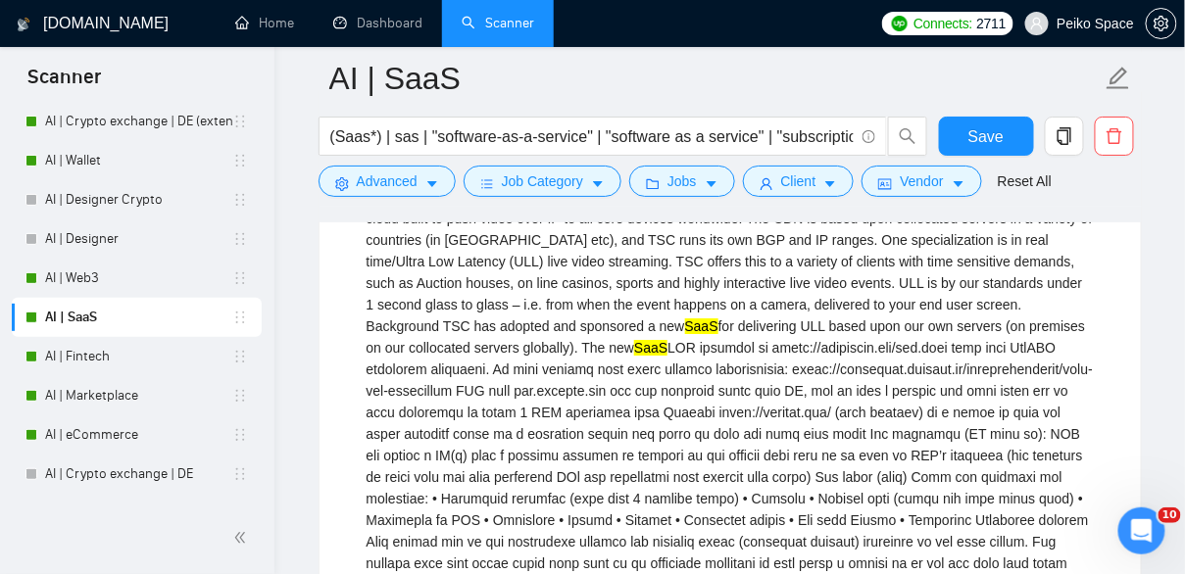
scroll to position [1632, 0]
click at [1003, 137] on span "Save" at bounding box center [985, 136] width 35 height 24
click at [119, 366] on link "AI | Fintech" at bounding box center [138, 356] width 187 height 39
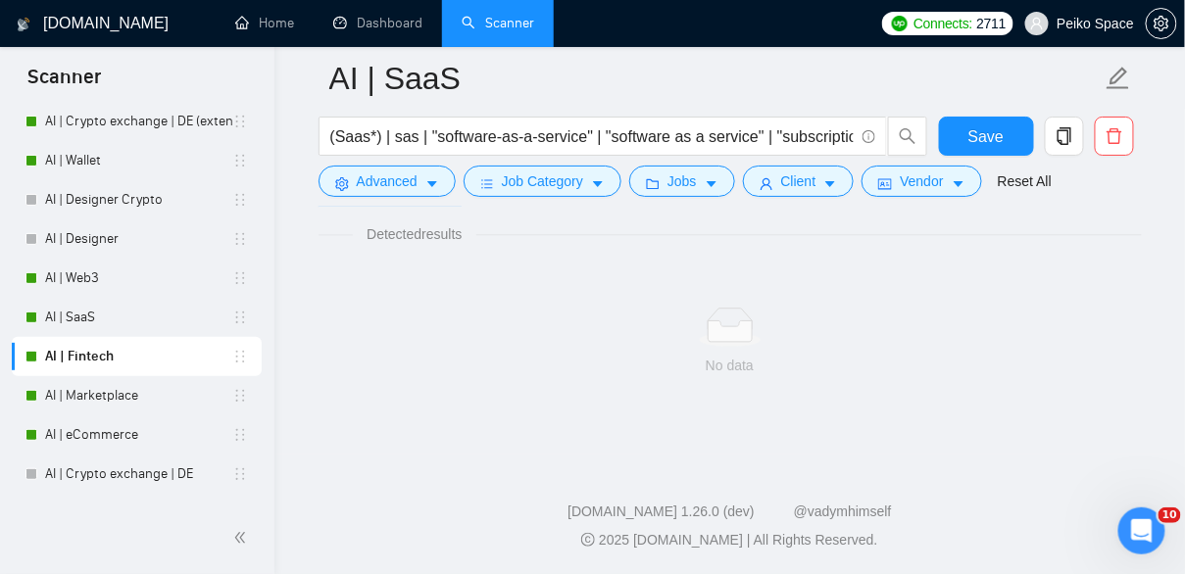
scroll to position [1304, 0]
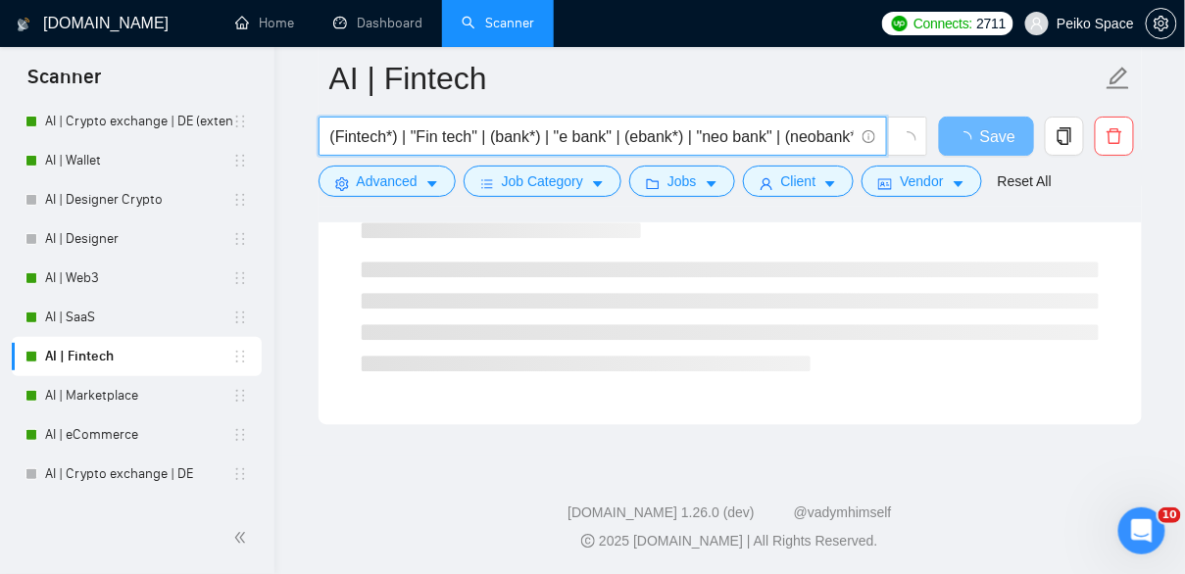
click at [682, 127] on input "(Fintech*) | "Fin tech" | (bank*) | "e bank" | (ebank*) | "neo bank" | (neobank…" at bounding box center [591, 136] width 523 height 24
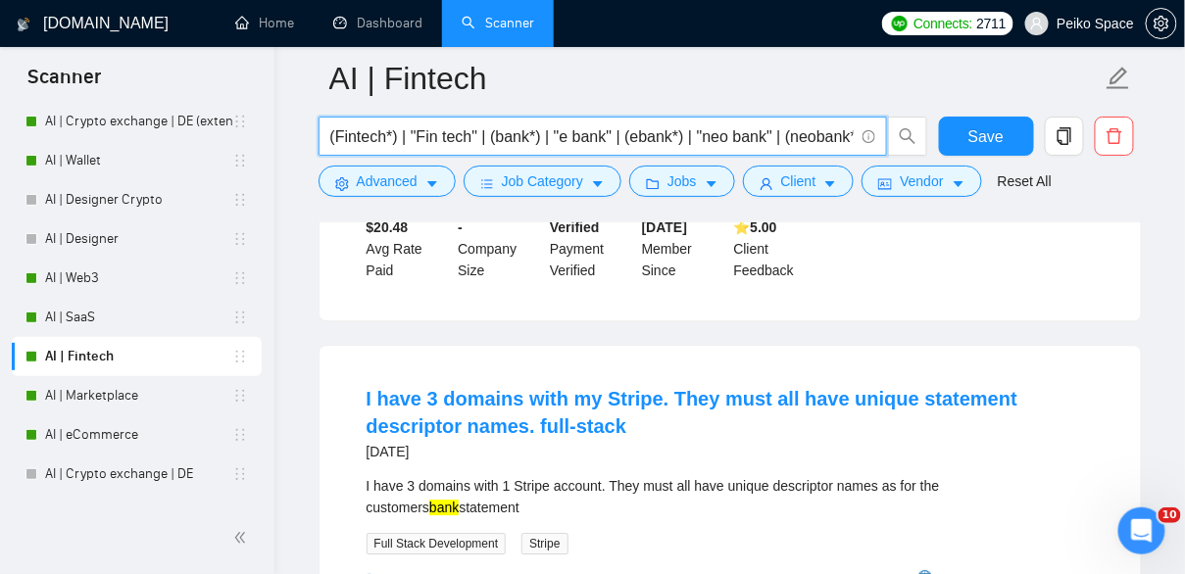
paste input "| (invest*)"
type input "(Fintech*) | "Fin tech" | (bank*) | "e bank" | (ebank*) | "neo bank" | (neobank…"
click at [1010, 136] on button "Save" at bounding box center [986, 136] width 95 height 39
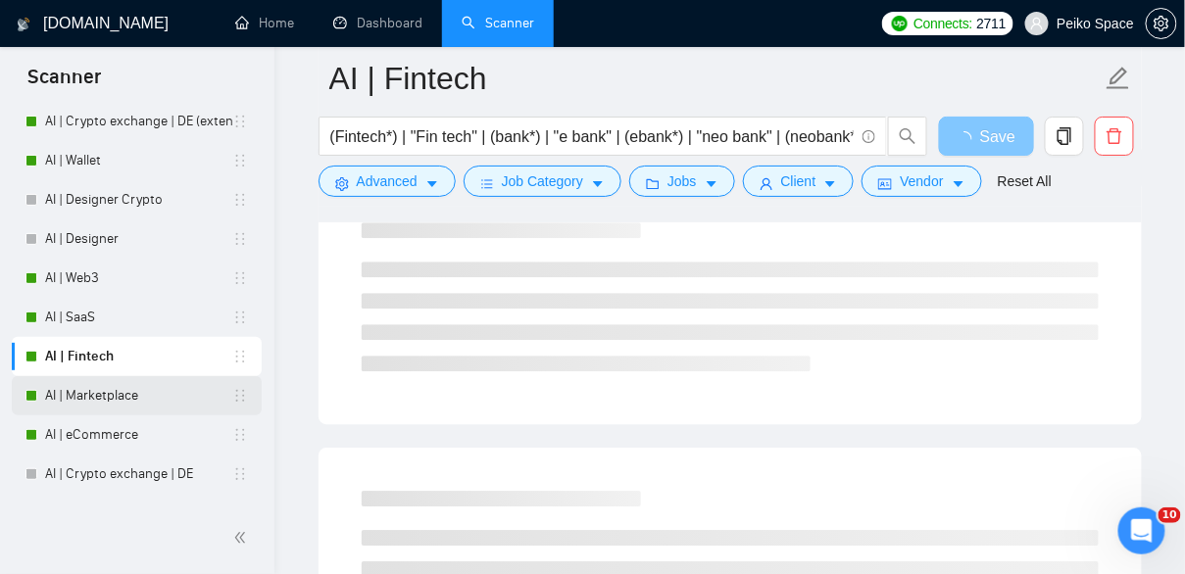
scroll to position [182, 0]
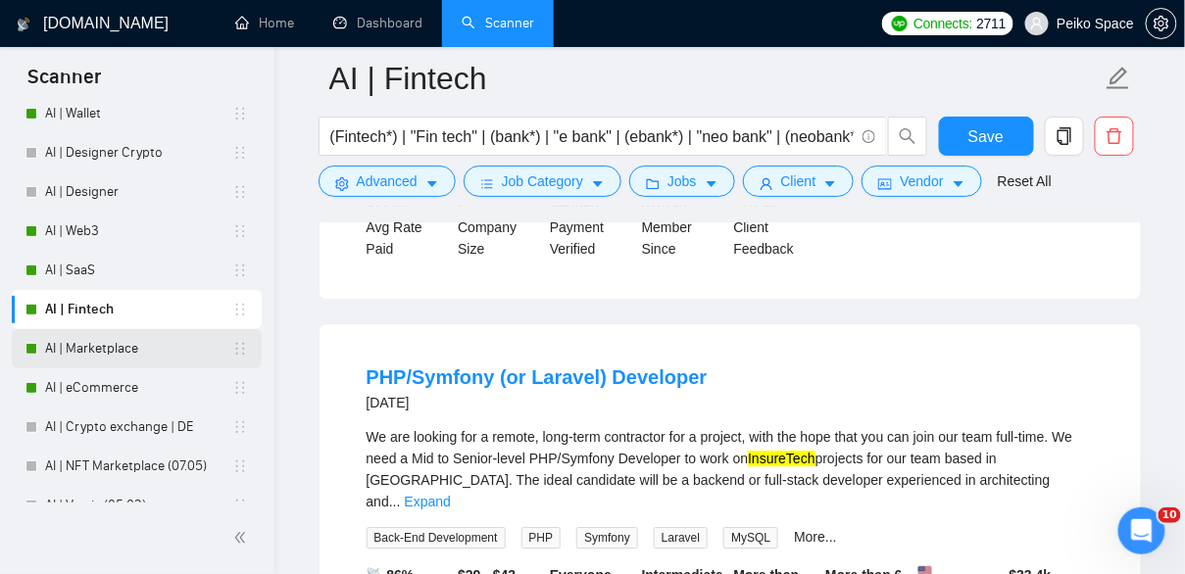
click at [115, 353] on link "AI | Marketplace" at bounding box center [138, 348] width 187 height 39
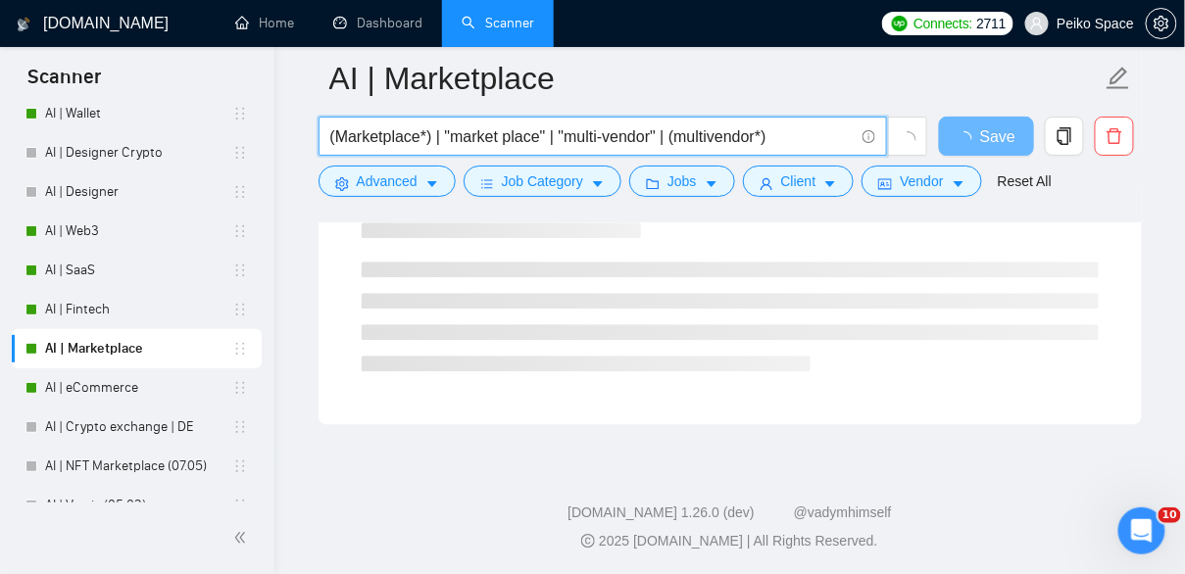
click at [536, 131] on input "(Marketplace*) | "market place" | "multi-vendor" | (multivendor*)" at bounding box center [591, 136] width 523 height 24
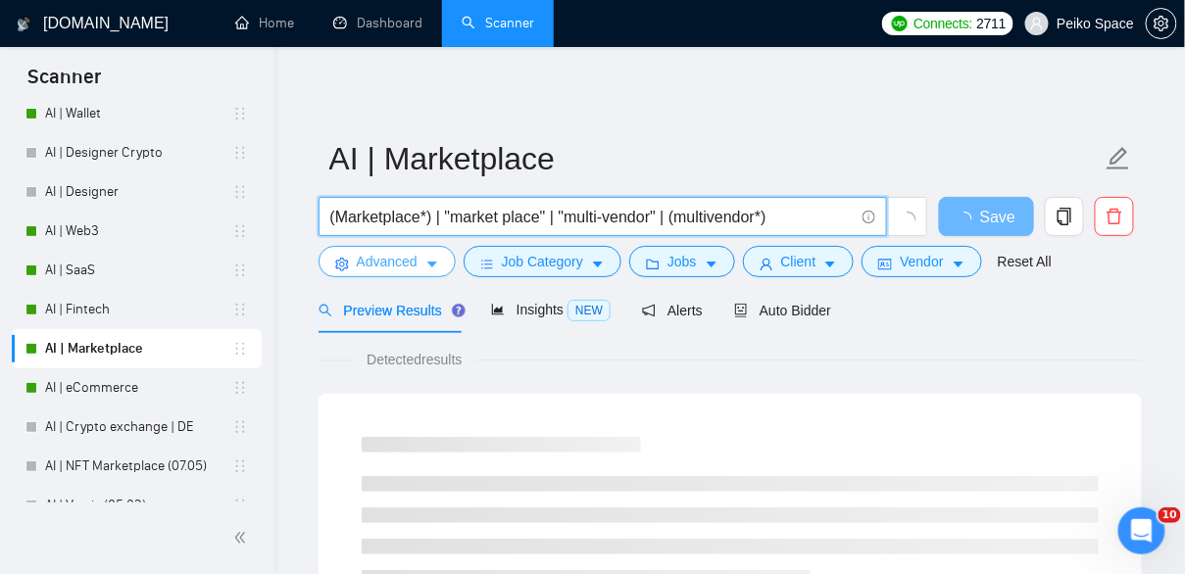
click at [376, 259] on span "Advanced" at bounding box center [387, 262] width 61 height 22
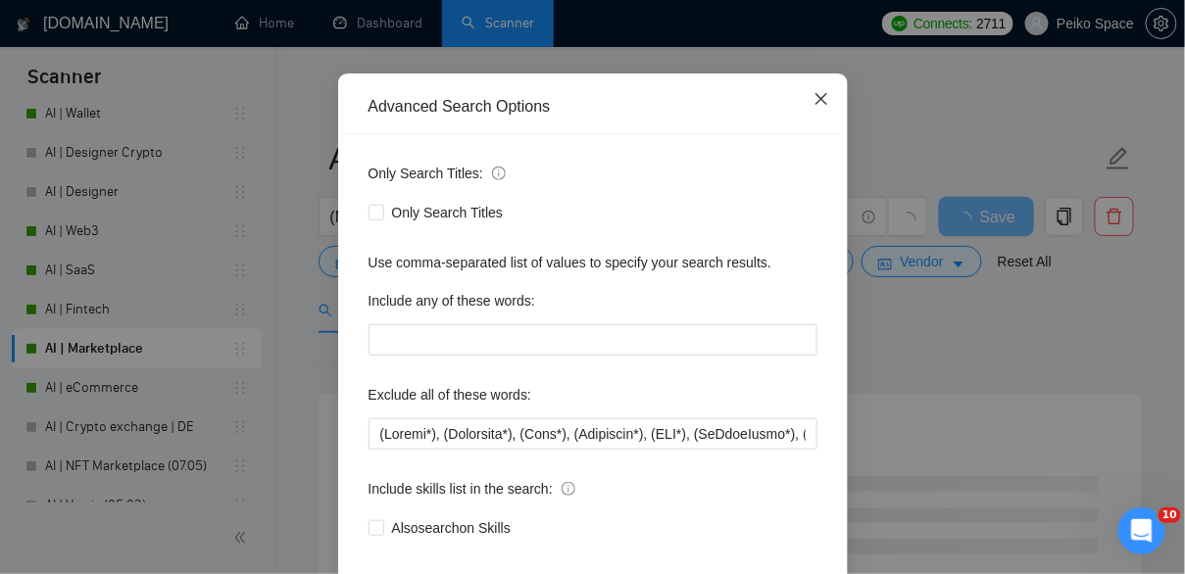
click at [826, 126] on span "Close" at bounding box center [821, 99] width 53 height 53
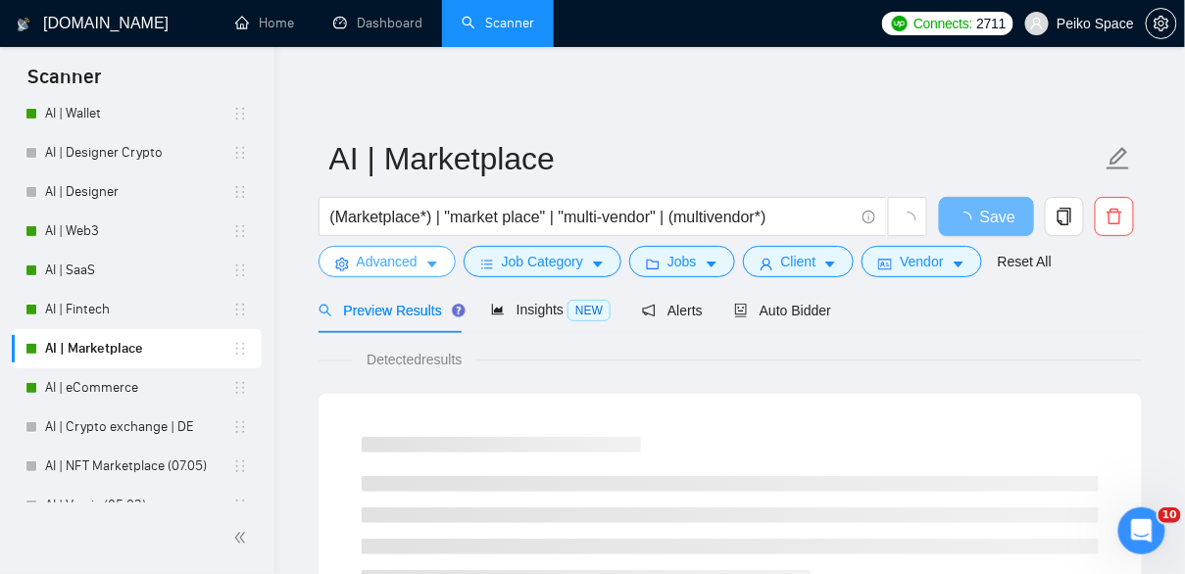
click at [394, 264] on span "Advanced" at bounding box center [387, 262] width 61 height 22
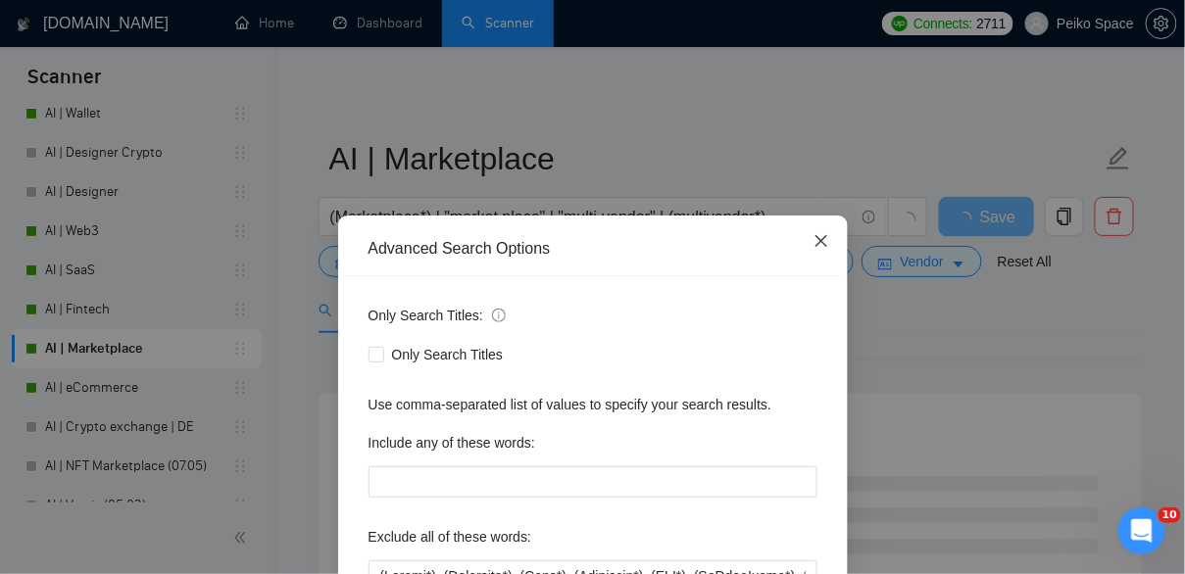
click at [829, 233] on span "Close" at bounding box center [821, 242] width 53 height 53
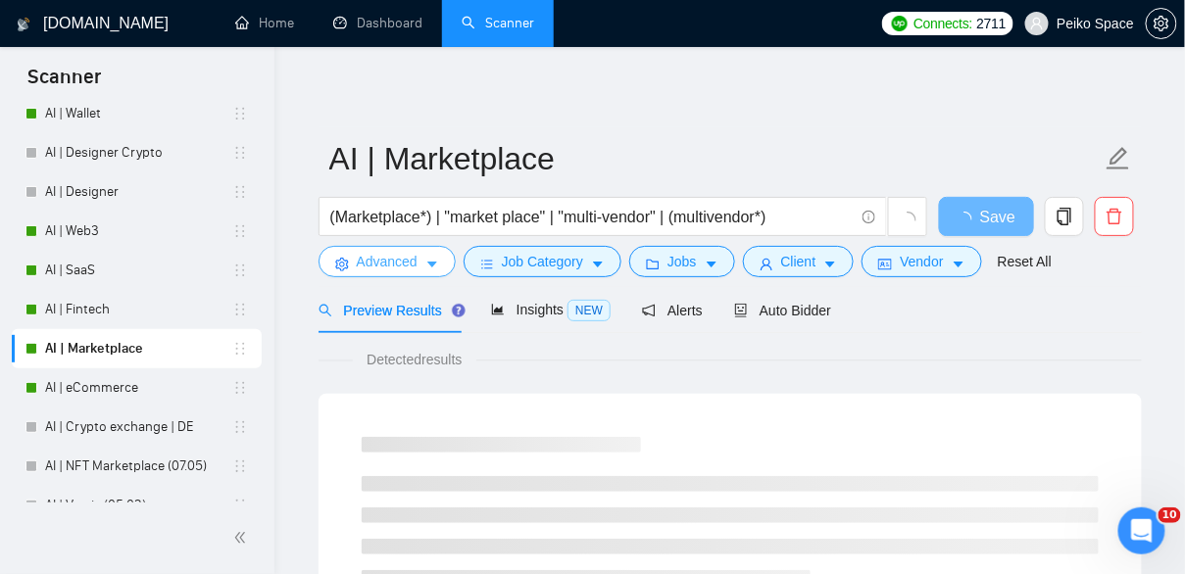
click at [409, 253] on span "Advanced" at bounding box center [387, 262] width 61 height 22
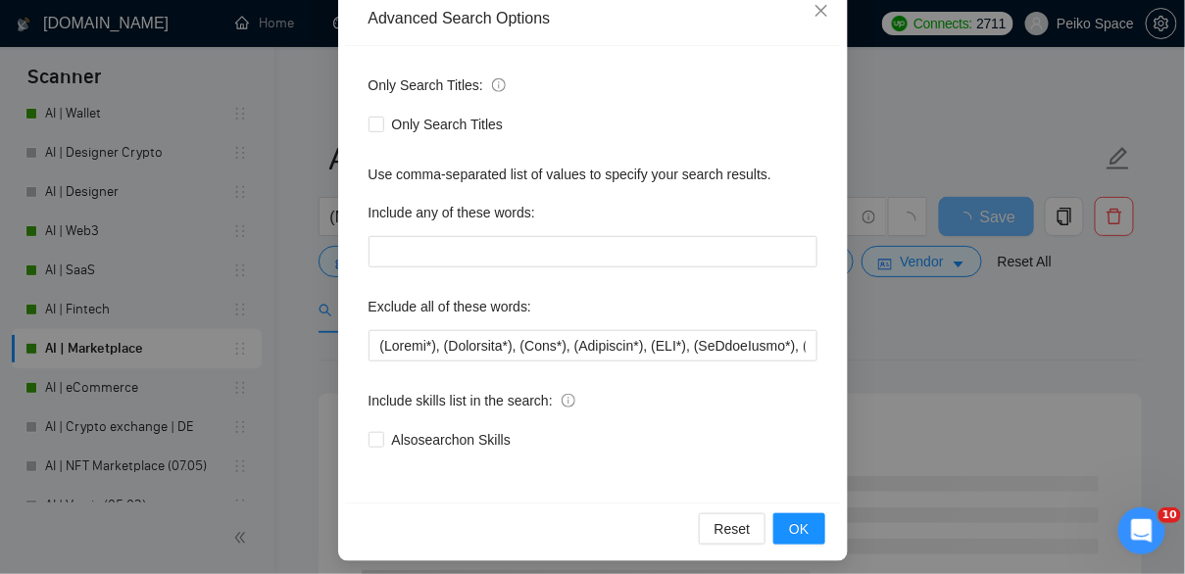
scroll to position [238, 0]
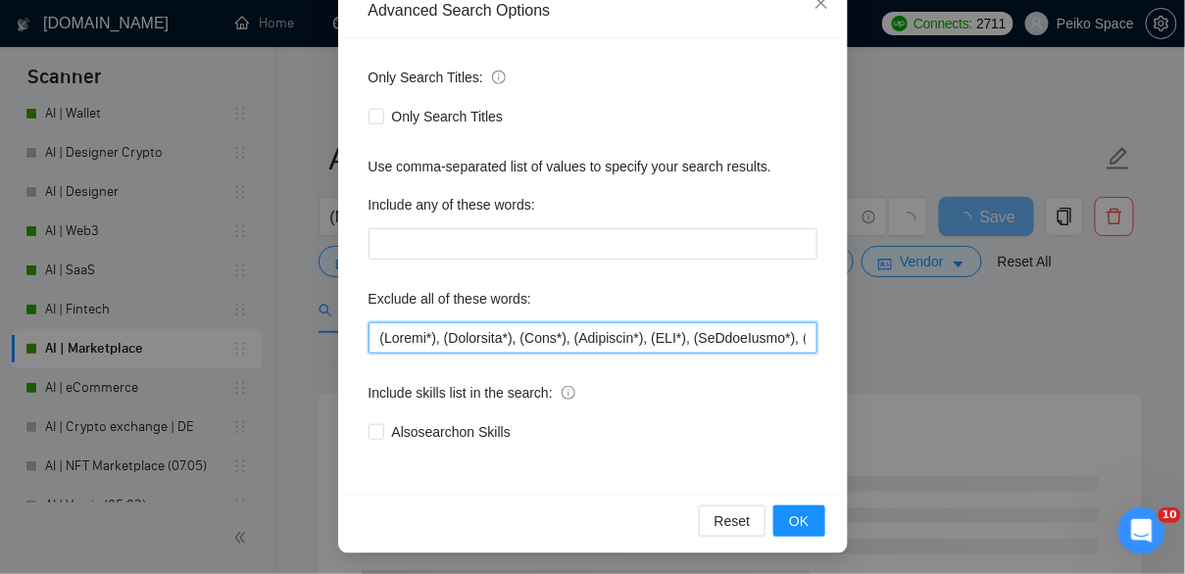
click at [522, 322] on input "text" at bounding box center [592, 337] width 449 height 31
click at [529, 344] on input "text" at bounding box center [592, 337] width 449 height 31
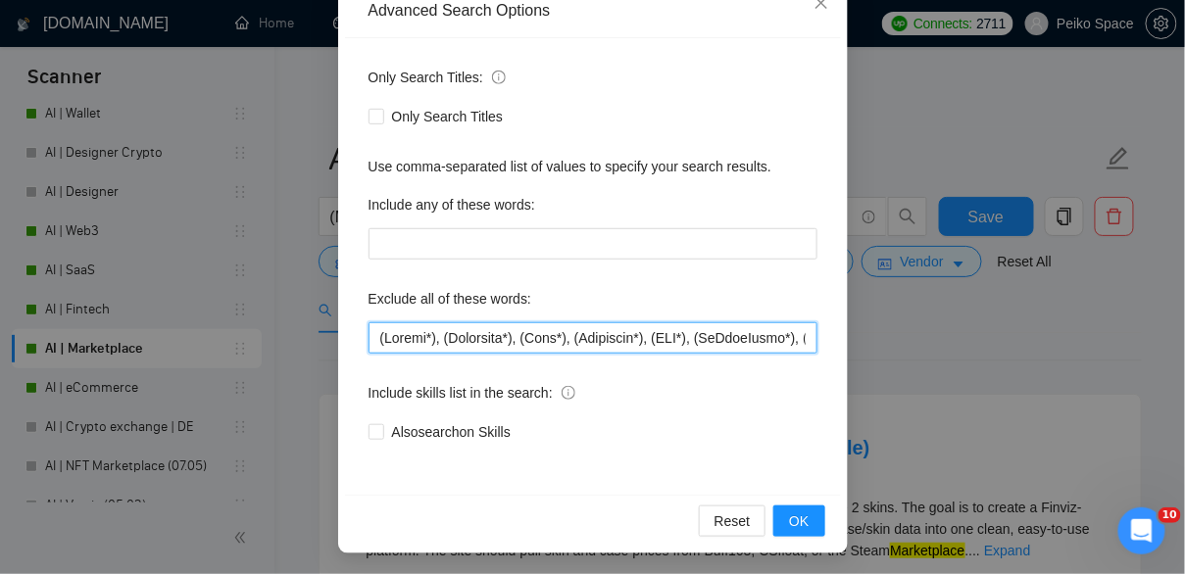
click at [642, 333] on input "text" at bounding box center [592, 337] width 449 height 31
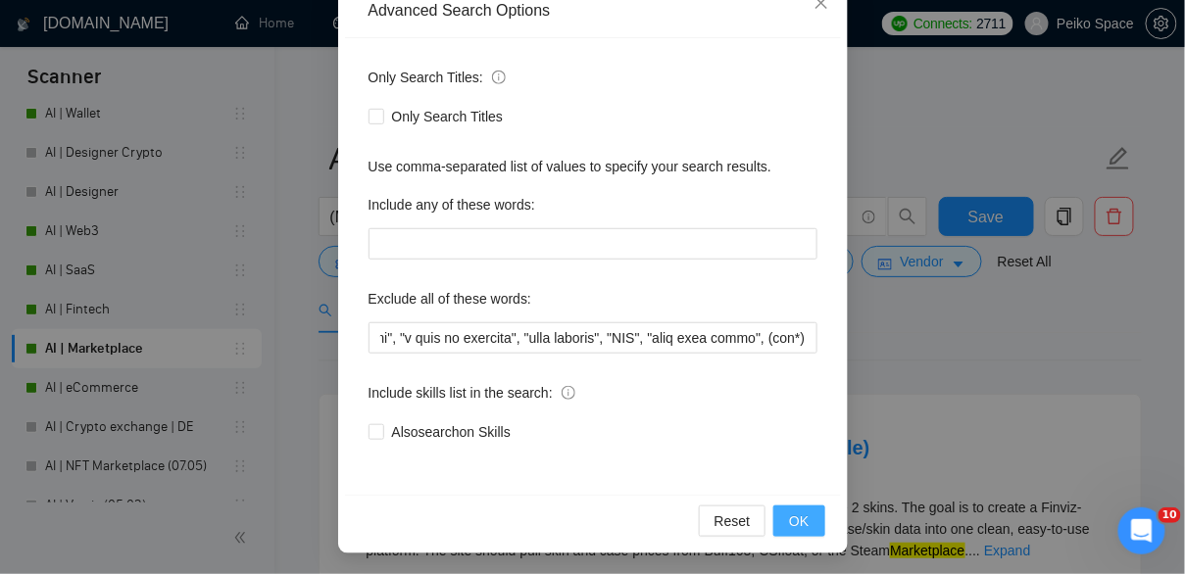
click at [813, 528] on button "OK" at bounding box center [798, 521] width 51 height 31
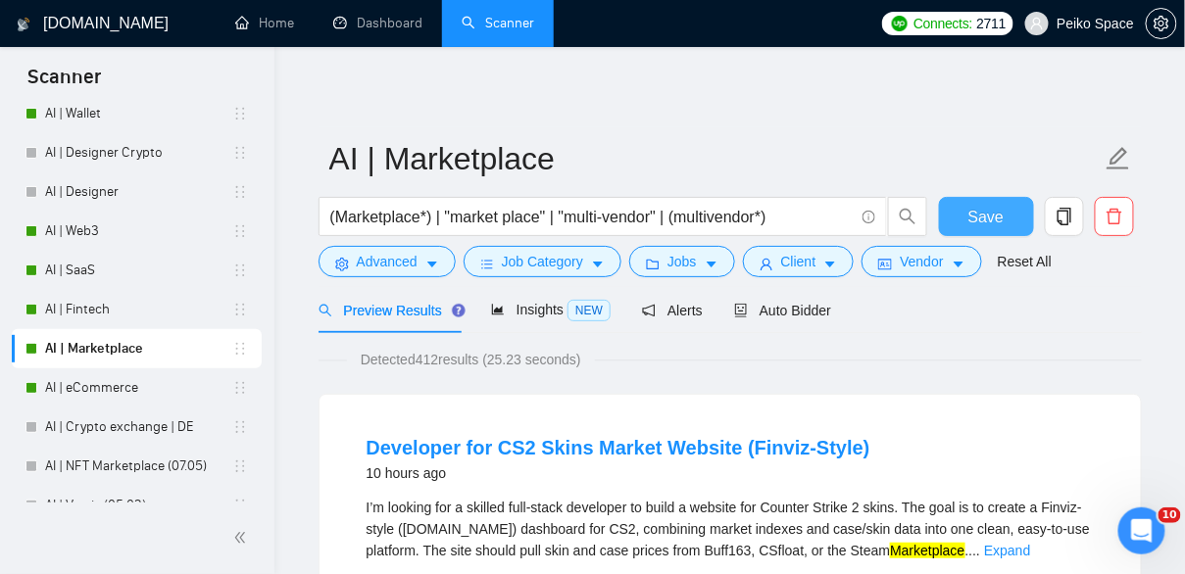
click at [974, 211] on span "Save" at bounding box center [985, 217] width 35 height 24
click at [135, 382] on link "AI | eCommerce" at bounding box center [138, 387] width 187 height 39
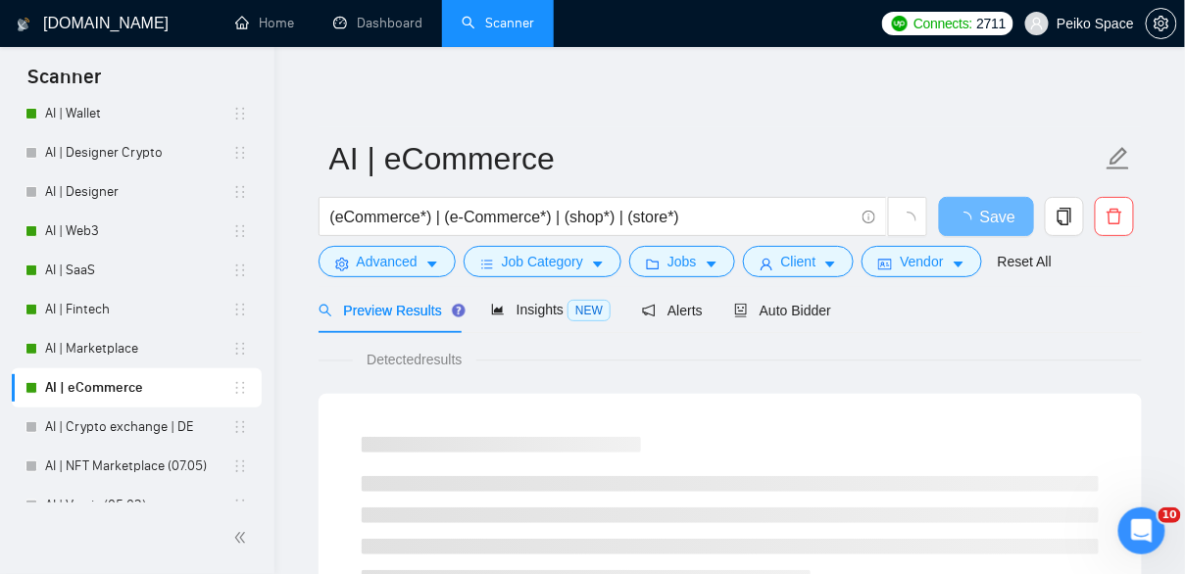
click at [389, 280] on form "AI | eCommerce (eCommerce*) | (e-Commerce*) | (shop*) | (store*) Save Advanced …" at bounding box center [729, 207] width 823 height 160
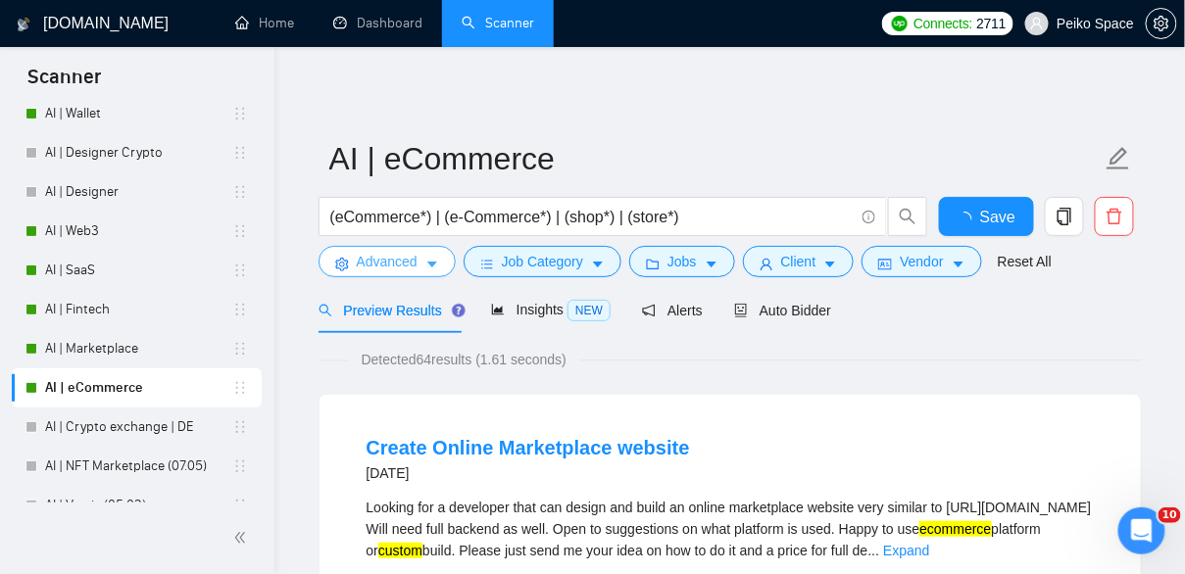
click at [389, 273] on button "Advanced" at bounding box center [386, 261] width 137 height 31
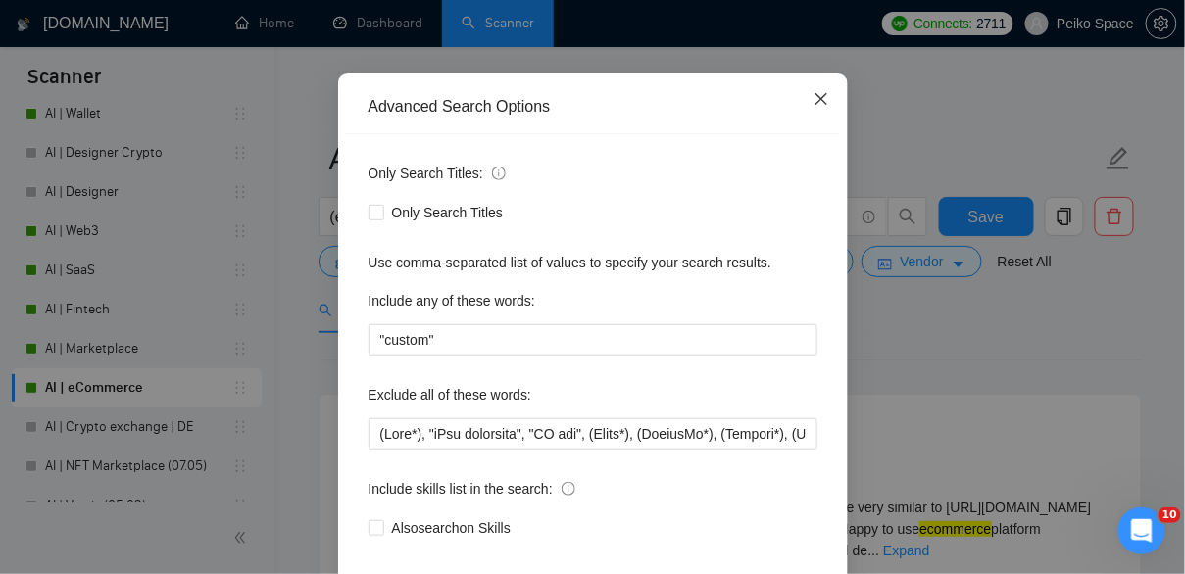
click at [816, 107] on icon "close" at bounding box center [821, 99] width 16 height 16
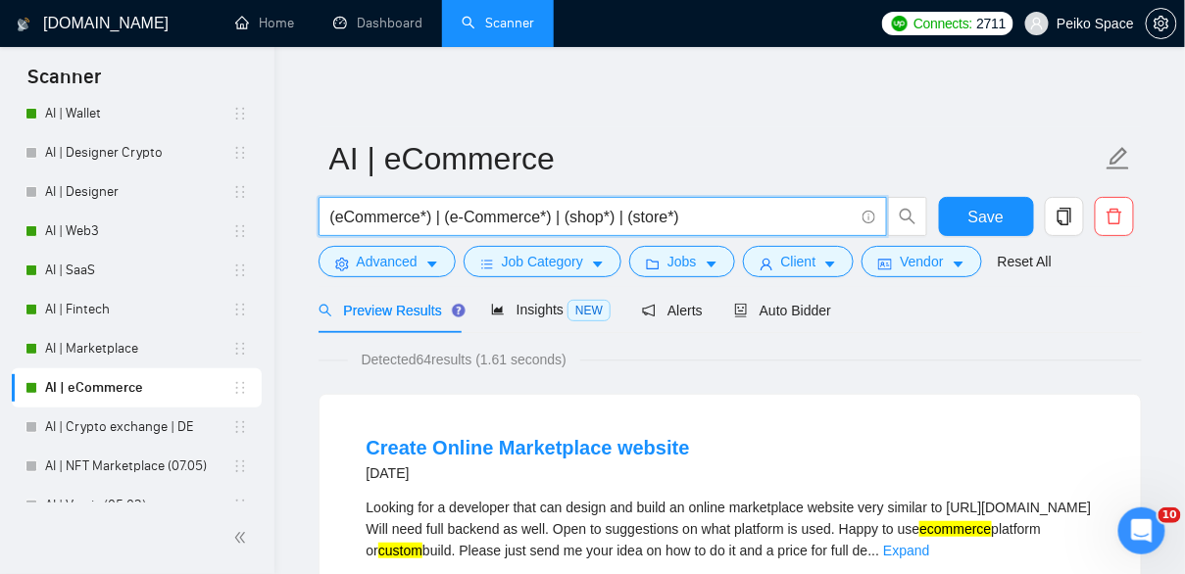
drag, startPoint x: 559, startPoint y: 221, endPoint x: 285, endPoint y: 217, distance: 273.5
paste input "ecommerce | "e-commerce" | "e commerce" | "e - commerce" | ecomm | "e comm" | "…"
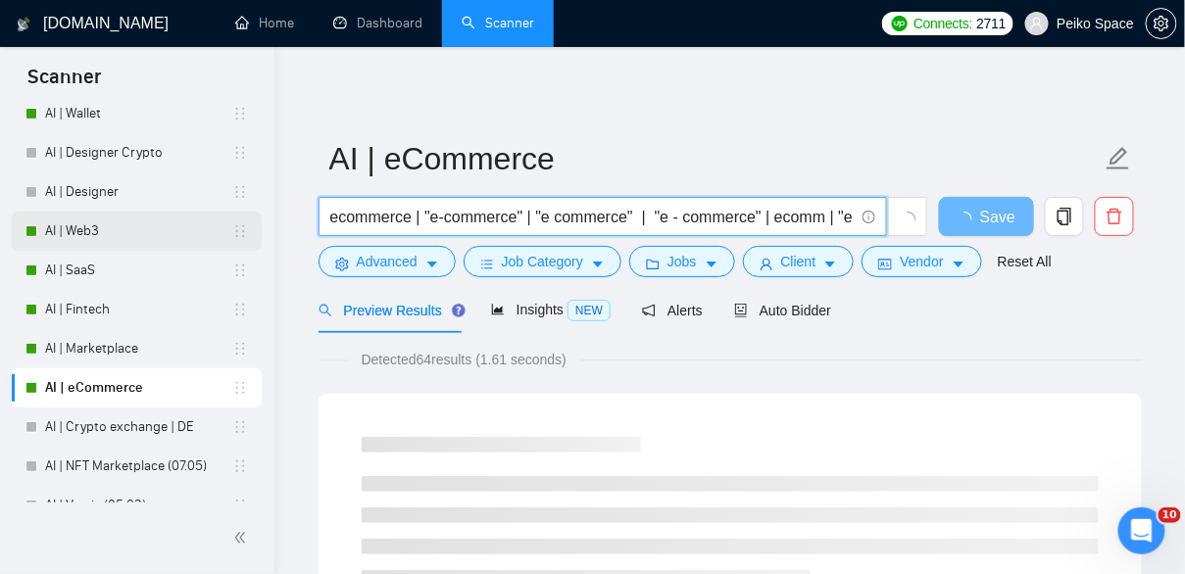
drag, startPoint x: 386, startPoint y: 218, endPoint x: 227, endPoint y: 217, distance: 158.8
click at [336, 224] on input "ecommerce | "e-commerce" | "e commerce" | "e - commerce" | ecomm | "e comm" | "…" at bounding box center [591, 217] width 523 height 24
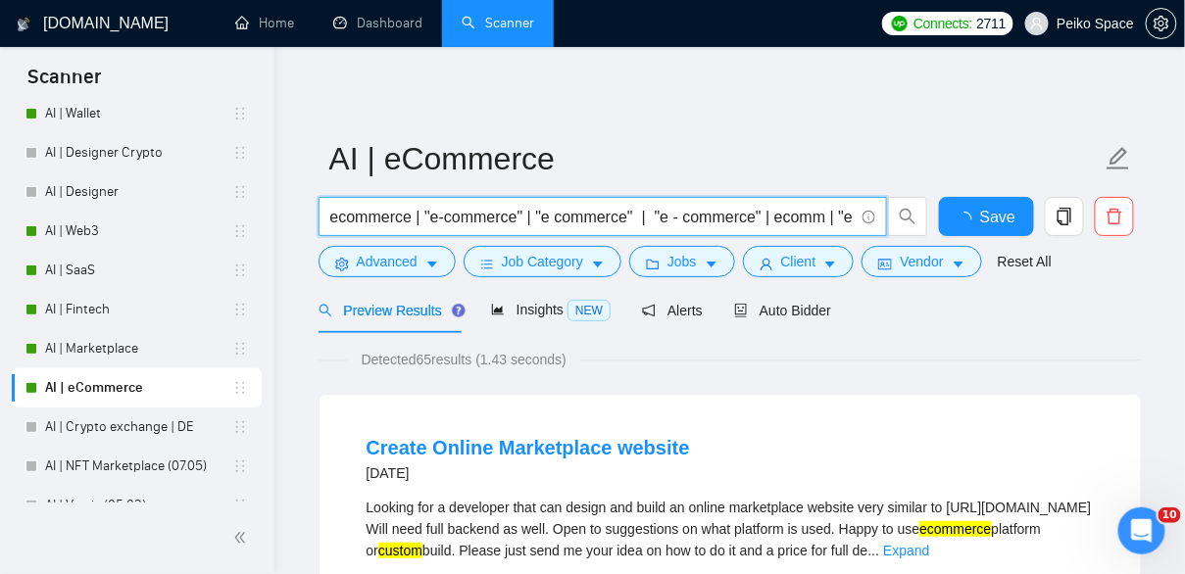
click at [412, 218] on input "ecommerce | "e-commerce" | "e commerce" | "e - commerce" | ecomm | "e comm" | "…" at bounding box center [591, 217] width 523 height 24
click at [332, 220] on input "ecommerce*) | "e-commerce" | "e commerce" | "e - commerce" | ecomm | "e comm" |…" at bounding box center [591, 217] width 523 height 24
click at [581, 220] on input "(ecommerce*) | "e-commerce" | "e commerce" | "e - commerce" | ecomm | "e comm" …" at bounding box center [591, 217] width 523 height 24
drag, startPoint x: 809, startPoint y: 220, endPoint x: 857, endPoint y: 223, distance: 47.2
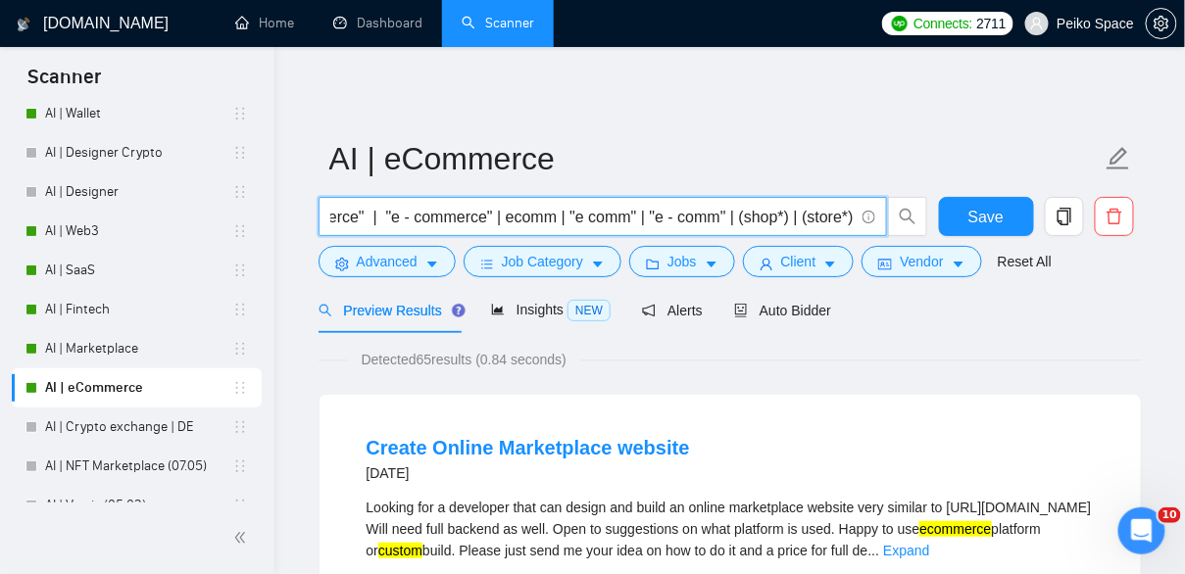
click at [857, 223] on span "(ecommerce*) | "e-commerce" | "e commerce" | "e - commerce" | ecomm | "e comm" …" at bounding box center [602, 216] width 568 height 39
click at [654, 216] on input "(ecommerce*) | "e-commerce" | "e commerce" | "e - commerce" | ecomm | "e comm" …" at bounding box center [591, 217] width 523 height 24
click at [790, 222] on input "(ecommerce*) | "e-commerce" | "e commerce" | "e - commerce" | ecomm | "e comm" …" at bounding box center [591, 217] width 523 height 24
type input "(ecommerce*) | "e-commerce" | "e commerce" | "e - commerce" | ecomm | "e comm" …"
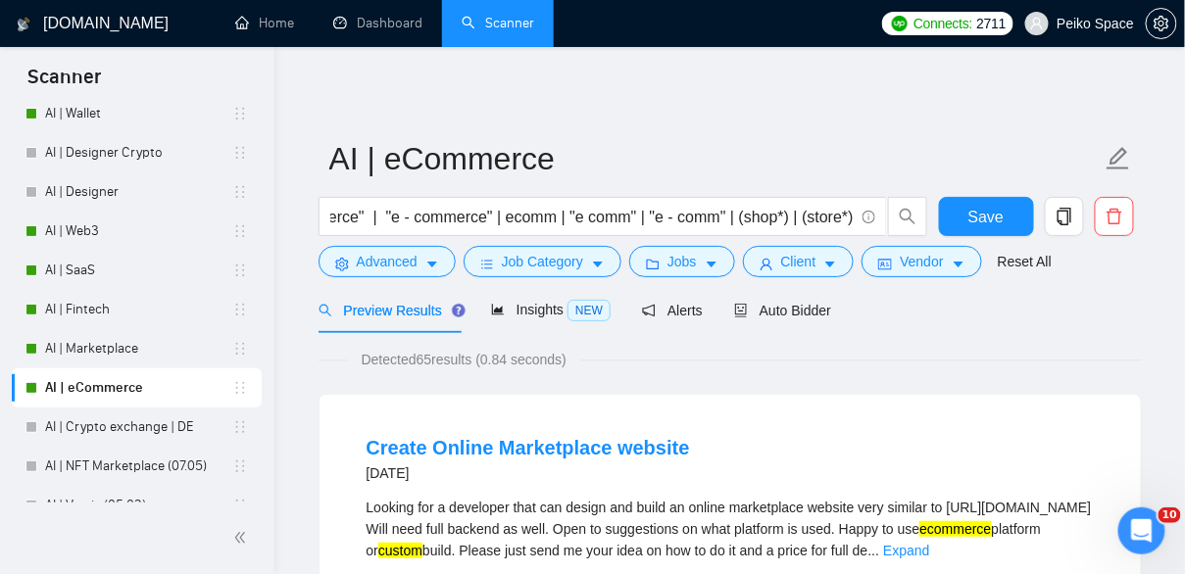
scroll to position [0, 0]
click at [403, 263] on span "Advanced" at bounding box center [387, 262] width 61 height 22
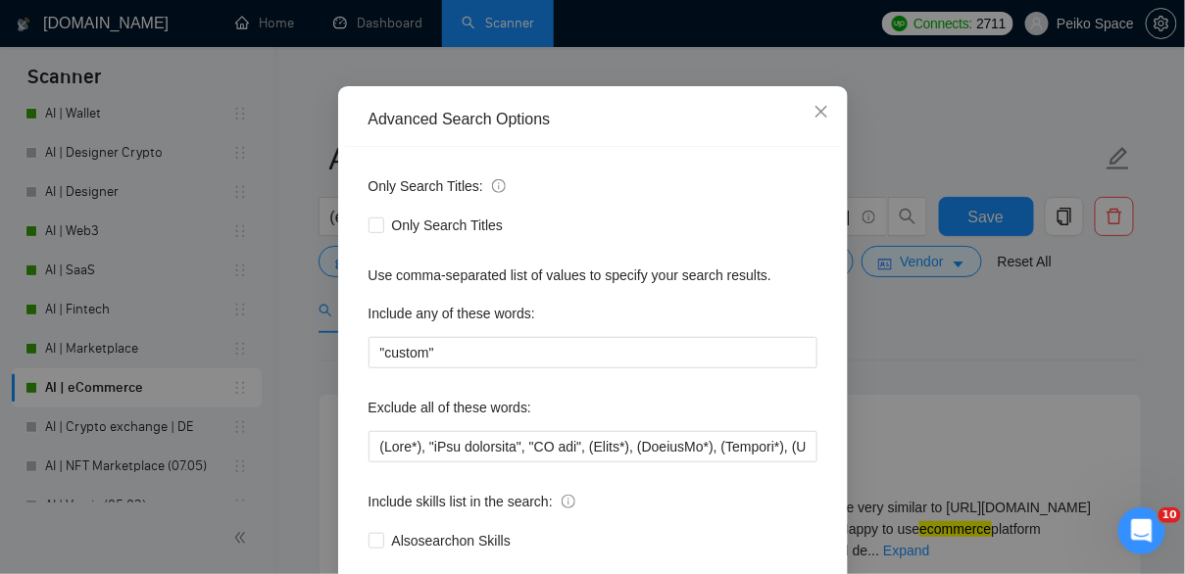
scroll to position [134, 0]
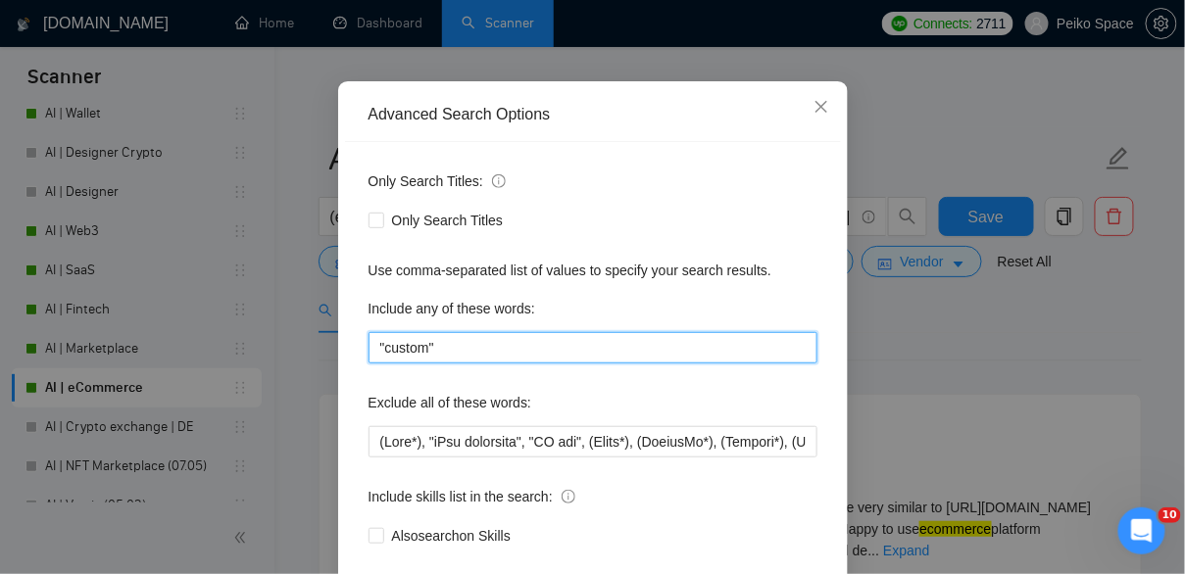
click at [454, 345] on input ""custom"" at bounding box center [592, 347] width 449 height 31
click at [384, 343] on input ""custom*)" at bounding box center [592, 347] width 449 height 31
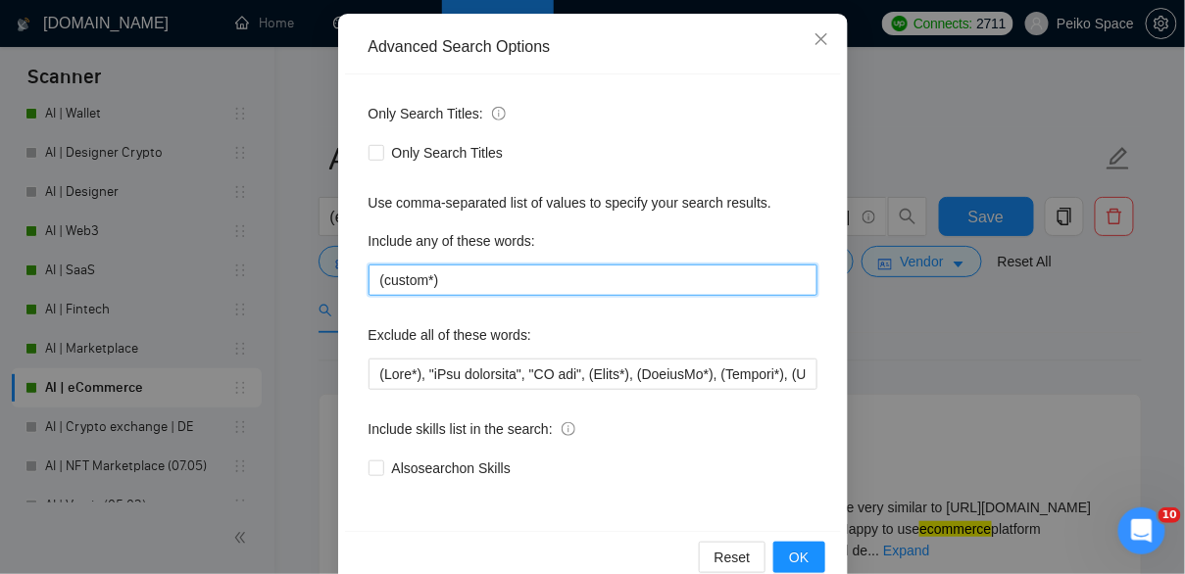
scroll to position [220, 0]
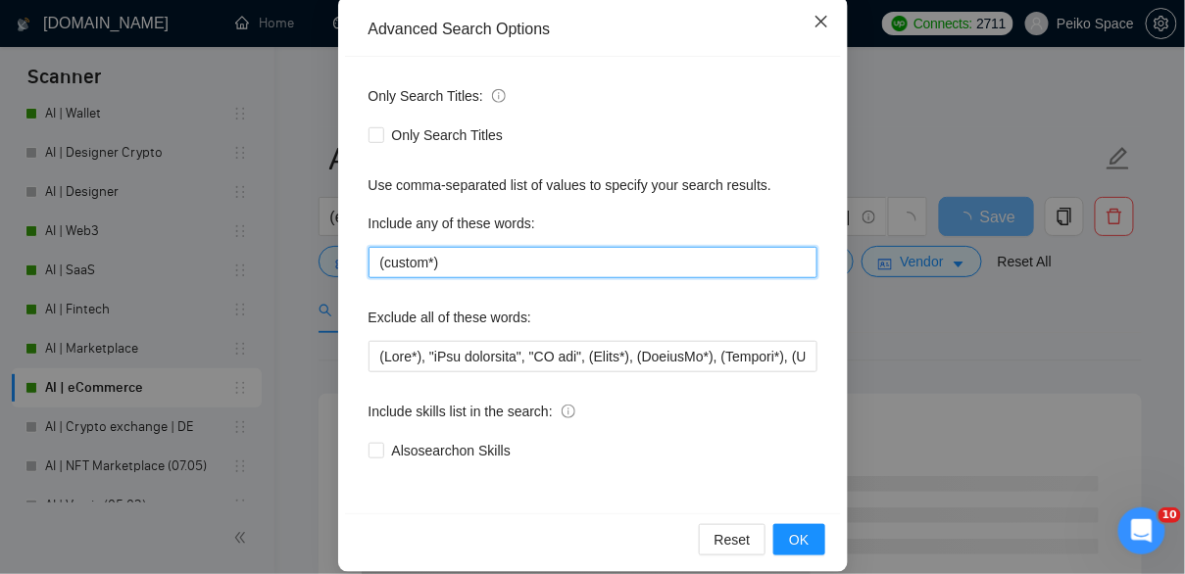
type input "(custom*)"
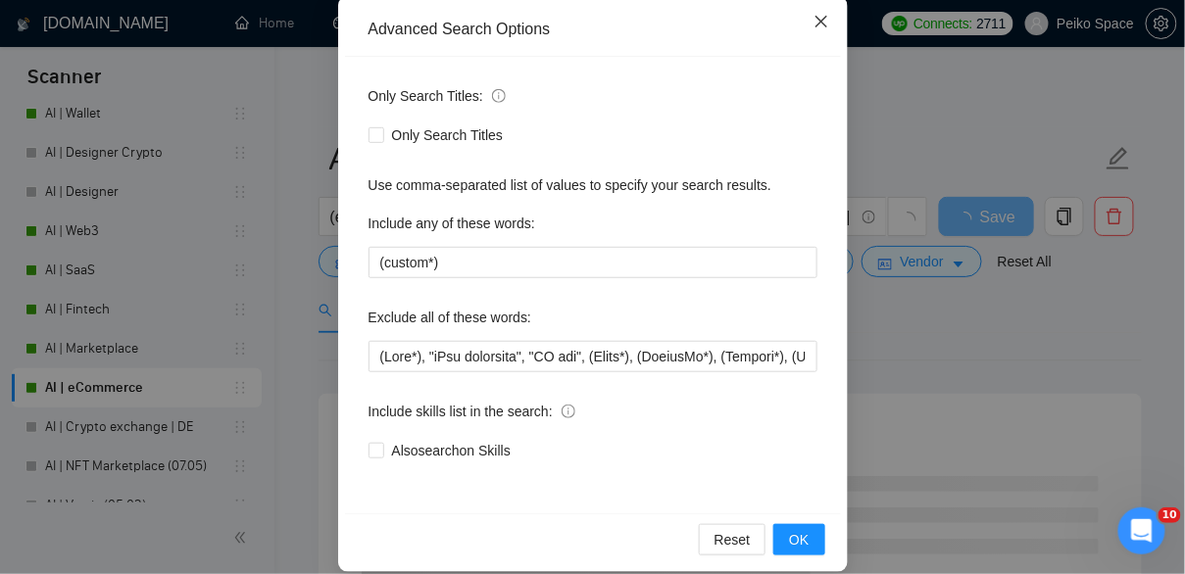
click at [821, 23] on icon "close" at bounding box center [821, 22] width 16 height 16
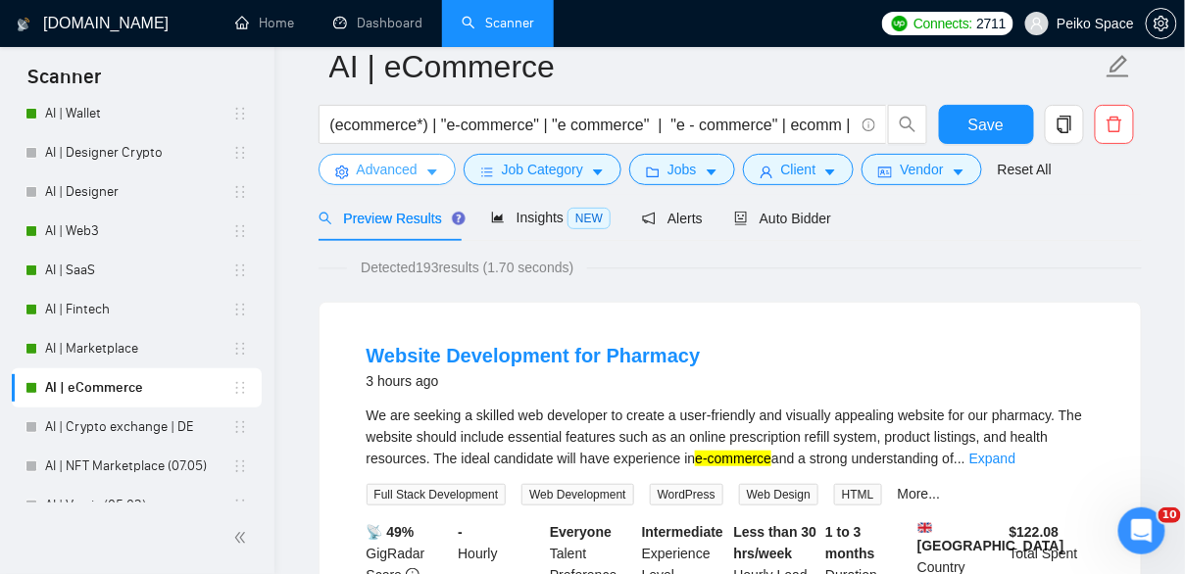
scroll to position [0, 0]
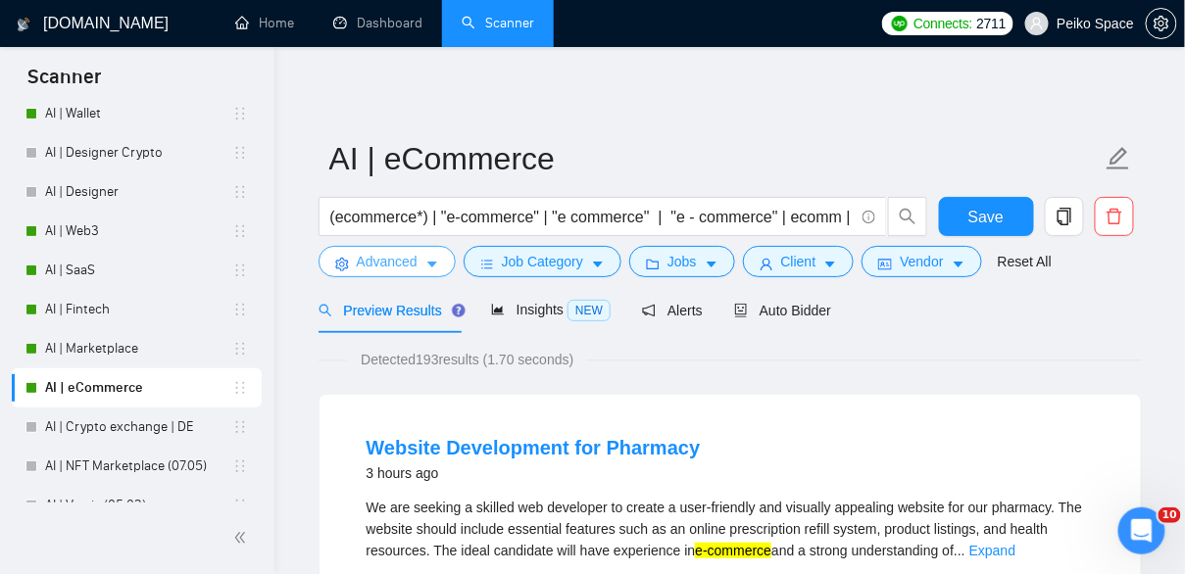
click at [380, 254] on span "Advanced" at bounding box center [387, 262] width 61 height 22
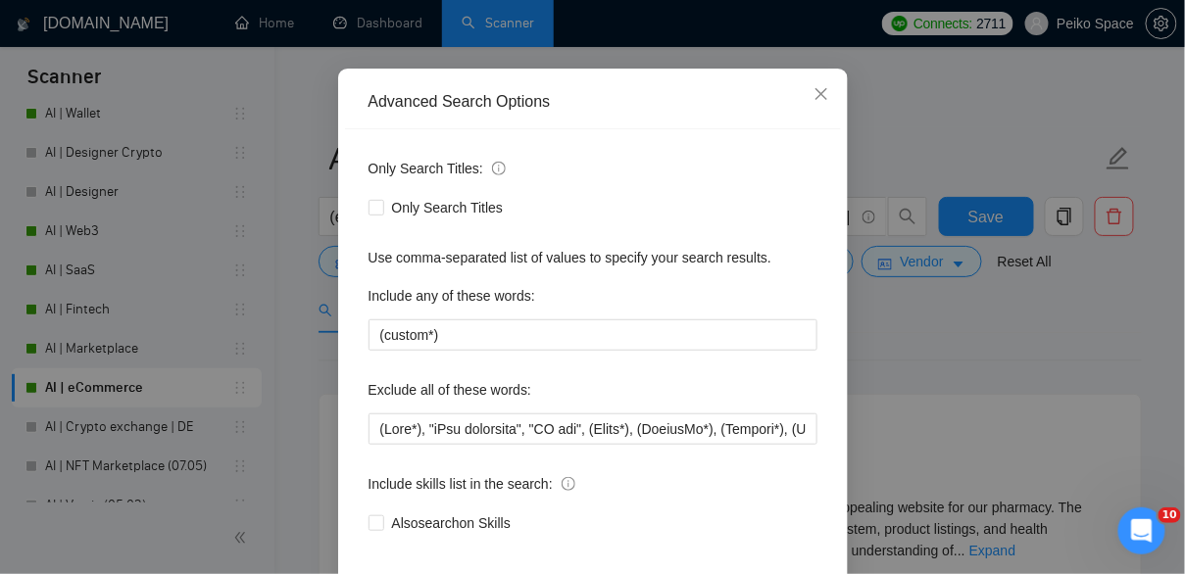
scroll to position [149, 0]
click at [601, 400] on div "Exclude all of these words:" at bounding box center [592, 391] width 449 height 39
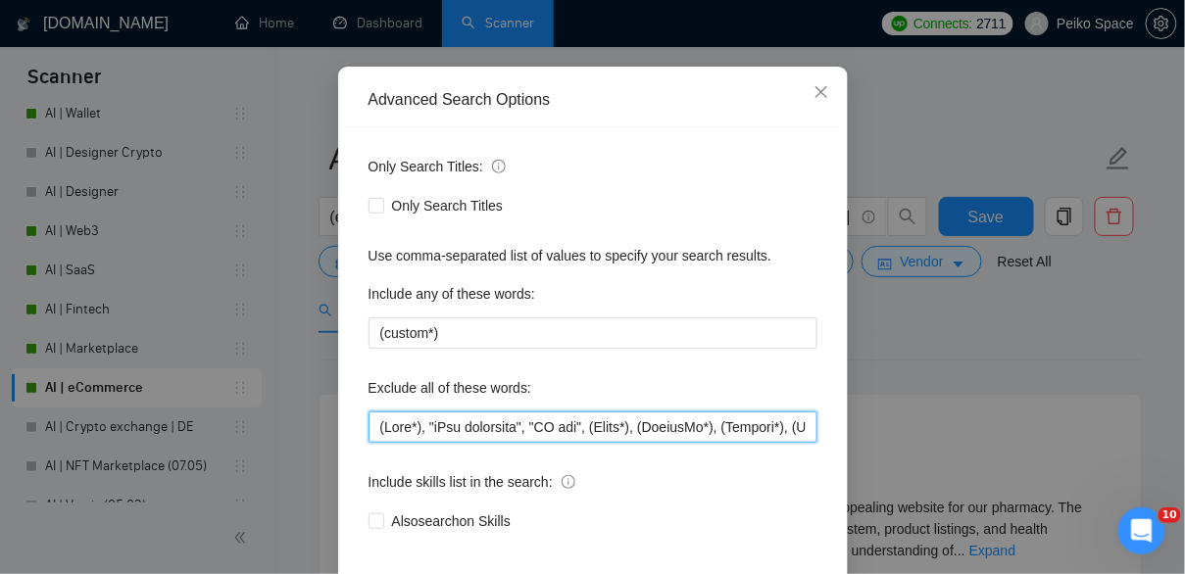
click at [606, 417] on input "text" at bounding box center [592, 427] width 449 height 31
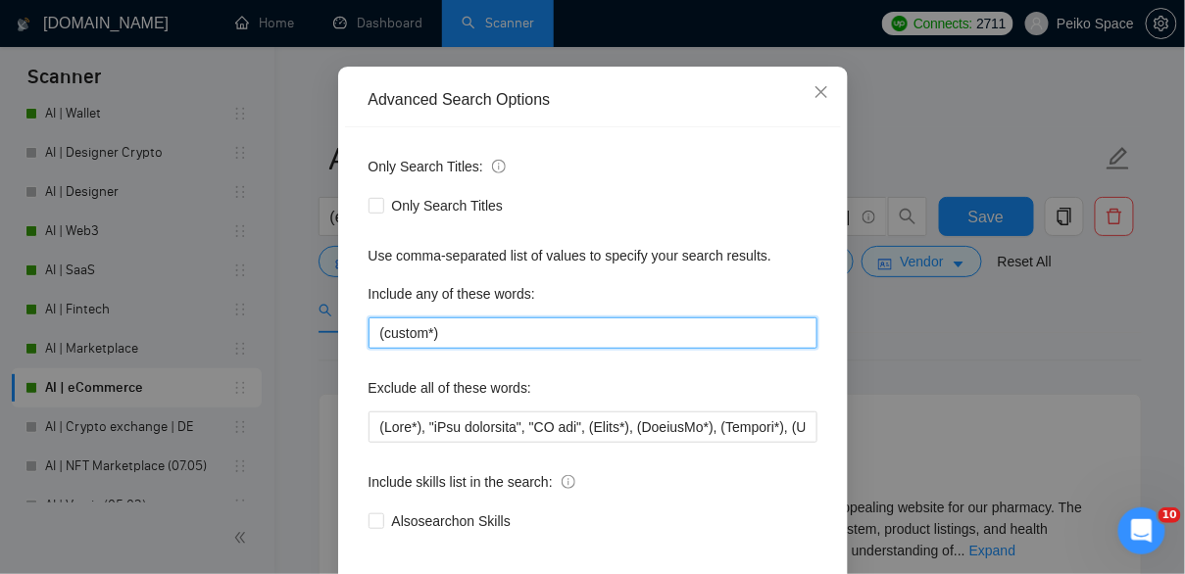
drag, startPoint x: 462, startPoint y: 342, endPoint x: 352, endPoint y: 339, distance: 109.8
click at [352, 339] on div "Only Search Titles: Only Search Titles Use comma-separated list of values to sp…" at bounding box center [593, 355] width 496 height 457
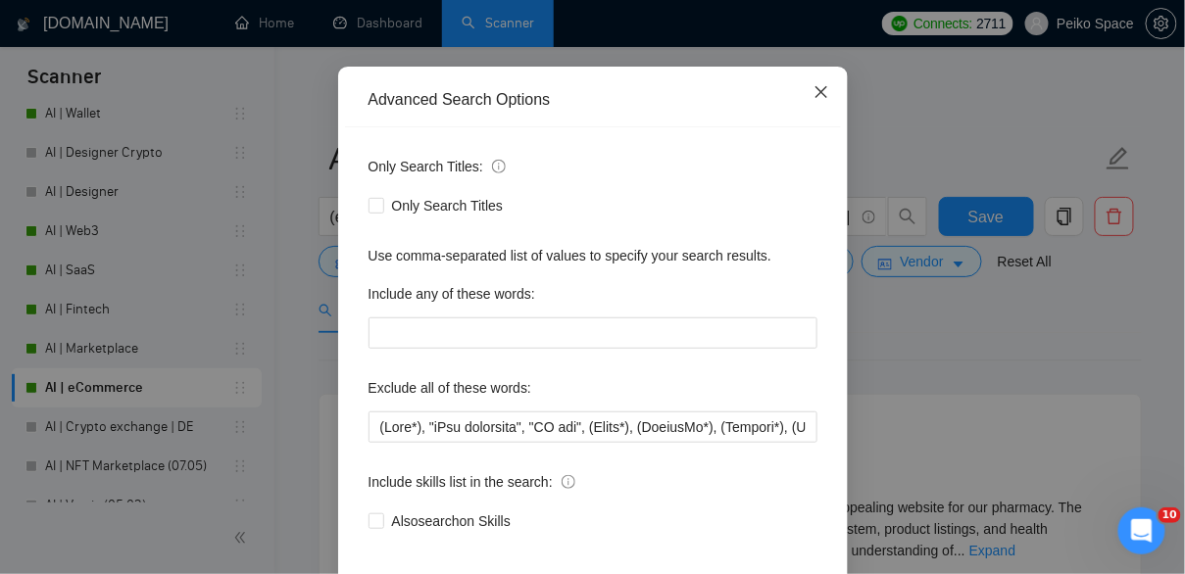
click at [815, 91] on icon "close" at bounding box center [821, 92] width 16 height 16
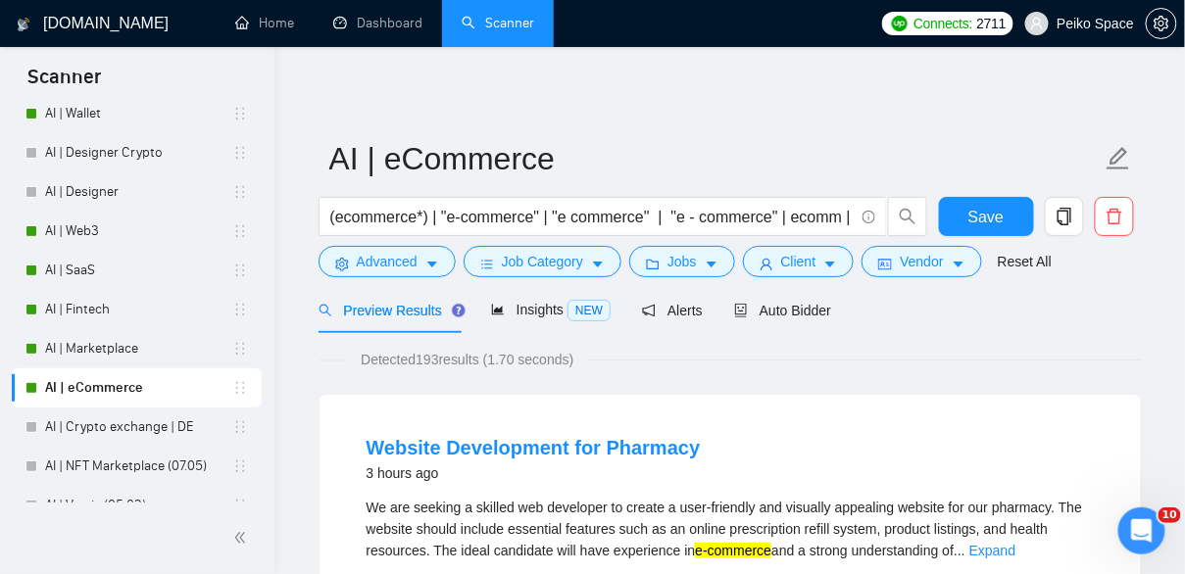
scroll to position [142, 0]
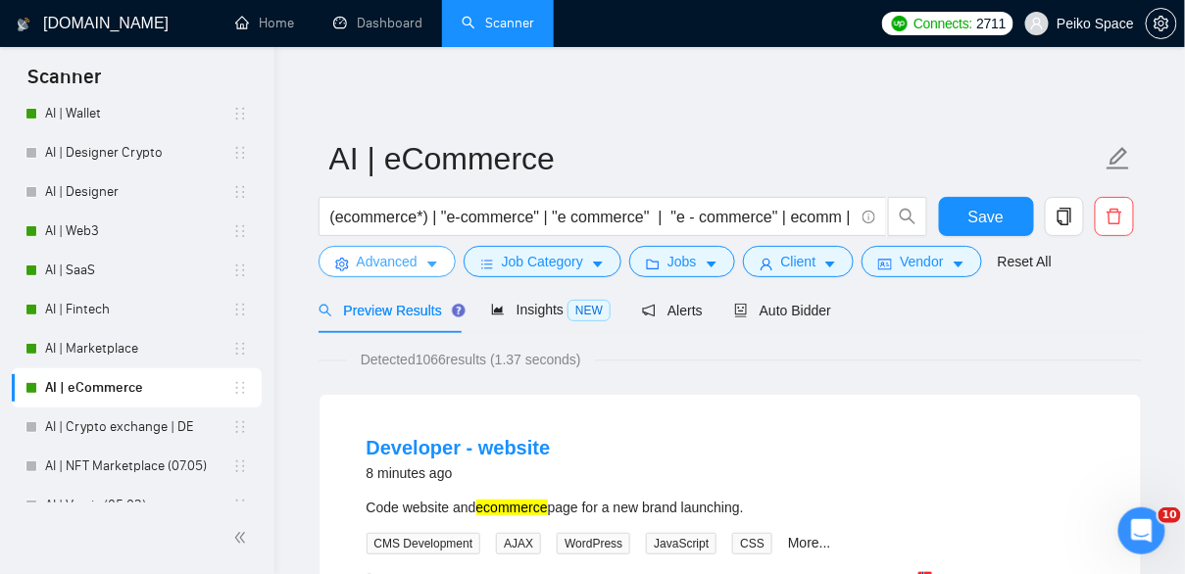
click at [428, 269] on icon "caret-down" at bounding box center [432, 265] width 14 height 14
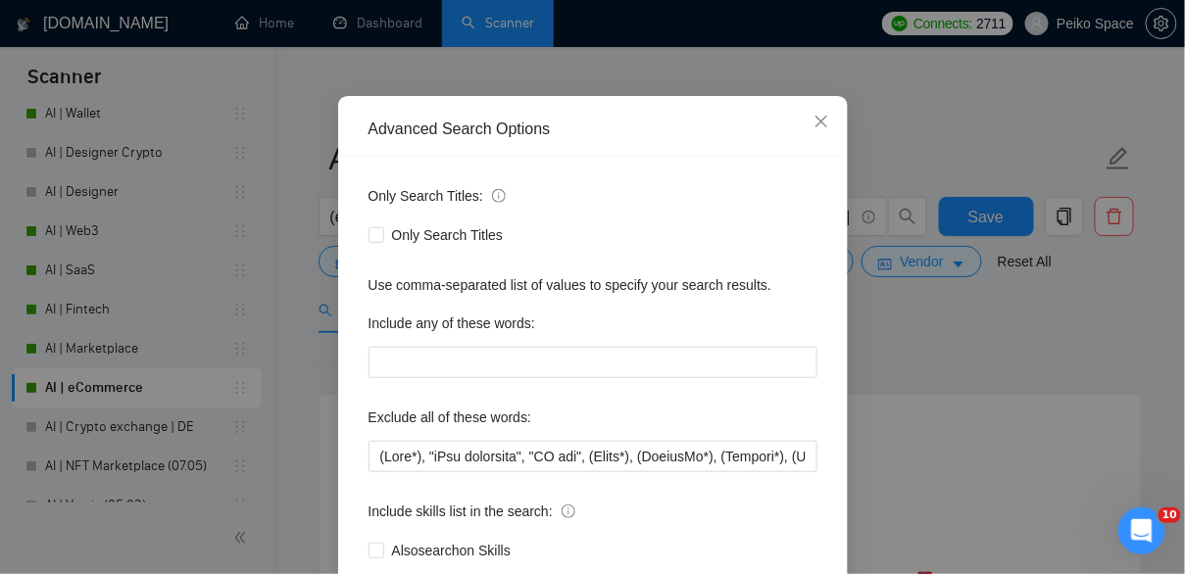
scroll to position [124, 0]
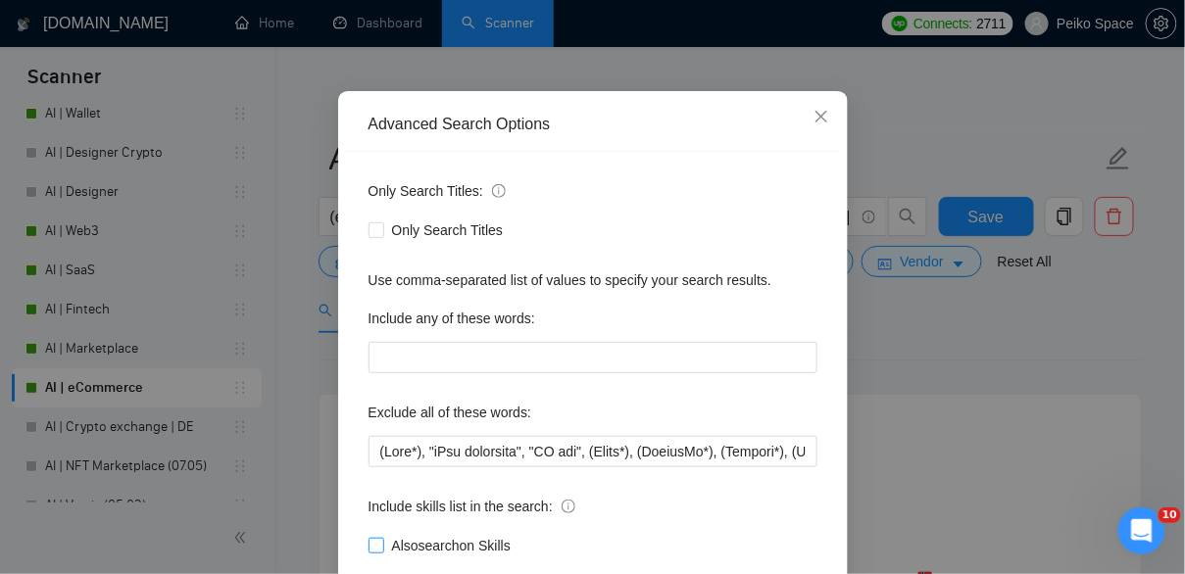
click at [379, 543] on input "Also search on Skills" at bounding box center [375, 545] width 14 height 14
checkbox input "true"
click at [823, 119] on icon "close" at bounding box center [820, 117] width 12 height 12
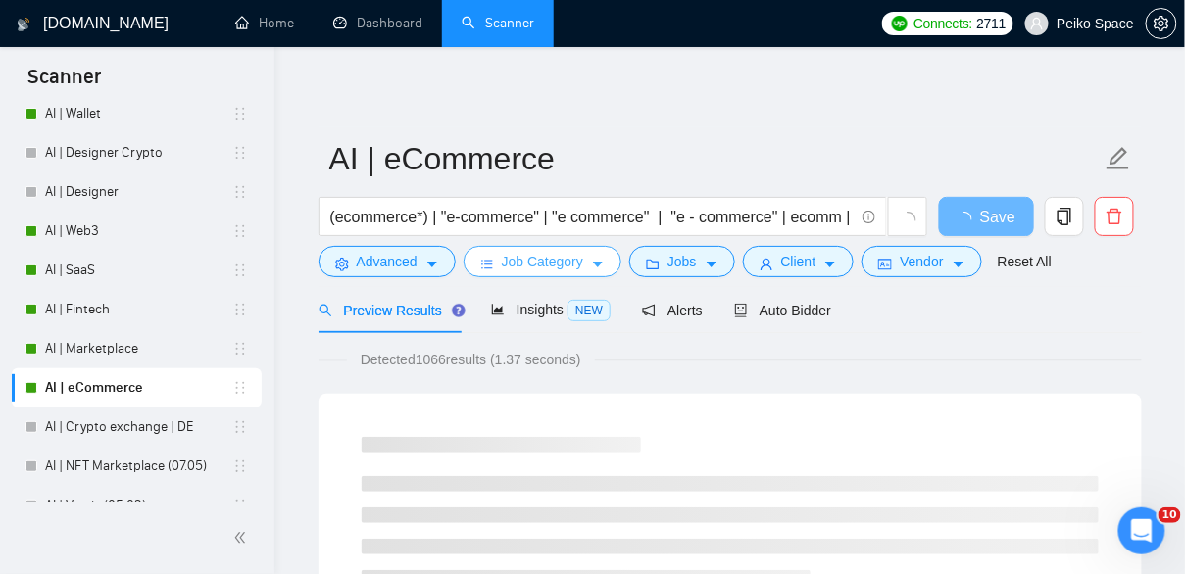
click at [592, 265] on button "Job Category" at bounding box center [543, 261] width 158 height 31
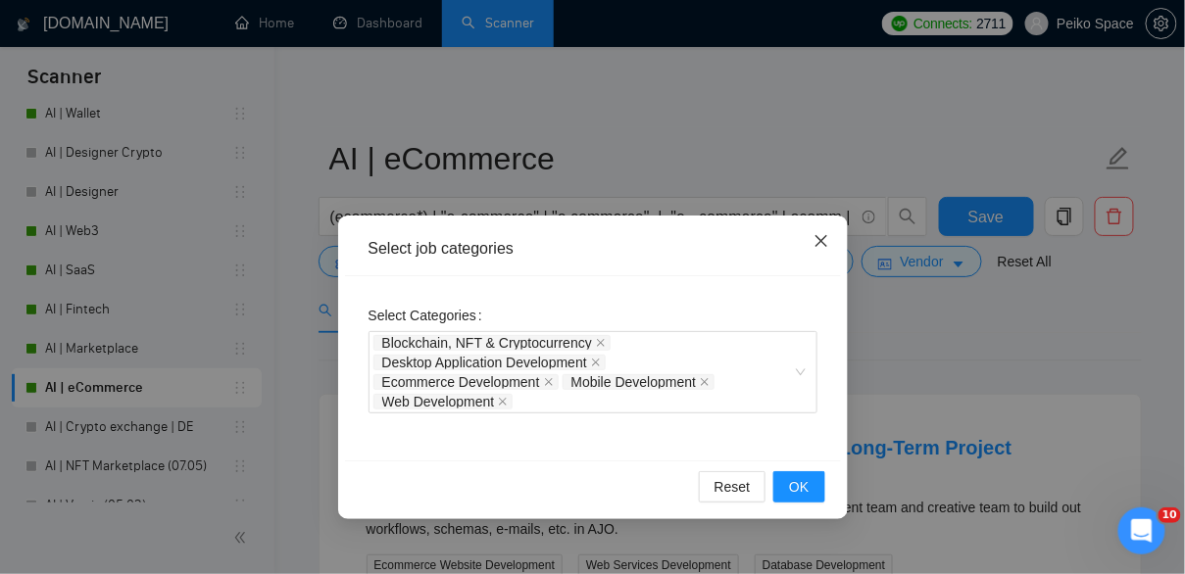
click at [823, 239] on icon "close" at bounding box center [820, 241] width 12 height 12
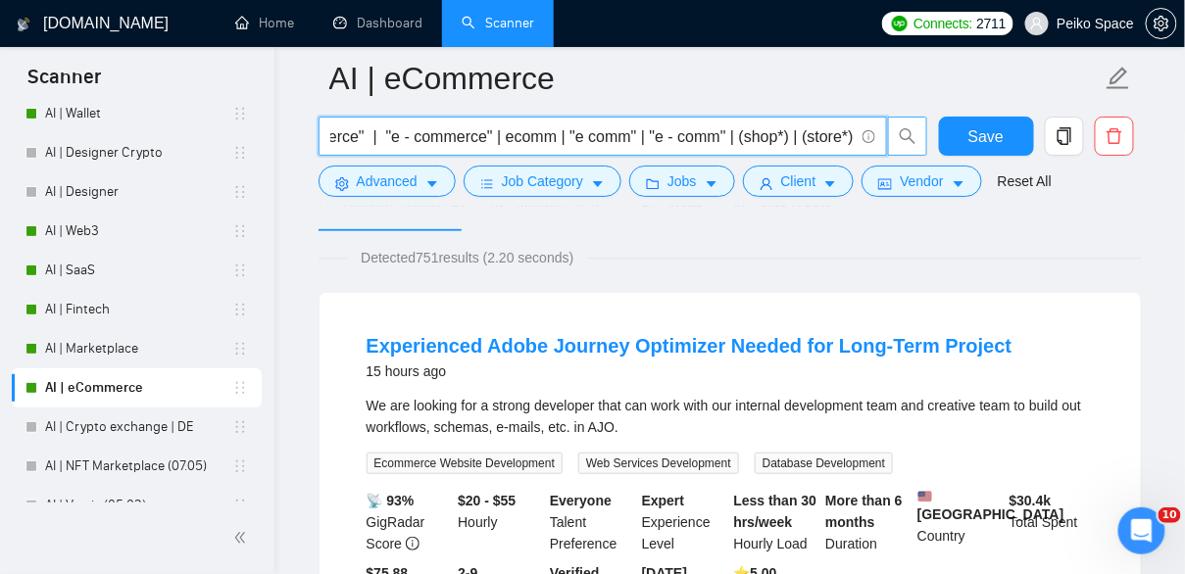
scroll to position [0, 318]
drag, startPoint x: 809, startPoint y: 141, endPoint x: 908, endPoint y: 142, distance: 99.0
click at [908, 142] on span "(ecommerce*) | "e-commerce" | "e commerce" | "e - commerce" | ecomm | "e comm" …" at bounding box center [623, 136] width 610 height 39
click at [692, 131] on input "(ecommerce*) | "e-commerce" | "e commerce" | "e - commerce" | ecomm | "e comm" …" at bounding box center [591, 136] width 523 height 24
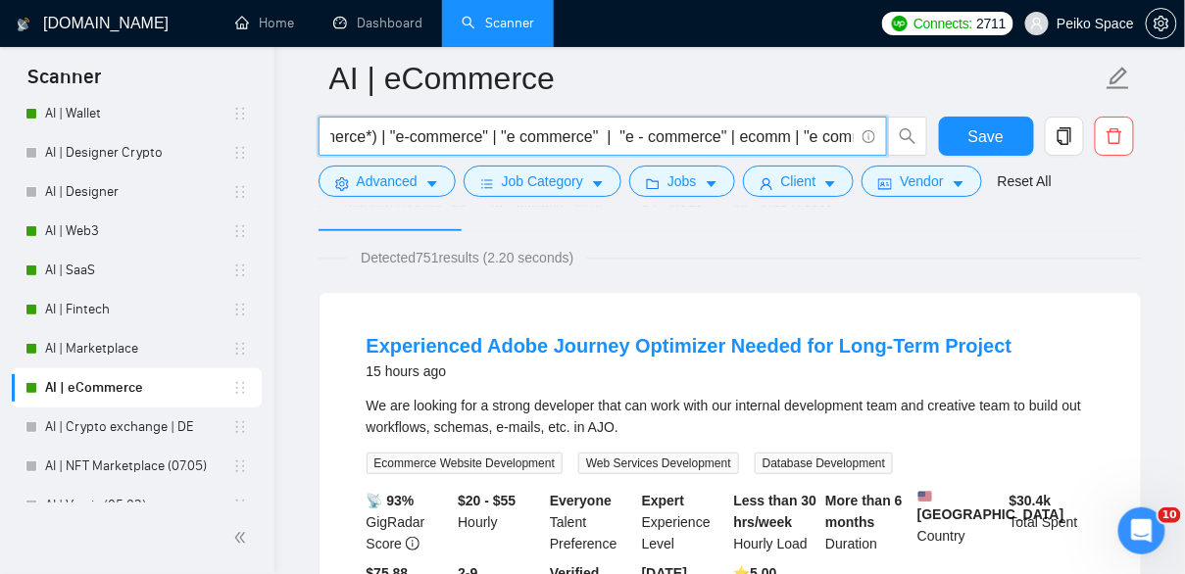
drag, startPoint x: 342, startPoint y: 134, endPoint x: 254, endPoint y: 132, distance: 88.2
click at [388, 130] on input "(ecommerce*) | "e-commerce" | "e commerce" | "e - commerce" | ecomm | "e comm" …" at bounding box center [591, 136] width 523 height 24
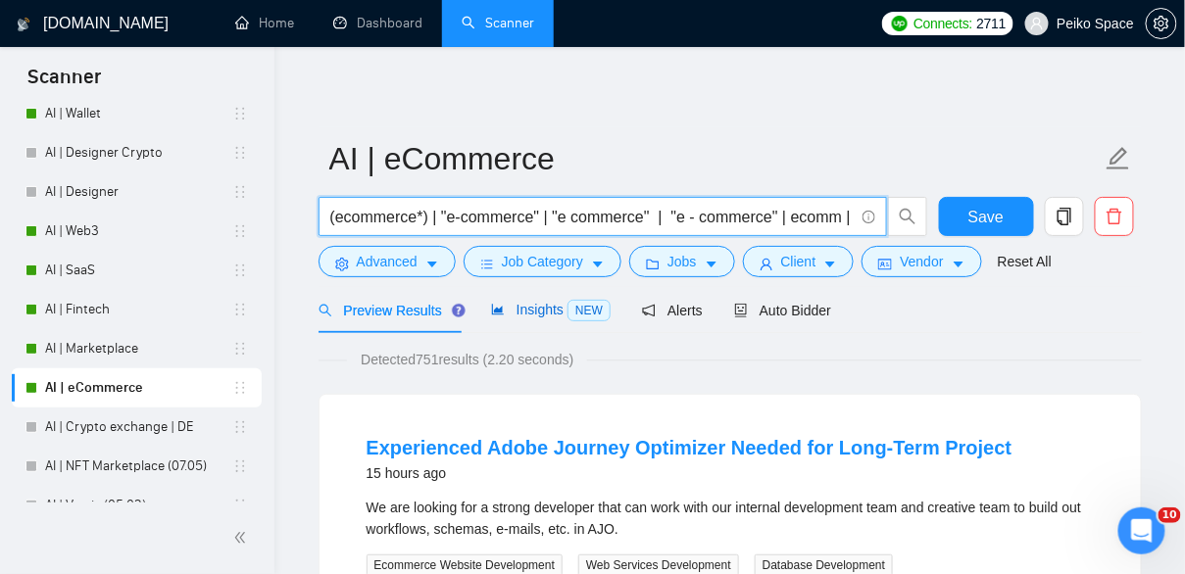
click at [545, 316] on span "Insights NEW" at bounding box center [551, 310] width 120 height 16
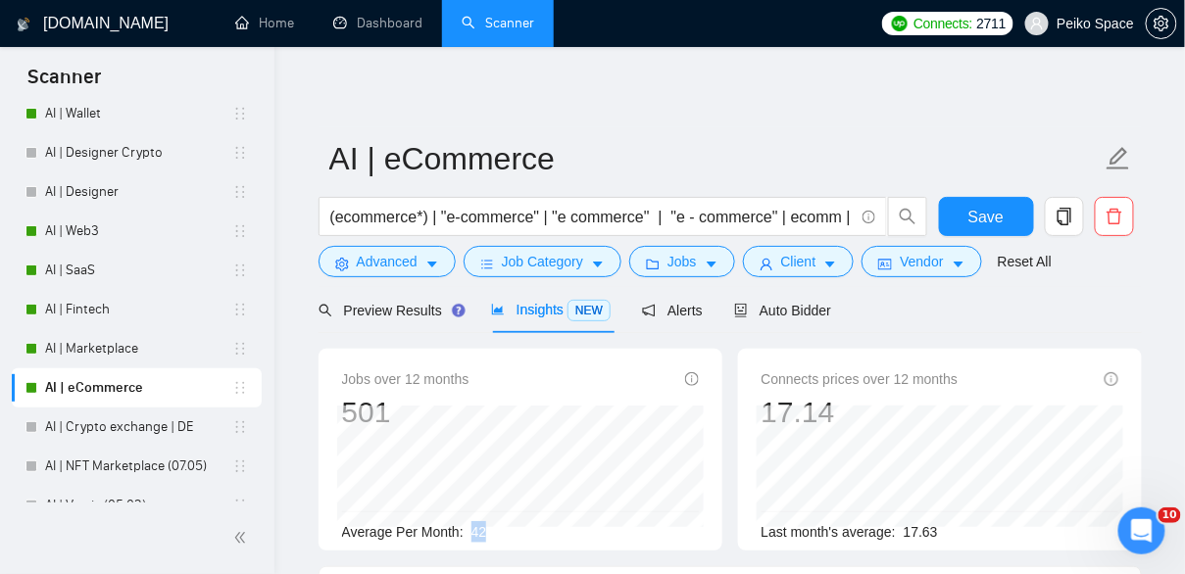
drag, startPoint x: 470, startPoint y: 529, endPoint x: 536, endPoint y: 538, distance: 66.2
click at [536, 538] on div "Average Per Month: 42" at bounding box center [520, 532] width 357 height 22
click at [381, 317] on span "Preview Results" at bounding box center [388, 311] width 141 height 16
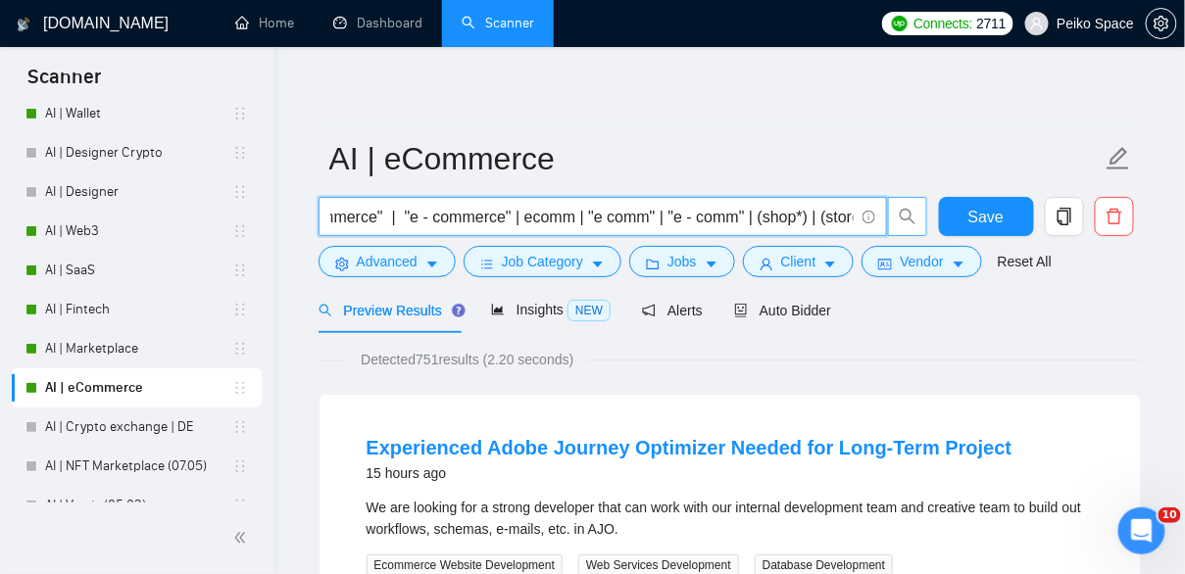
scroll to position [0, 318]
drag, startPoint x: 787, startPoint y: 225, endPoint x: 904, endPoint y: 227, distance: 116.6
click at [904, 227] on span "(ecommerce*) | "e-commerce" | "e commerce" | "e - commerce" | ecomm | "e comm" …" at bounding box center [623, 216] width 610 height 39
click at [828, 224] on input "(ecommerce*) | "e-commerce" | "e commerce" | "e - commerce" | ecomm | "e comm" …" at bounding box center [591, 217] width 523 height 24
click at [849, 218] on input "(ecommerce*) | "e-commerce" | "e commerce" | "e - commerce" | ecomm | "e comm" …" at bounding box center [591, 217] width 523 height 24
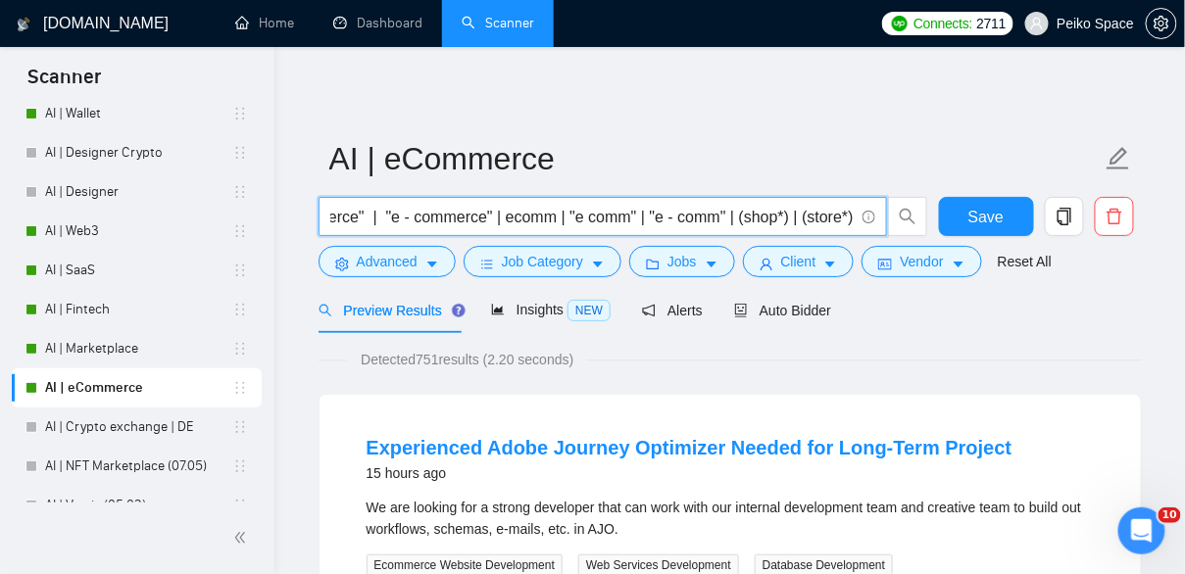
scroll to position [0, 0]
drag, startPoint x: 350, startPoint y: 219, endPoint x: 259, endPoint y: 214, distance: 91.3
click at [973, 217] on span "Save" at bounding box center [985, 217] width 35 height 24
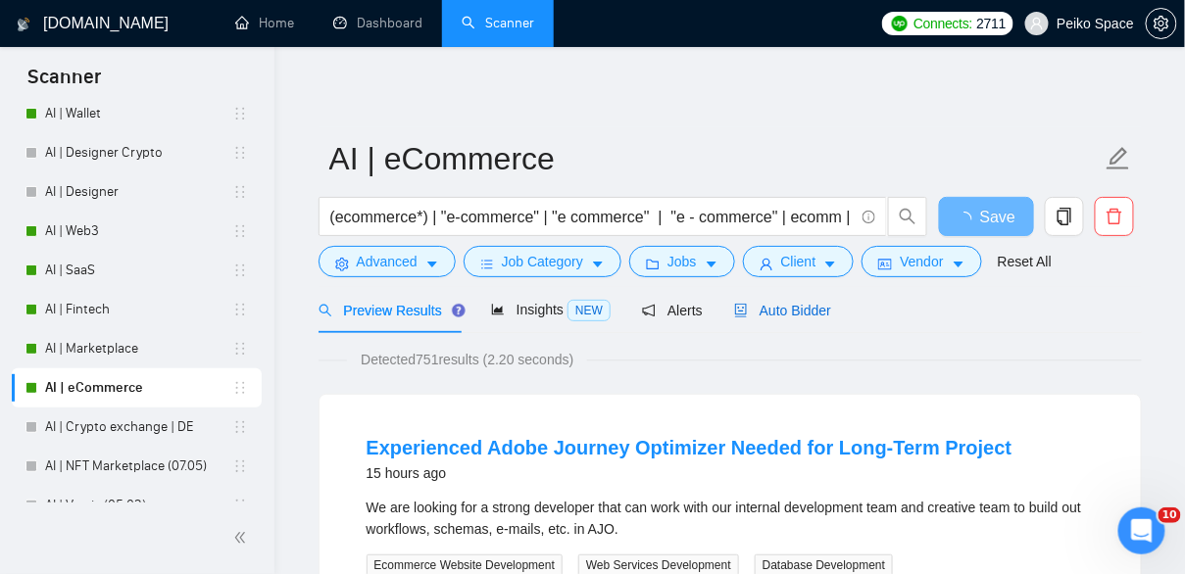
click at [785, 314] on span "Auto Bidder" at bounding box center [782, 311] width 97 height 16
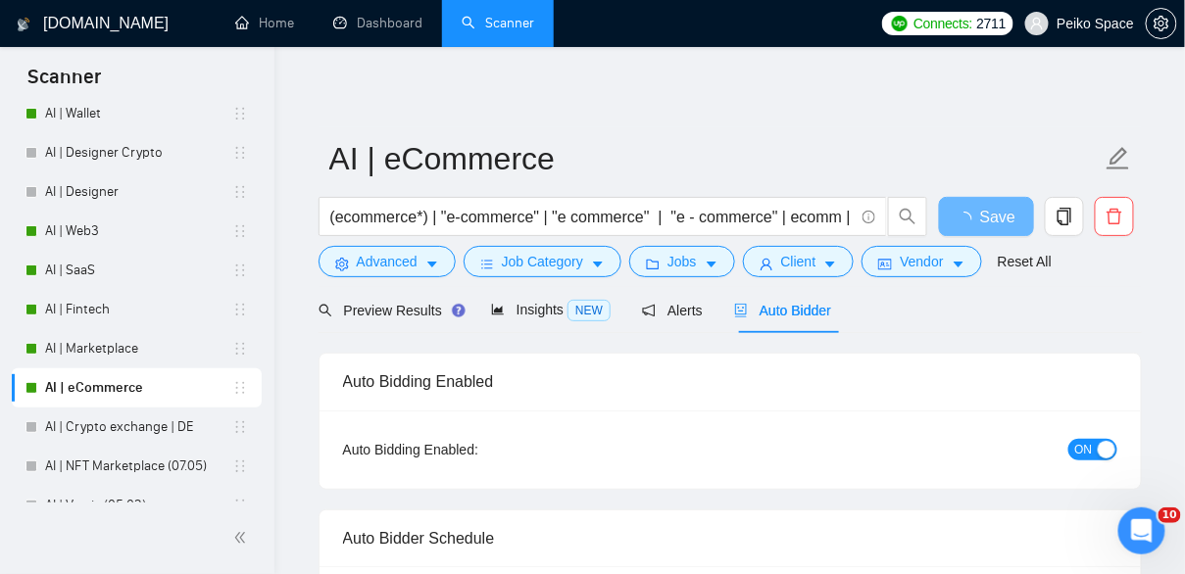
click at [1085, 453] on span "ON" at bounding box center [1084, 450] width 18 height 22
click at [998, 211] on span "Save" at bounding box center [997, 217] width 35 height 24
click at [1086, 456] on span "ON" at bounding box center [1084, 450] width 18 height 22
click at [997, 213] on span "Save" at bounding box center [985, 217] width 35 height 24
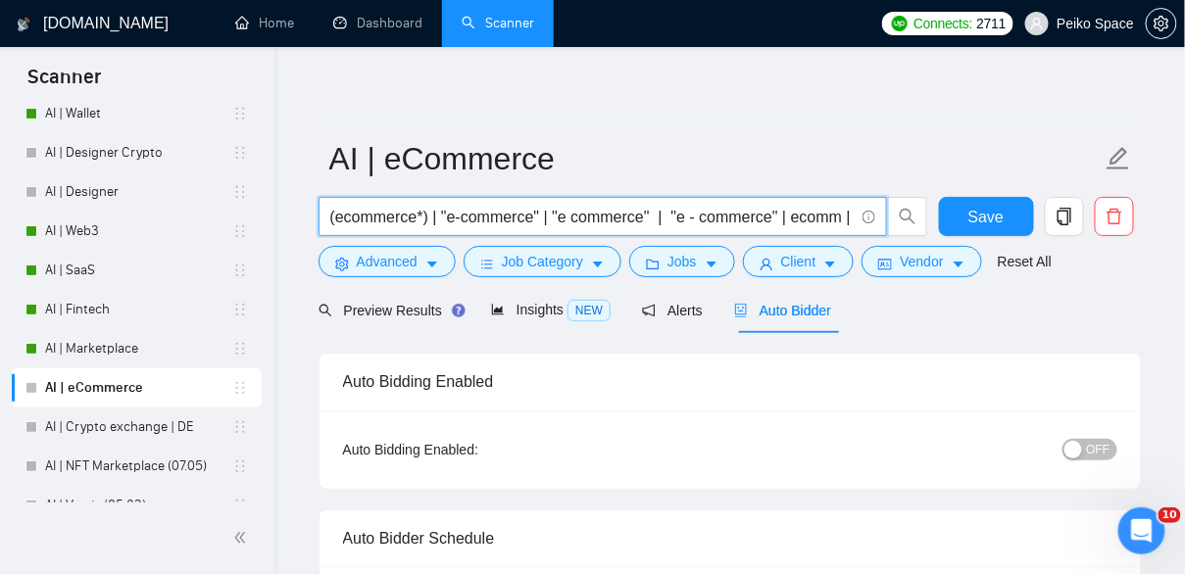
click at [829, 219] on input "(ecommerce*) | "e-commerce" | "e commerce" | "e - commerce" | ecomm | "e comm" …" at bounding box center [591, 217] width 523 height 24
drag, startPoint x: 817, startPoint y: 220, endPoint x: 892, endPoint y: 220, distance: 74.5
click at [892, 220] on span "(ecommerce*) | "e-commerce" | "e commerce" | "e - commerce" | ecomm | "e comm" …" at bounding box center [623, 216] width 610 height 39
click at [782, 218] on input "(ecommerce*) | "e-commerce" | "e commerce" | "e - commerce" | ecomm | "e comm" …" at bounding box center [591, 217] width 523 height 24
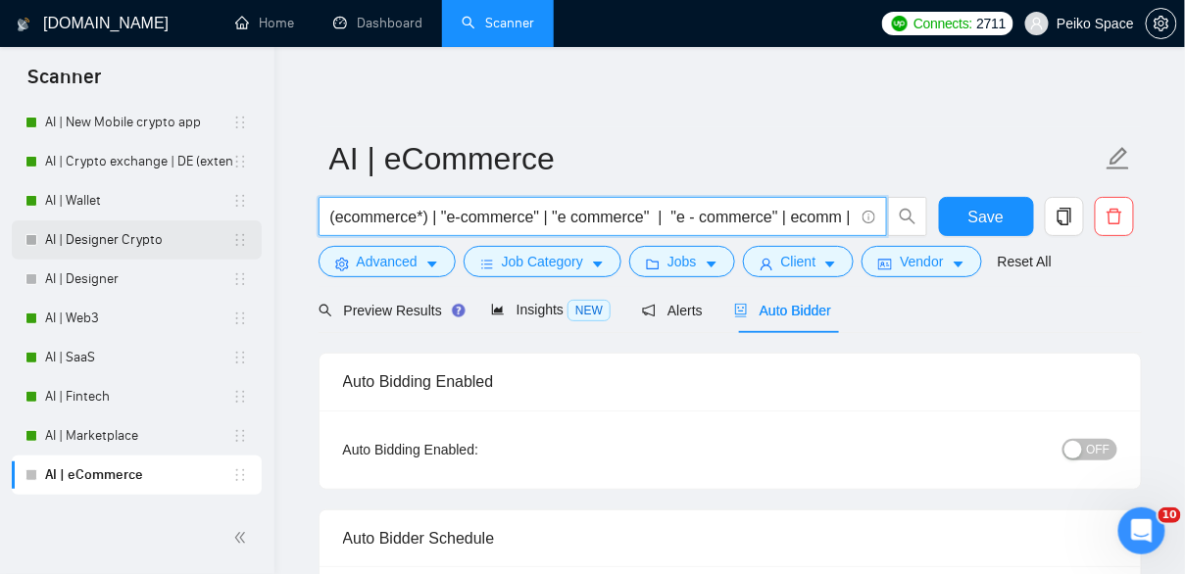
scroll to position [74, 0]
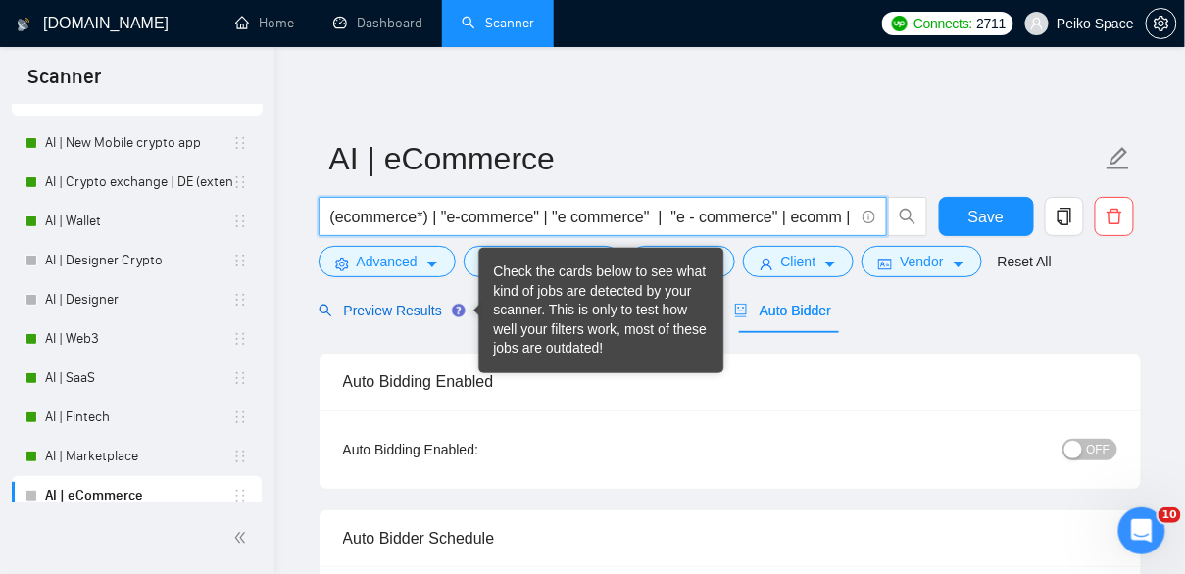
click at [388, 311] on span "Preview Results" at bounding box center [388, 311] width 141 height 16
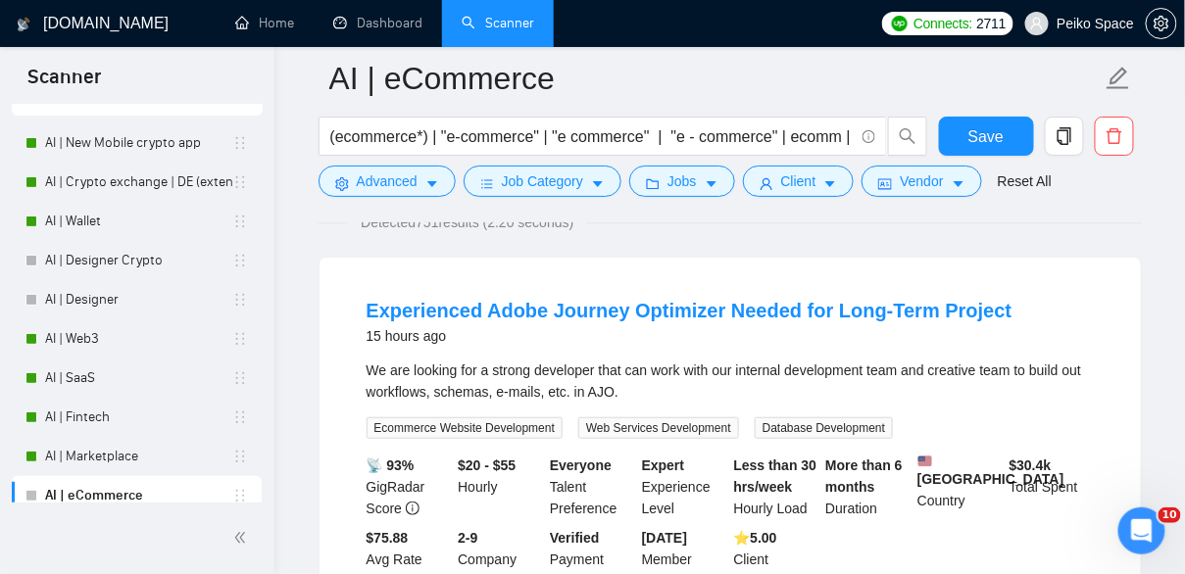
scroll to position [171, 0]
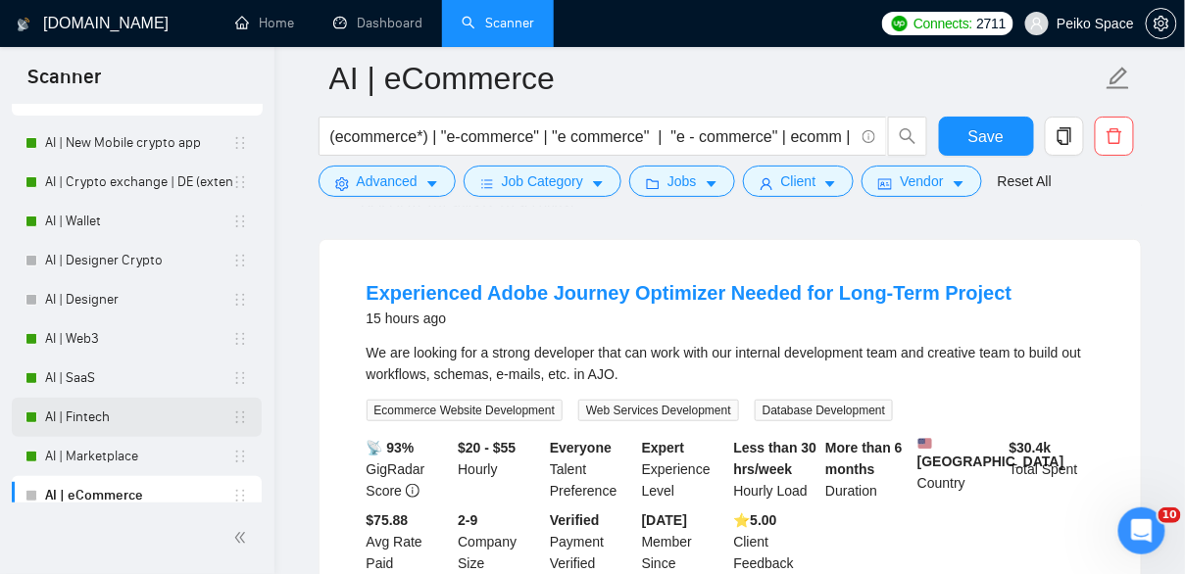
click at [96, 423] on link "AI | Fintech" at bounding box center [138, 417] width 187 height 39
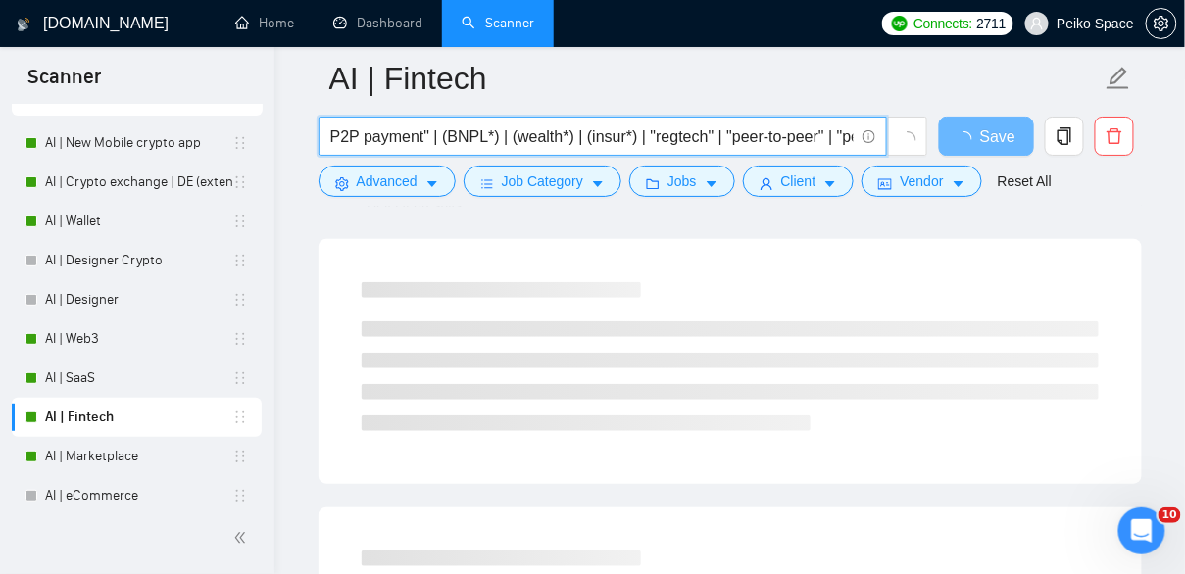
scroll to position [0, 927]
drag, startPoint x: 773, startPoint y: 136, endPoint x: 886, endPoint y: 149, distance: 113.4
click at [886, 149] on span "(Fintech*) | "Fin tech" | (bank*) | "e bank" | (ebank*) | "neo bank" | (neobank…" at bounding box center [602, 136] width 568 height 39
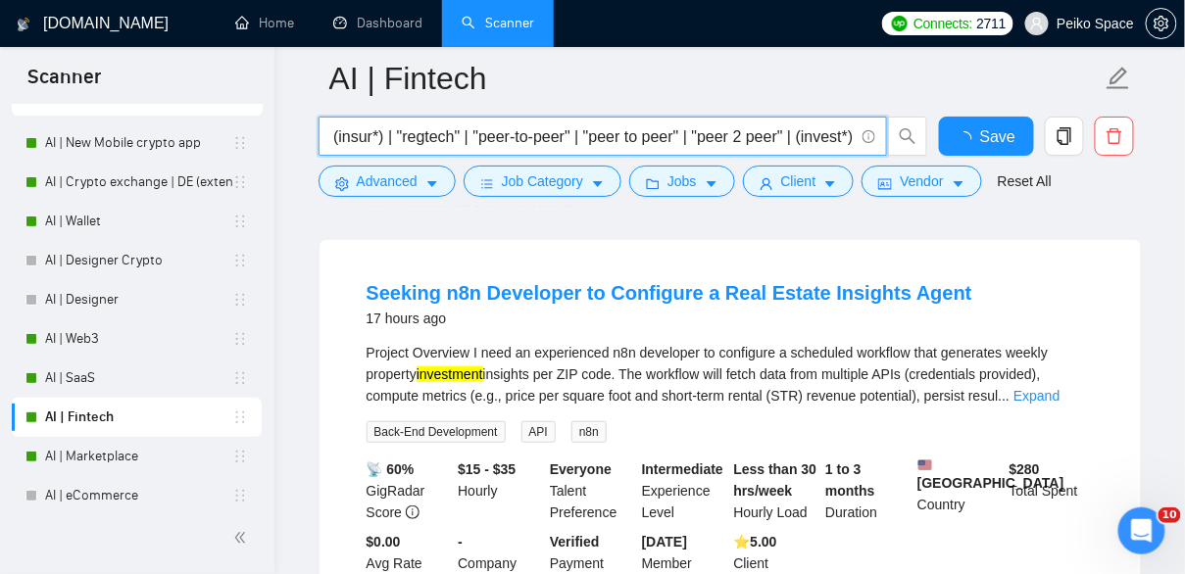
click at [353, 139] on input "(Fintech*) | "Fin tech" | (bank*) | "e bank" | (ebank*) | "neo bank" | (neobank…" at bounding box center [591, 136] width 523 height 24
drag, startPoint x: 350, startPoint y: 139, endPoint x: 274, endPoint y: 138, distance: 75.5
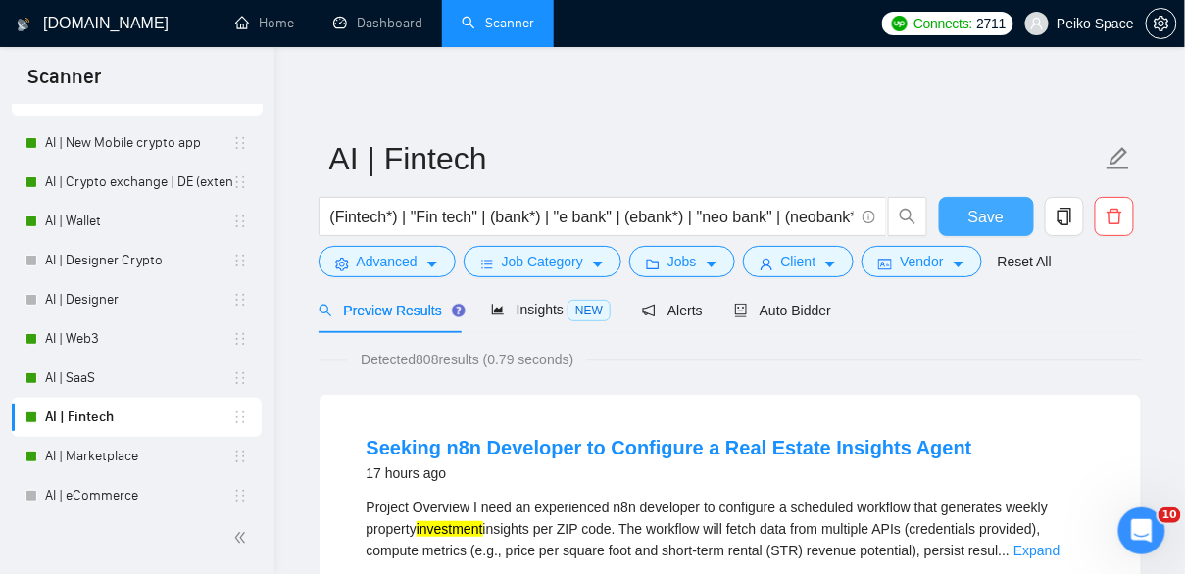
click at [987, 217] on span "Save" at bounding box center [985, 217] width 35 height 24
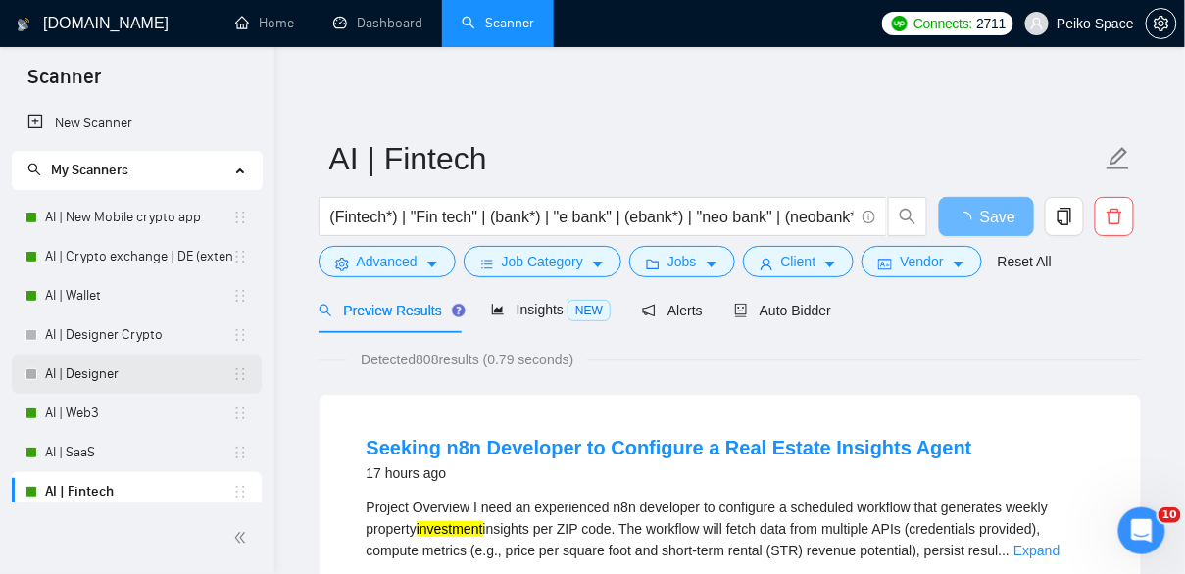
click at [104, 378] on link "AI | Designer" at bounding box center [138, 374] width 187 height 39
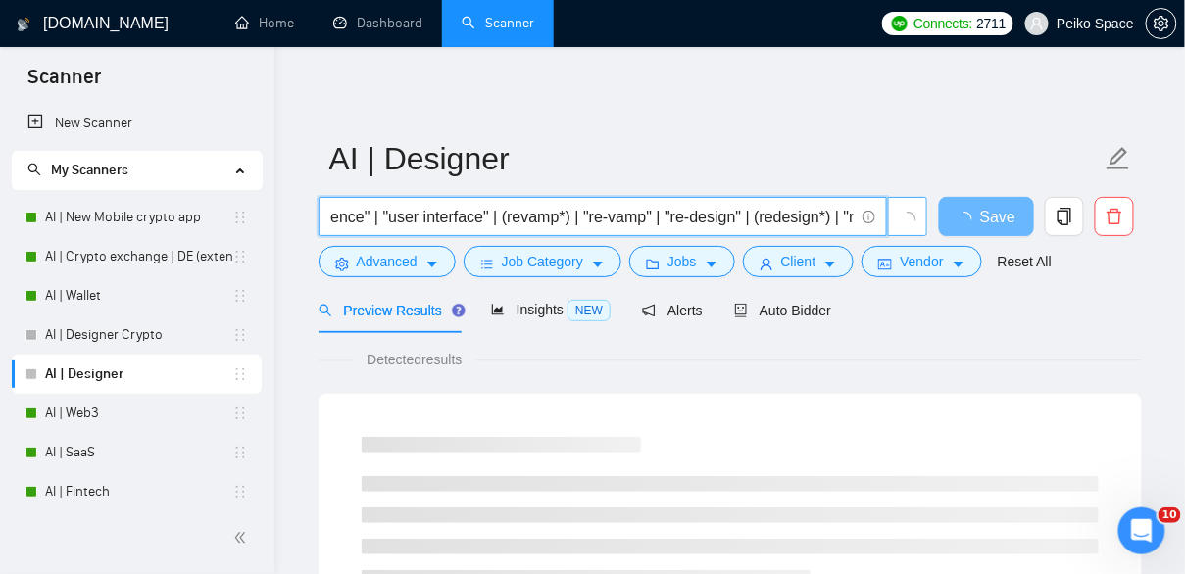
scroll to position [0, 533]
drag, startPoint x: 766, startPoint y: 213, endPoint x: 891, endPoint y: 227, distance: 125.3
click at [896, 227] on span "(Design*) | (UX*) | (UI*) | "user experience" | "user interface" | (revamp*) | …" at bounding box center [623, 216] width 610 height 39
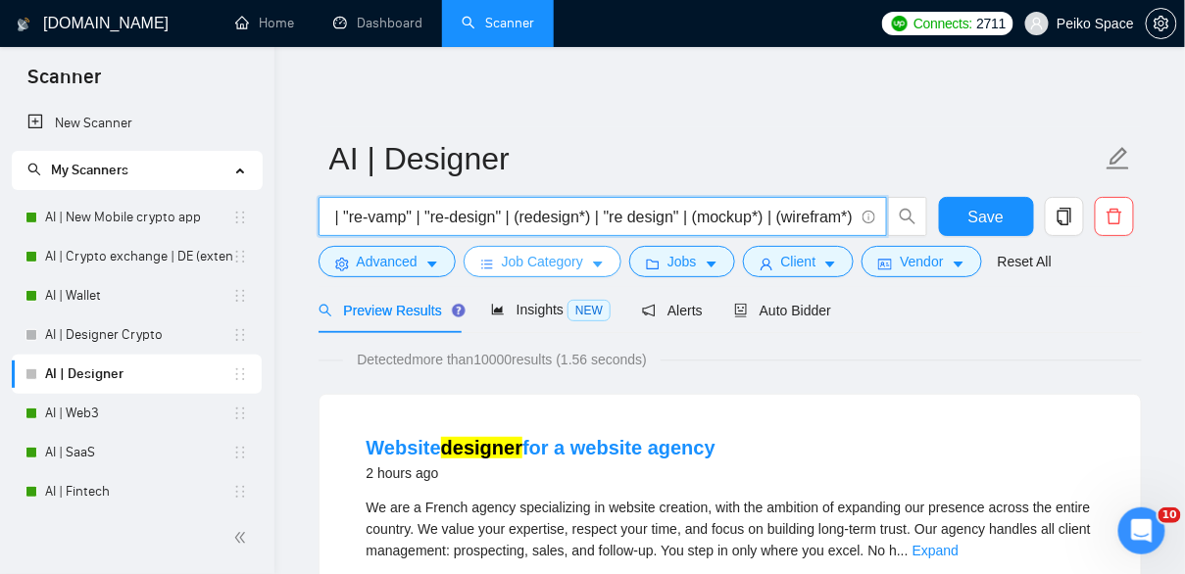
scroll to position [0, 0]
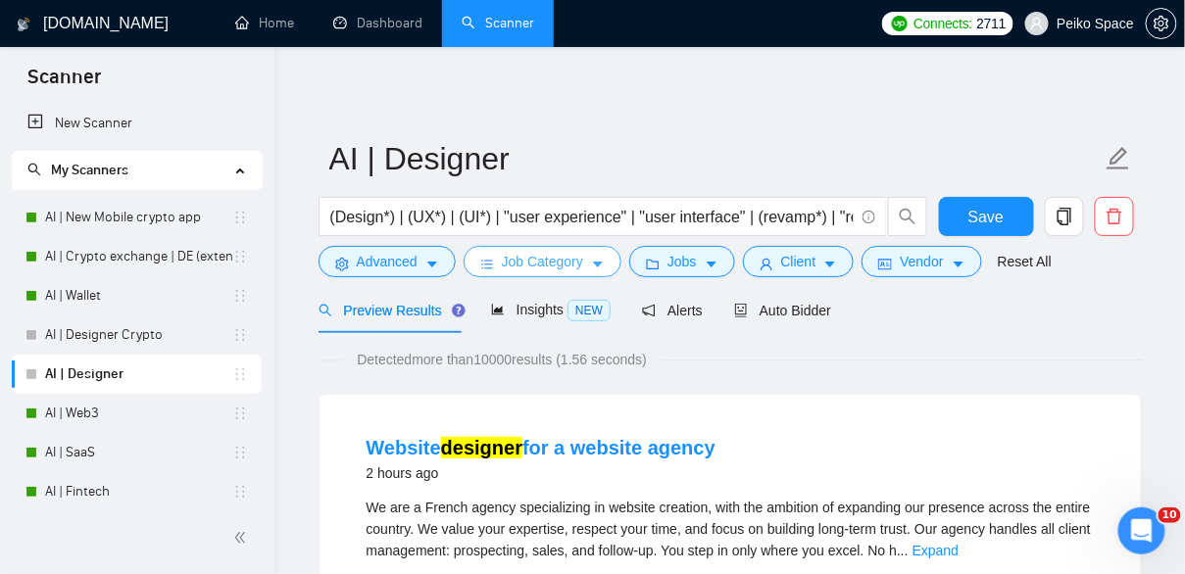
click at [550, 264] on span "Job Category" at bounding box center [542, 262] width 81 height 22
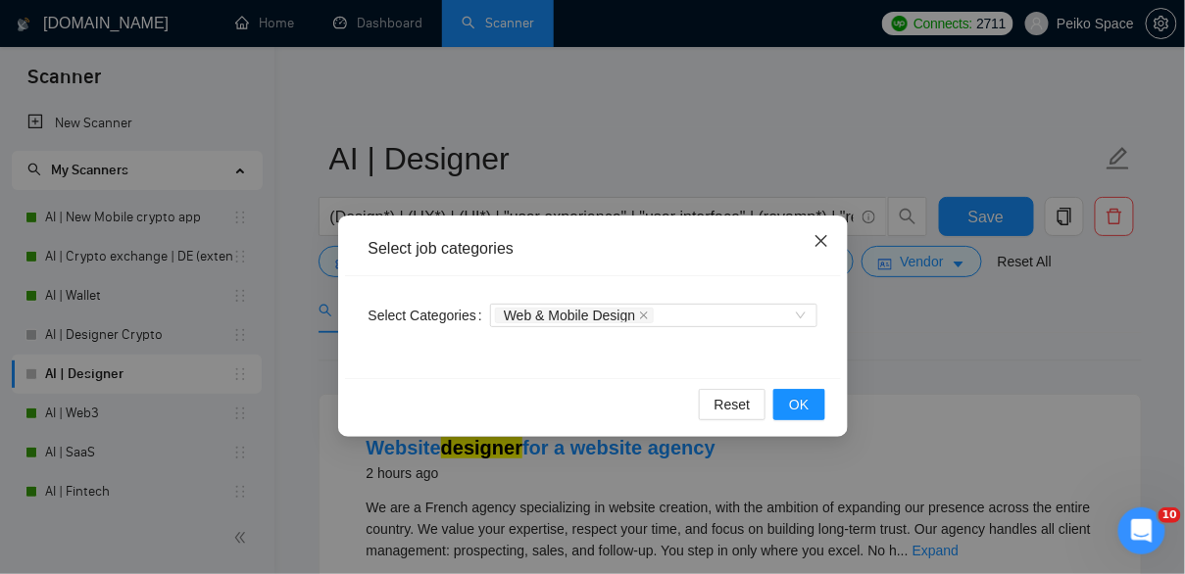
click at [825, 240] on icon "close" at bounding box center [821, 241] width 16 height 16
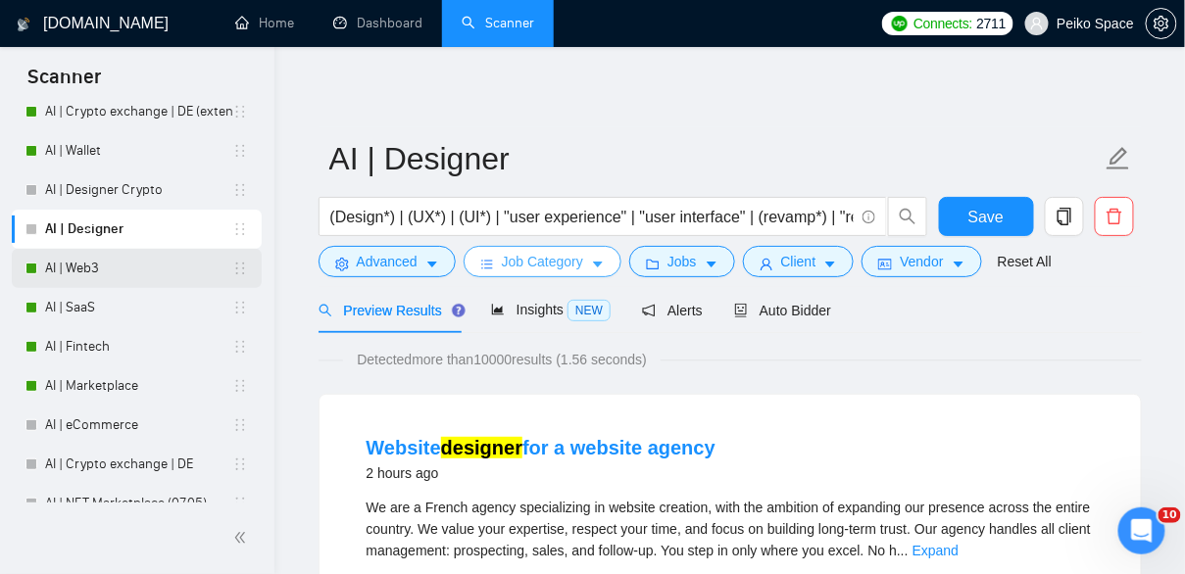
scroll to position [148, 0]
